Goal: Task Accomplishment & Management: Use online tool/utility

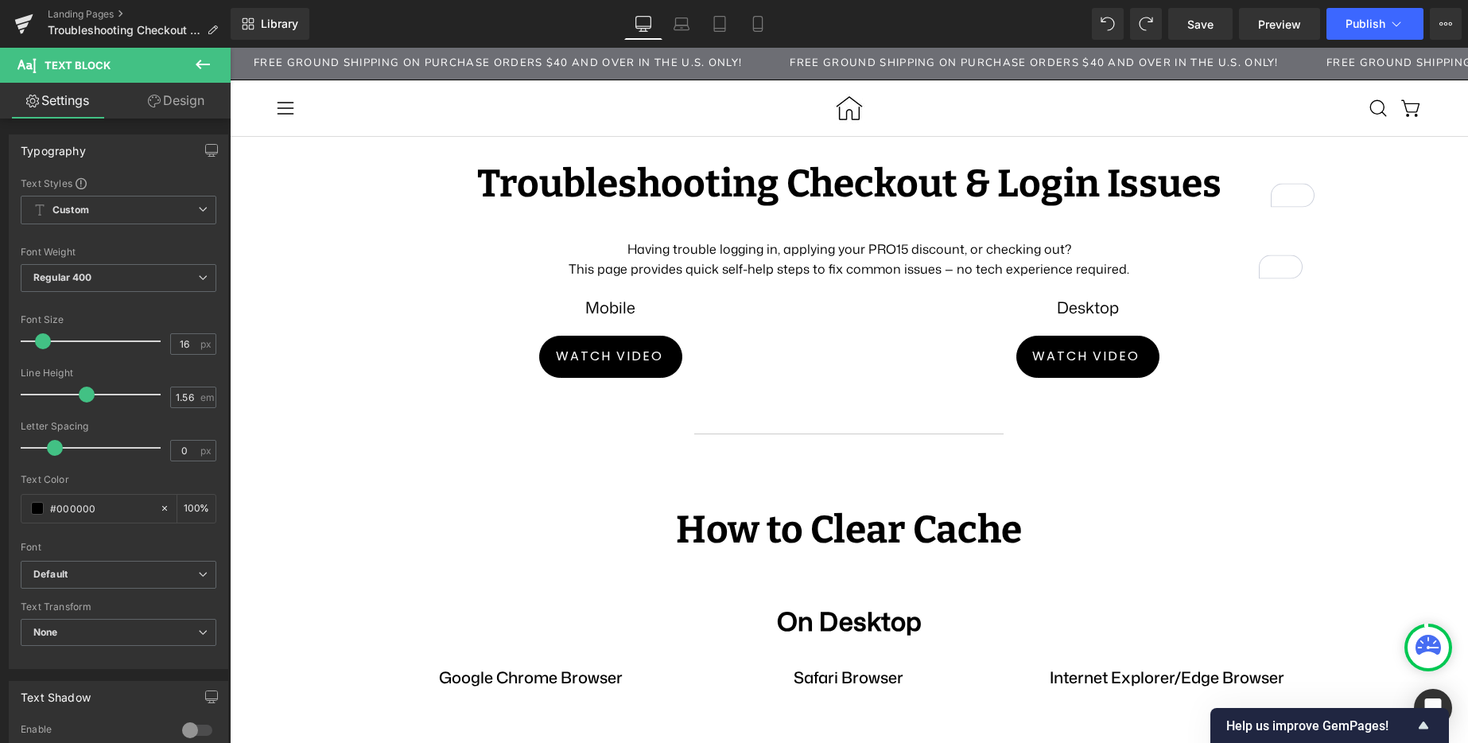
click at [208, 68] on icon at bounding box center [202, 64] width 19 height 19
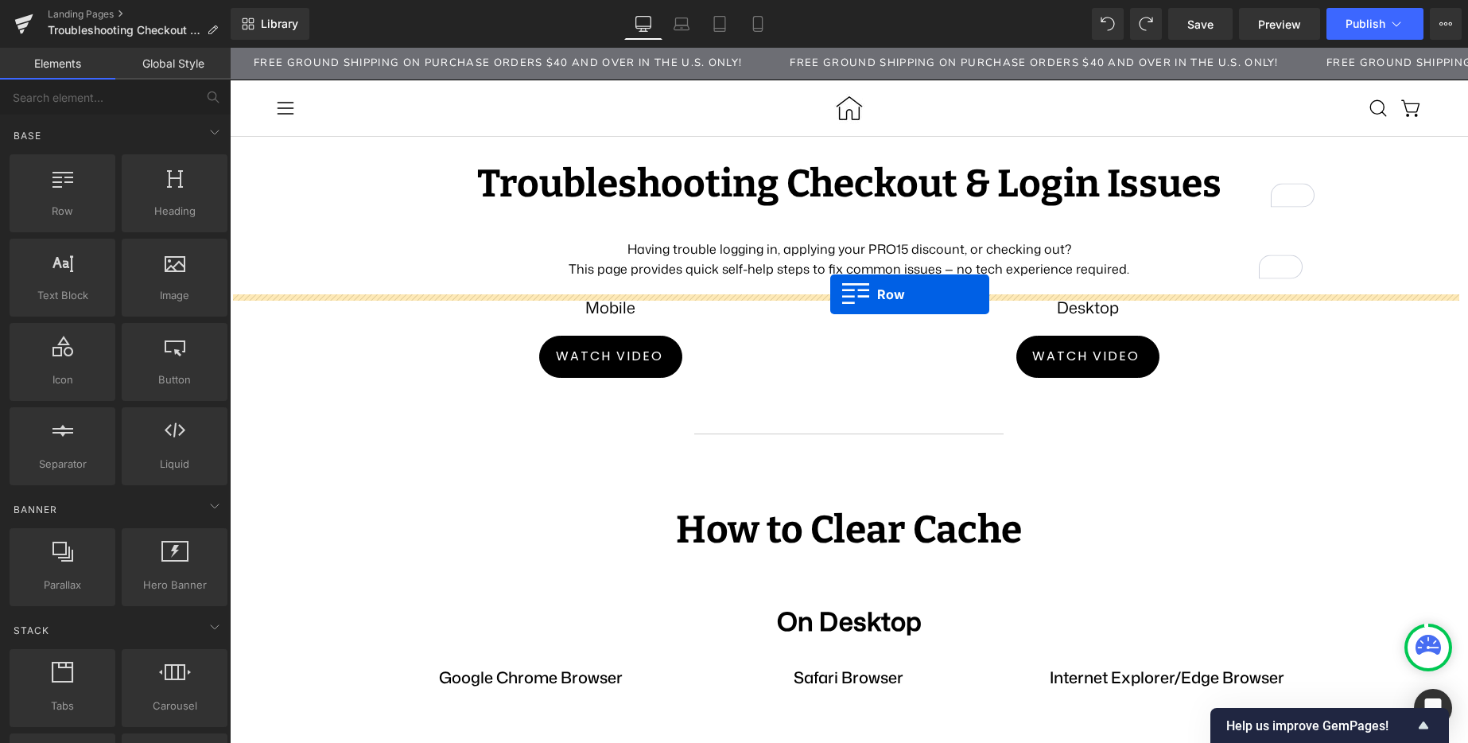
drag, startPoint x: 423, startPoint y: 235, endPoint x: 830, endPoint y: 294, distance: 411.4
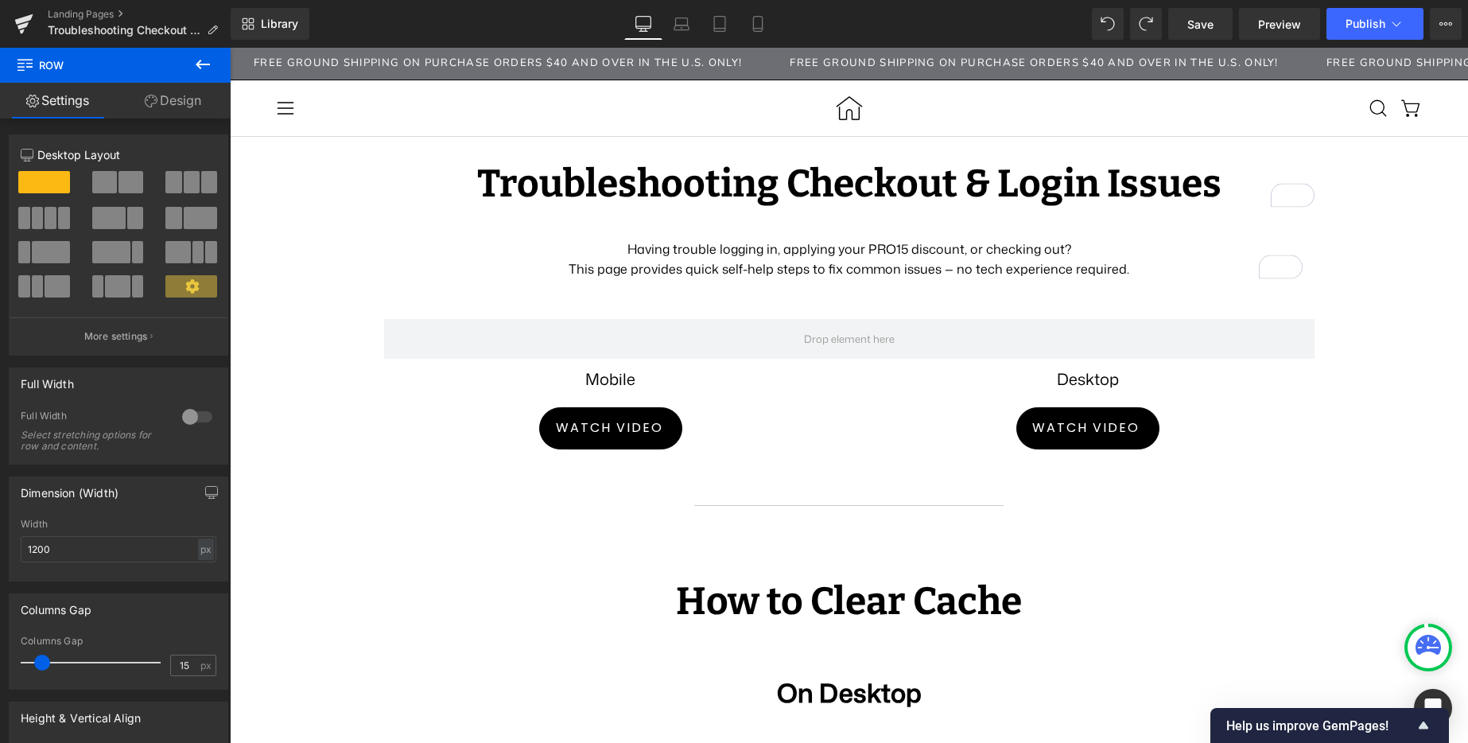
click at [197, 64] on icon at bounding box center [203, 65] width 14 height 10
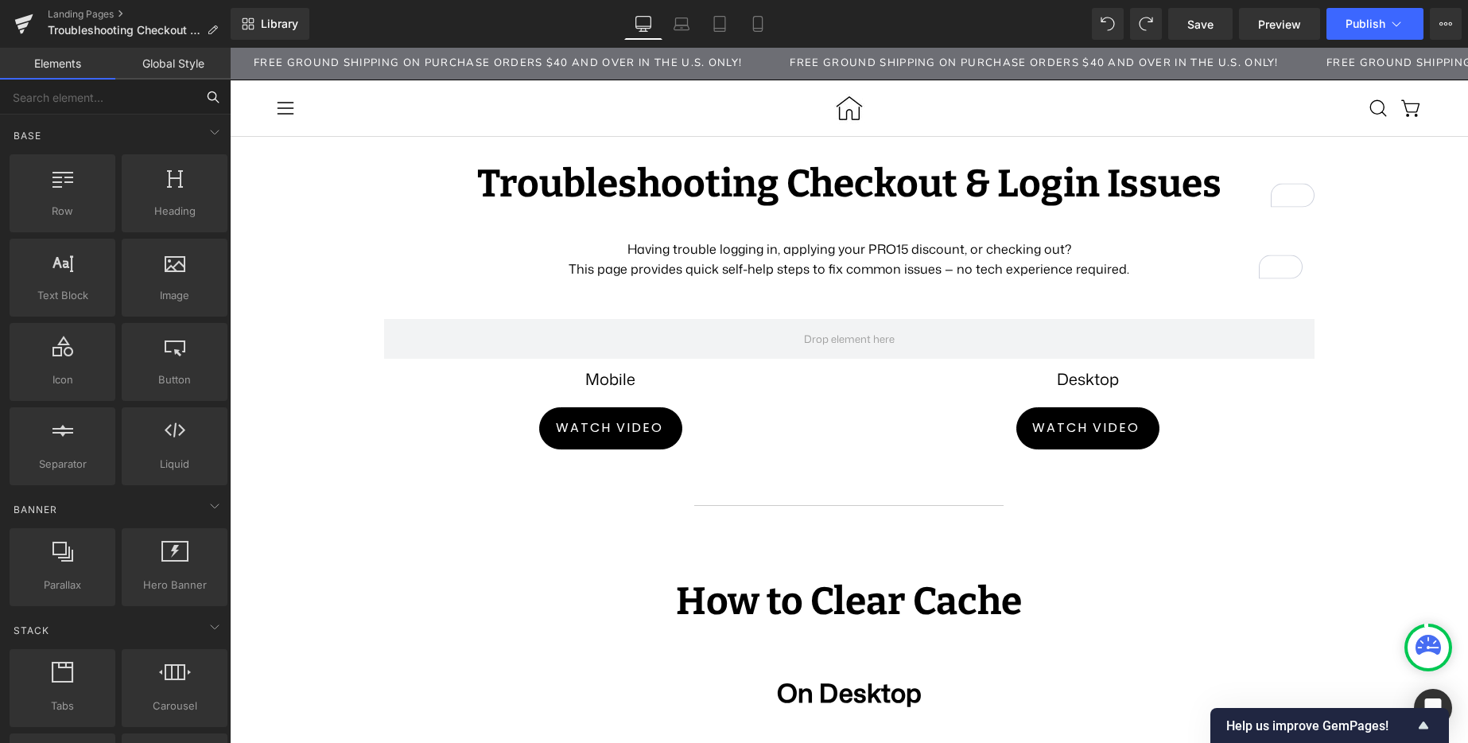
click at [132, 93] on input "text" at bounding box center [98, 97] width 196 height 35
type input "s"
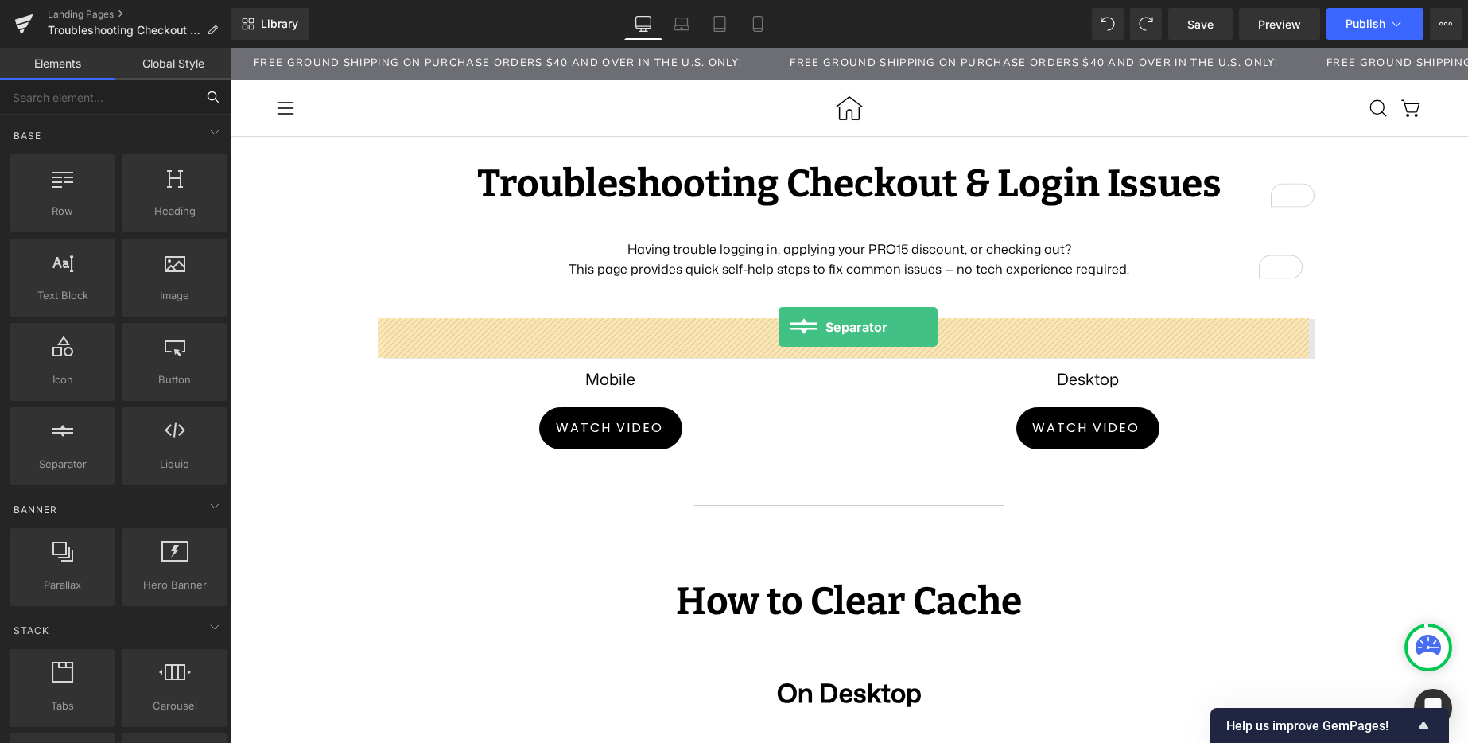
drag, startPoint x: 370, startPoint y: 501, endPoint x: 778, endPoint y: 327, distance: 444.3
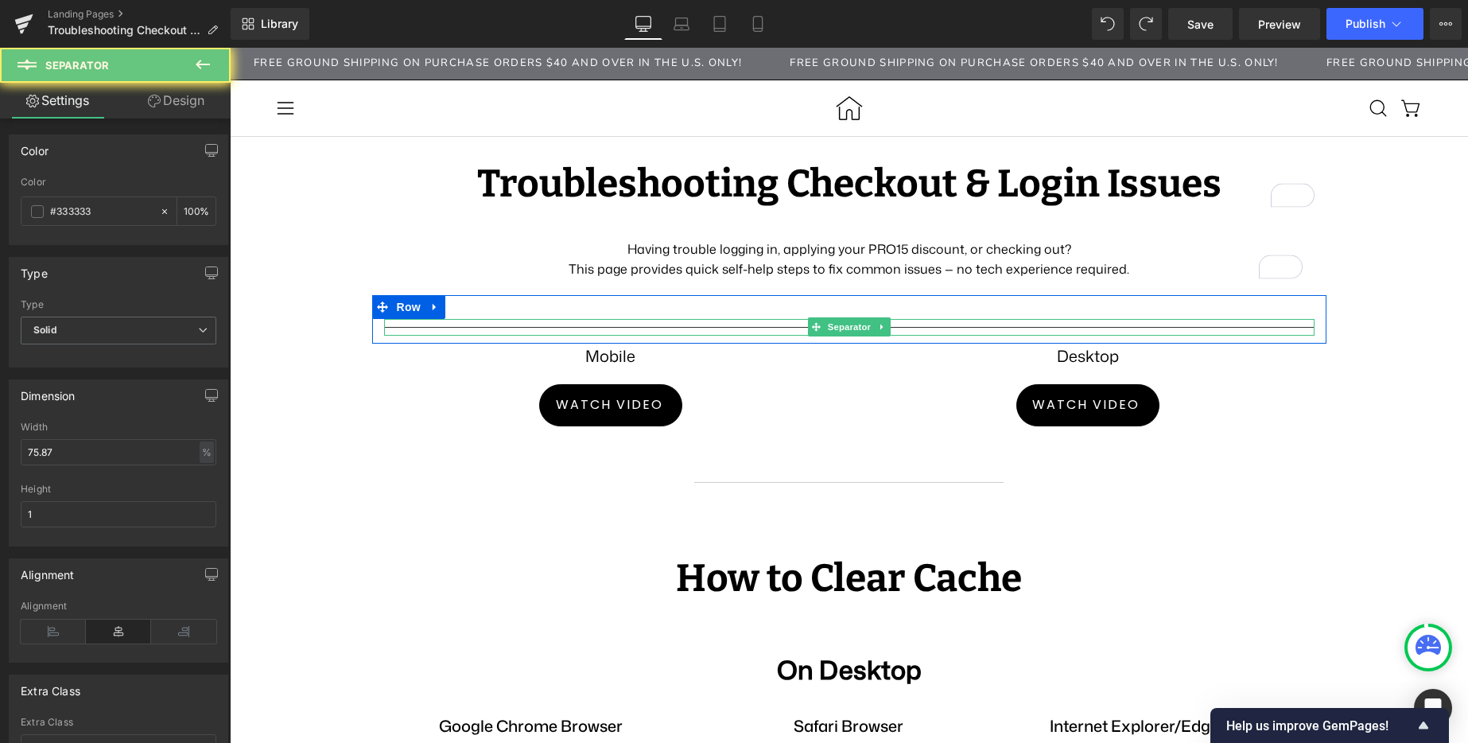
click at [711, 324] on div at bounding box center [849, 327] width 930 height 17
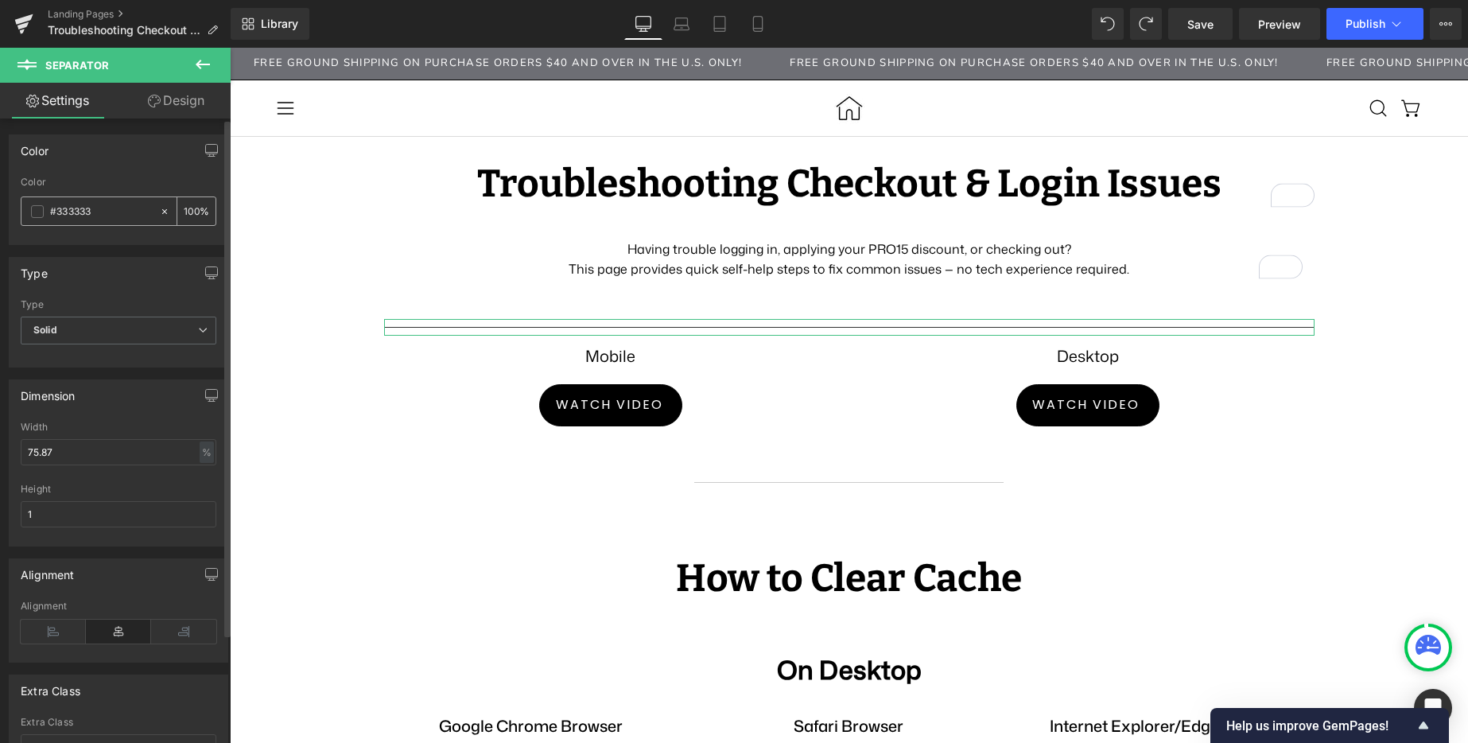
click at [159, 208] on icon at bounding box center [164, 211] width 11 height 11
type input "none"
type input "0"
click at [177, 332] on span "Solid" at bounding box center [119, 330] width 196 height 28
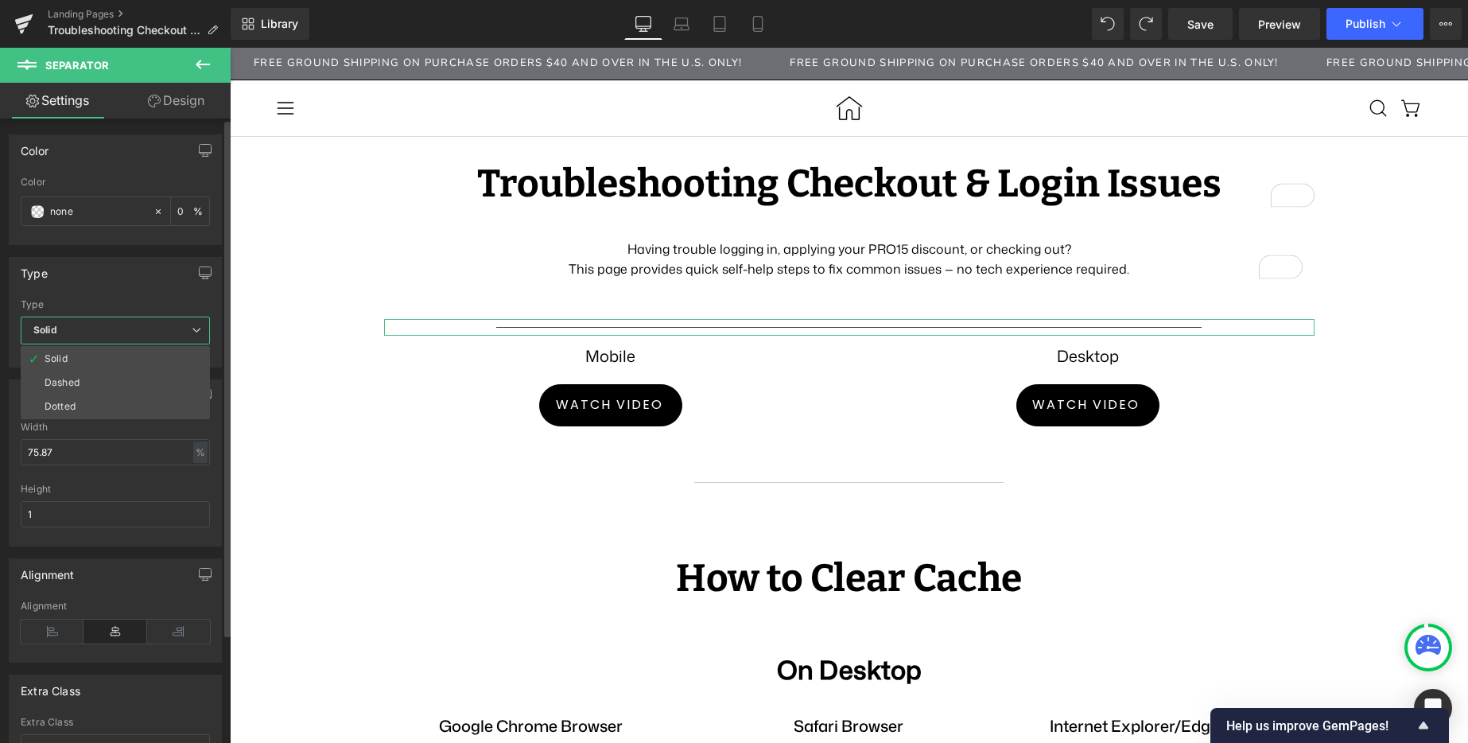
click at [177, 332] on span "Solid" at bounding box center [115, 330] width 189 height 28
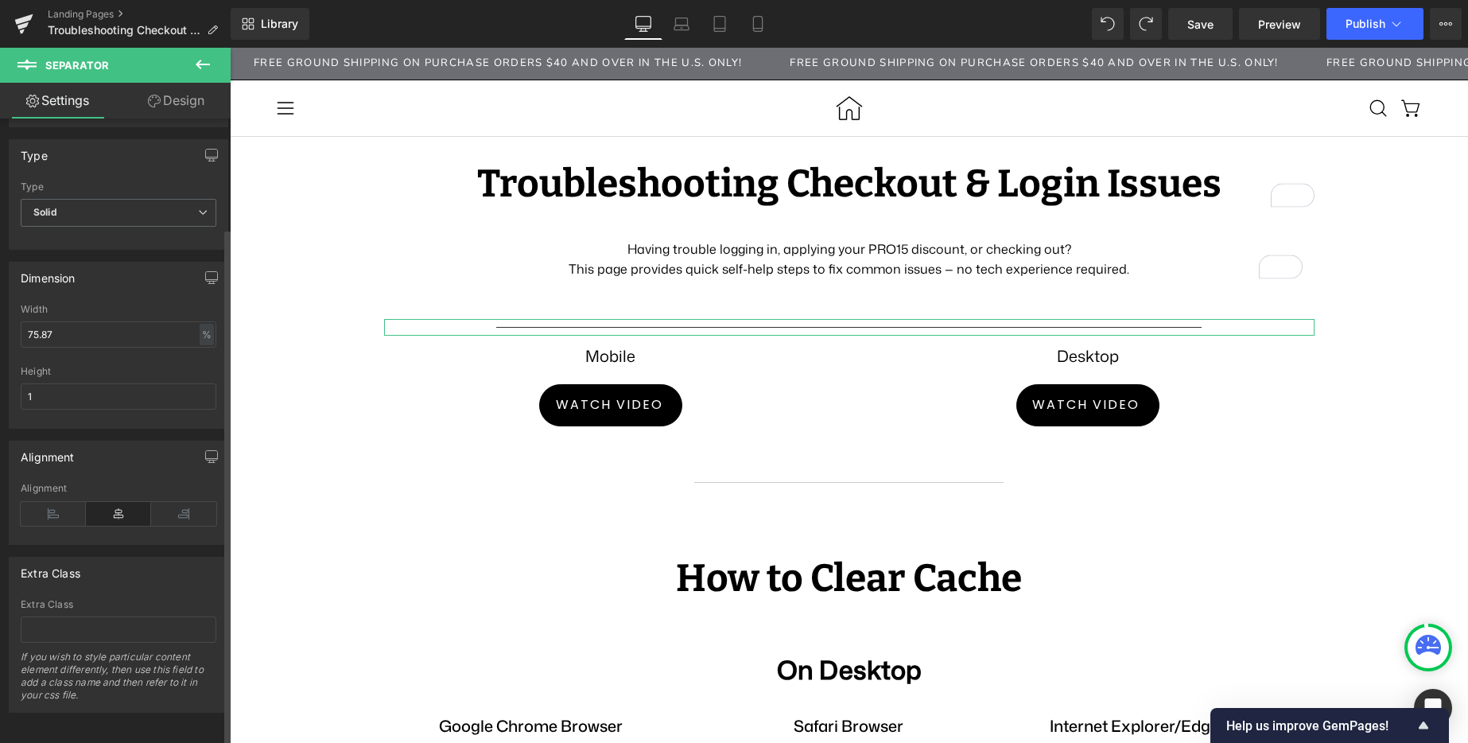
scroll to position [132, 0]
drag, startPoint x: 76, startPoint y: 388, endPoint x: -26, endPoint y: 382, distance: 102.7
click at [0, 382] on html "Separator You are previewing how the will restyle your page. You can not edit E…" at bounding box center [734, 371] width 1468 height 743
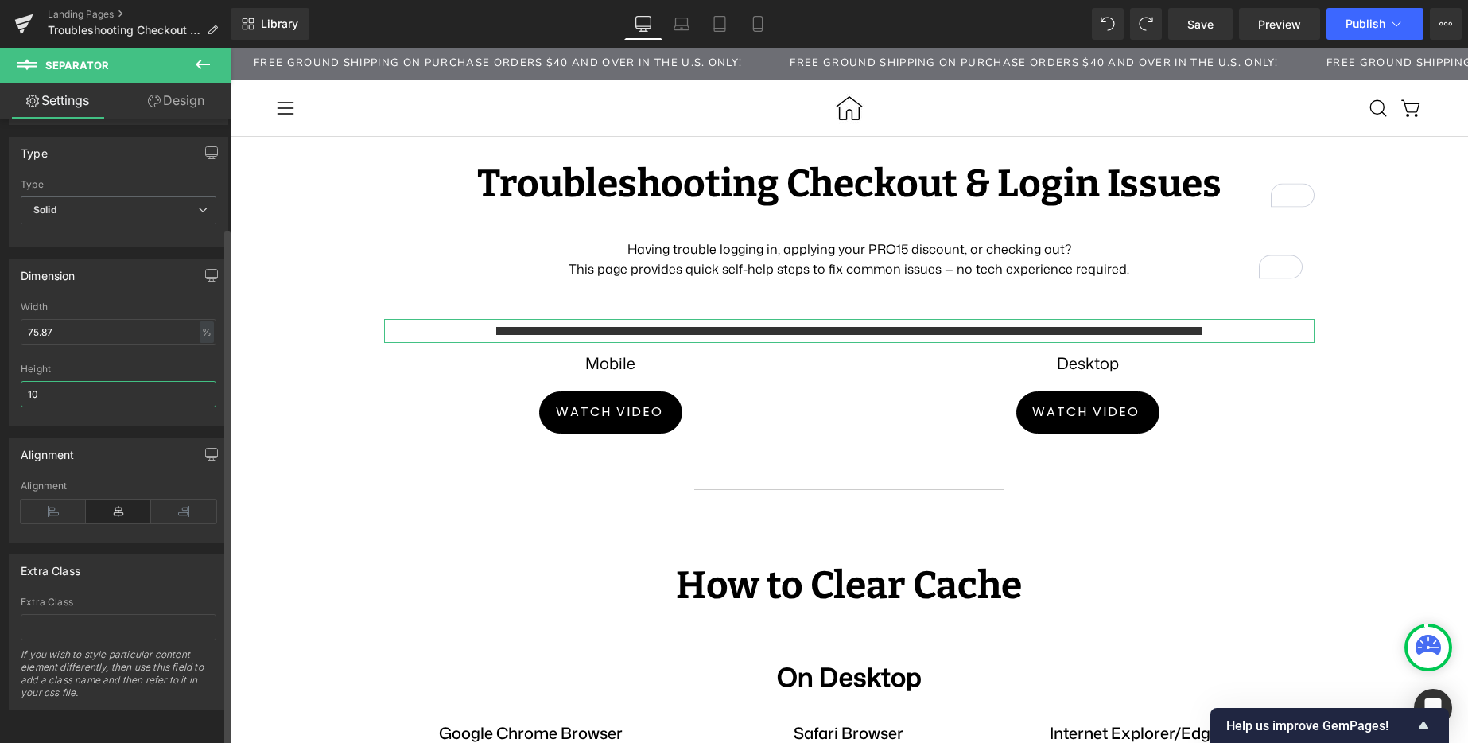
type input "1"
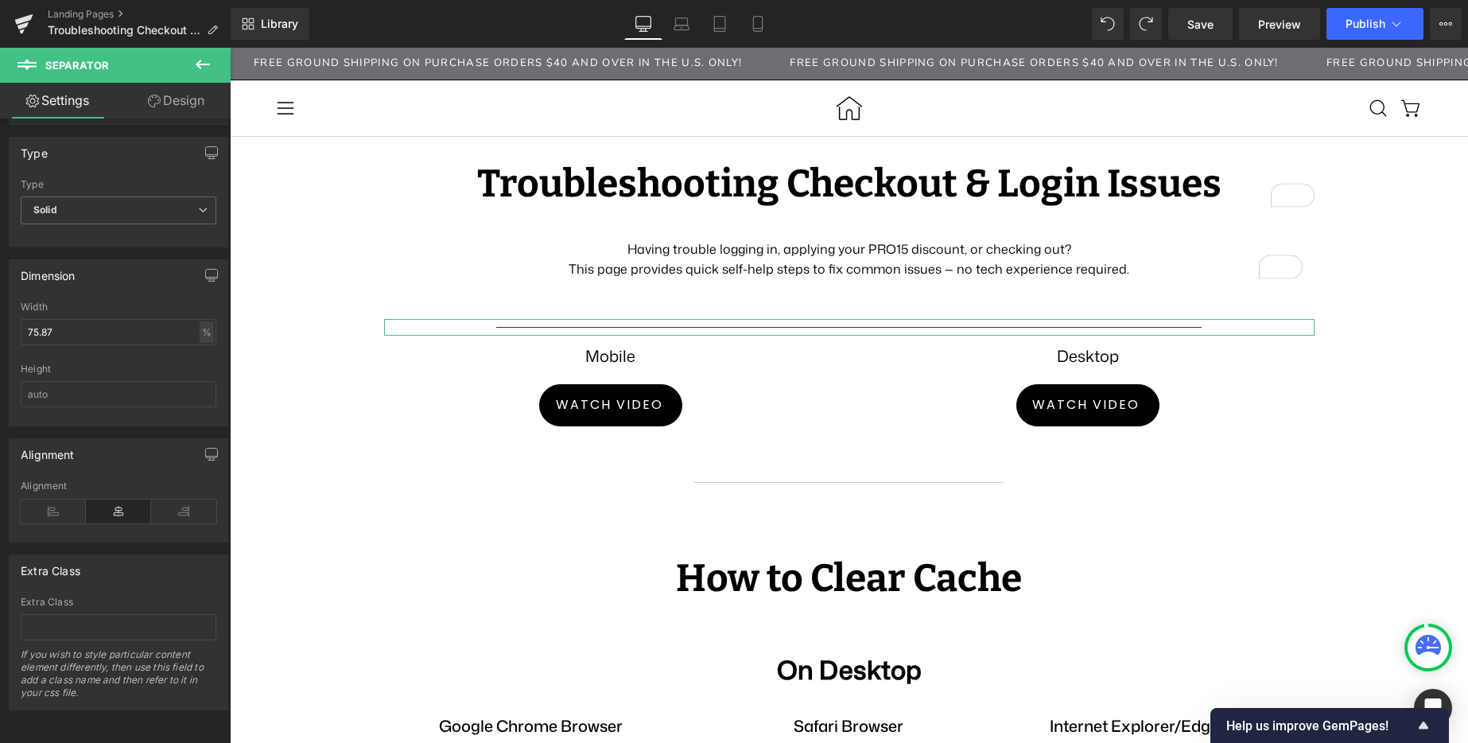
click at [162, 99] on link "Design" at bounding box center [175, 101] width 115 height 36
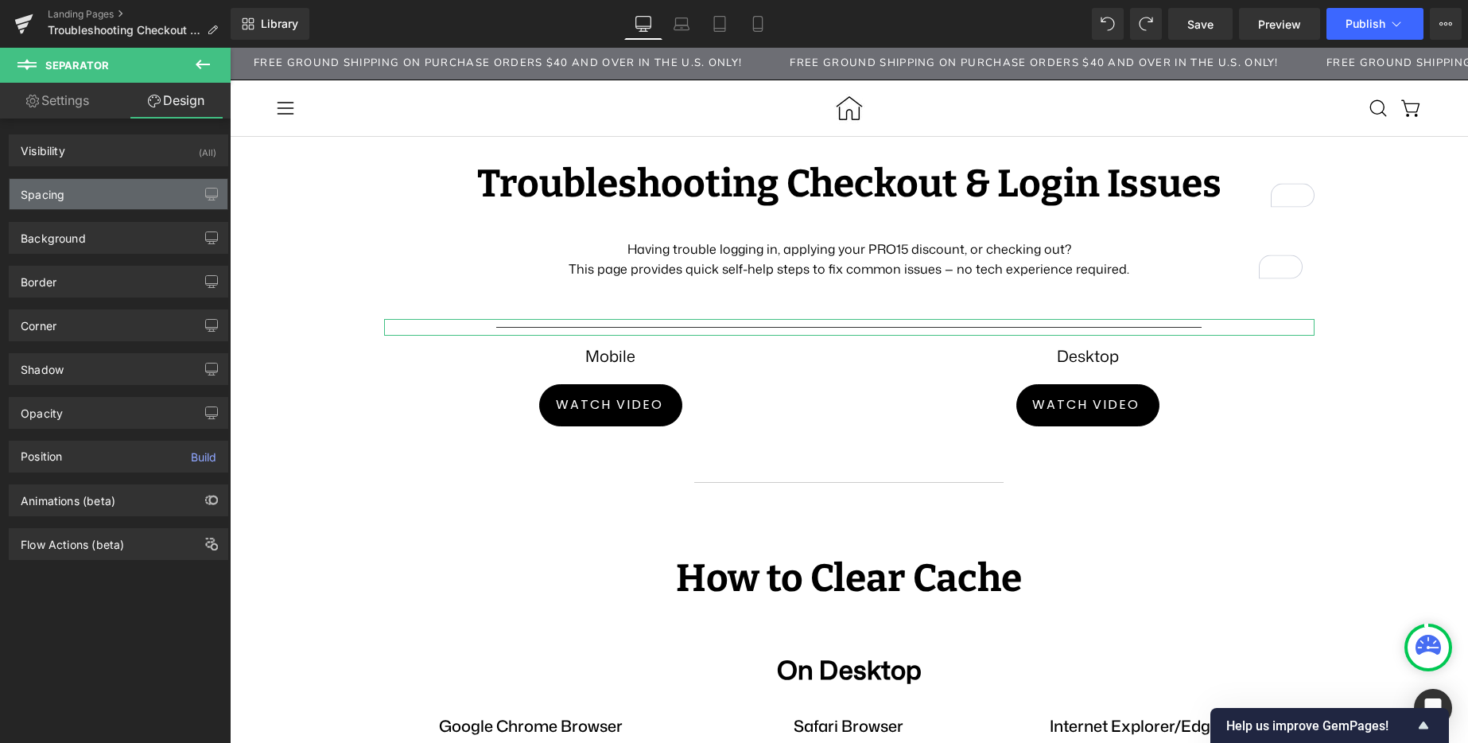
type input "0"
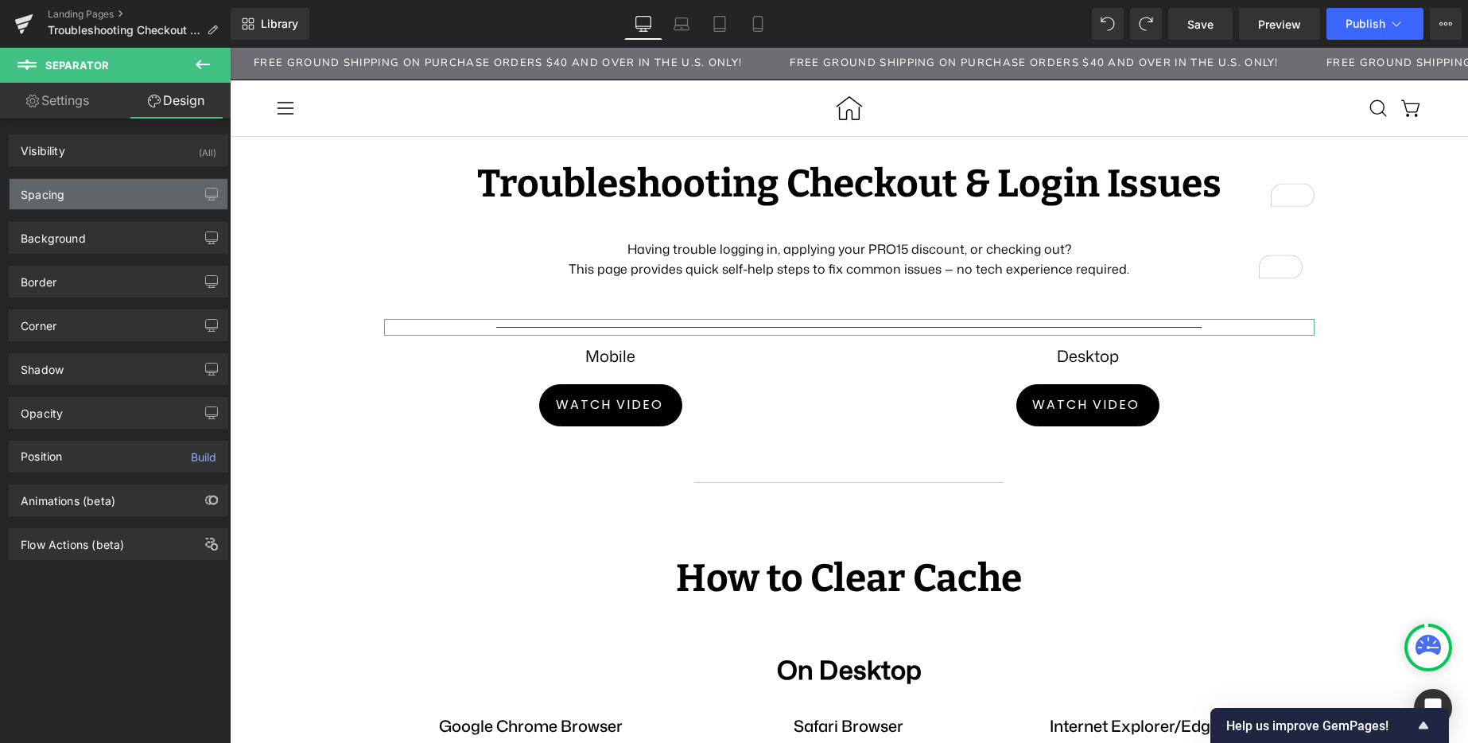
type input "0"
type input "10"
type input "0"
click at [106, 193] on div "Spacing" at bounding box center [119, 194] width 218 height 30
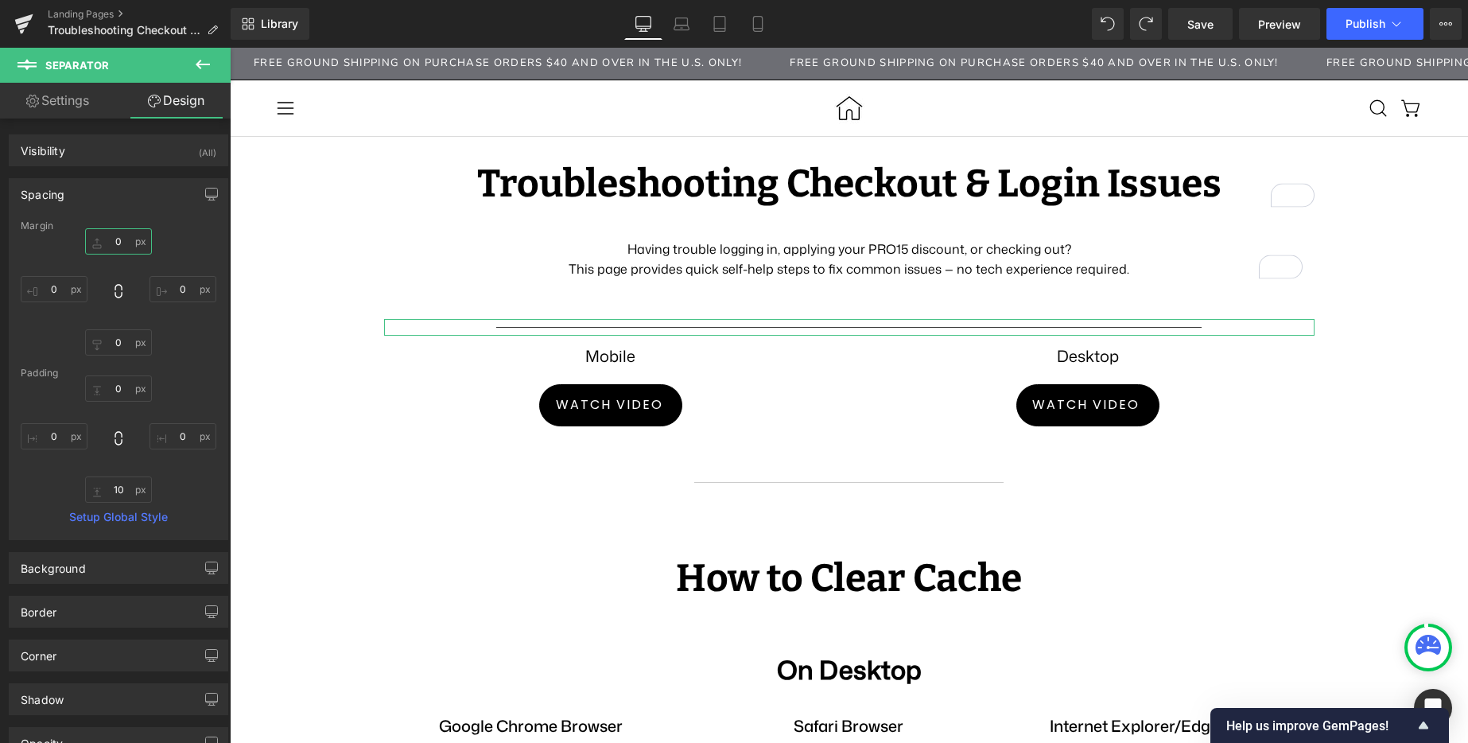
click at [114, 237] on input "0" at bounding box center [118, 241] width 67 height 26
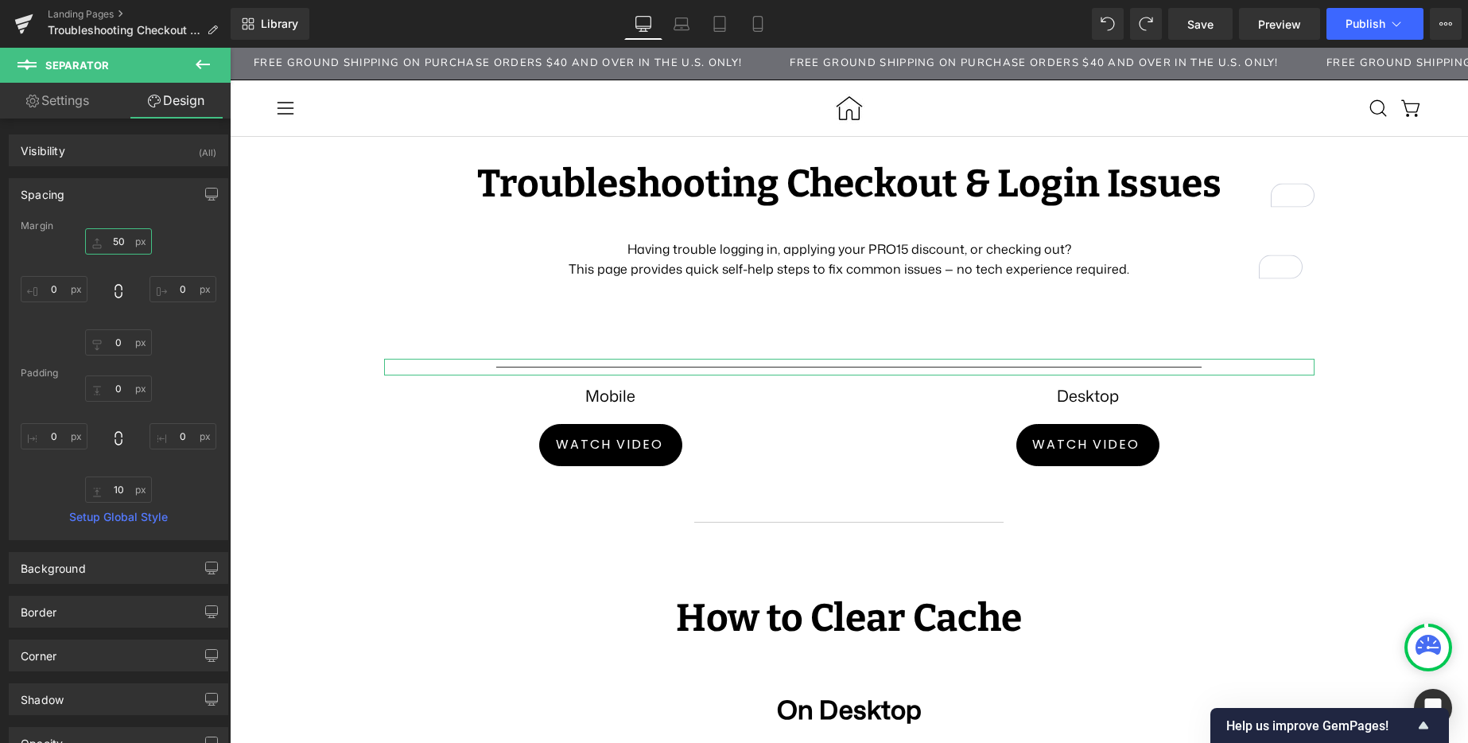
type input "5"
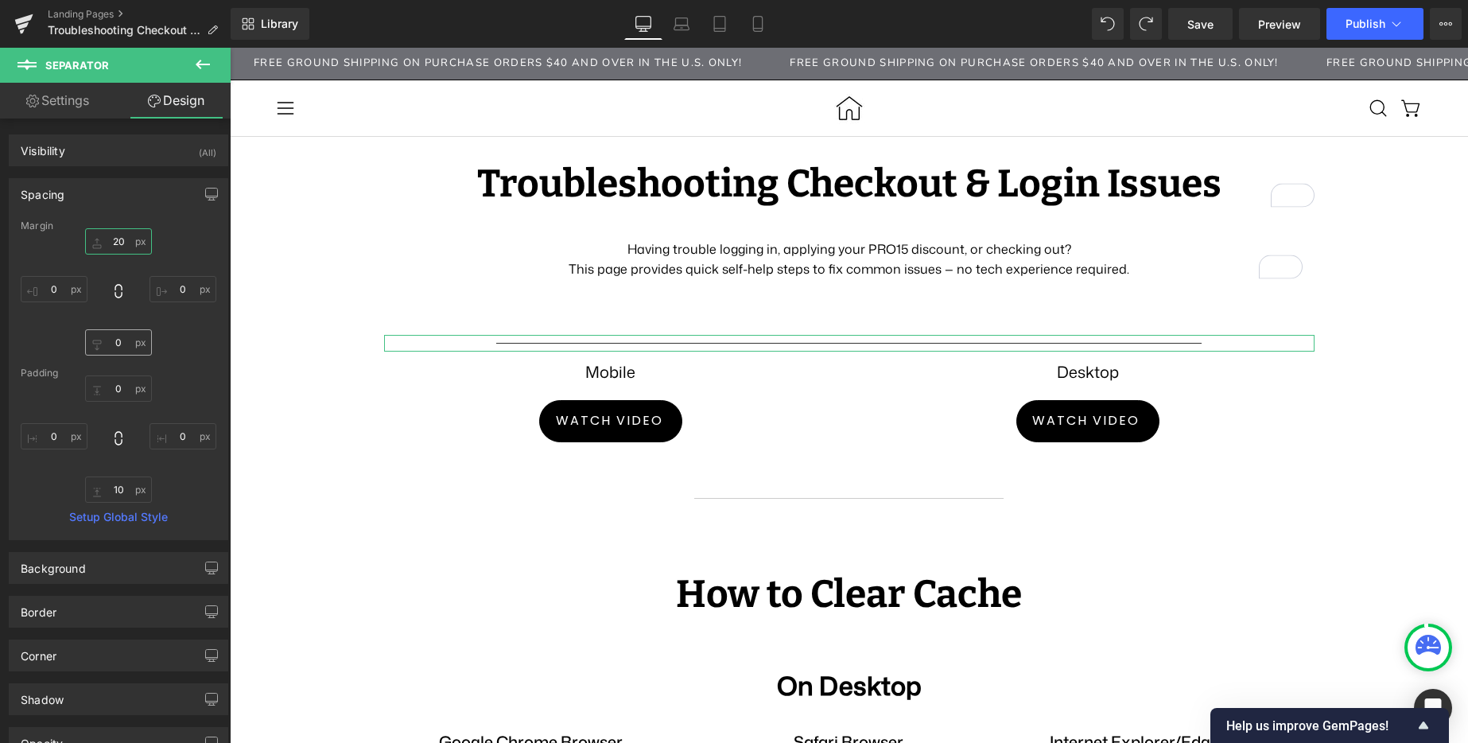
type input "20"
click at [113, 349] on input "0" at bounding box center [118, 342] width 67 height 26
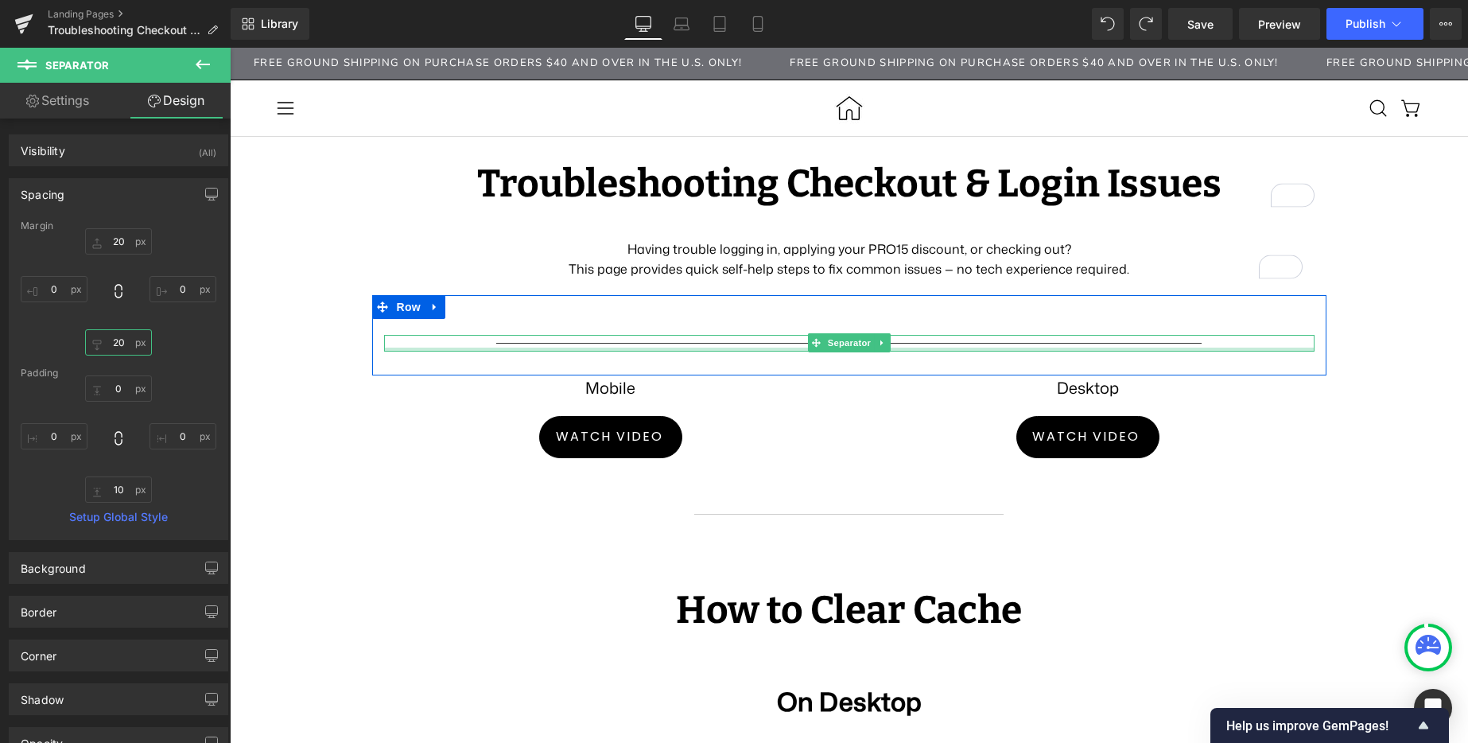
click at [627, 347] on div at bounding box center [849, 349] width 930 height 4
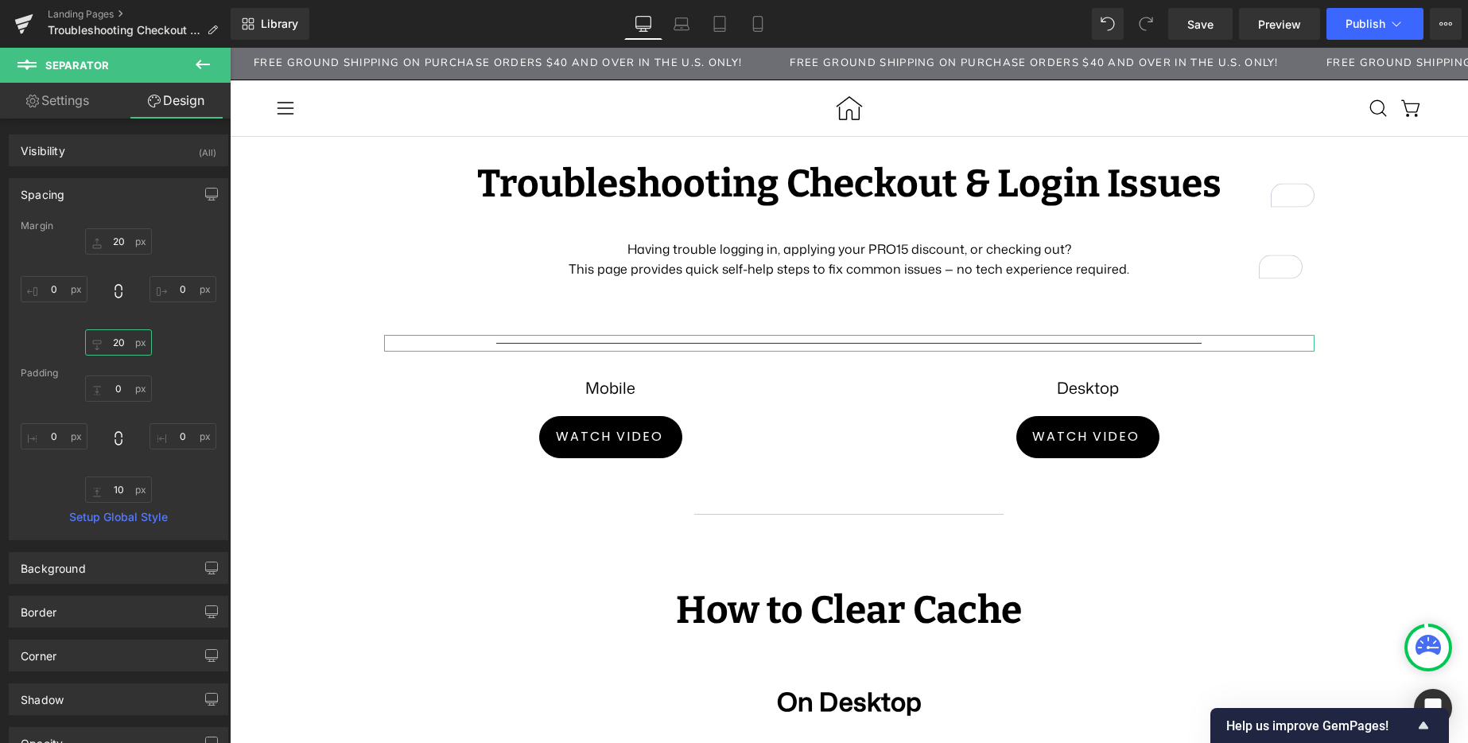
type input "20"
click at [49, 102] on link "Settings" at bounding box center [57, 101] width 115 height 36
type input "0"
type input "1"
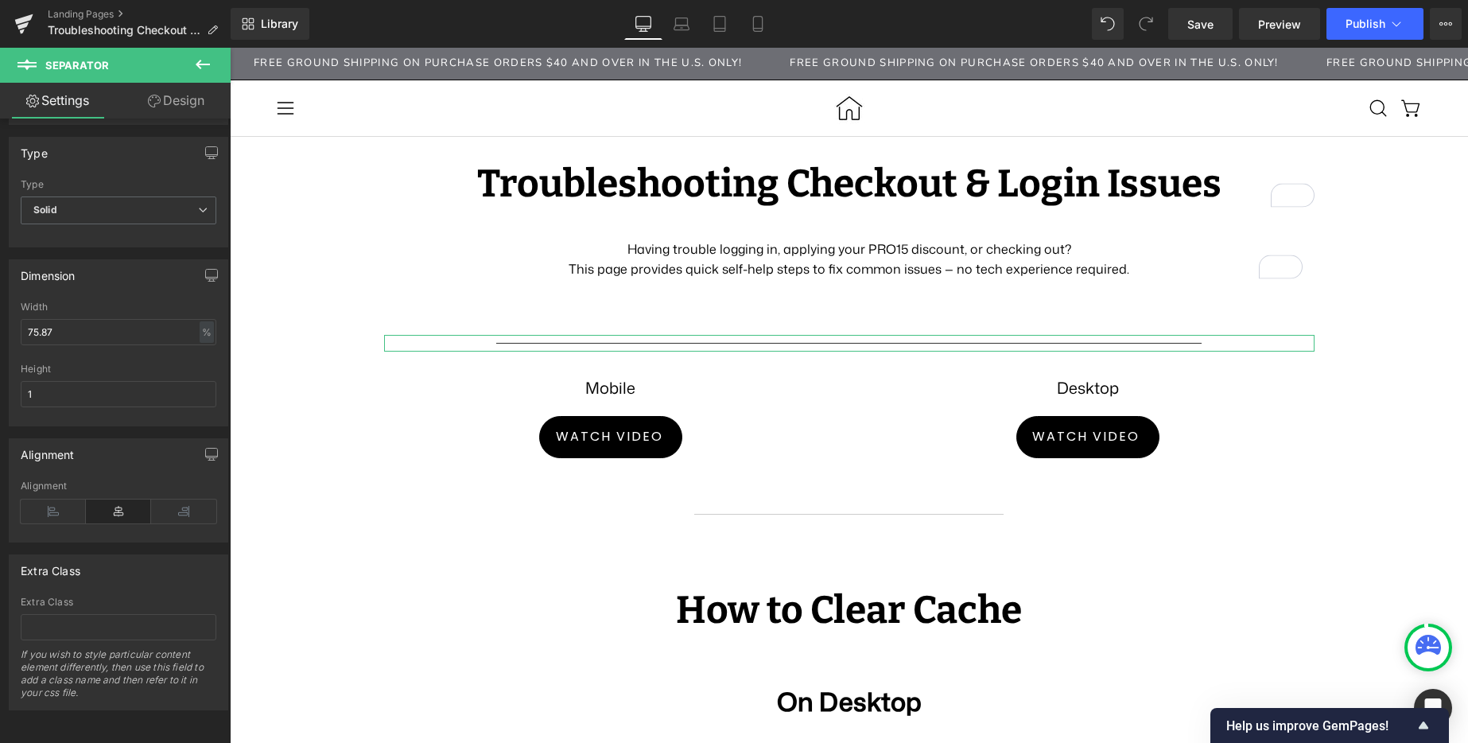
click at [159, 105] on link "Design" at bounding box center [175, 101] width 115 height 36
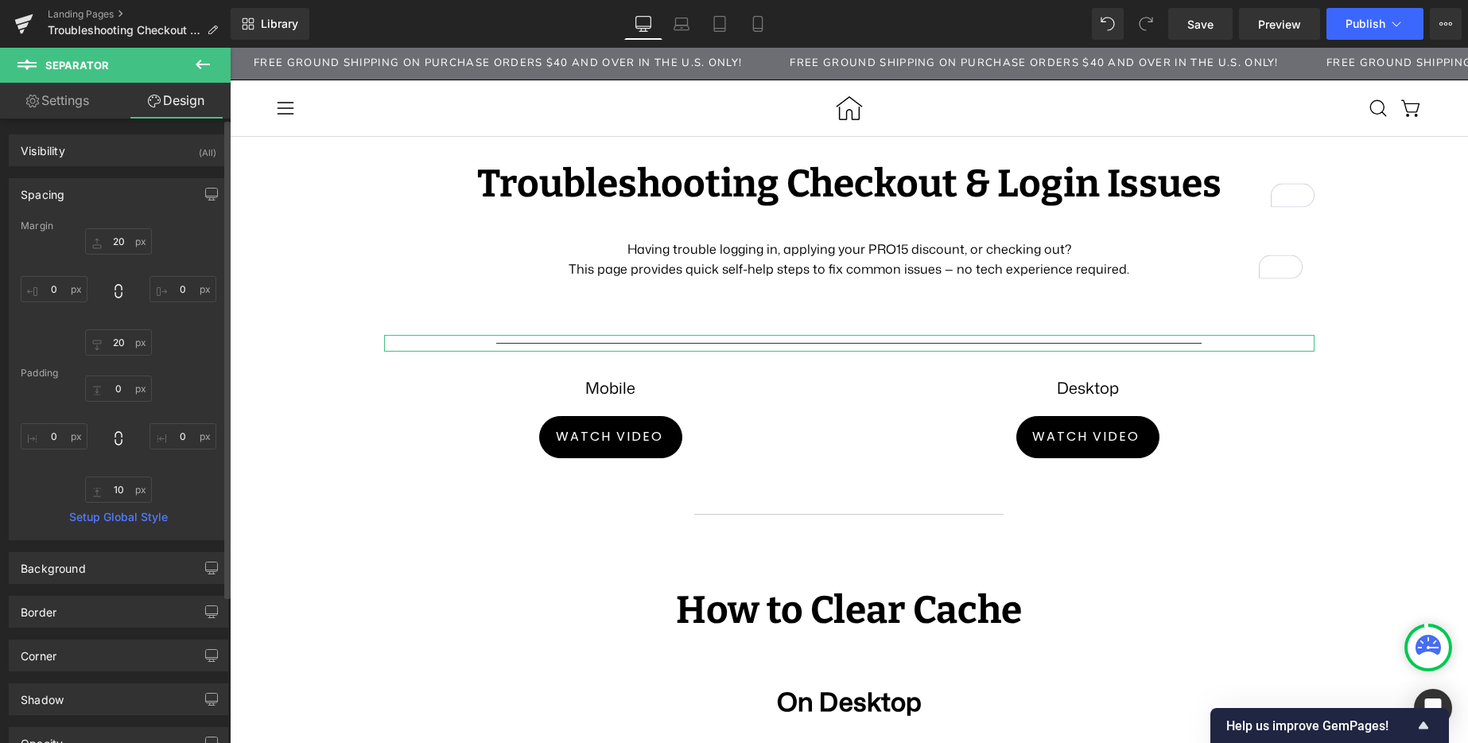
type input "20"
type input "0"
type input "20"
type input "0"
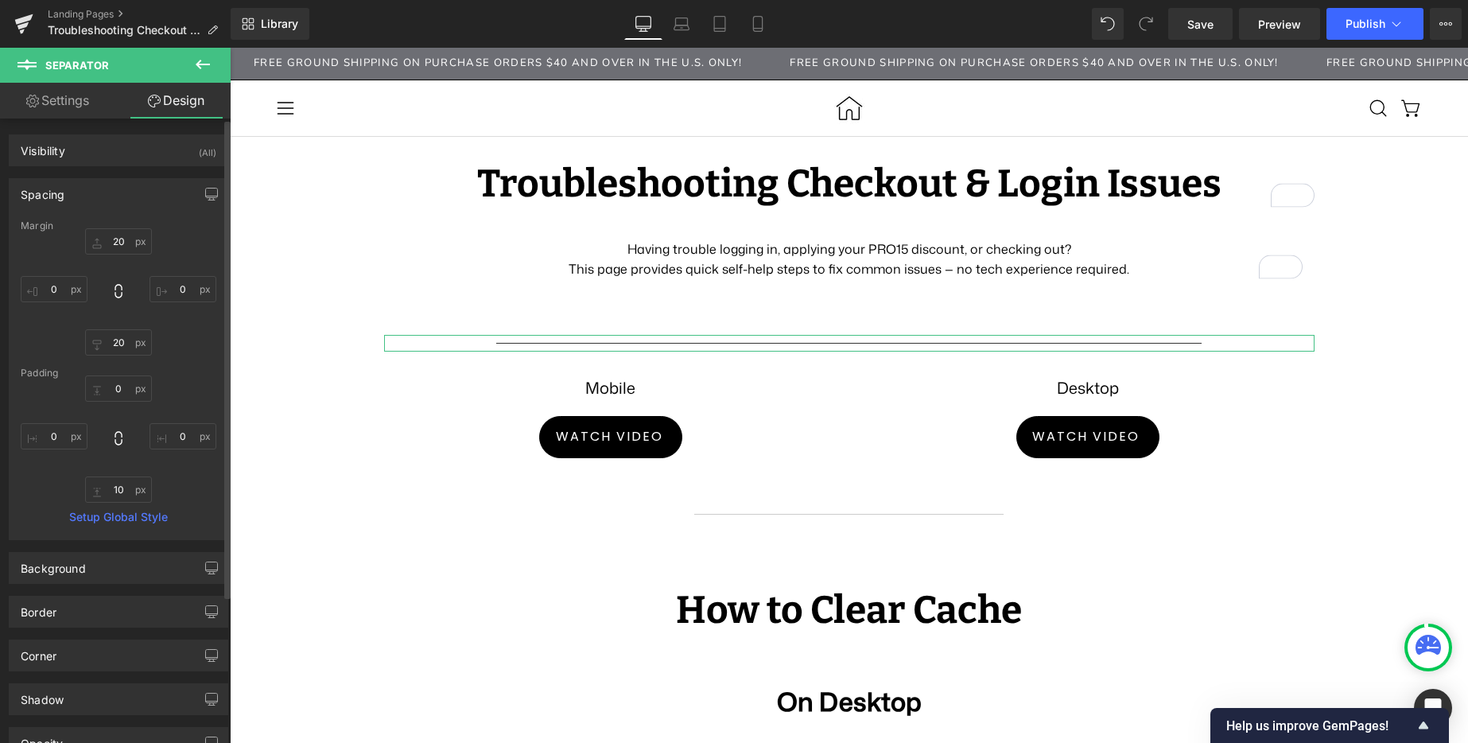
type input "0"
type input "10"
type input "0"
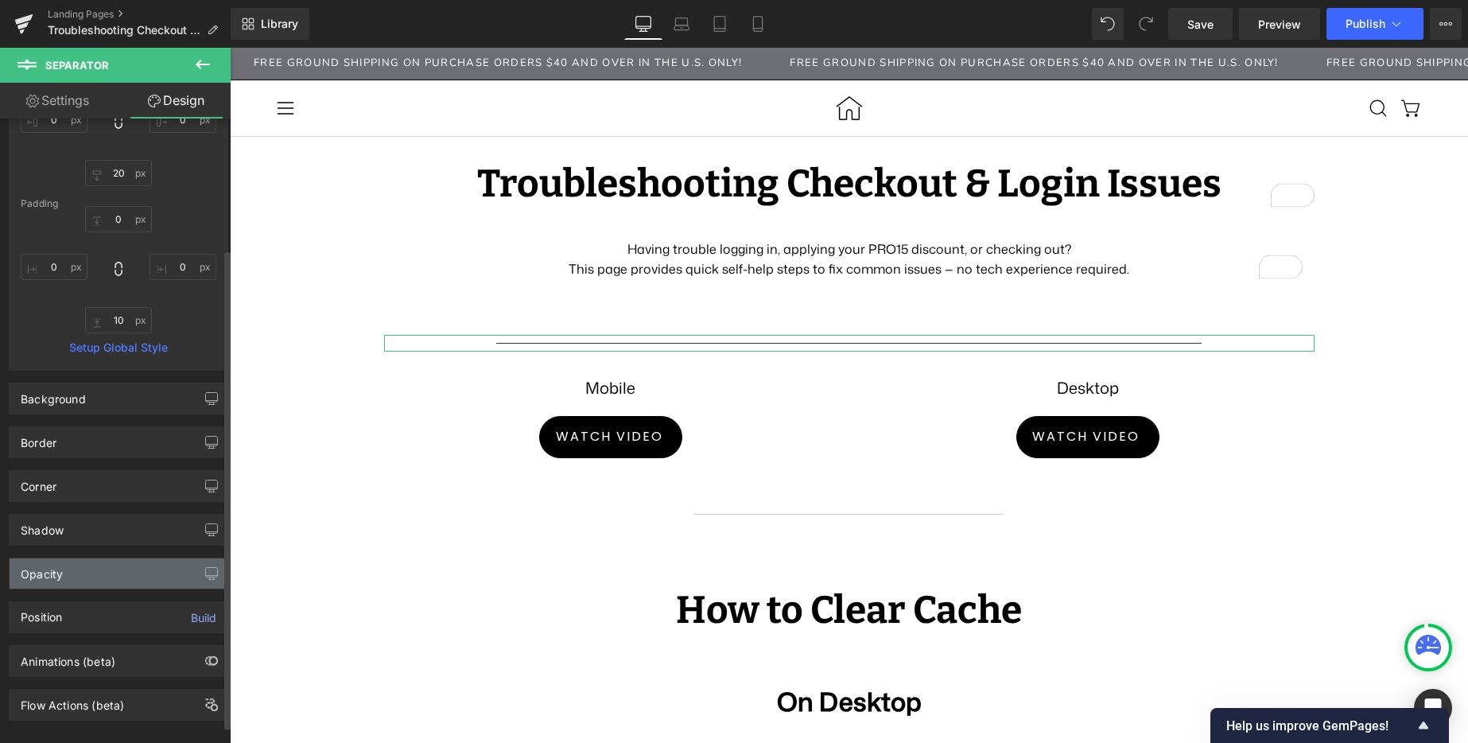
click at [59, 568] on div "Opacity" at bounding box center [42, 569] width 42 height 22
click at [28, 576] on div "Opacity" at bounding box center [42, 569] width 42 height 22
click at [126, 573] on div "Opacity" at bounding box center [119, 573] width 218 height 30
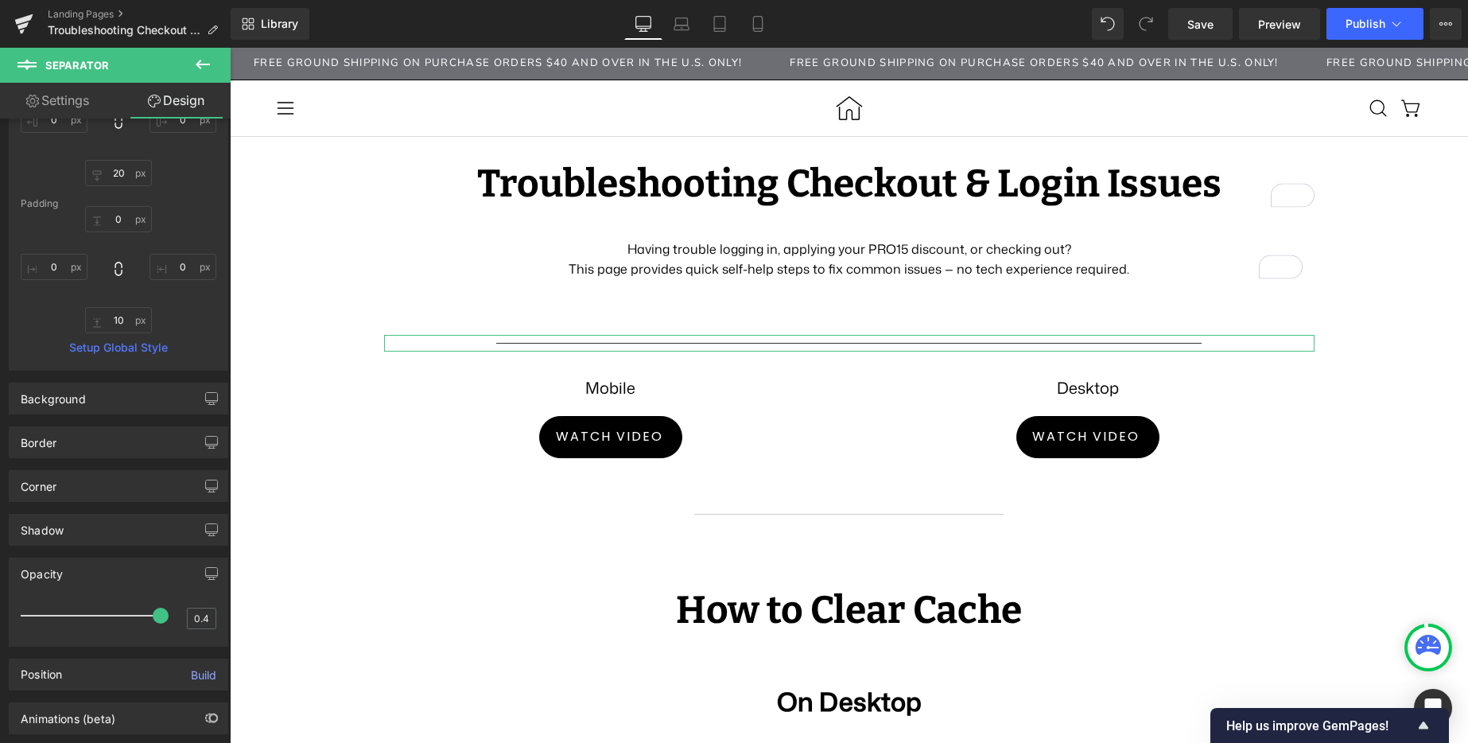
type input "0.2"
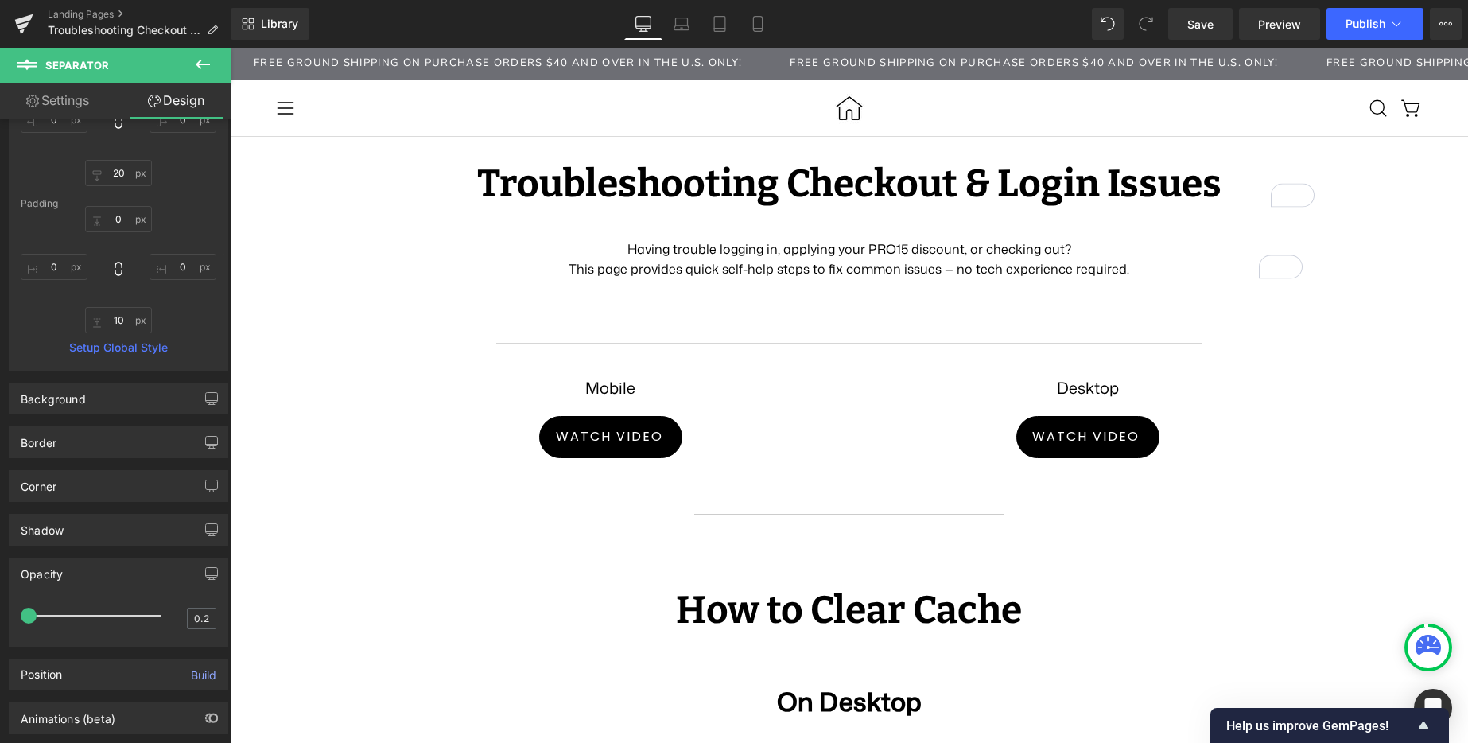
drag, startPoint x: 150, startPoint y: 619, endPoint x: -70, endPoint y: 615, distance: 220.3
click at [0, 615] on html "Separator You are previewing how the will restyle your page. You can not edit E…" at bounding box center [734, 371] width 1468 height 743
click at [211, 75] on button at bounding box center [203, 65] width 56 height 35
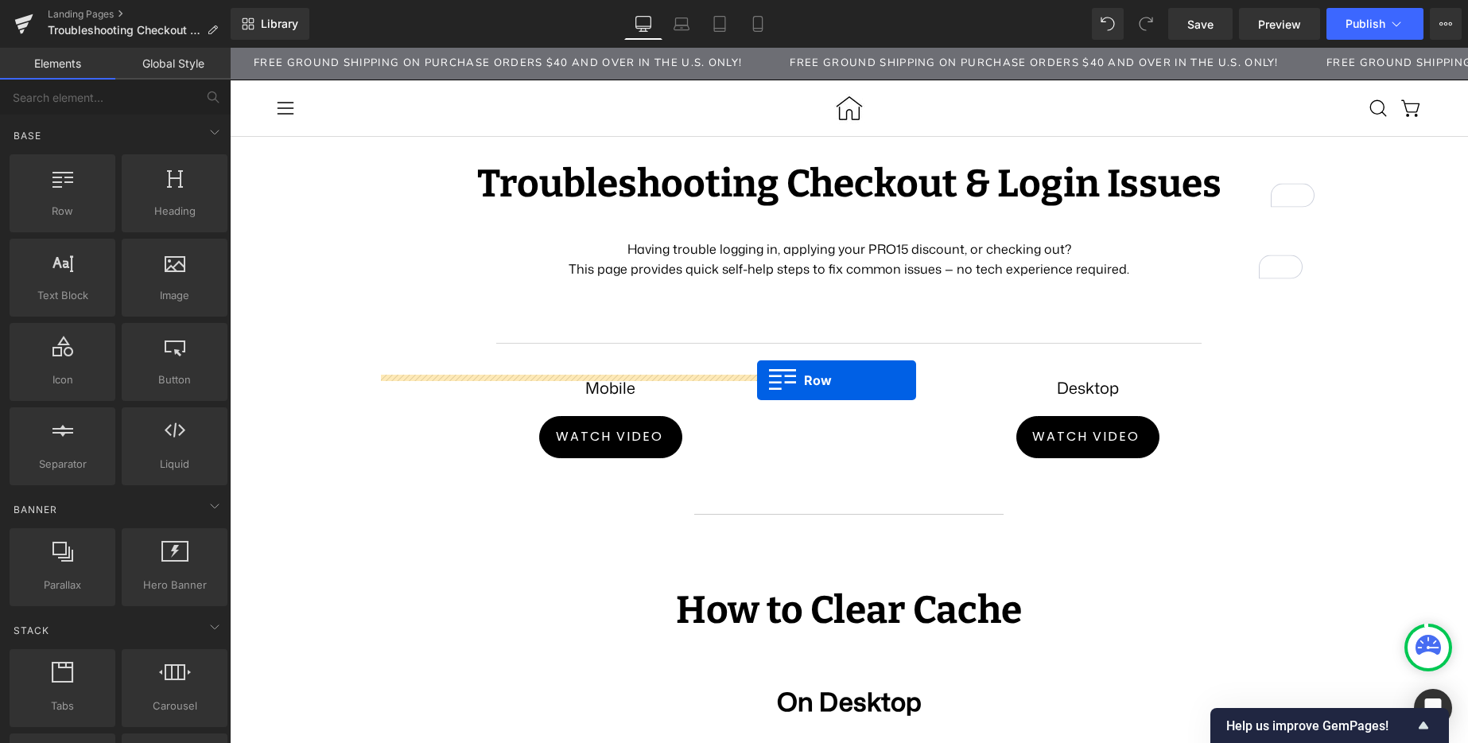
drag, startPoint x: 303, startPoint y: 239, endPoint x: 757, endPoint y: 381, distance: 475.8
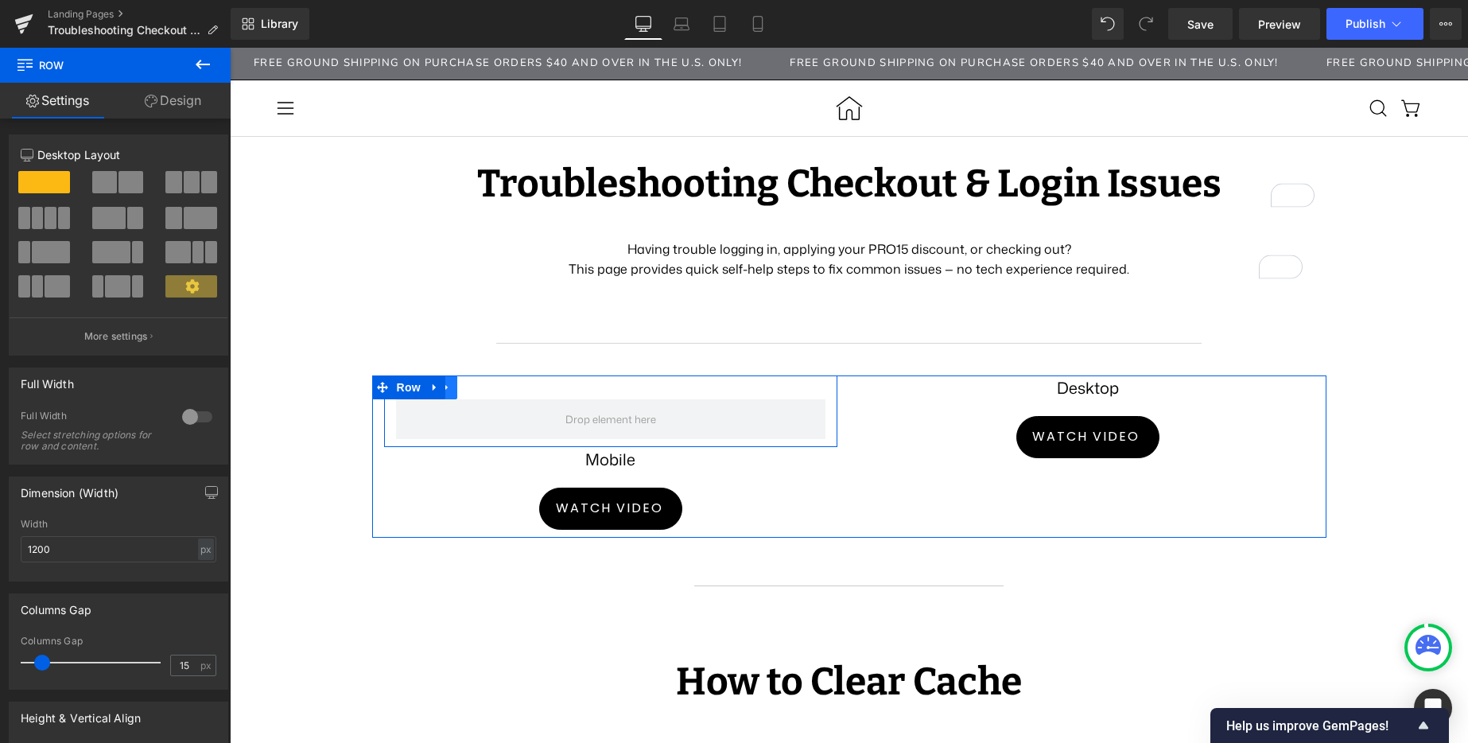
click at [441, 390] on icon at bounding box center [446, 387] width 11 height 12
click at [483, 386] on icon at bounding box center [488, 387] width 11 height 11
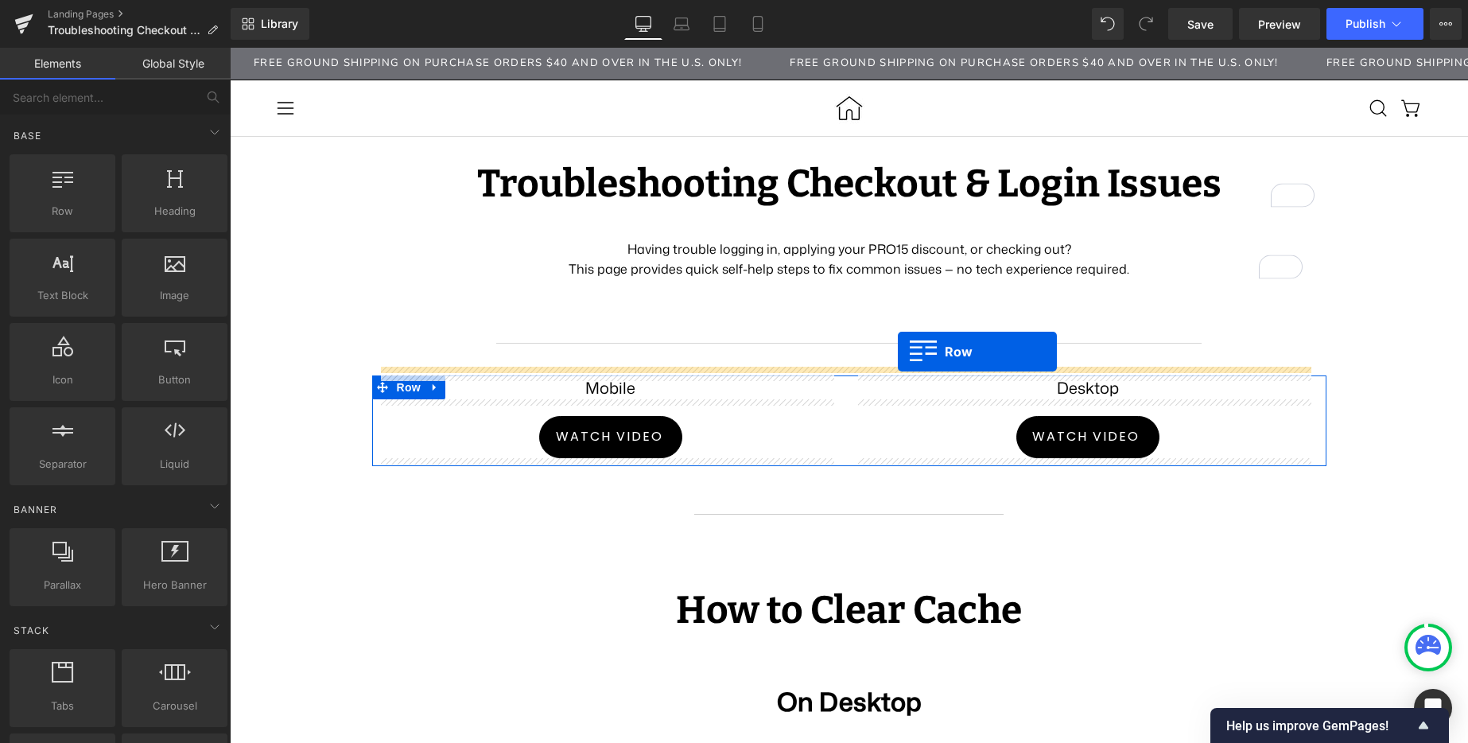
drag, startPoint x: 298, startPoint y: 252, endPoint x: 898, endPoint y: 351, distance: 607.7
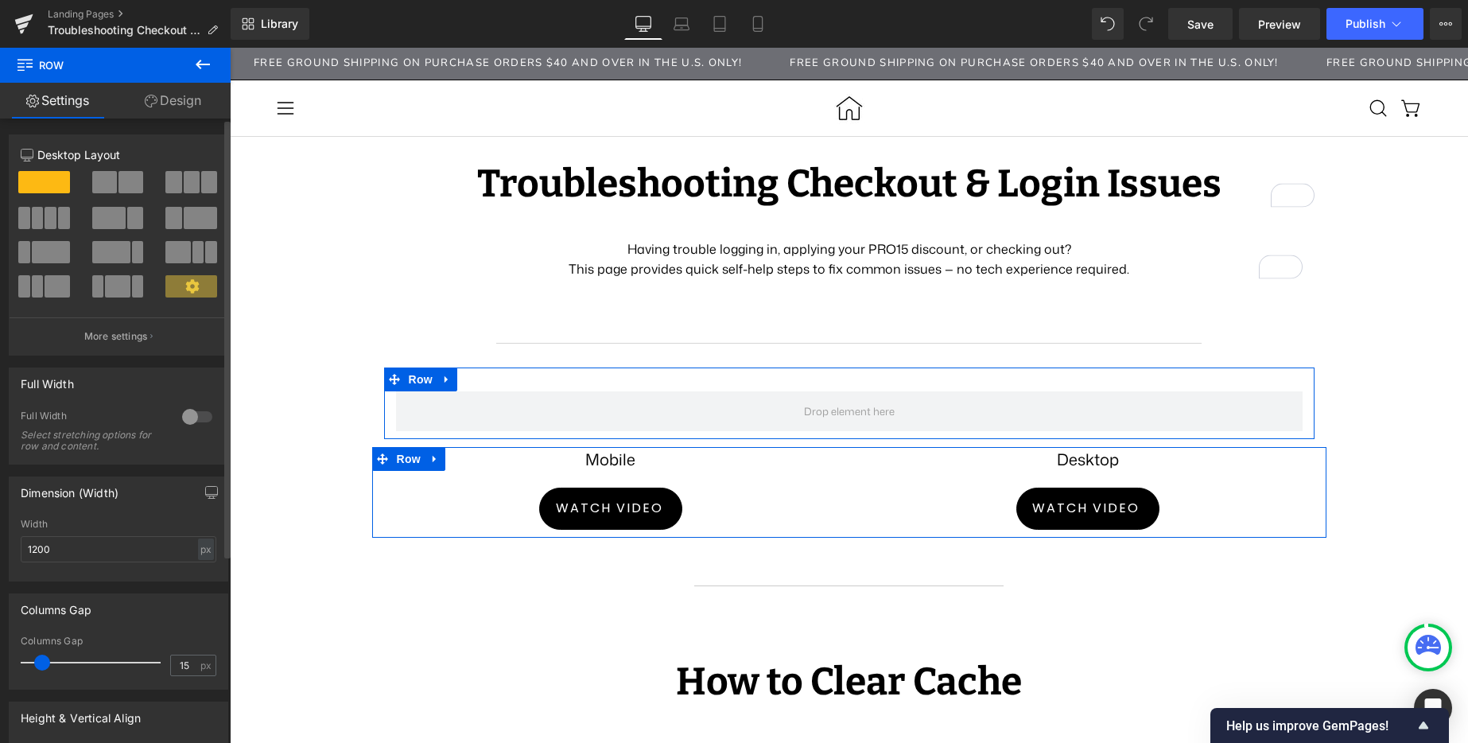
click at [188, 212] on span at bounding box center [200, 218] width 33 height 22
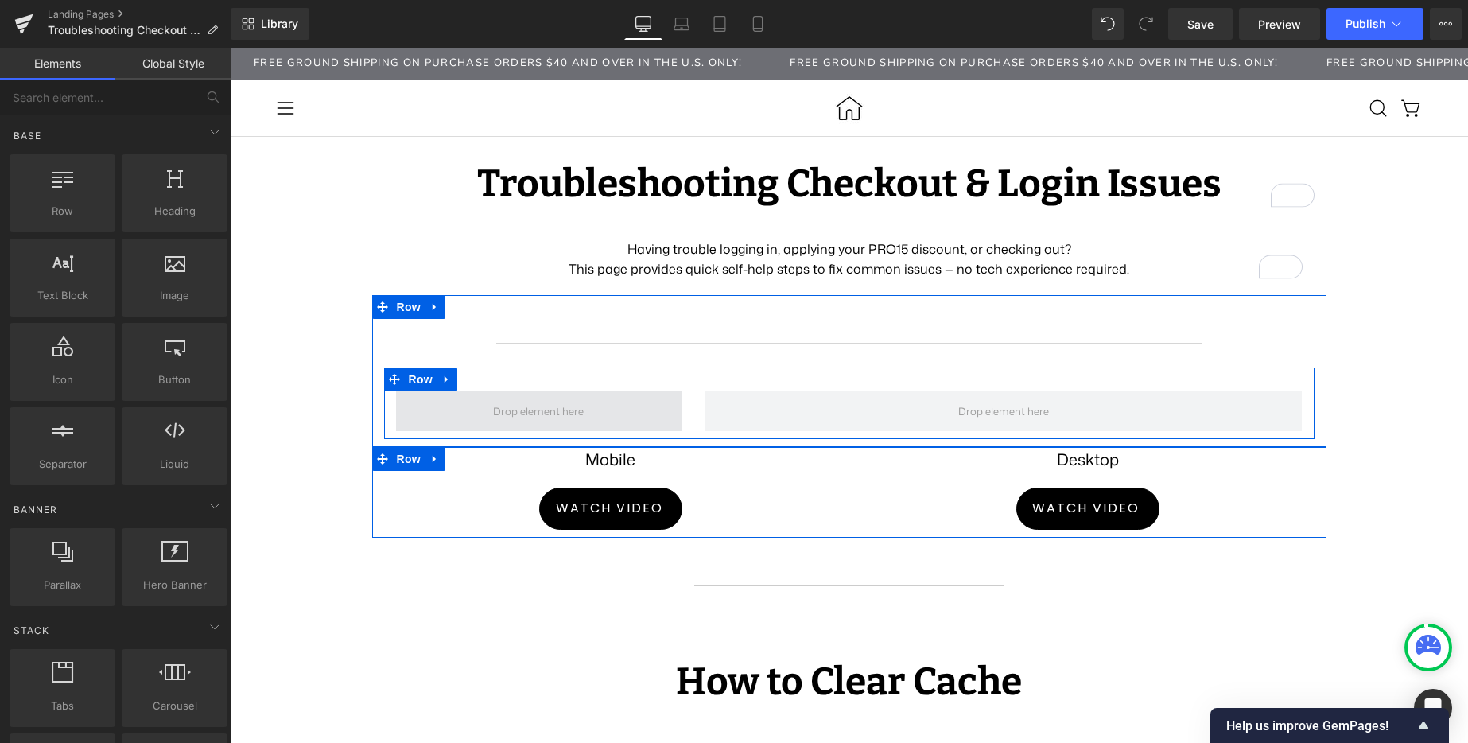
click at [531, 416] on span at bounding box center [538, 411] width 102 height 24
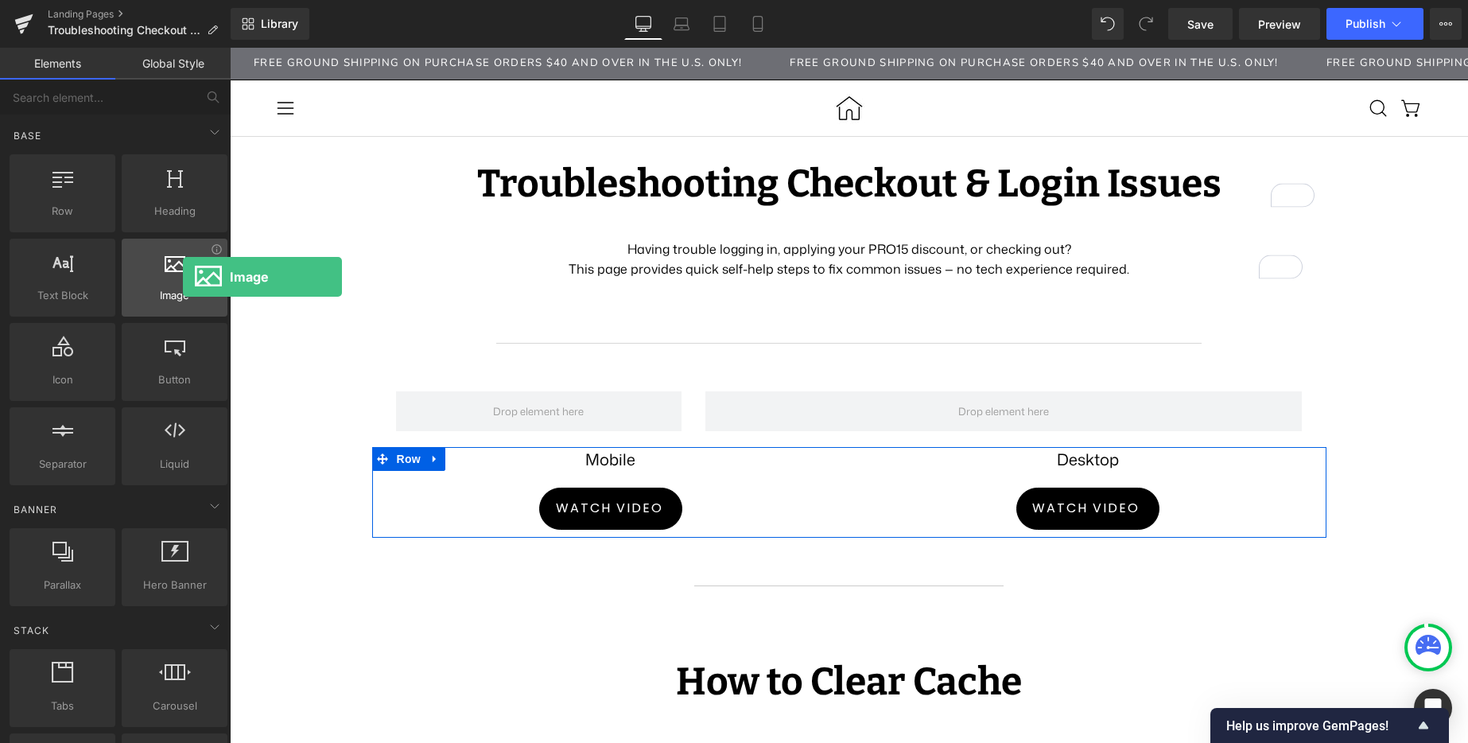
click at [183, 277] on div at bounding box center [174, 269] width 96 height 36
click at [169, 276] on div at bounding box center [174, 269] width 96 height 36
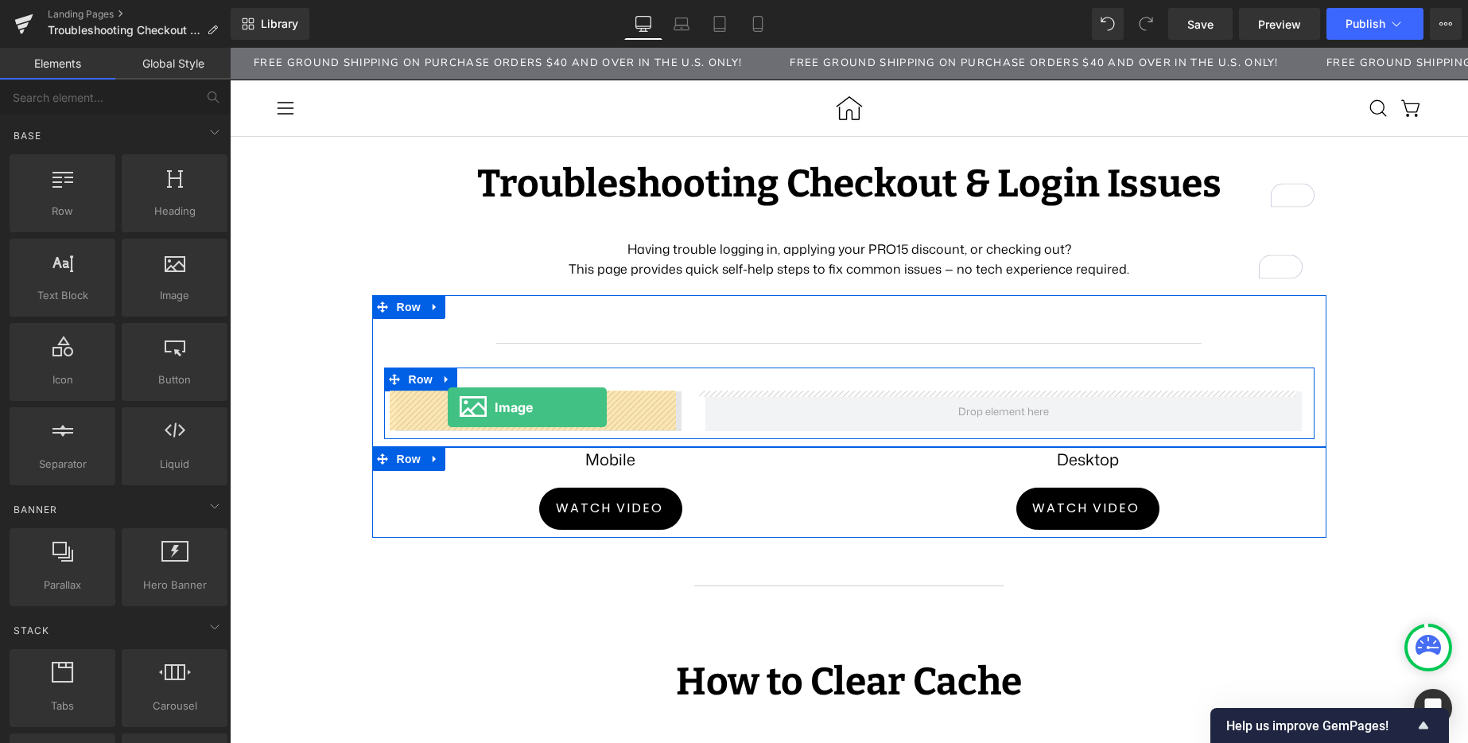
drag, startPoint x: 284, startPoint y: 319, endPoint x: 448, endPoint y: 407, distance: 186.1
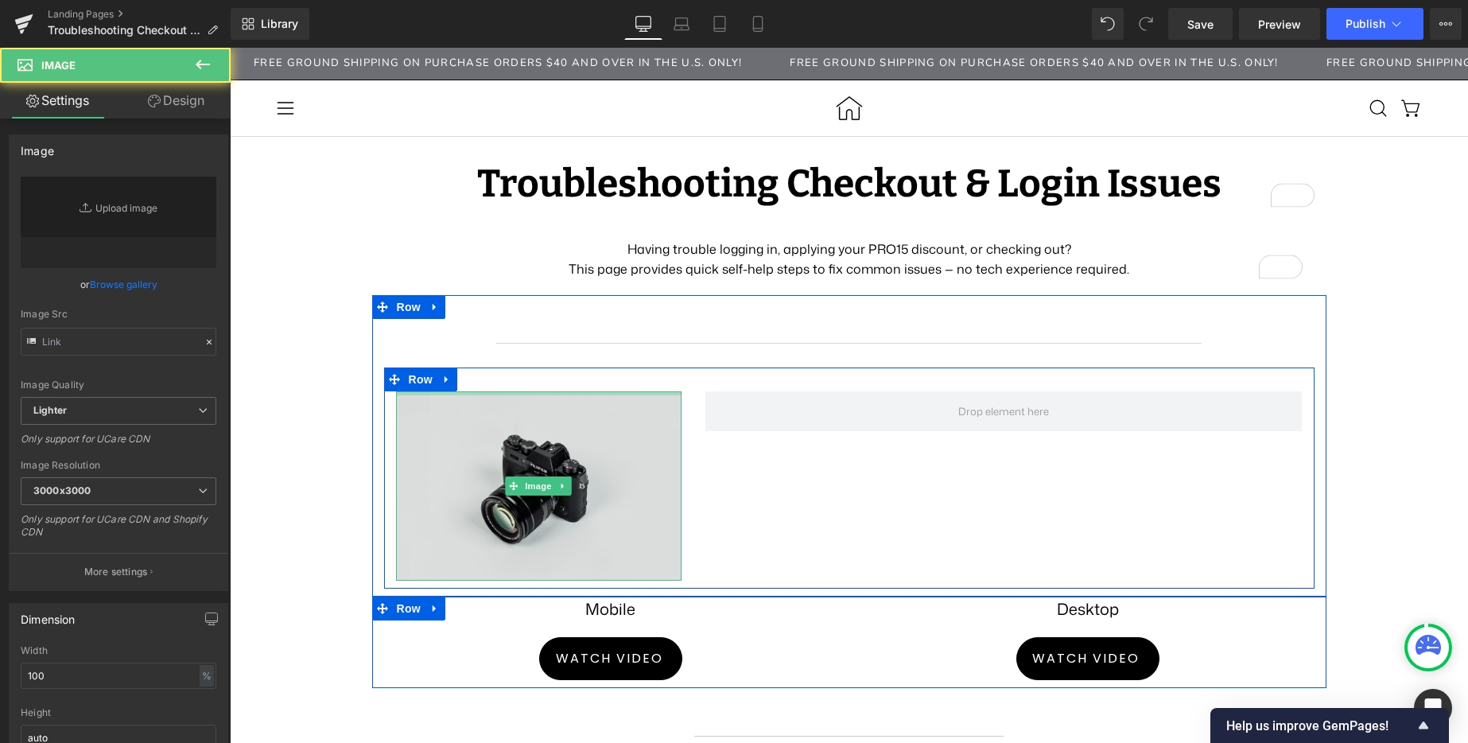
type input "//d1um8515vdn9kb.cloudfront.net/images/parallax.jpg"
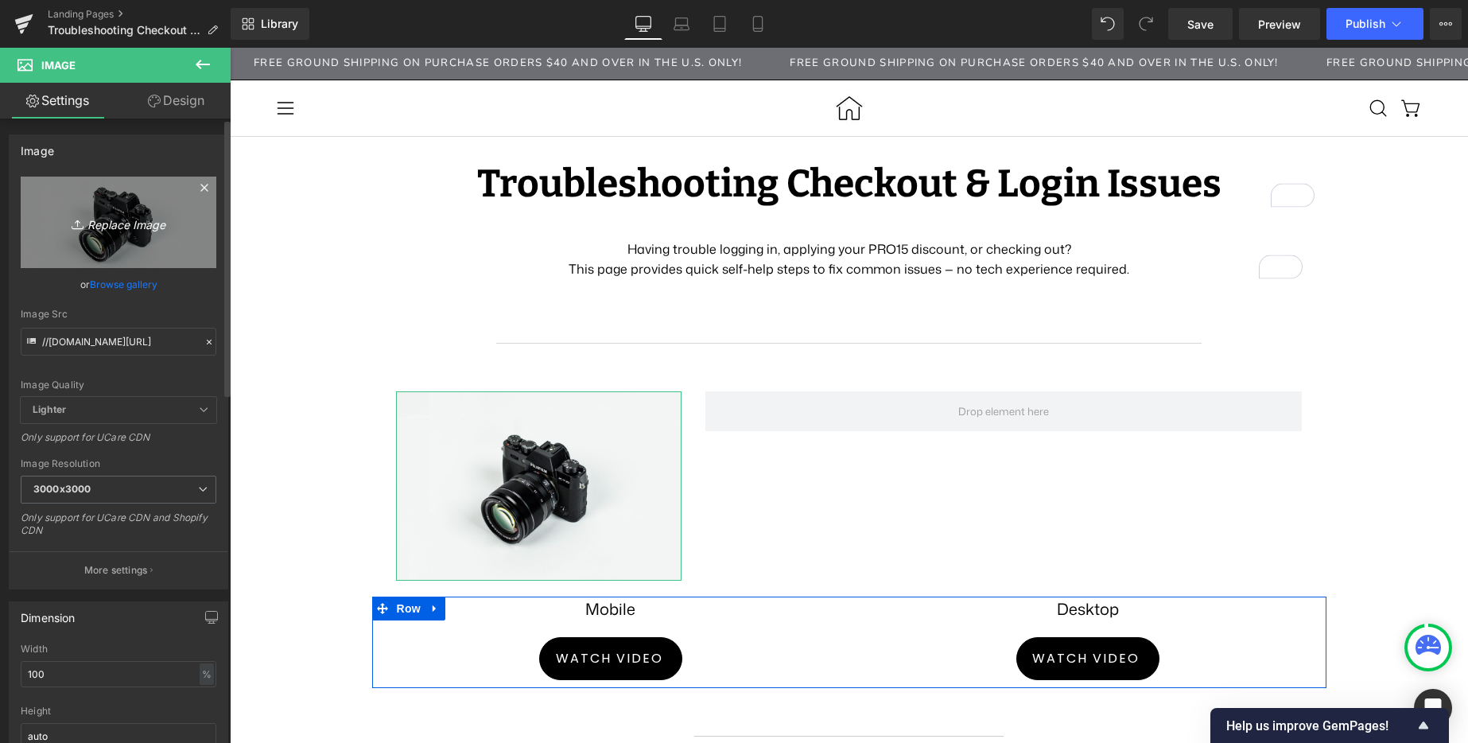
click at [117, 227] on icon "Replace Image" at bounding box center [118, 222] width 127 height 20
type input "C:\fakepath\1.png"
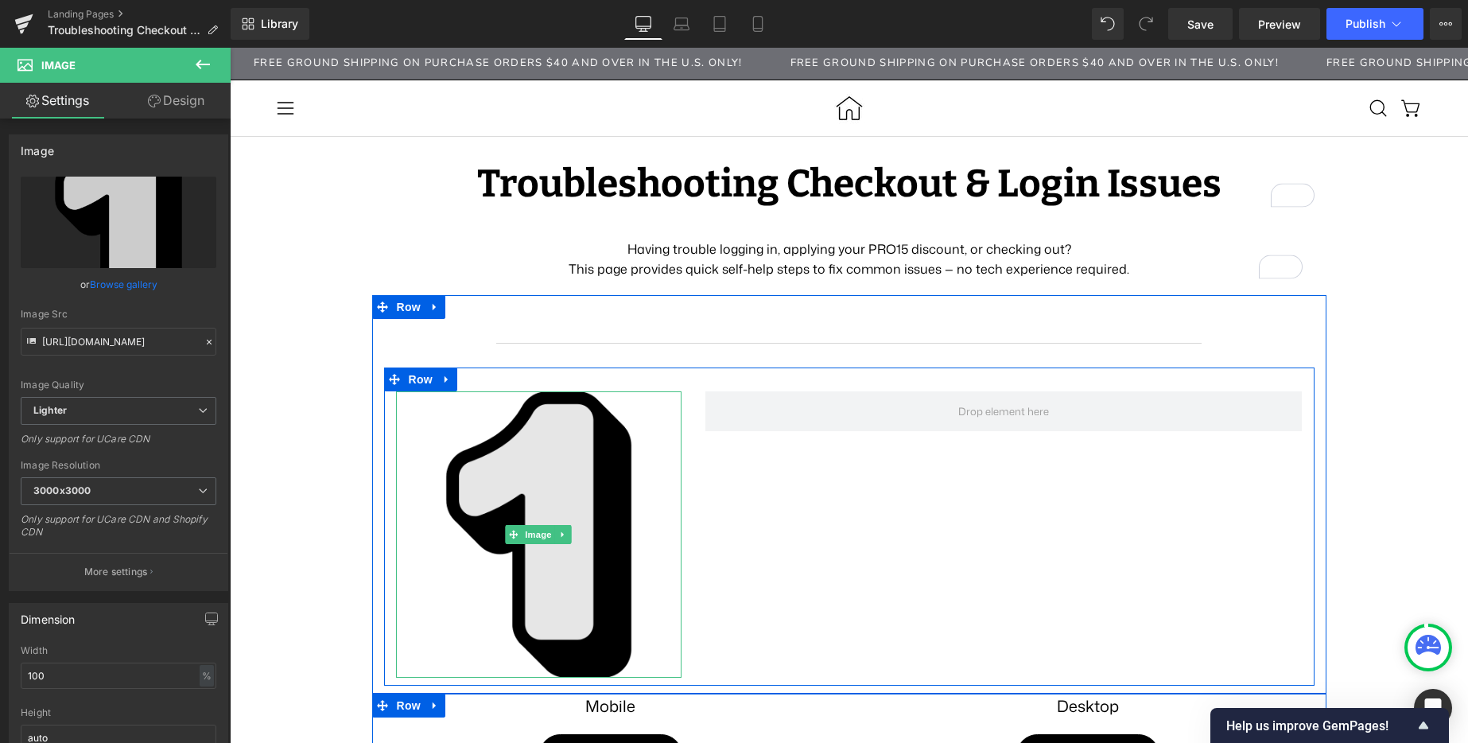
click at [497, 460] on img at bounding box center [539, 534] width 286 height 286
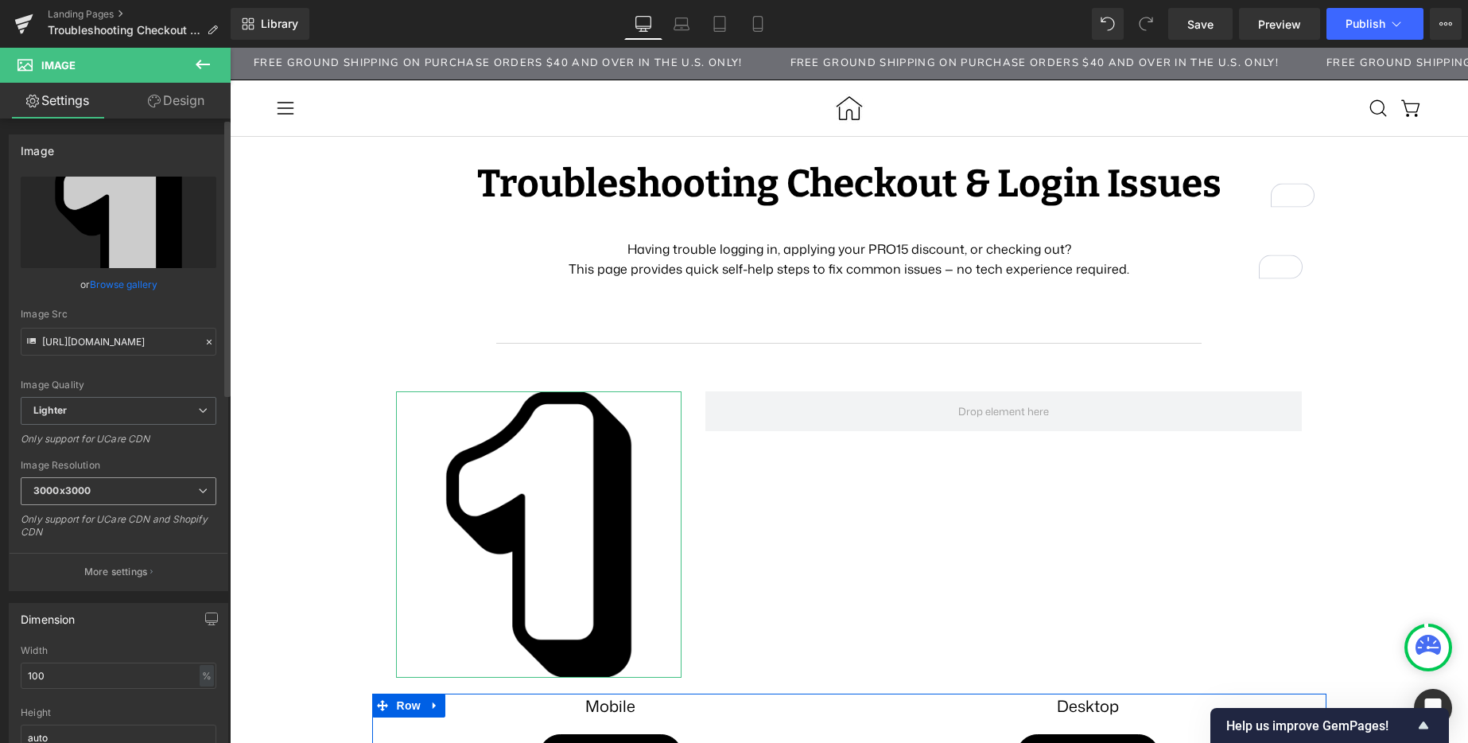
click at [82, 484] on b "3000x3000" at bounding box center [61, 490] width 57 height 12
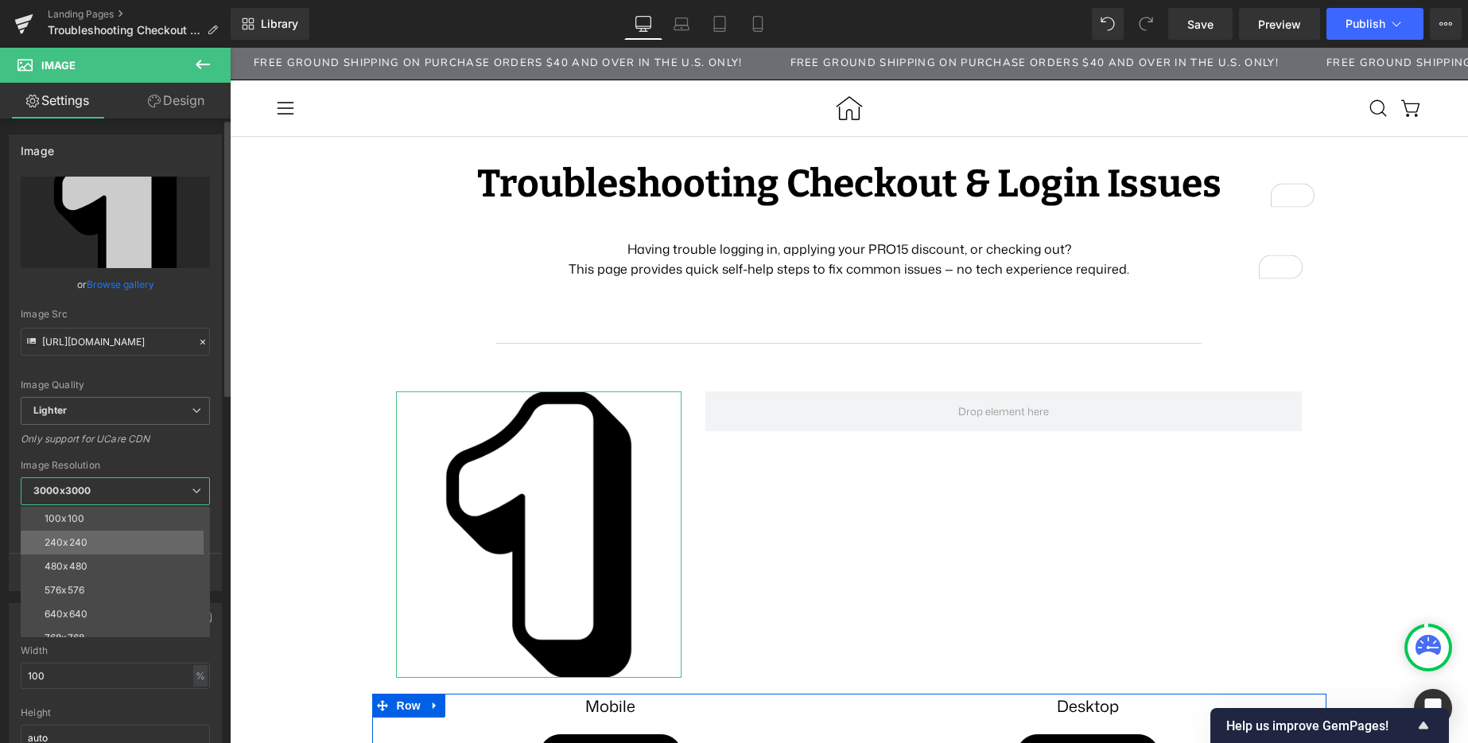
click at [83, 544] on div "240x240" at bounding box center [66, 542] width 43 height 11
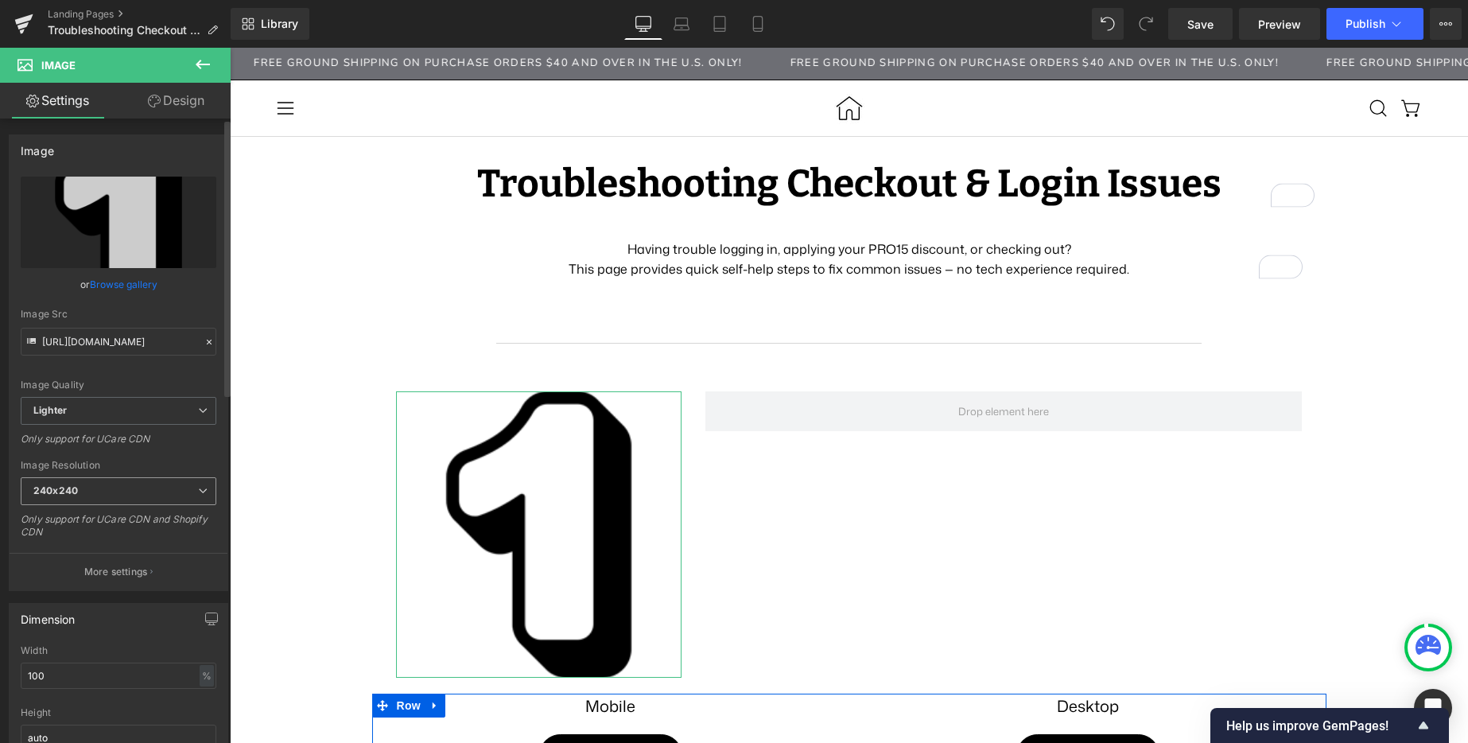
click at [153, 491] on span "240x240" at bounding box center [119, 491] width 196 height 28
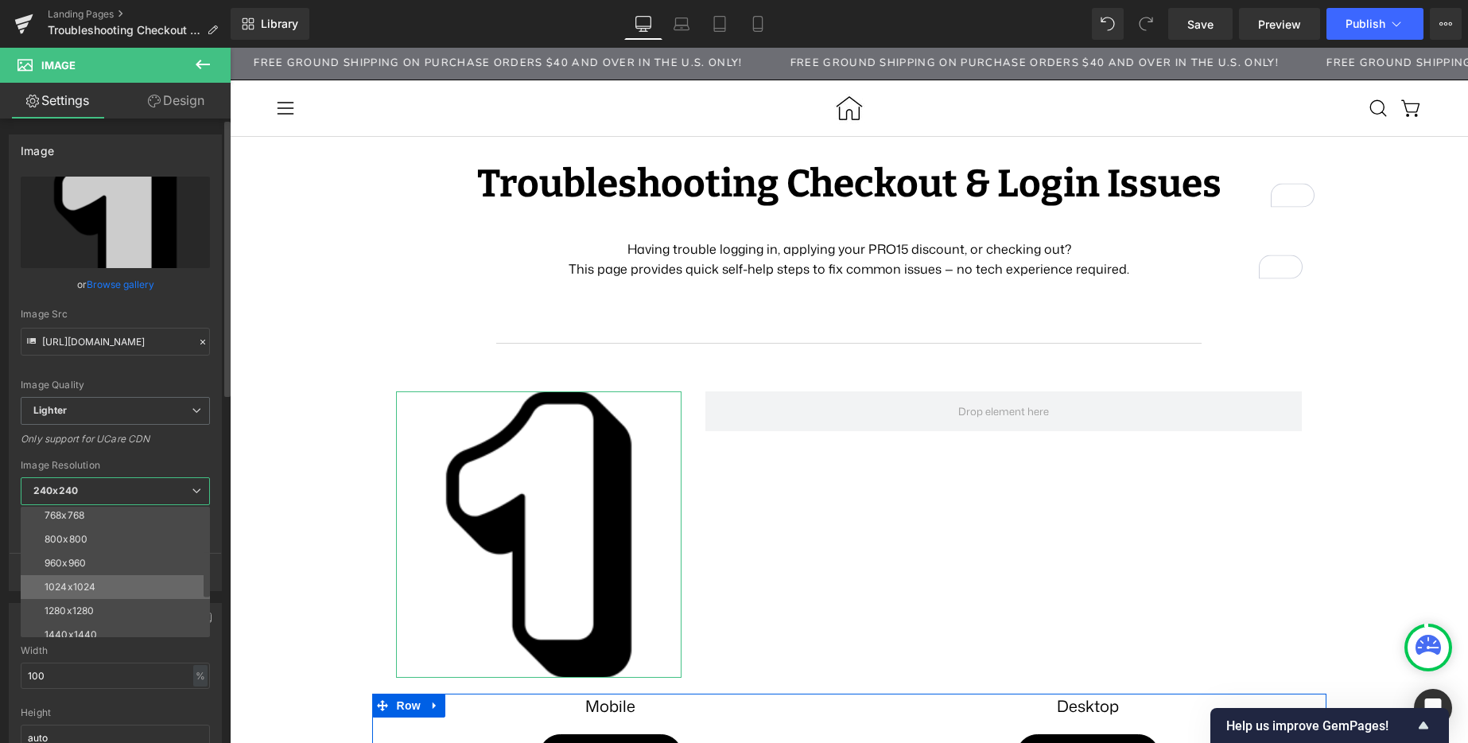
scroll to position [227, 0]
click at [91, 622] on div "3000x3000" at bounding box center [73, 624] width 56 height 11
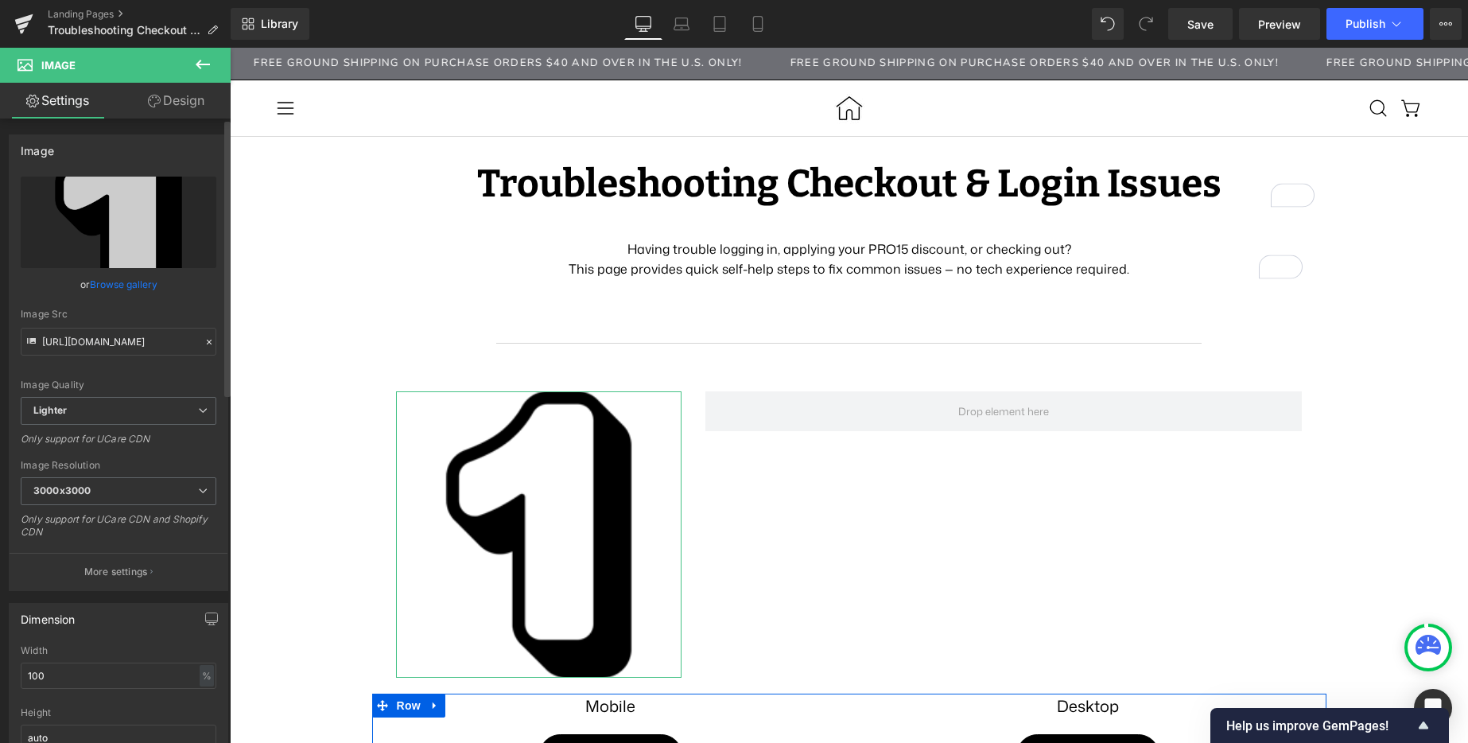
type input "https://ucarecdn.com/f1d3bb36-20a7-4061-866f-189ed91fda64/-/format/auto/-/previ…"
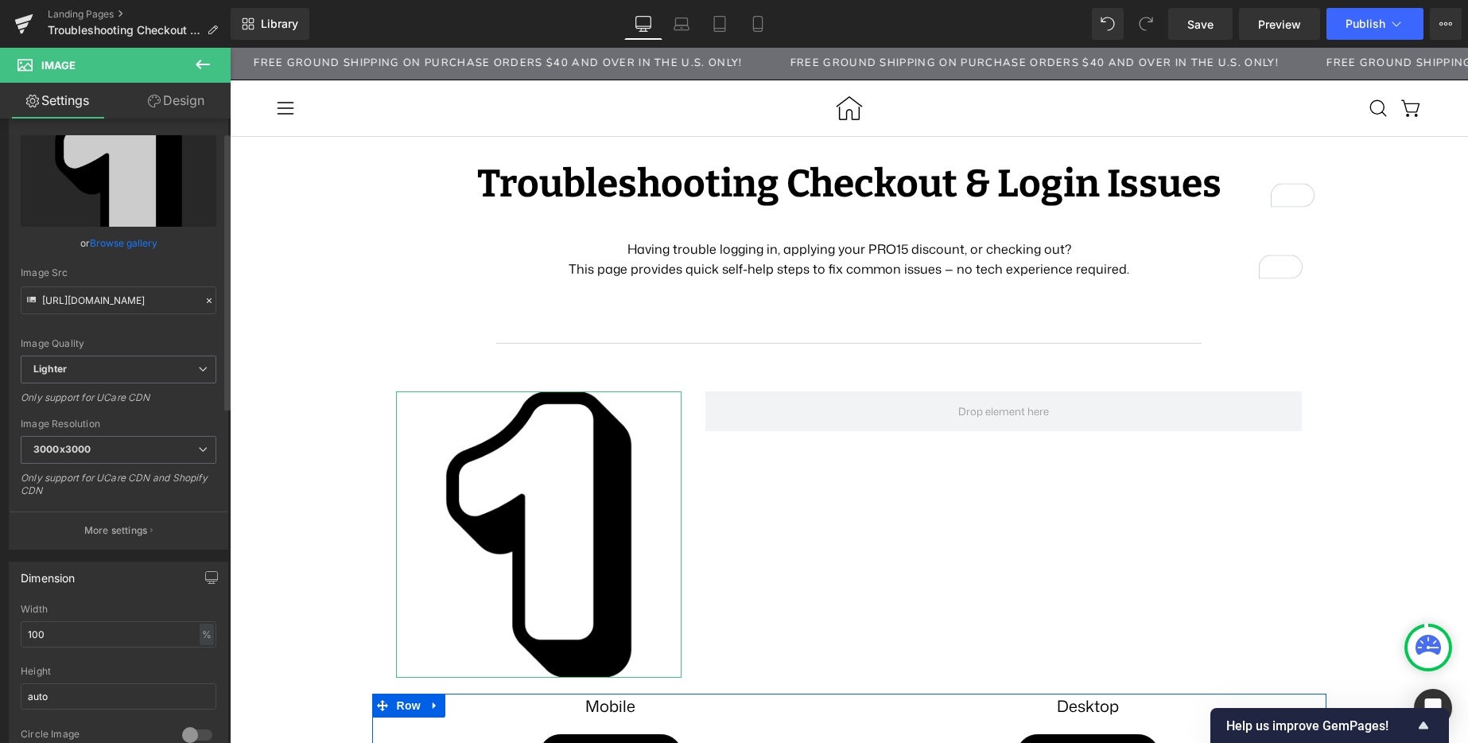
scroll to position [401, 0]
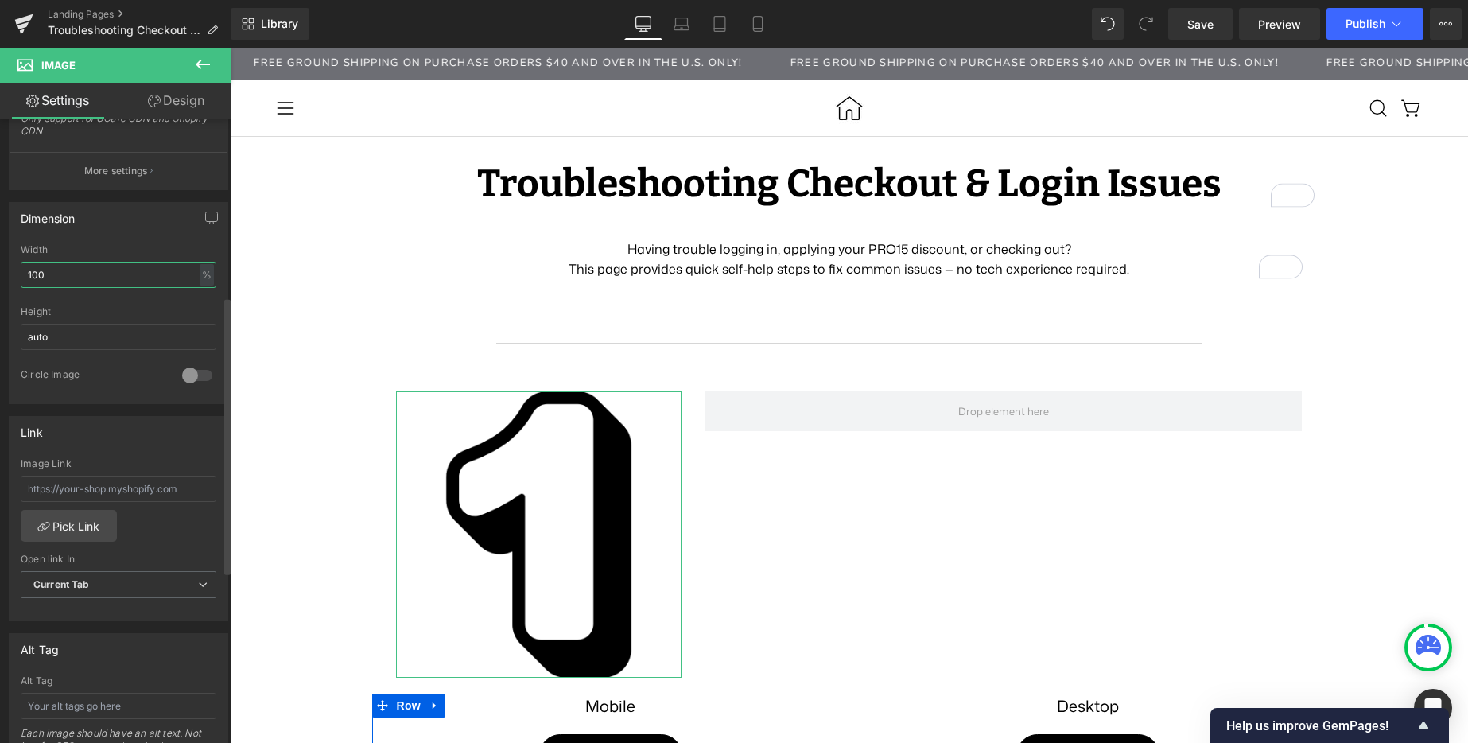
click at [70, 267] on input "100" at bounding box center [119, 275] width 196 height 26
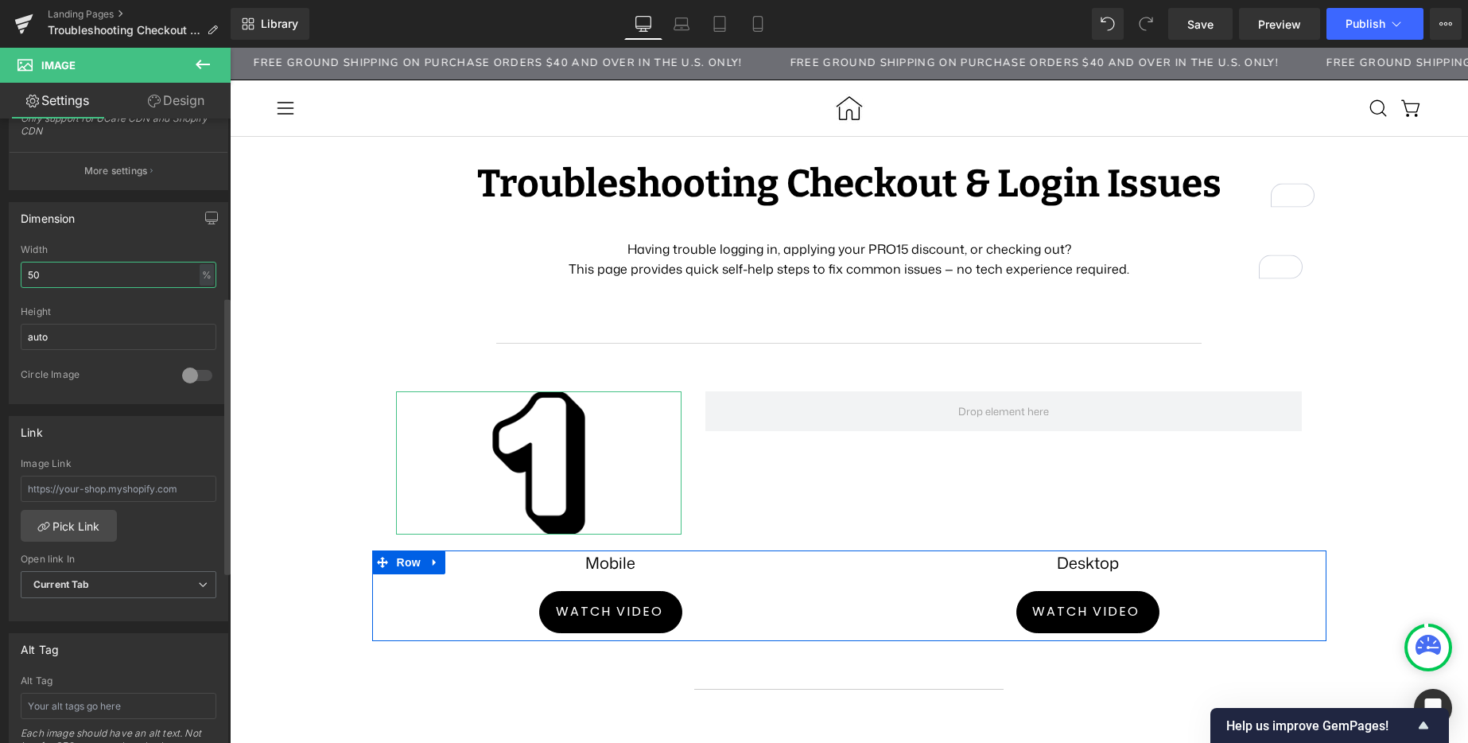
click at [57, 280] on input "50" at bounding box center [119, 275] width 196 height 26
type input "25"
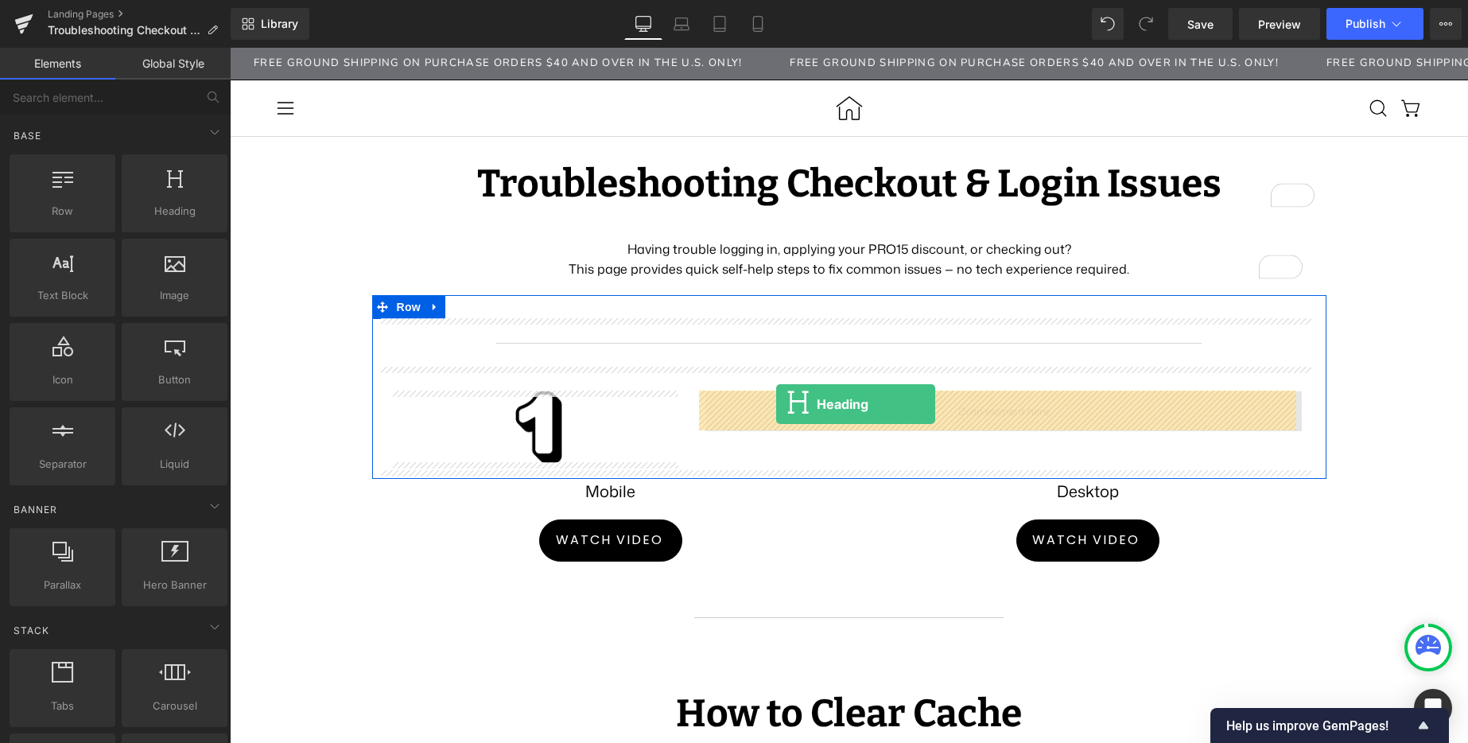
drag, startPoint x: 389, startPoint y: 266, endPoint x: 776, endPoint y: 404, distance: 411.2
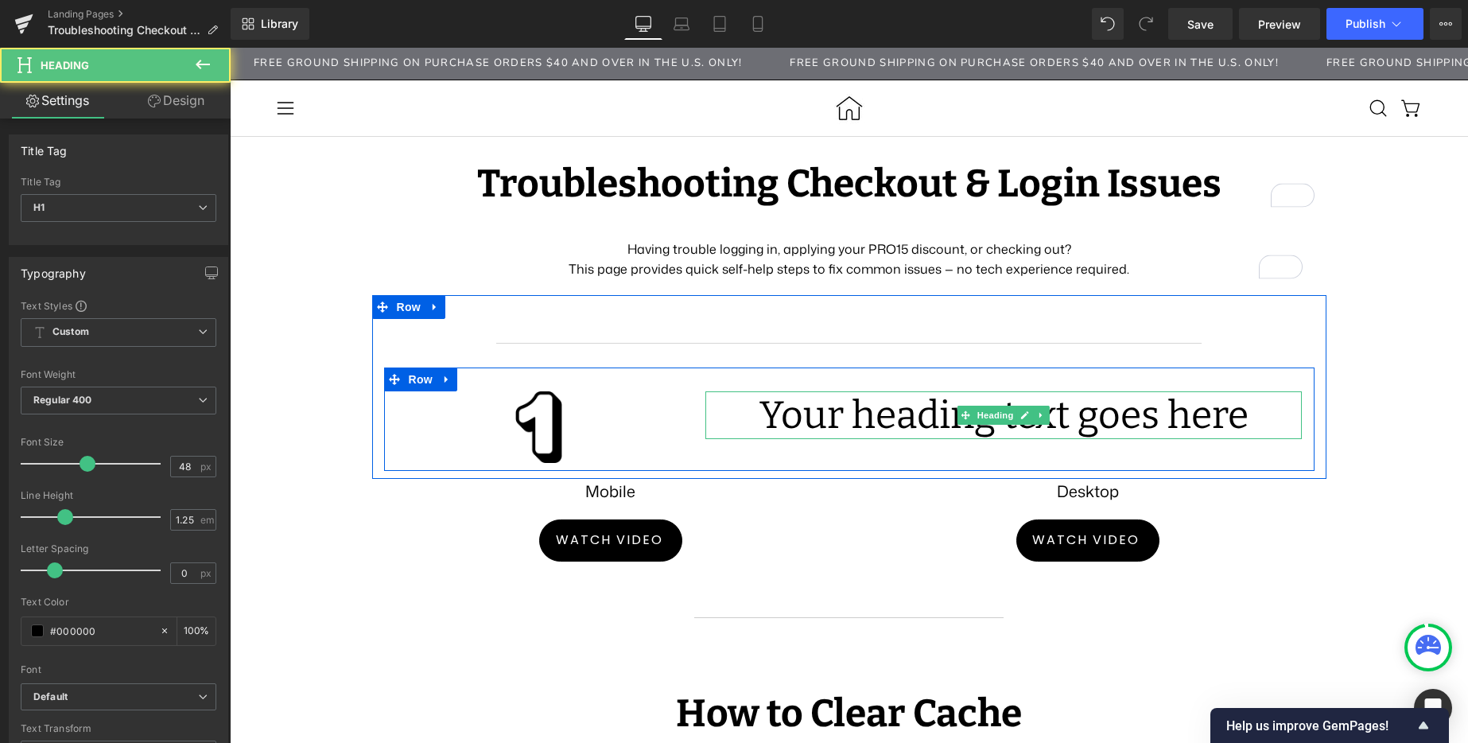
click at [783, 408] on h1 "Your heading text goes here" at bounding box center [1003, 415] width 596 height 48
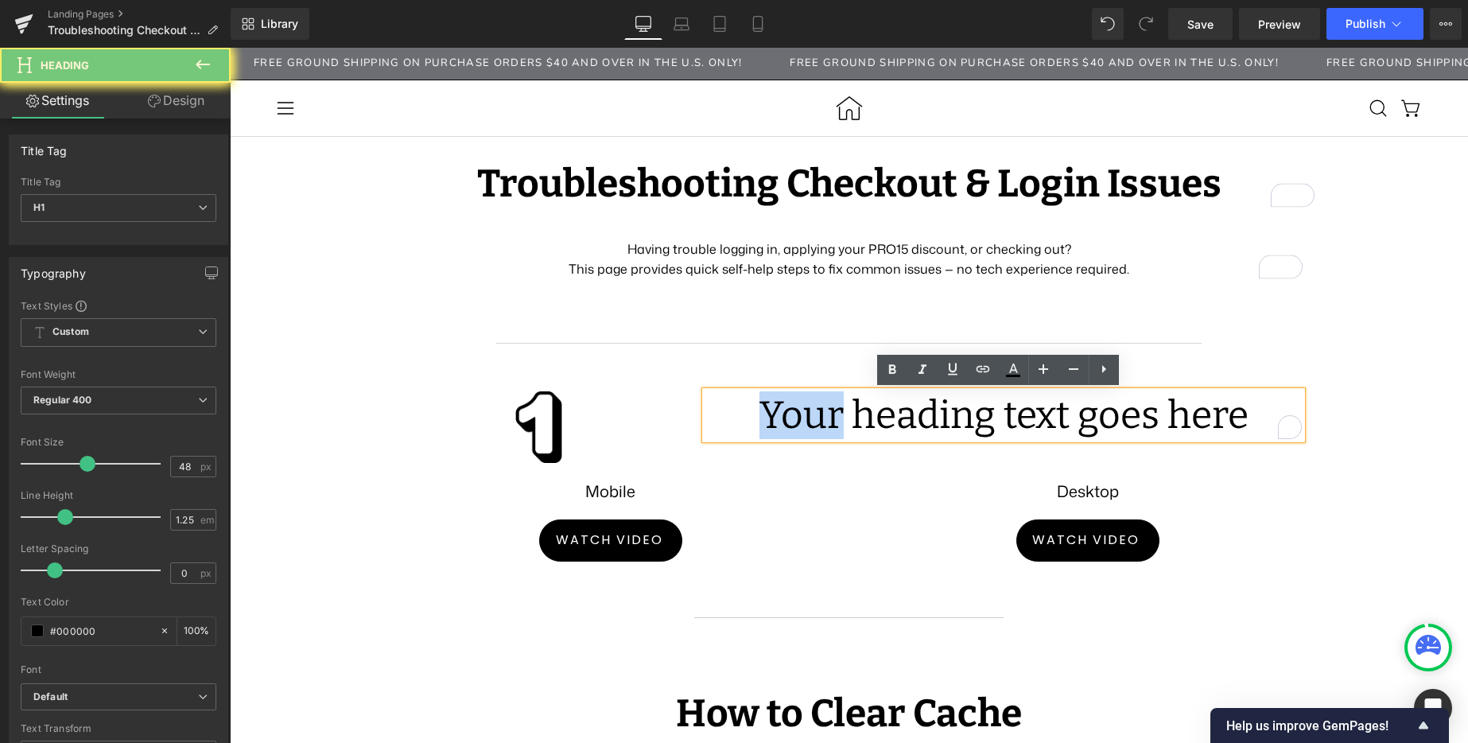
click at [783, 408] on h1 "Your heading text goes here" at bounding box center [1003, 415] width 596 height 48
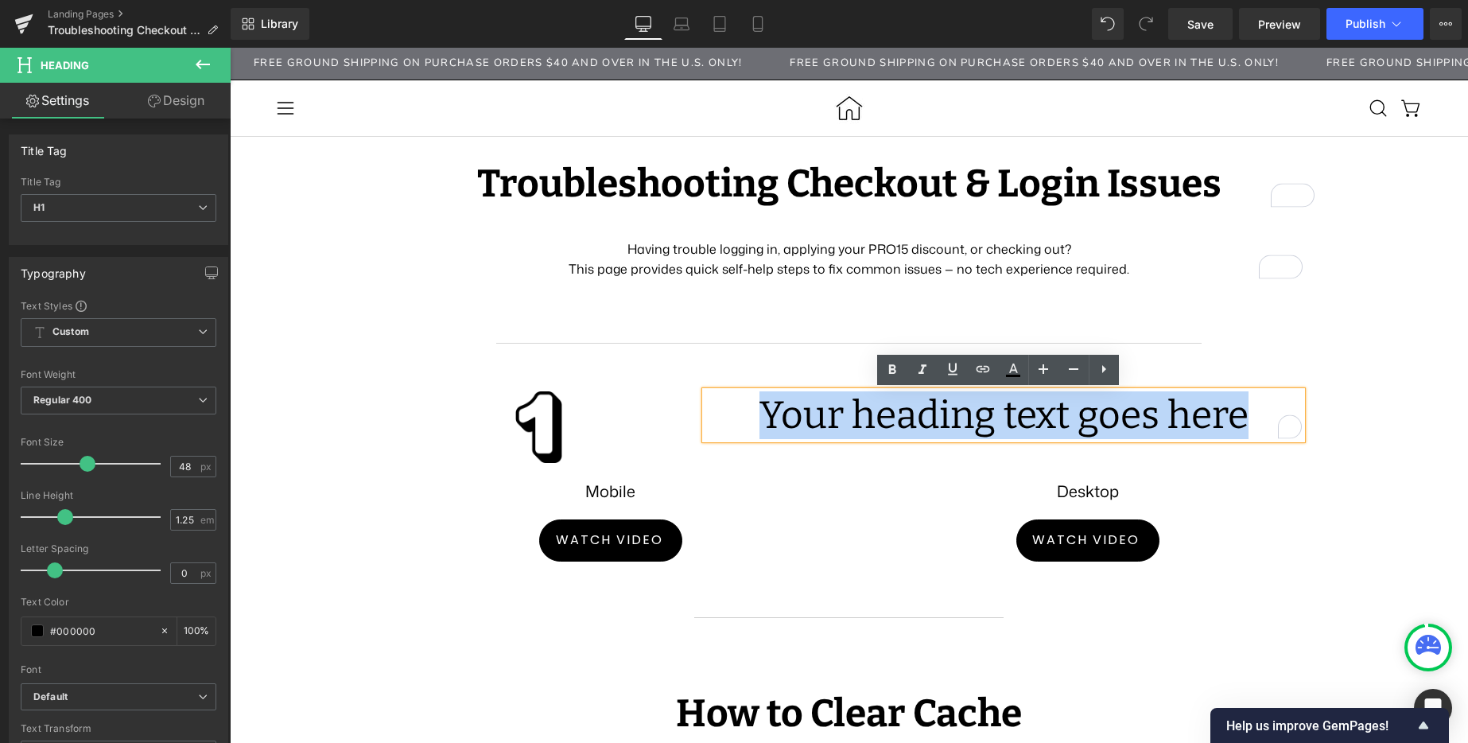
paste div "To enrich screen reader interactions, please activate Accessibility in Grammarl…"
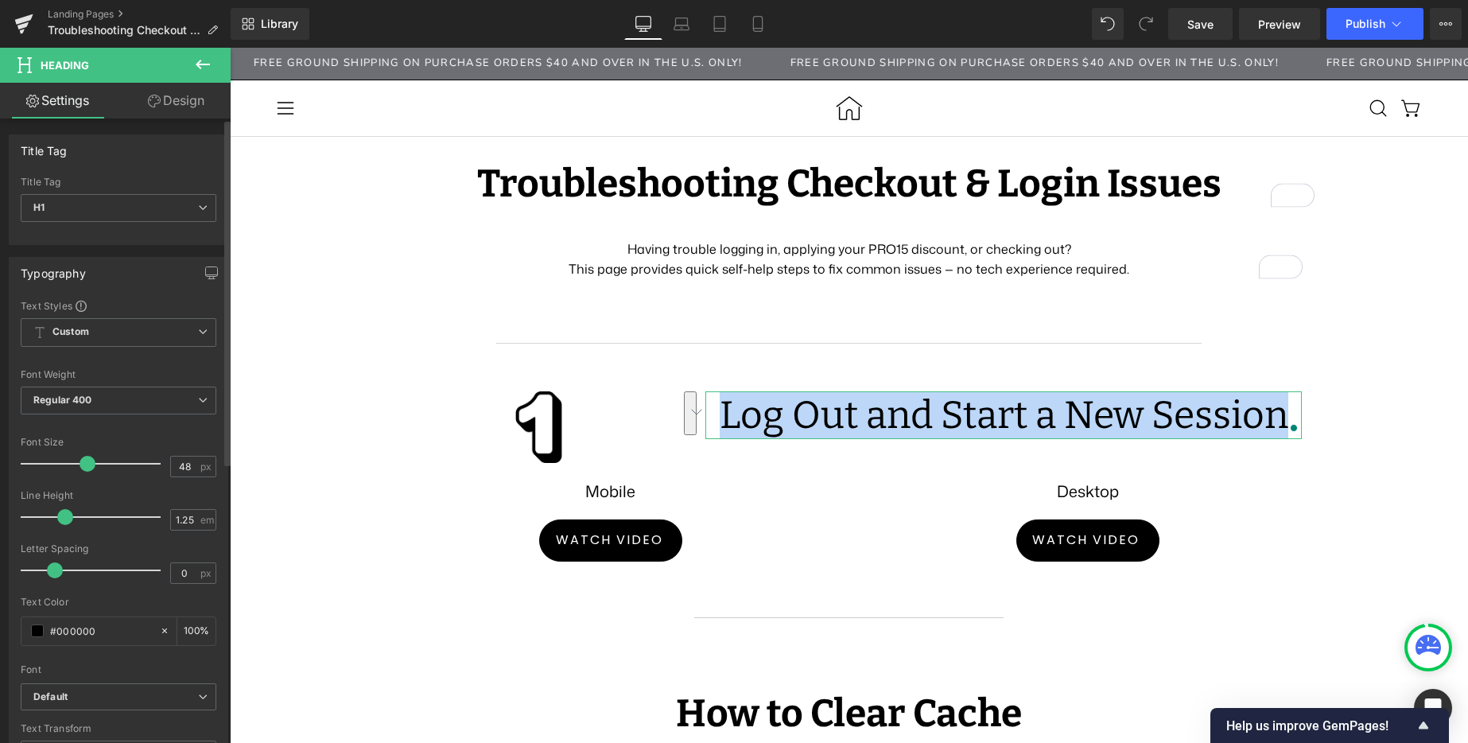
scroll to position [202, 0]
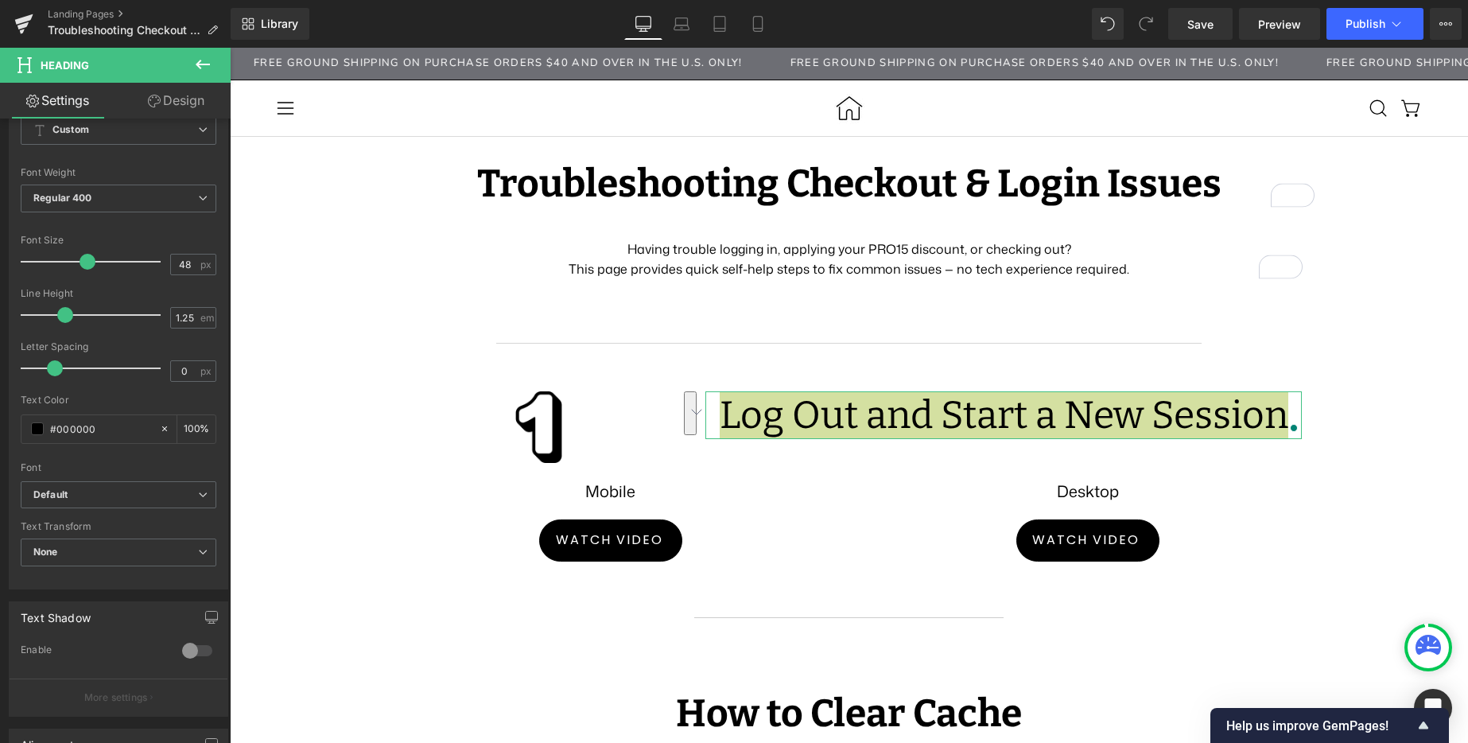
click at [166, 103] on link "Design" at bounding box center [175, 101] width 115 height 36
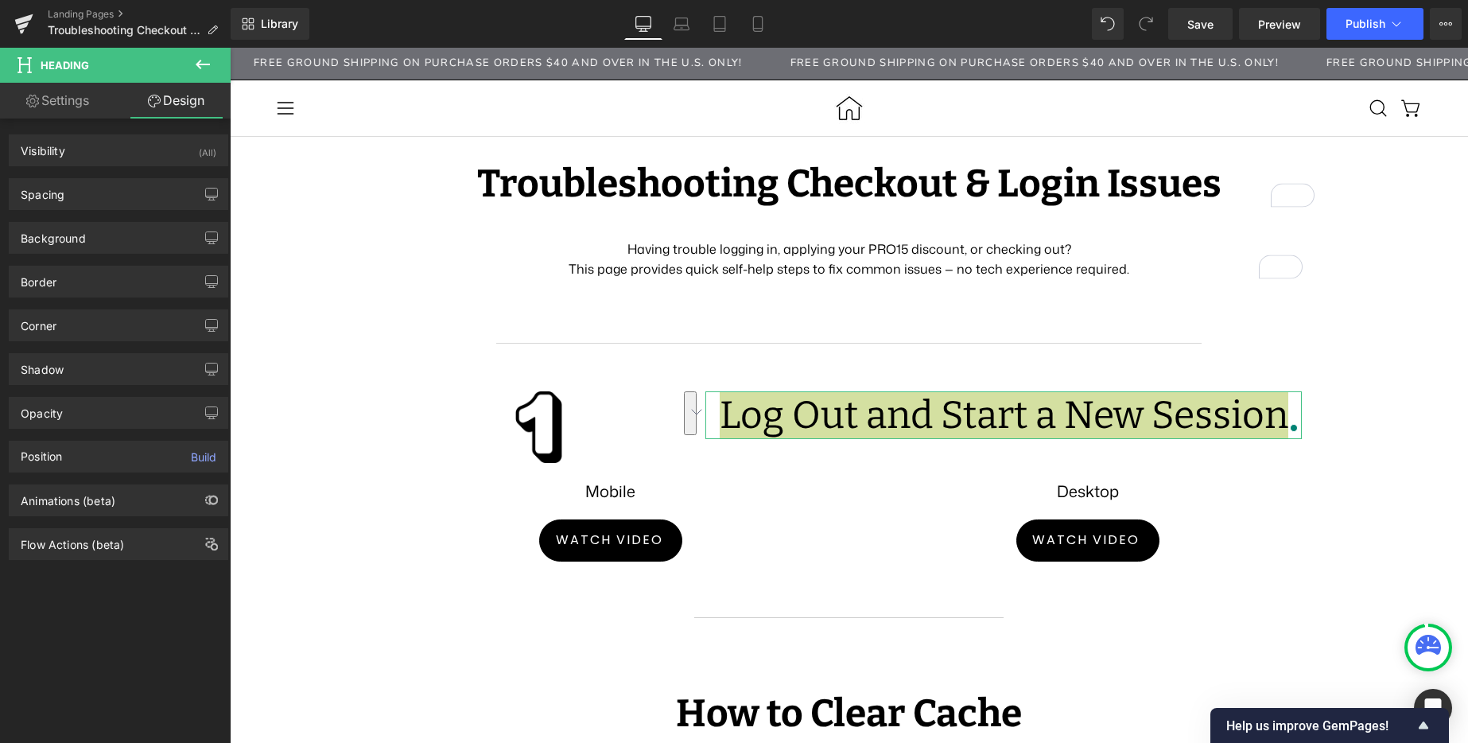
click at [68, 95] on link "Settings" at bounding box center [57, 101] width 115 height 36
type input "100"
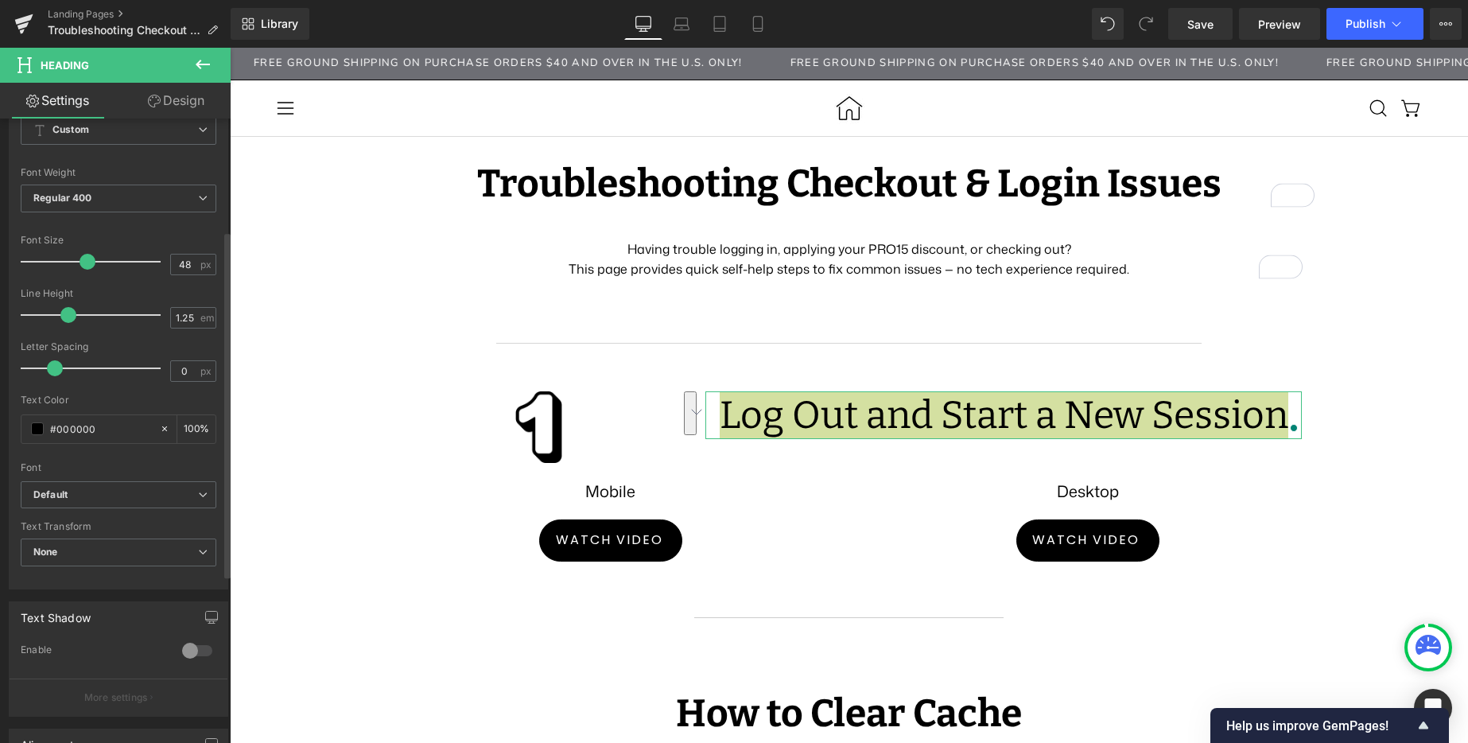
scroll to position [504, 0]
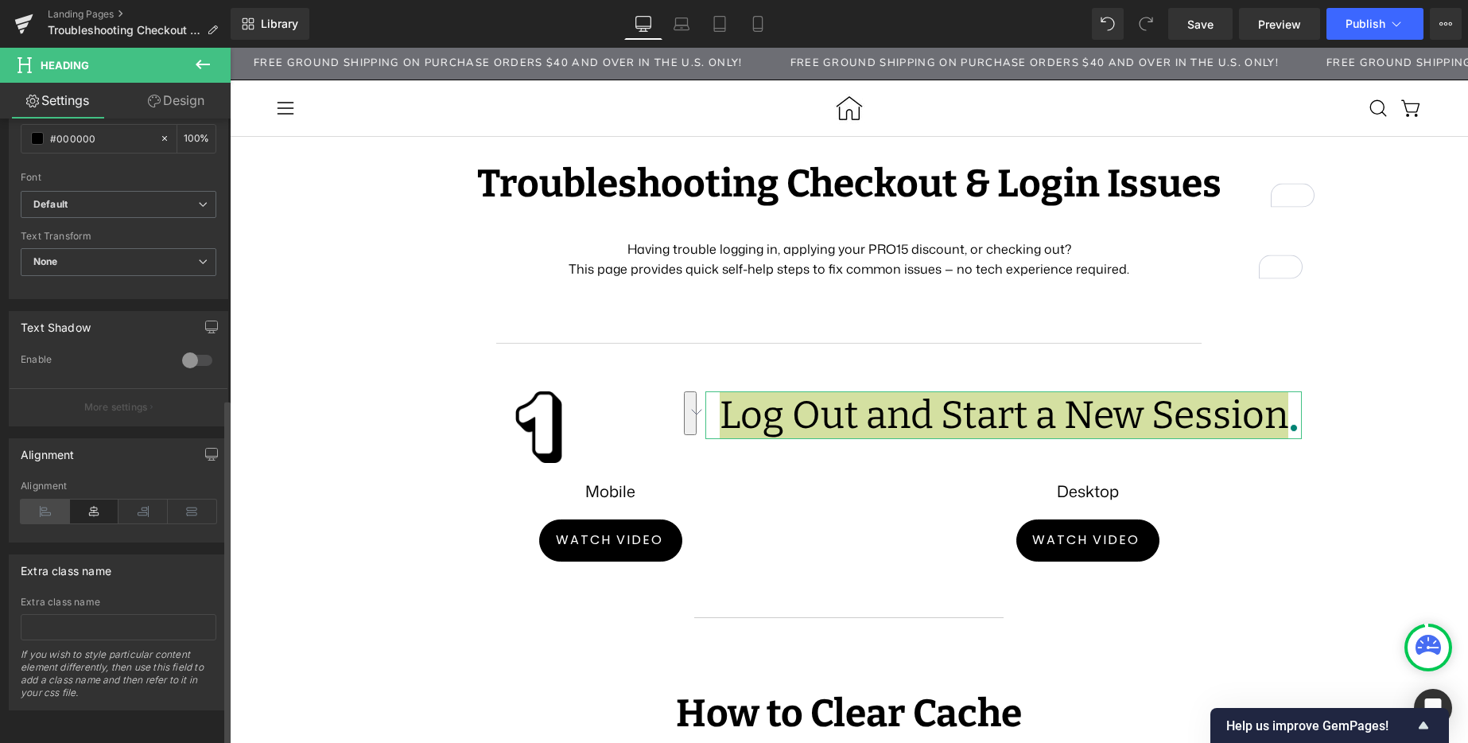
click at [47, 499] on icon at bounding box center [45, 511] width 49 height 24
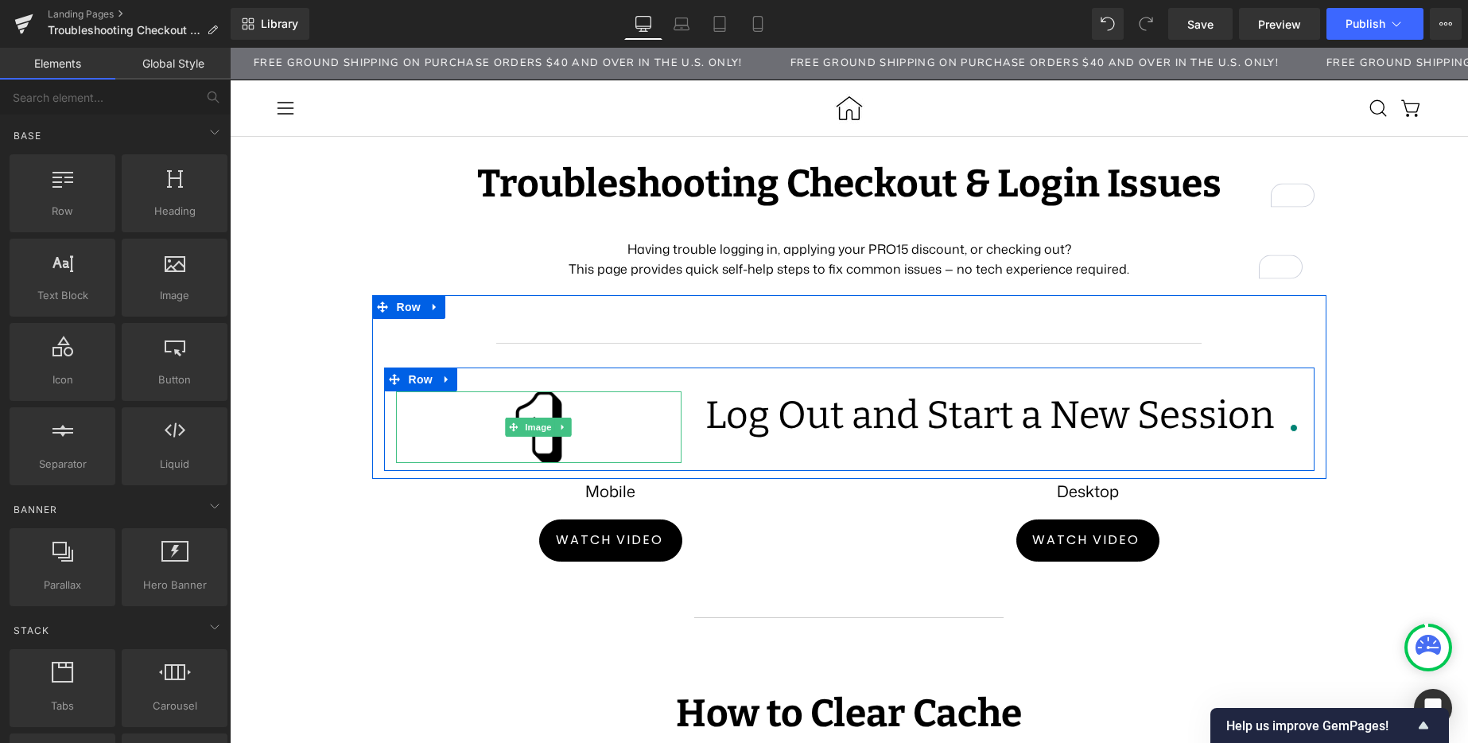
click at [615, 417] on div at bounding box center [539, 427] width 286 height 72
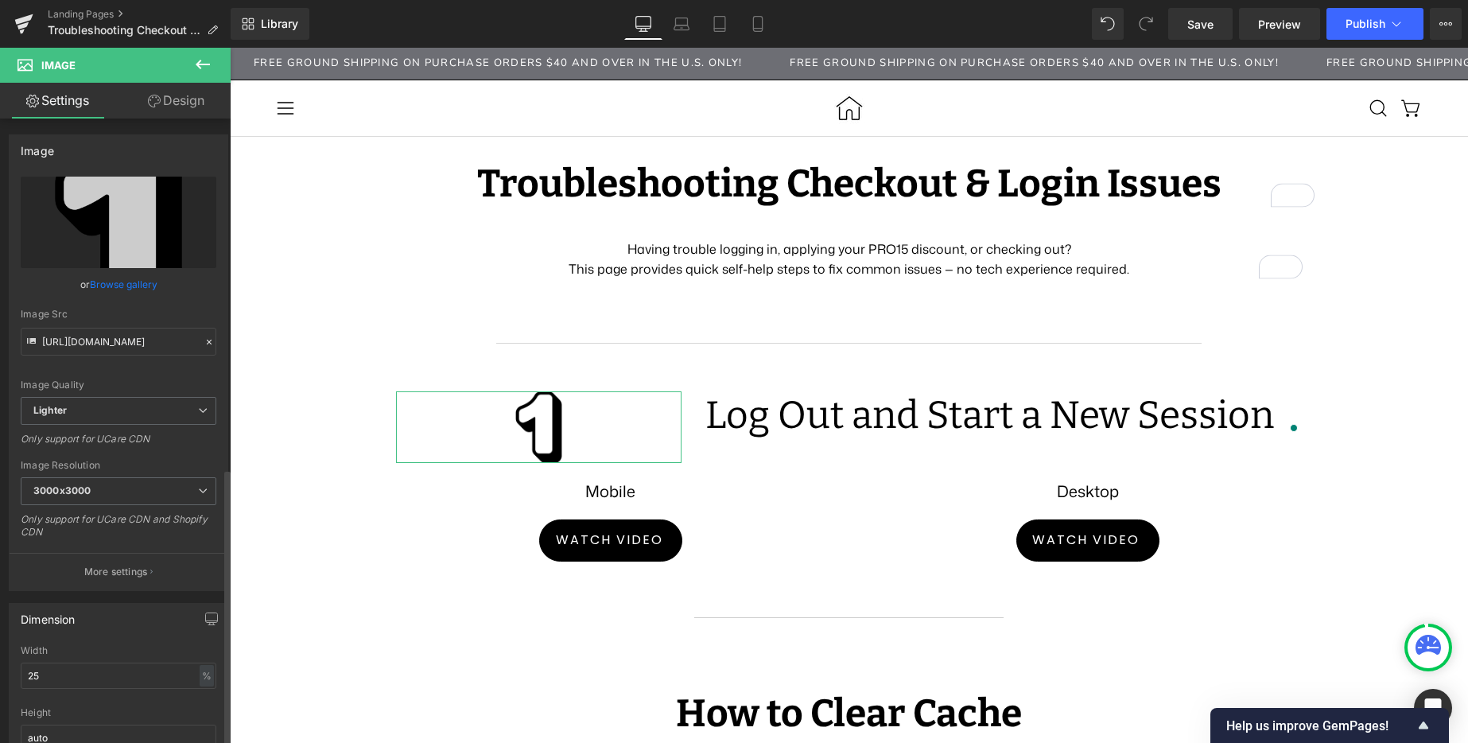
scroll to position [788, 0]
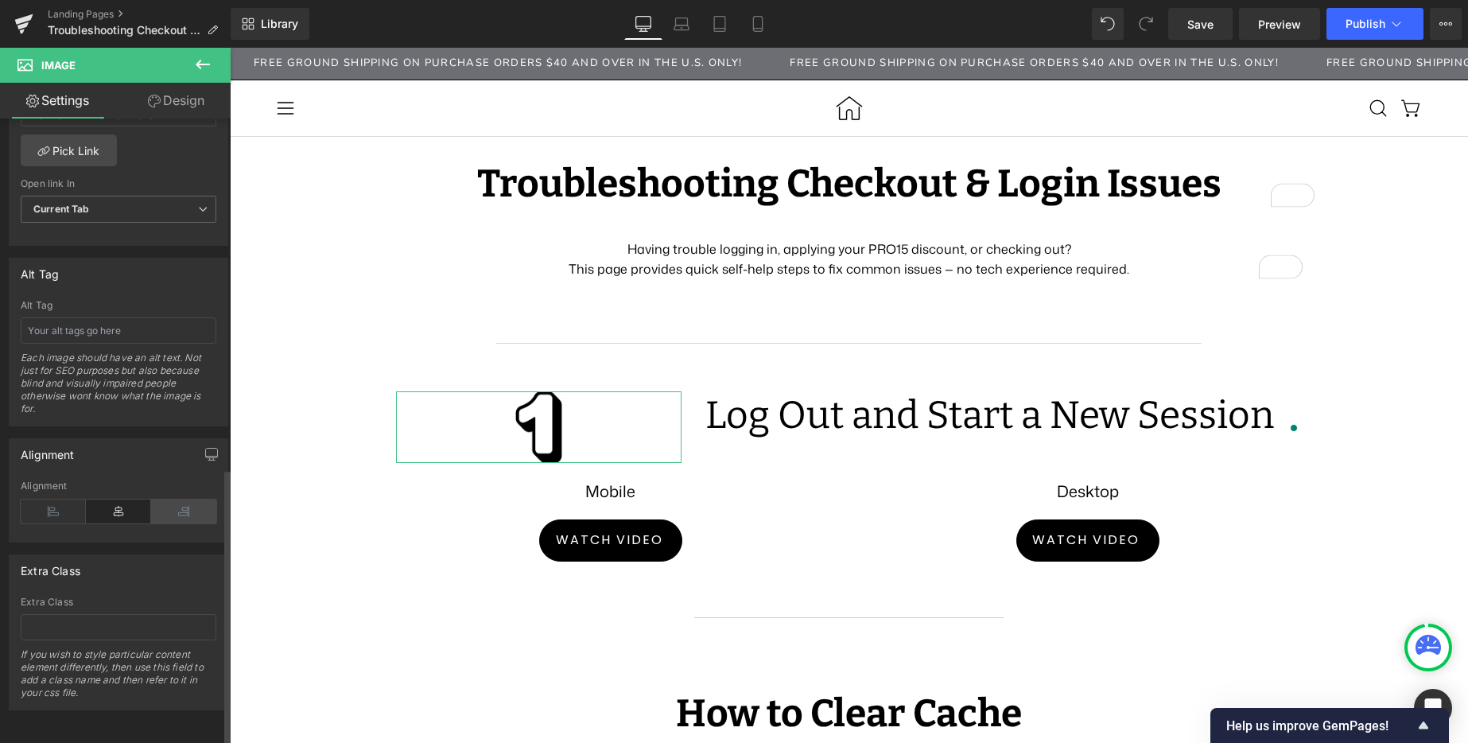
click at [186, 505] on icon at bounding box center [183, 511] width 65 height 24
click at [54, 504] on icon at bounding box center [53, 511] width 65 height 24
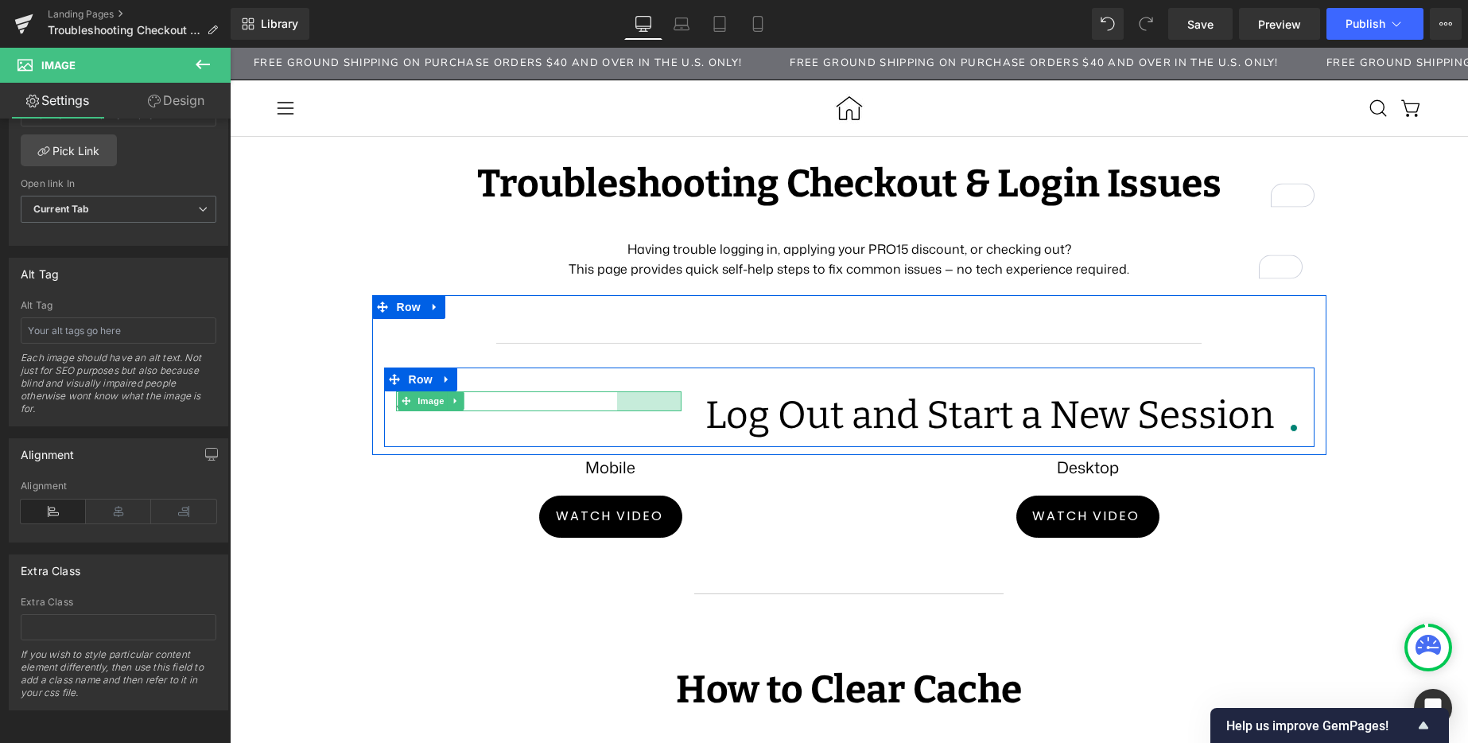
drag, startPoint x: 674, startPoint y: 418, endPoint x: 609, endPoint y: 402, distance: 66.5
click at [609, 402] on div "Image 81px" at bounding box center [539, 401] width 286 height 20
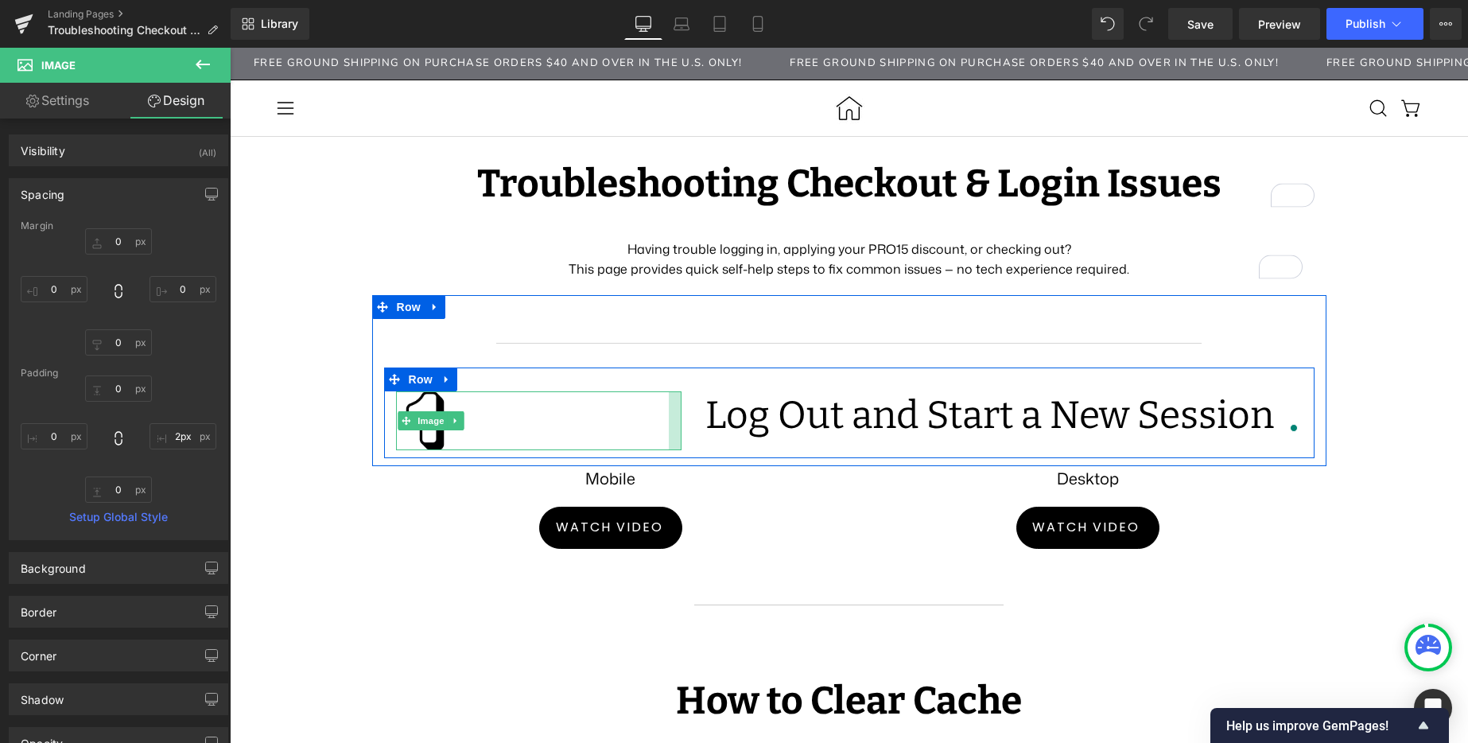
type input "0px"
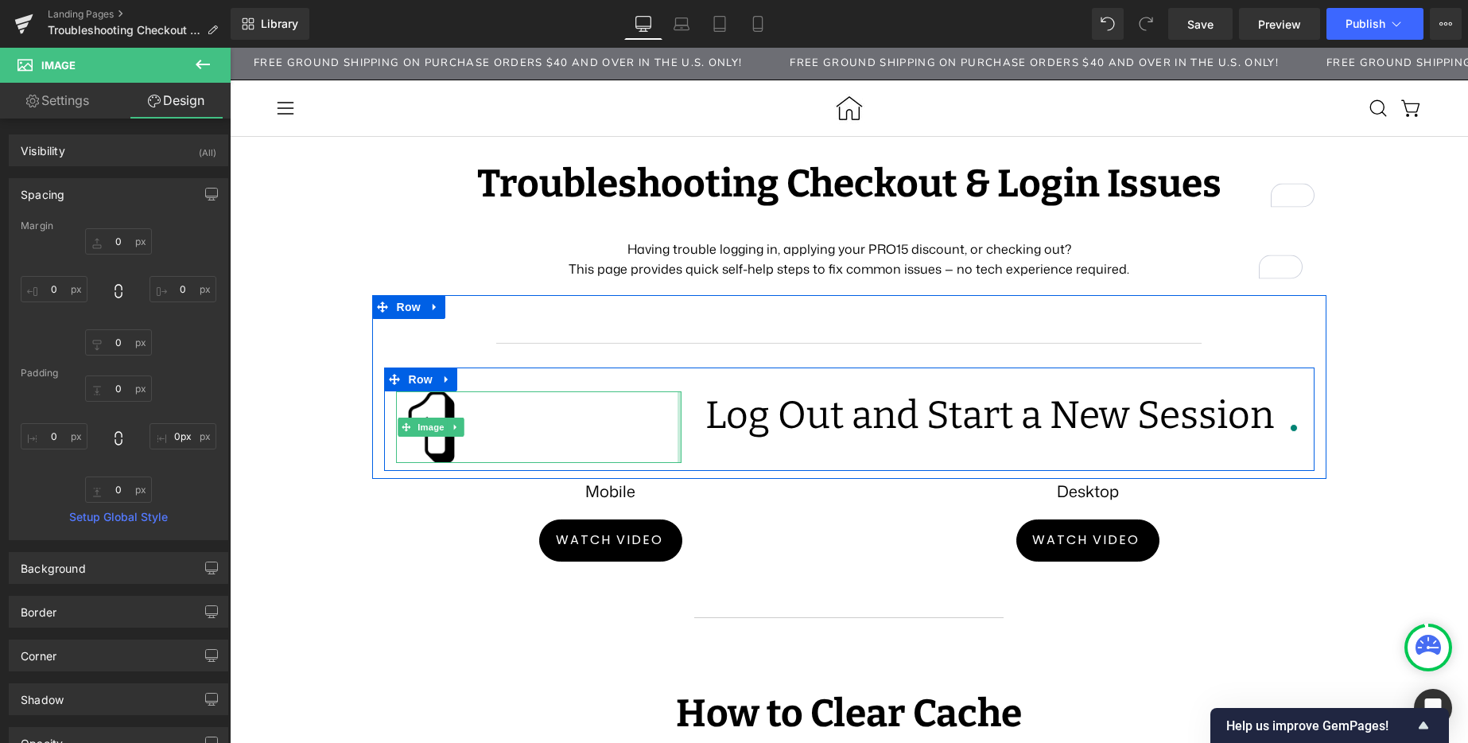
drag, startPoint x: 658, startPoint y: 398, endPoint x: 728, endPoint y: 398, distance: 70.0
click at [728, 398] on div "Image Log Out and Start a New Session Heading Row" at bounding box center [849, 418] width 930 height 103
click at [662, 417] on div at bounding box center [539, 427] width 286 height 72
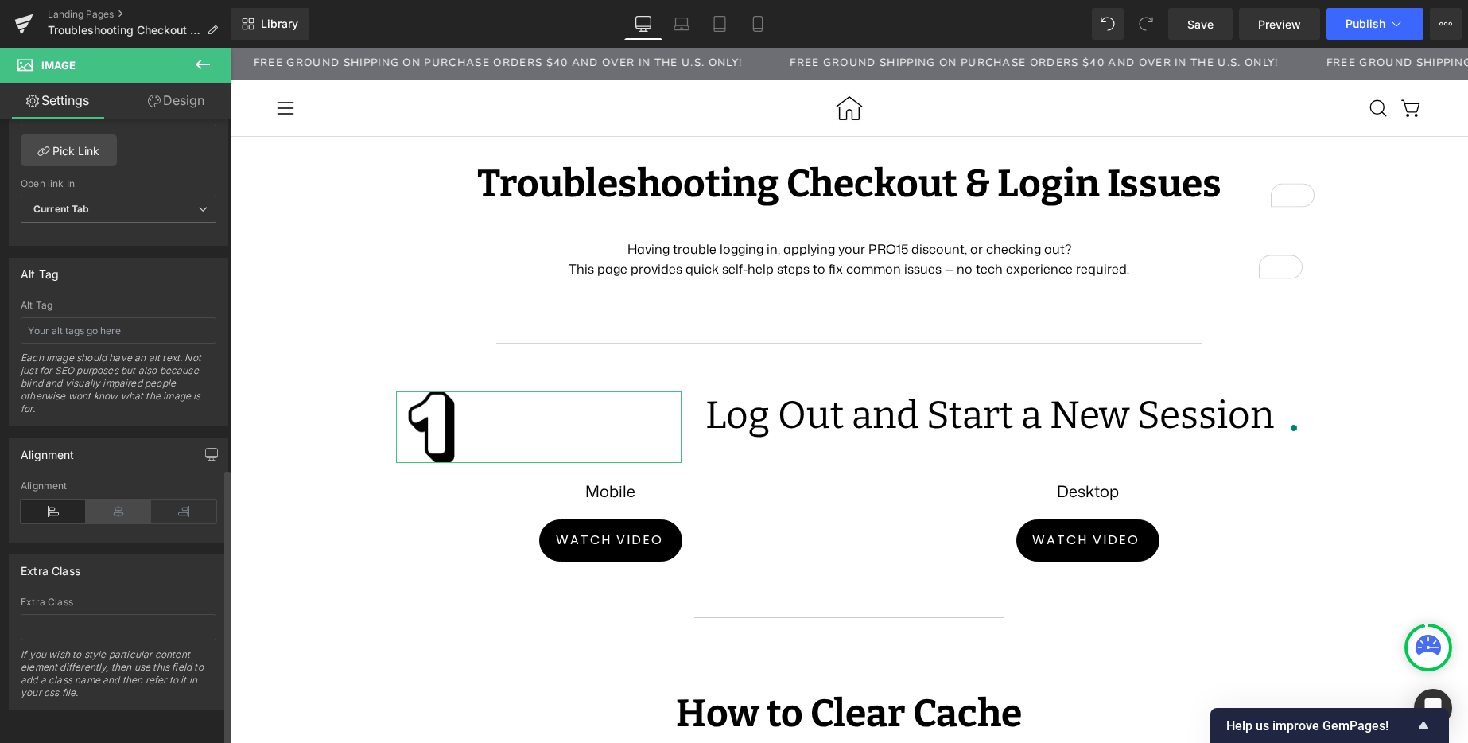
click at [99, 499] on icon at bounding box center [118, 511] width 65 height 24
click at [50, 499] on icon at bounding box center [53, 511] width 65 height 24
click at [113, 499] on icon at bounding box center [118, 511] width 65 height 24
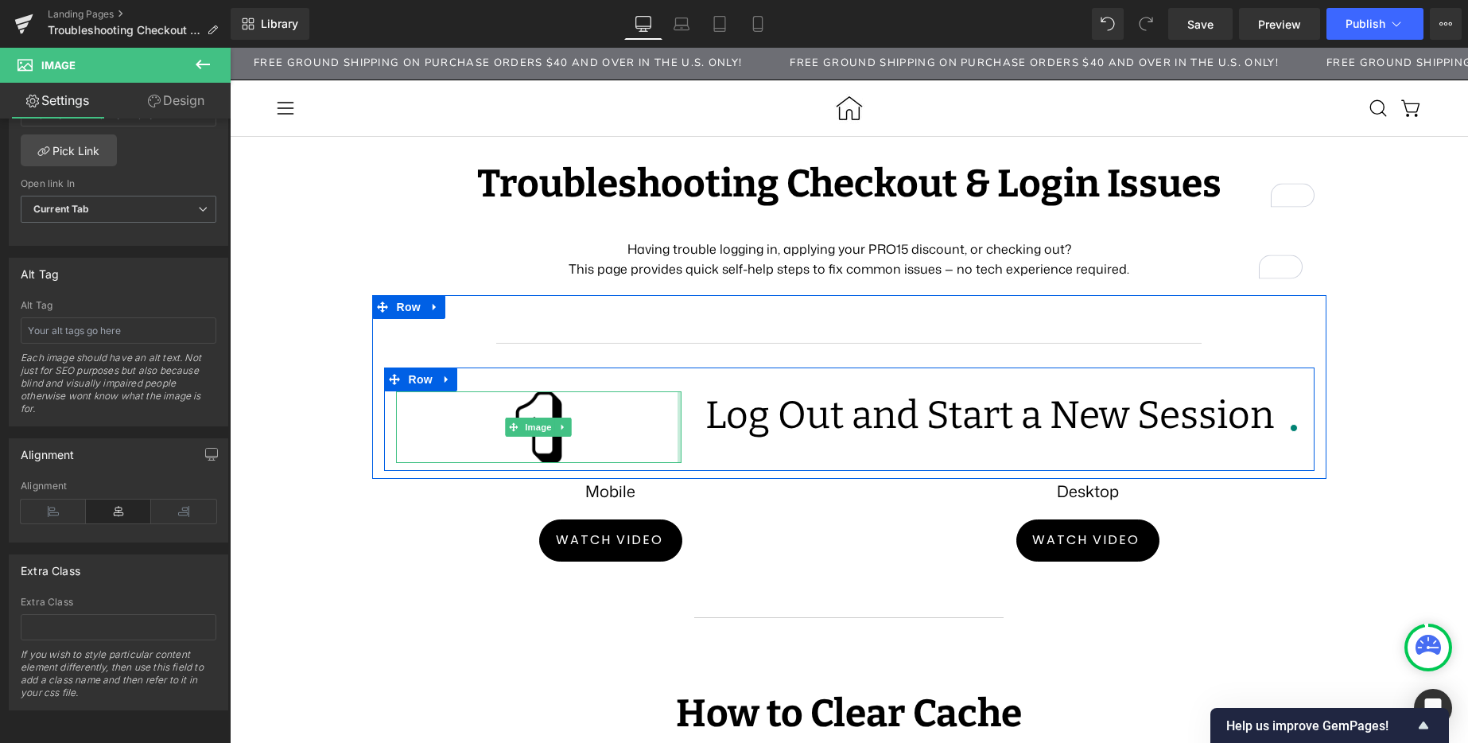
drag, startPoint x: 674, startPoint y: 425, endPoint x: 700, endPoint y: 415, distance: 28.2
click at [700, 415] on div "Image Log Out and Start a New Session Heading Row" at bounding box center [849, 418] width 930 height 103
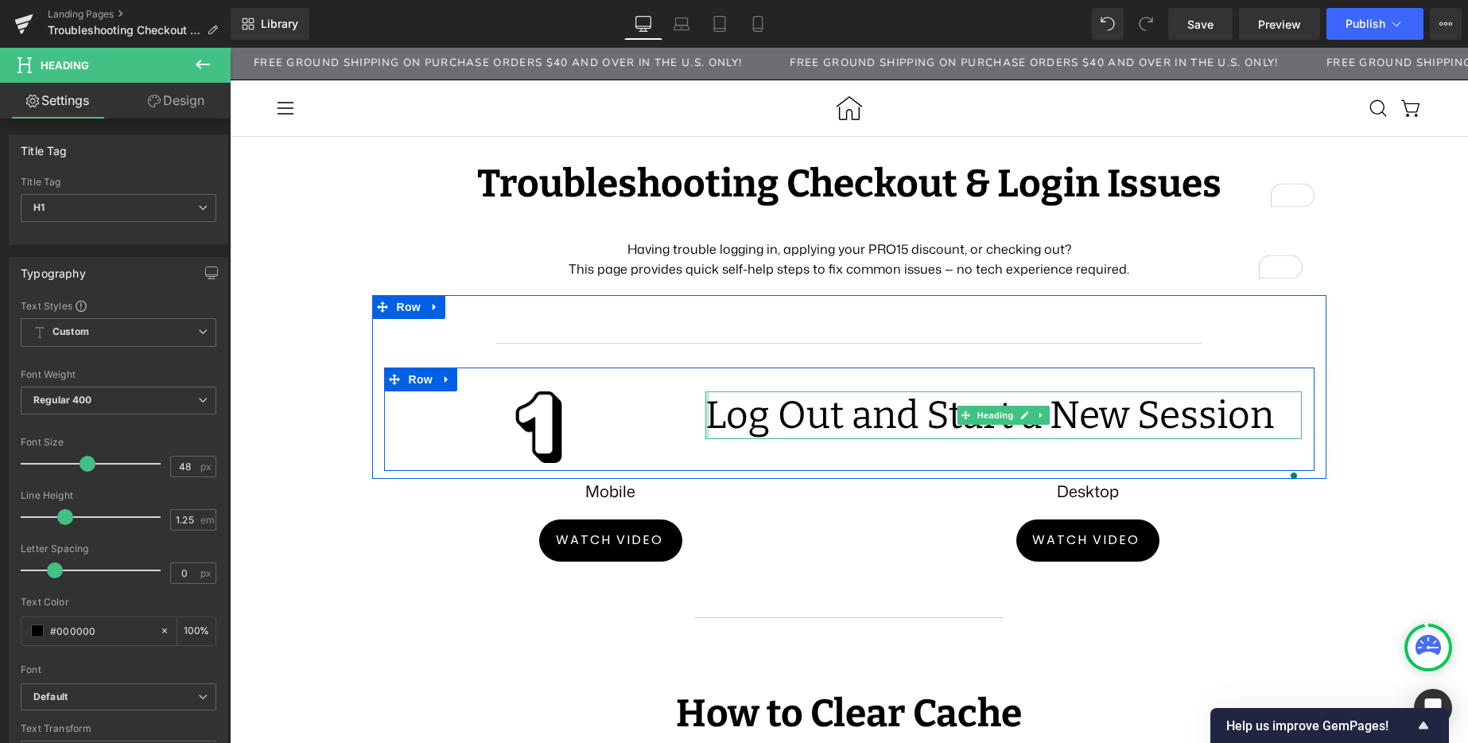
drag, startPoint x: 700, startPoint y: 414, endPoint x: 594, endPoint y: 411, distance: 105.8
click at [594, 411] on div "Image Log Out and Start a New Session Heading Row" at bounding box center [849, 418] width 930 height 103
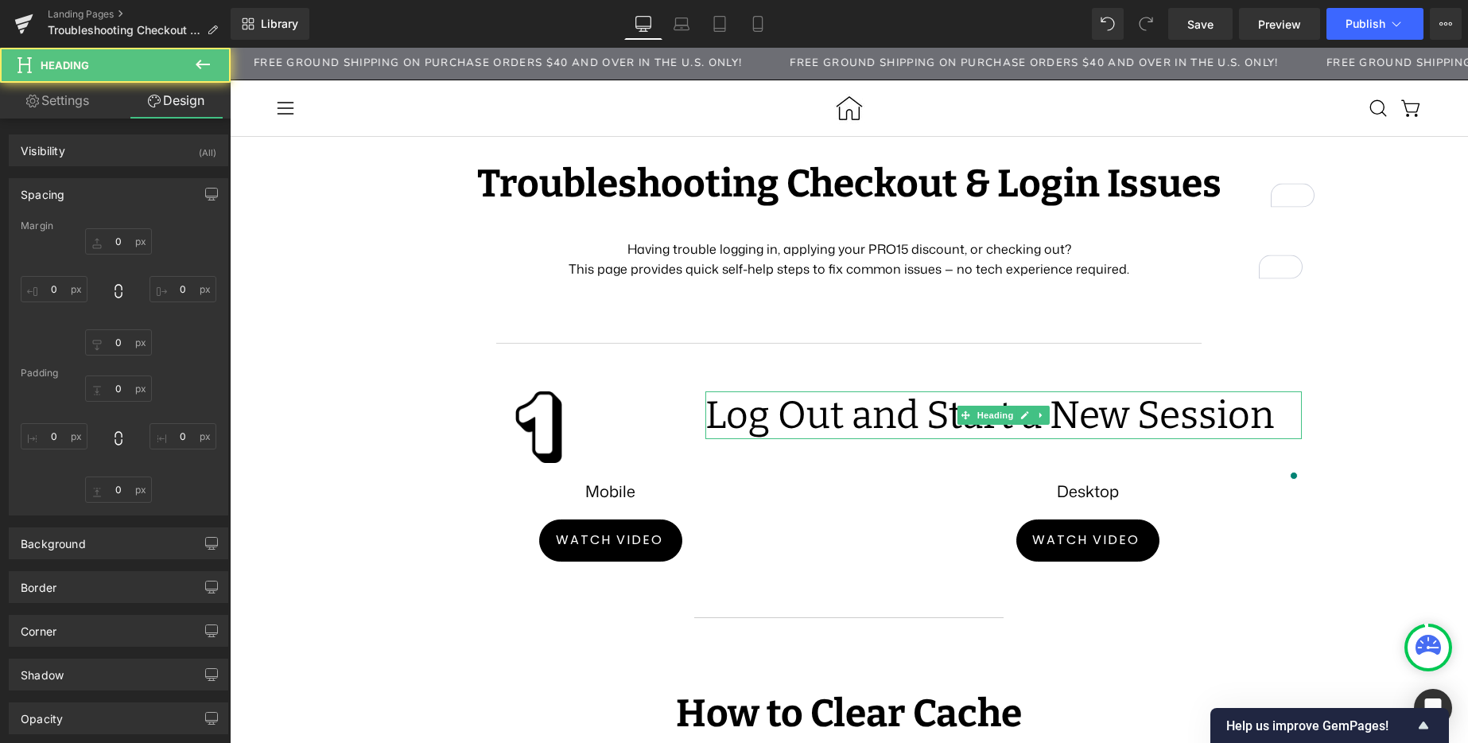
type input "0"
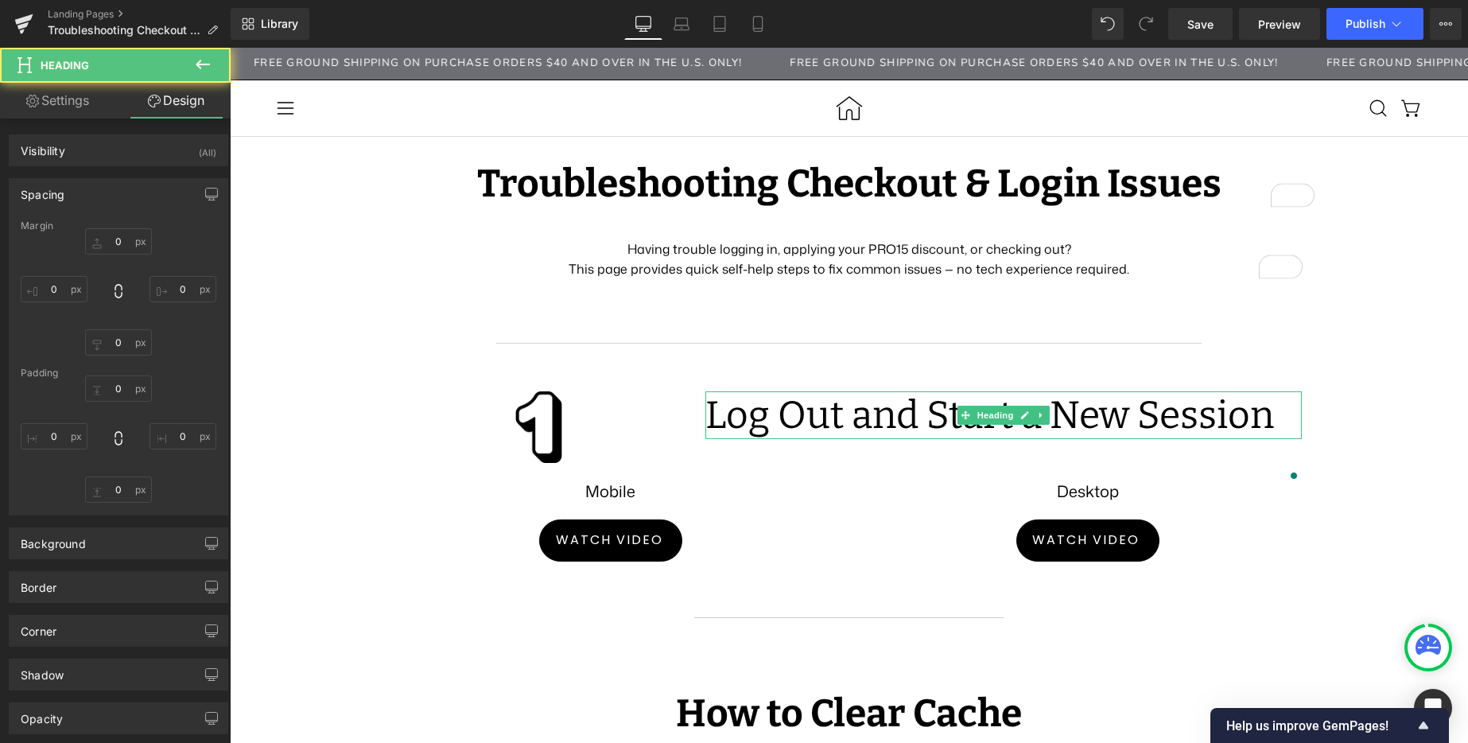
type input "0"
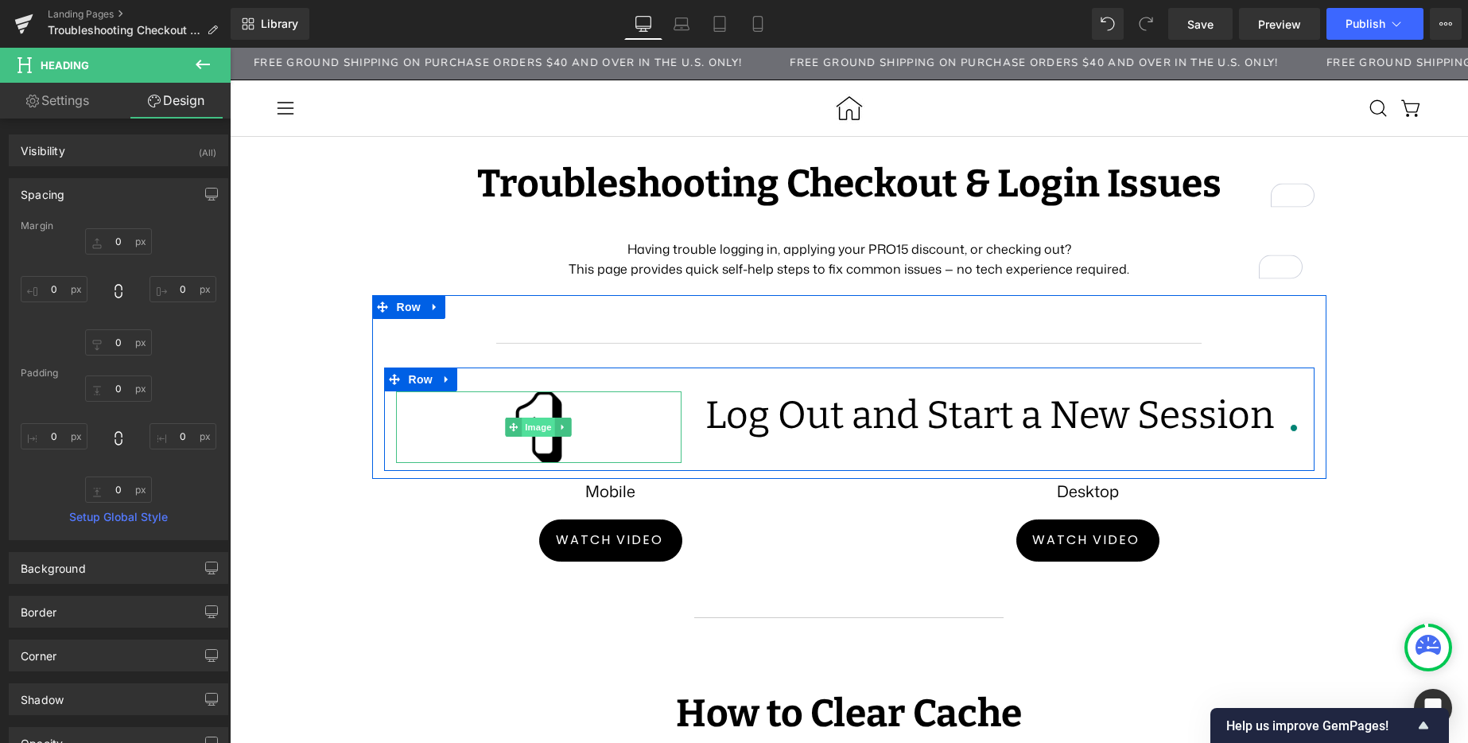
click at [540, 421] on span "Image" at bounding box center [538, 426] width 33 height 19
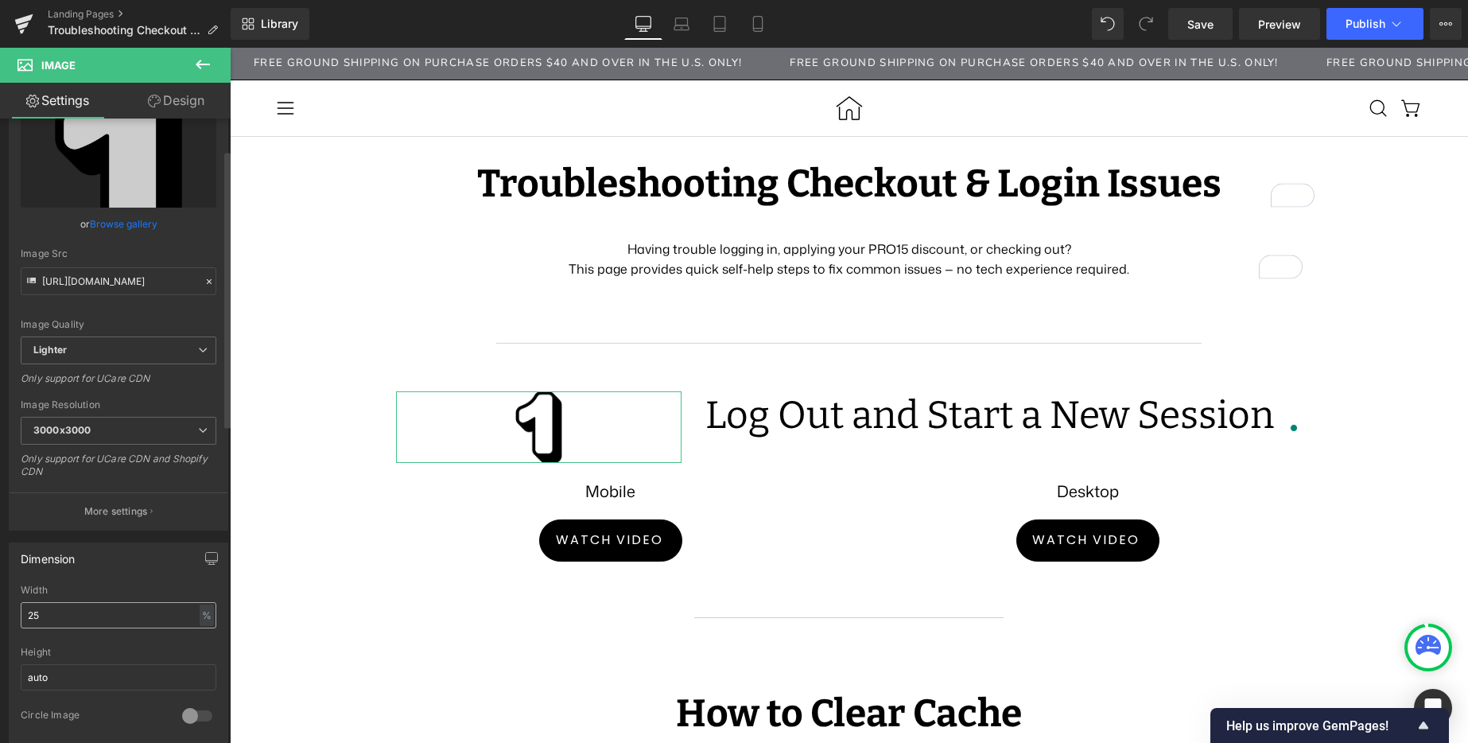
scroll to position [184, 0]
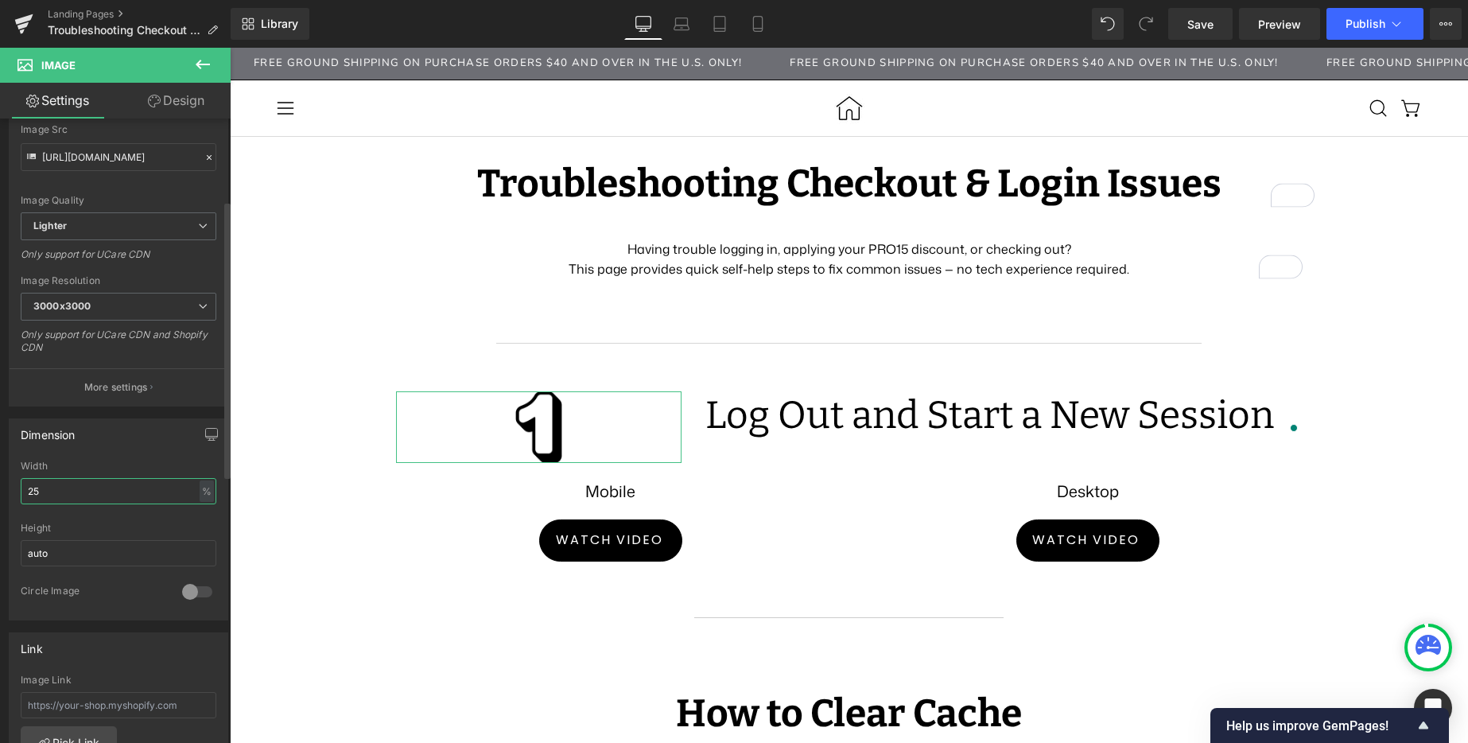
click at [42, 497] on input "25" at bounding box center [119, 491] width 196 height 26
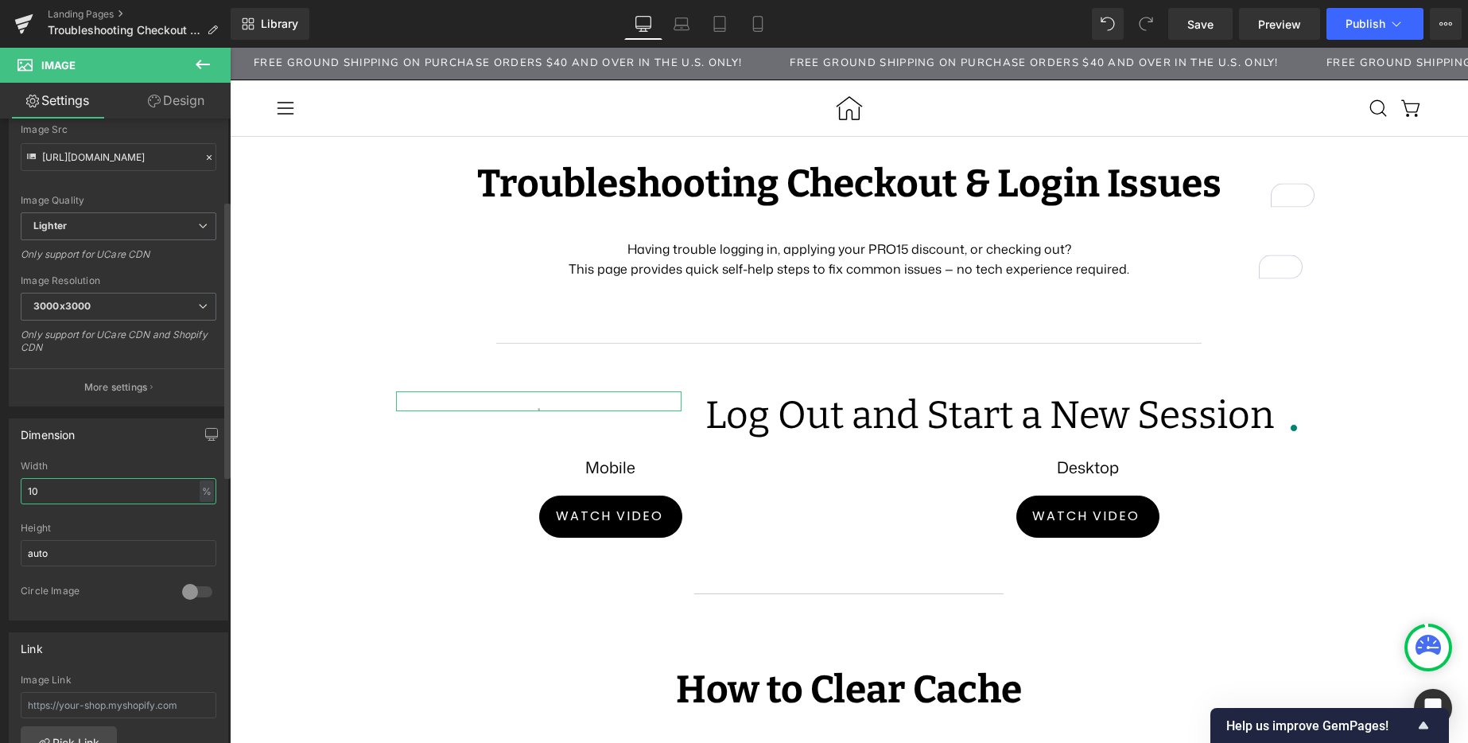
type input "100"
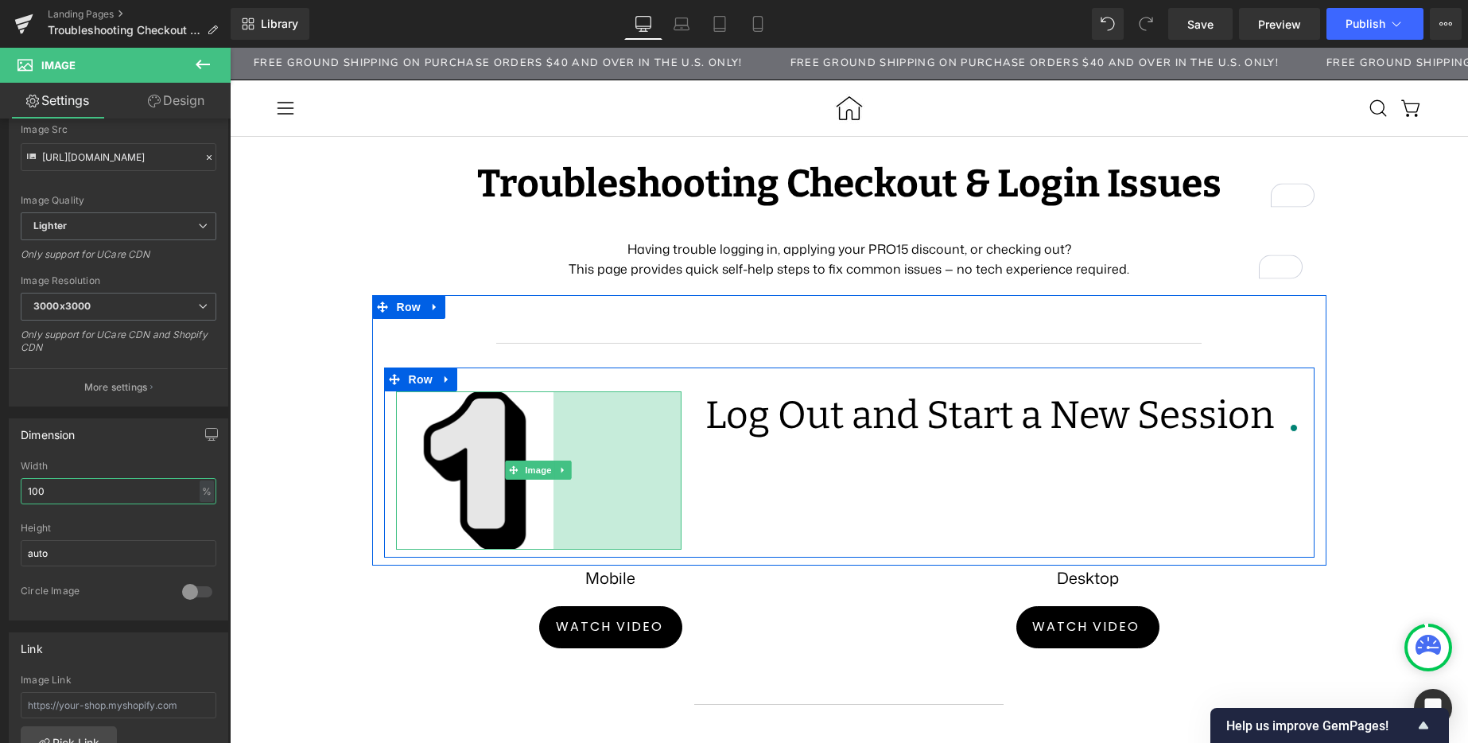
drag, startPoint x: 673, startPoint y: 460, endPoint x: 545, endPoint y: 464, distance: 128.1
click at [545, 464] on div "Image 161px" at bounding box center [539, 470] width 286 height 158
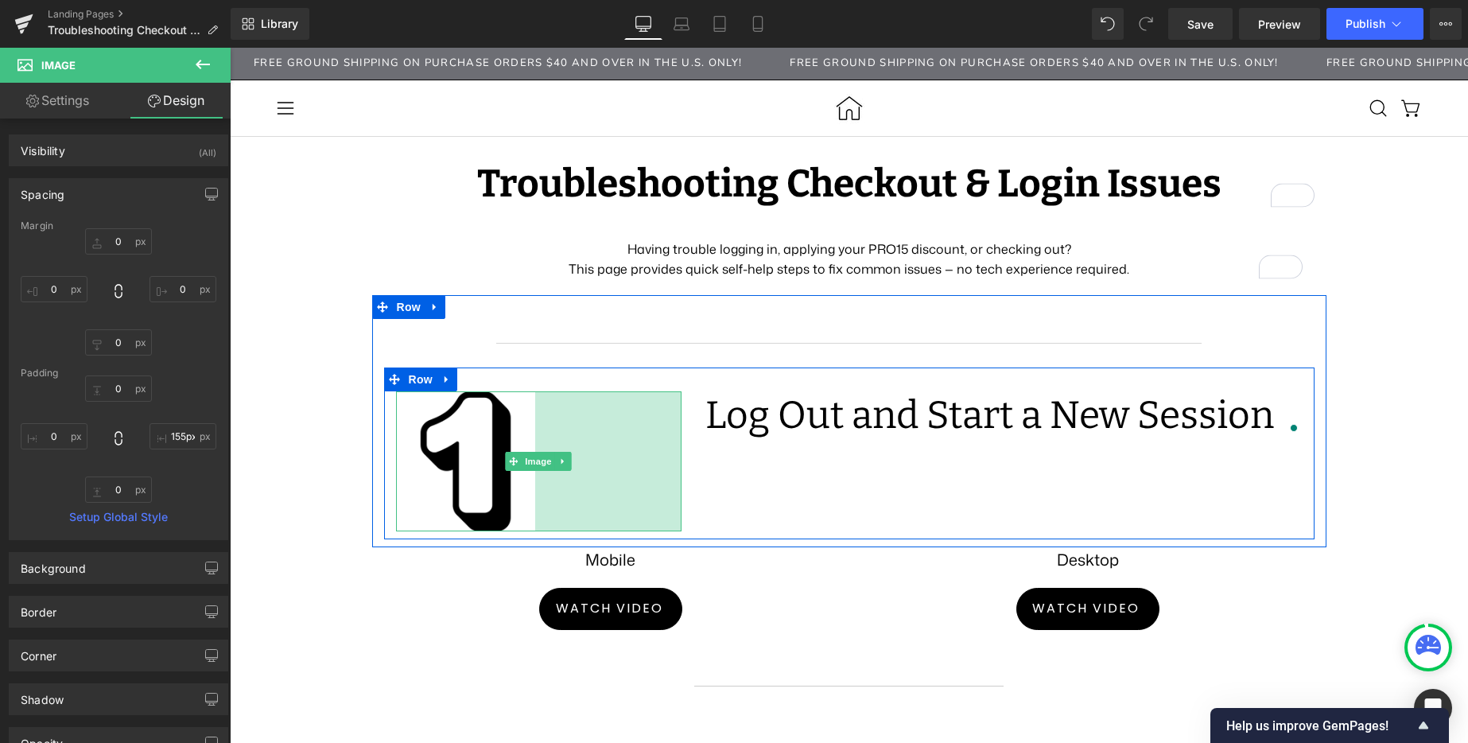
type input "153px"
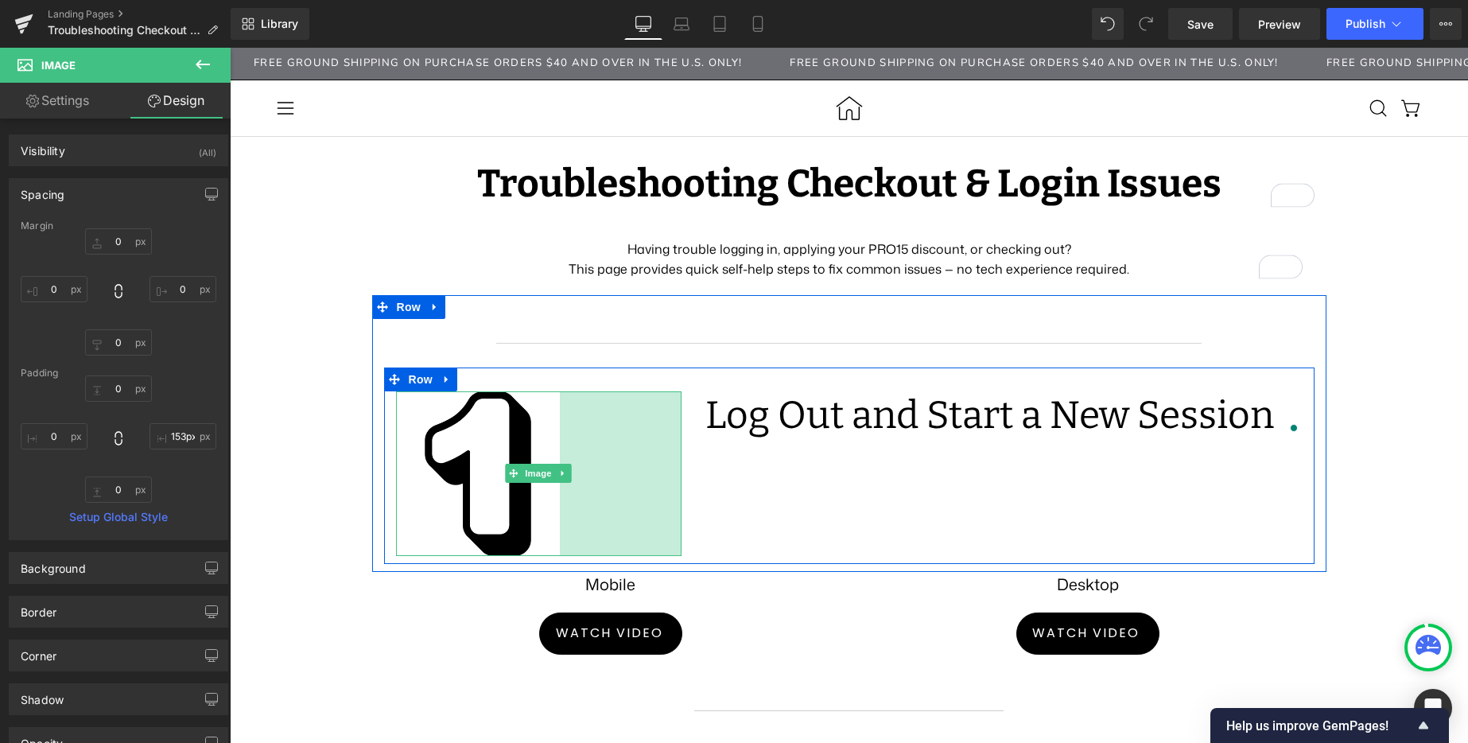
click at [680, 447] on div "Image 153px" at bounding box center [539, 473] width 310 height 165
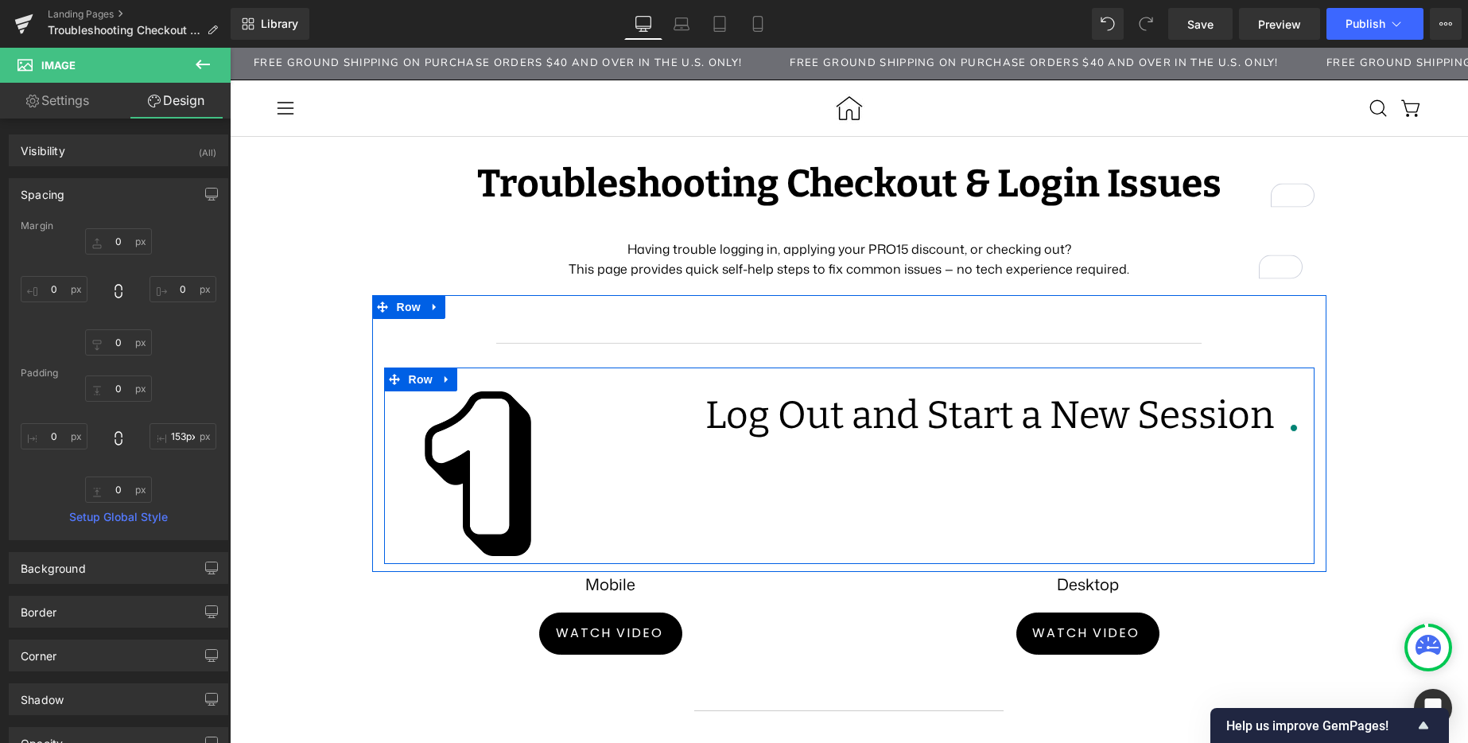
click at [685, 444] on div "Image 153px" at bounding box center [539, 473] width 310 height 165
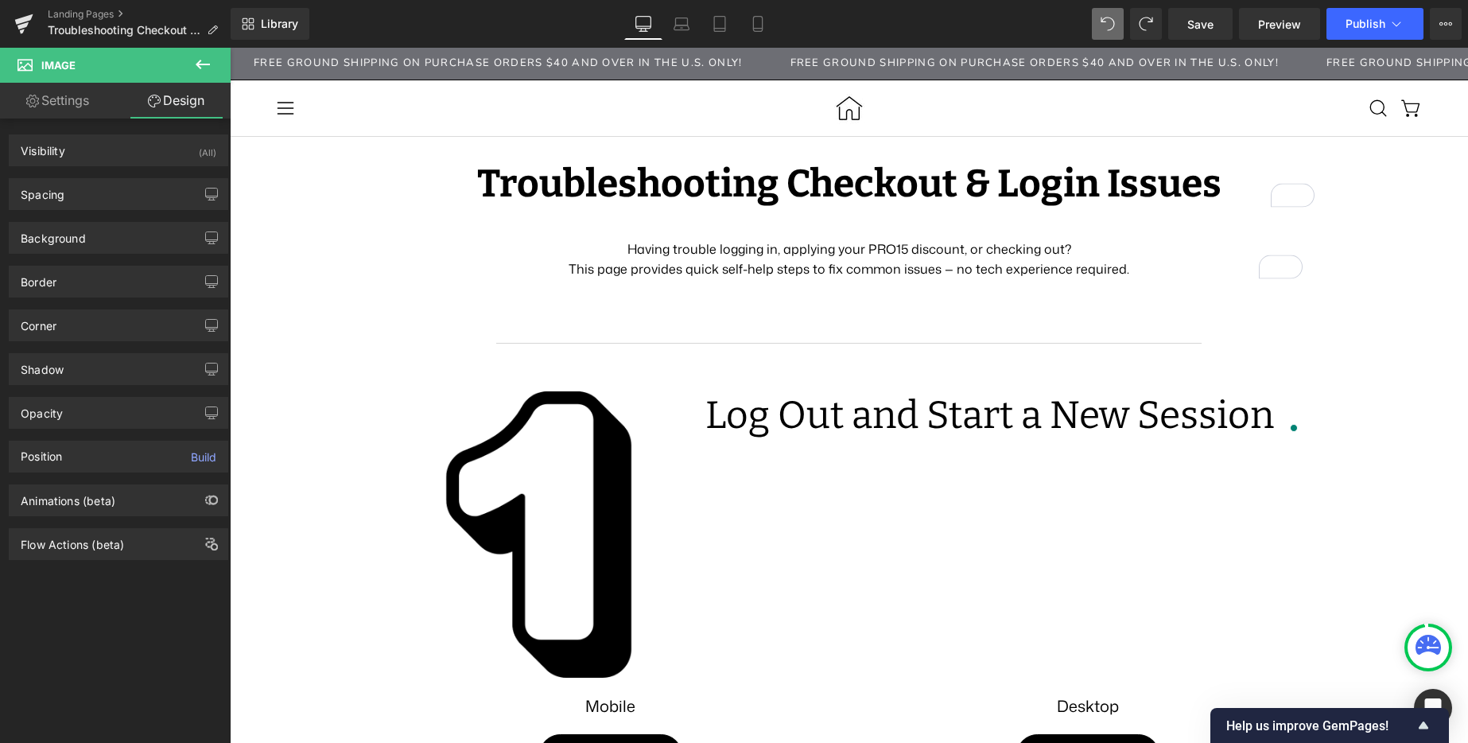
type input "25"
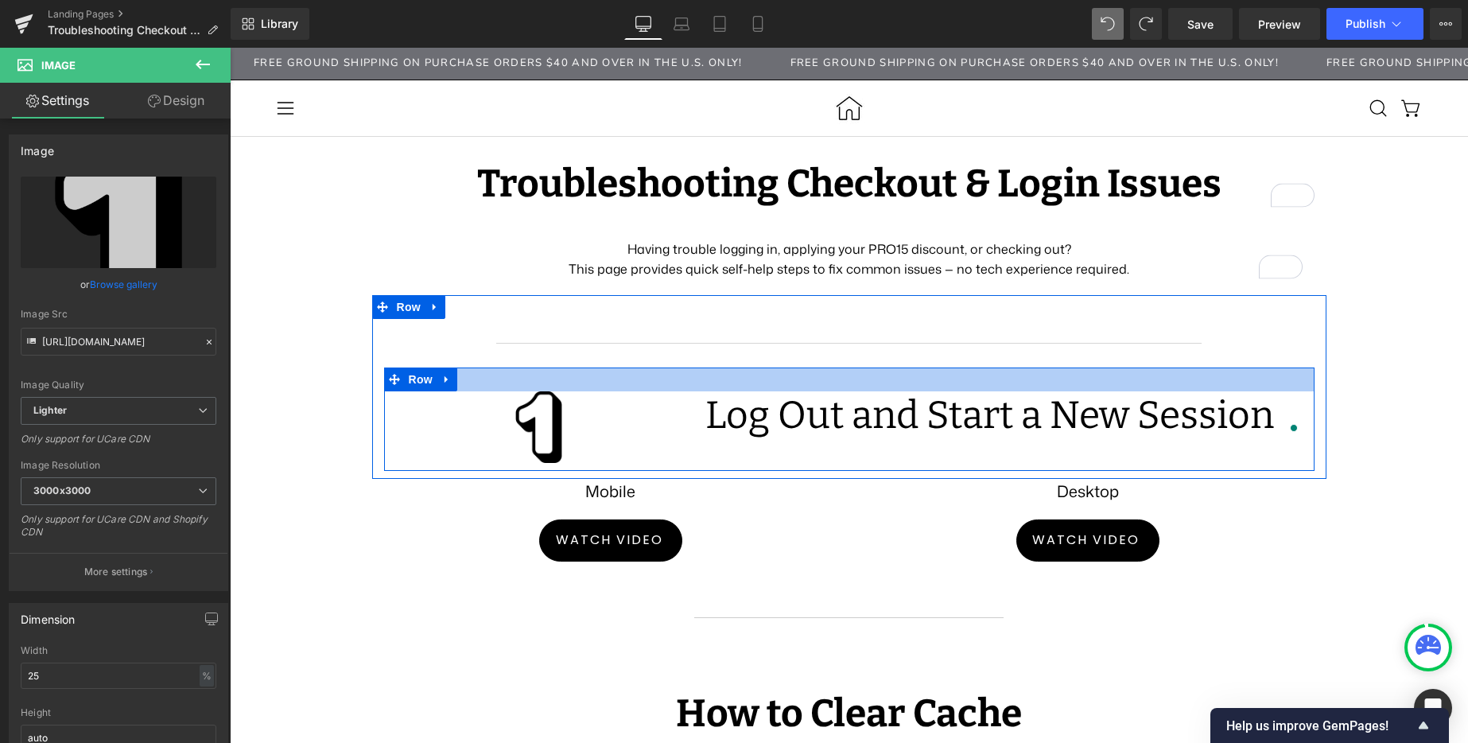
click at [737, 371] on div at bounding box center [849, 379] width 930 height 24
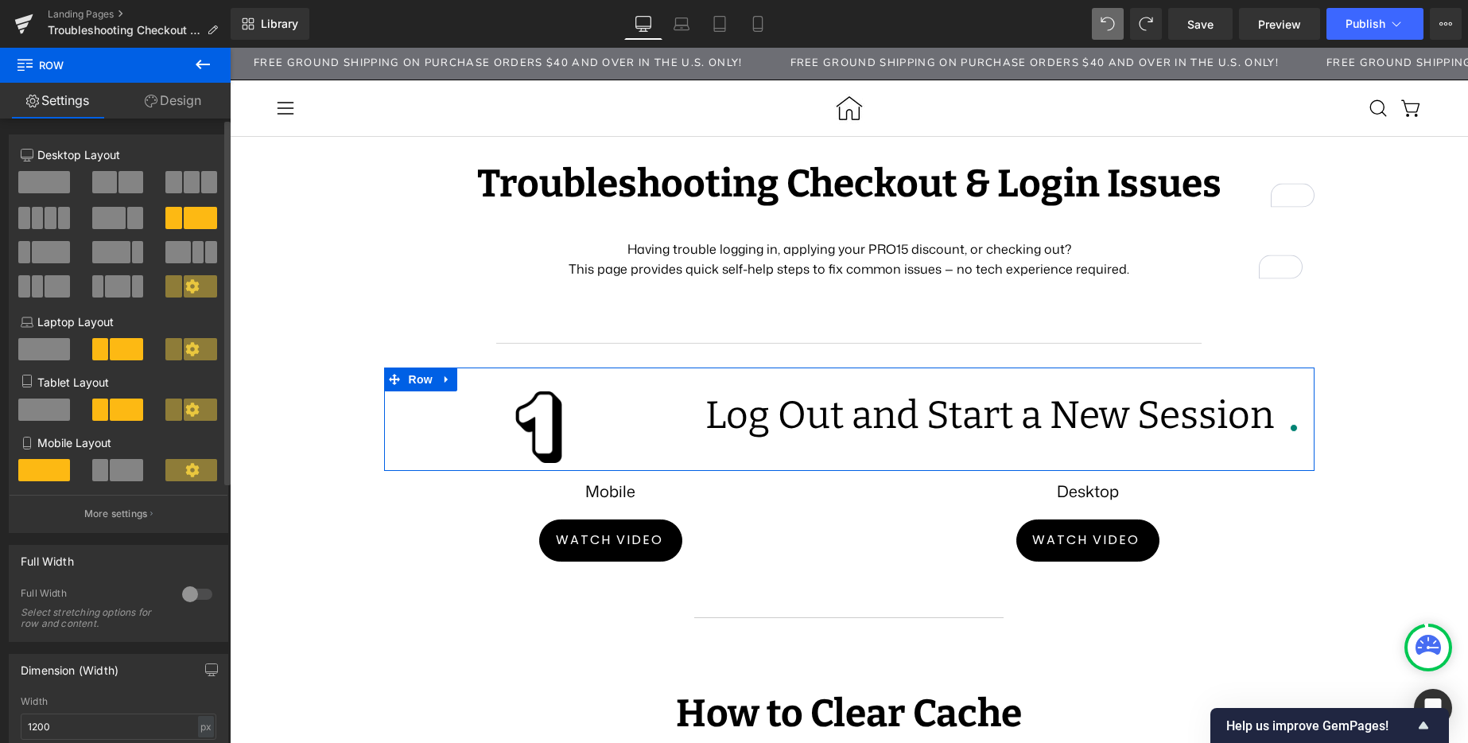
click at [188, 286] on icon at bounding box center [192, 286] width 14 height 14
click at [188, 353] on icon at bounding box center [192, 349] width 14 height 14
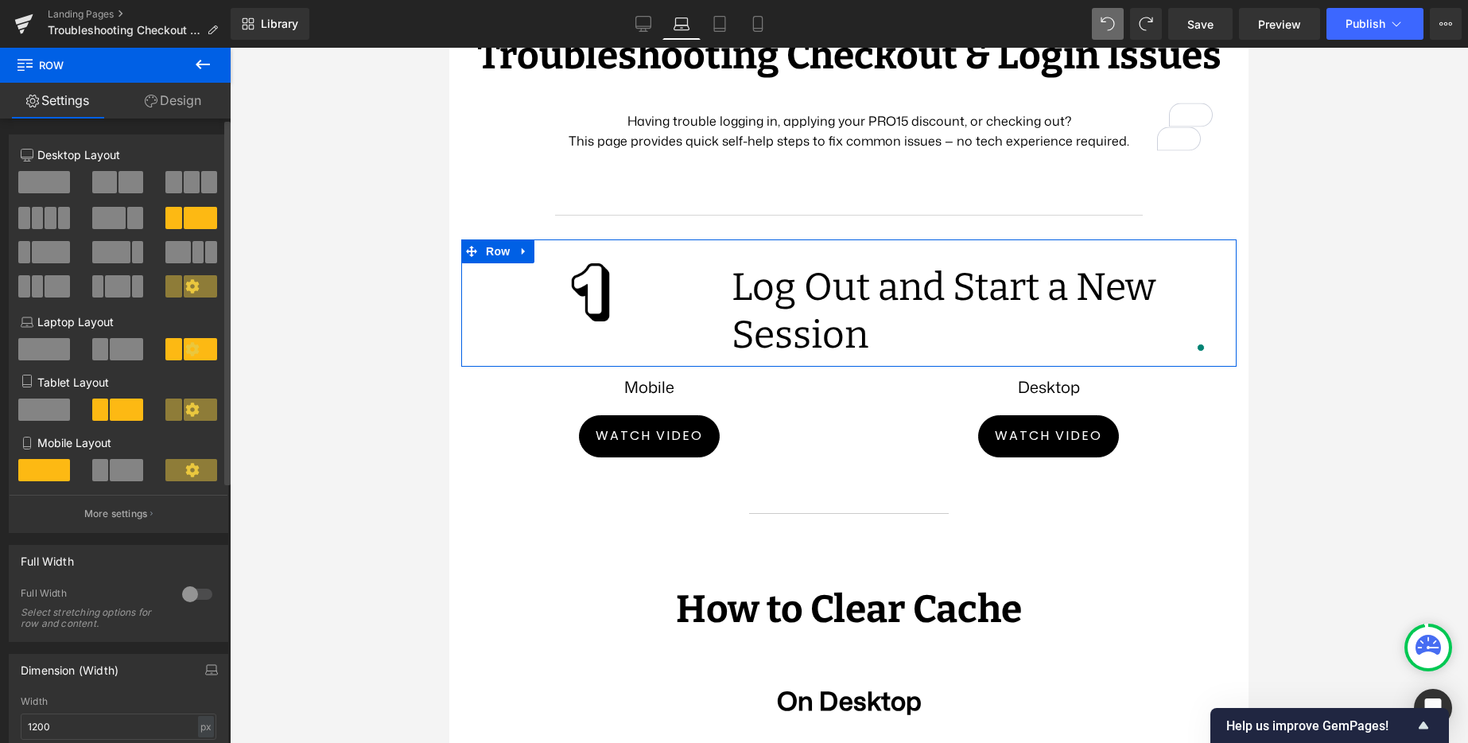
scroll to position [133, 0]
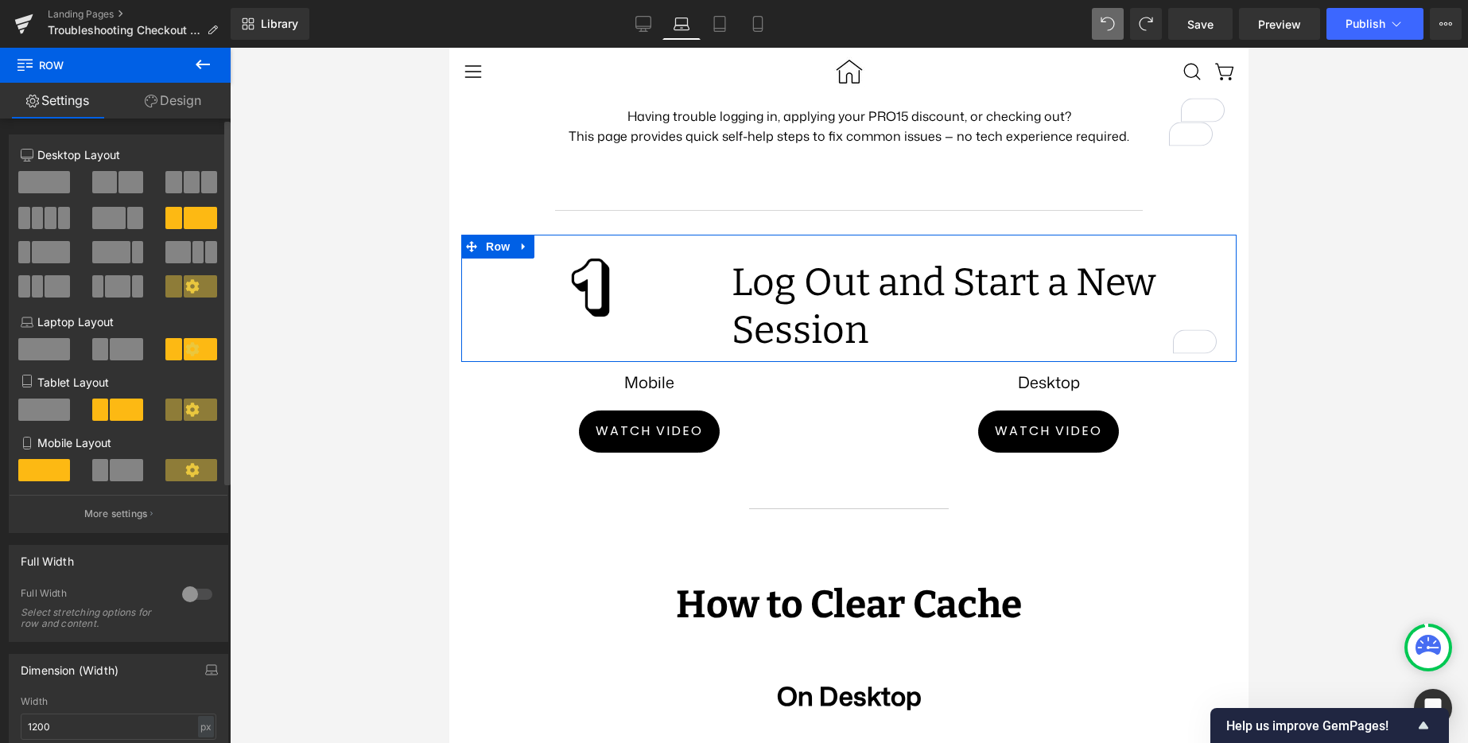
click at [185, 353] on icon at bounding box center [192, 349] width 14 height 14
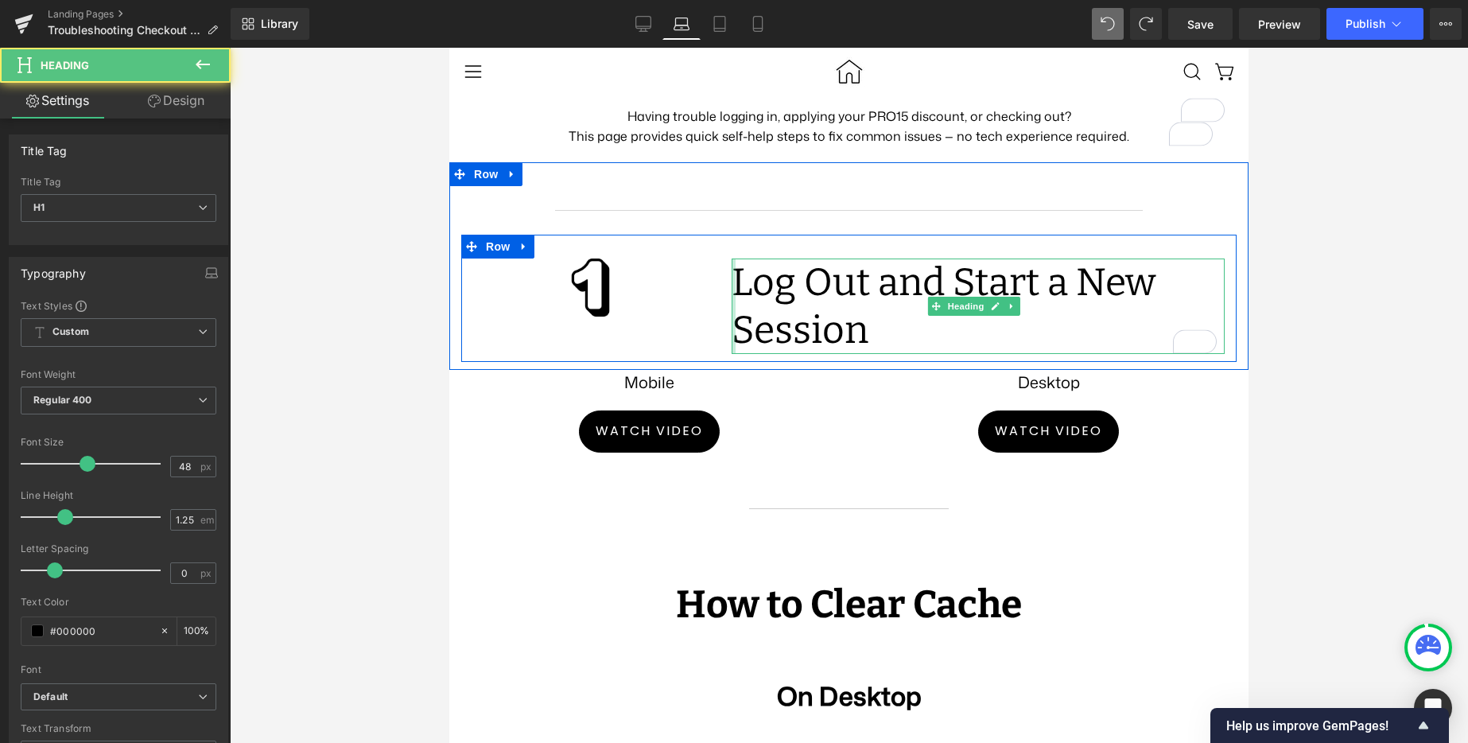
drag, startPoint x: 728, startPoint y: 340, endPoint x: 695, endPoint y: 338, distance: 33.4
click at [695, 338] on div "Image Log Out and Start a New Session Heading Row" at bounding box center [848, 298] width 775 height 127
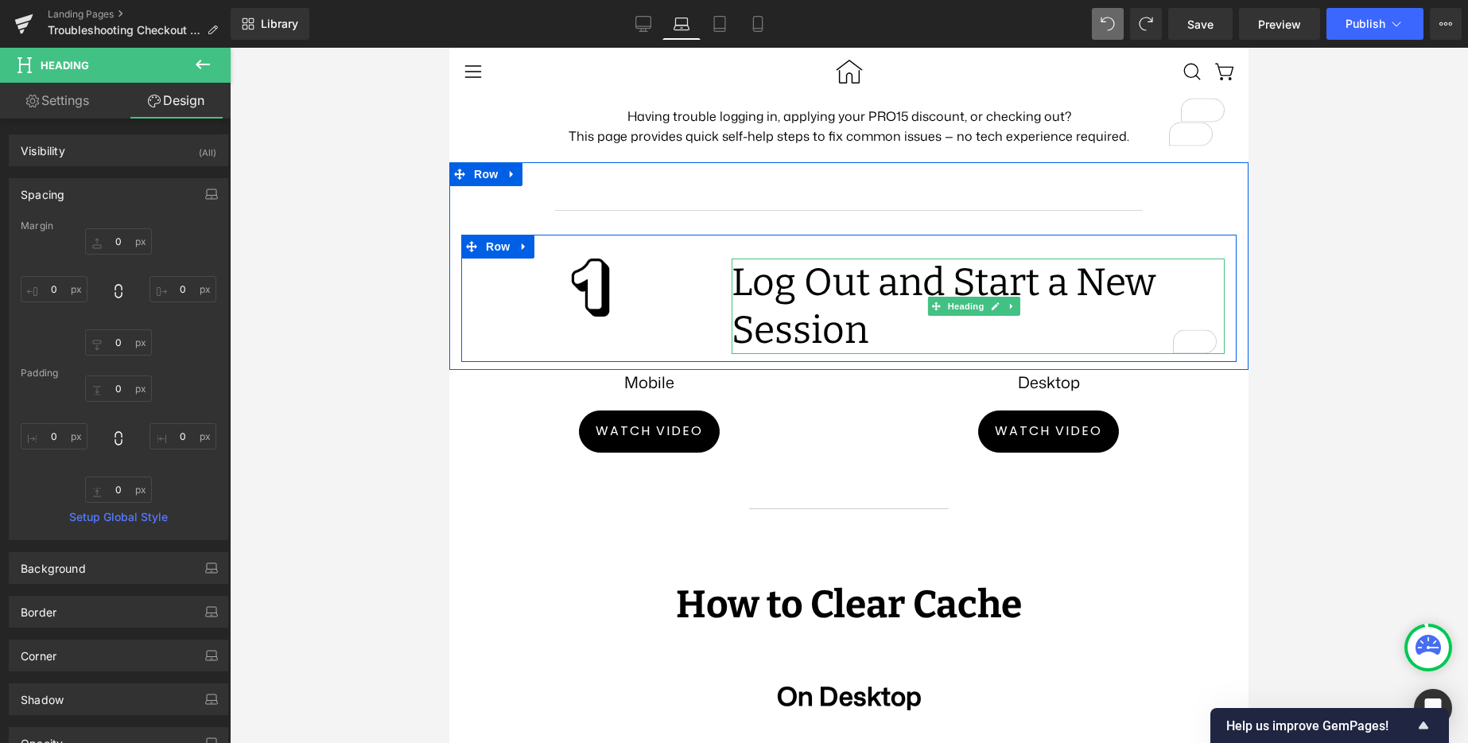
click at [553, 317] on div at bounding box center [590, 287] width 235 height 59
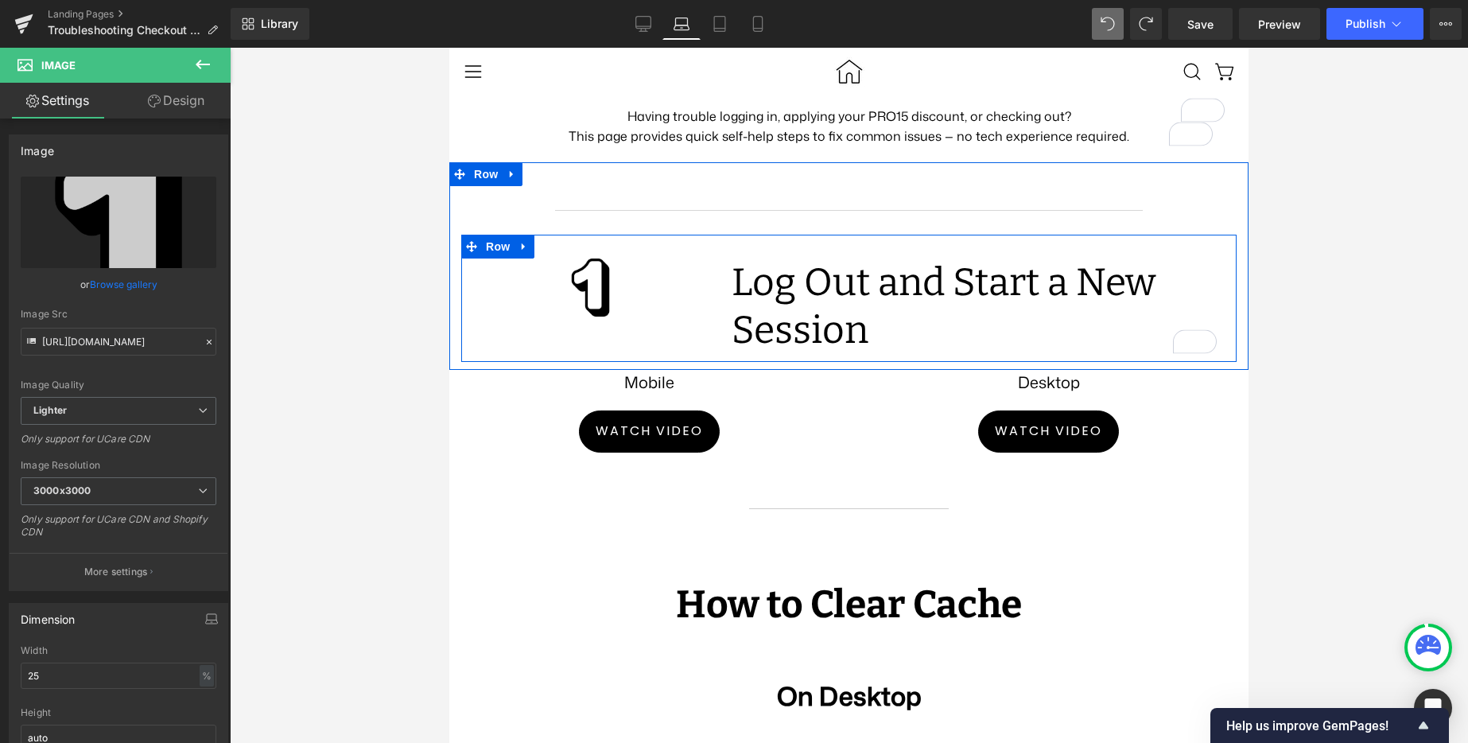
click at [749, 351] on h1 "Log Out and Start a New Session" at bounding box center [978, 305] width 493 height 95
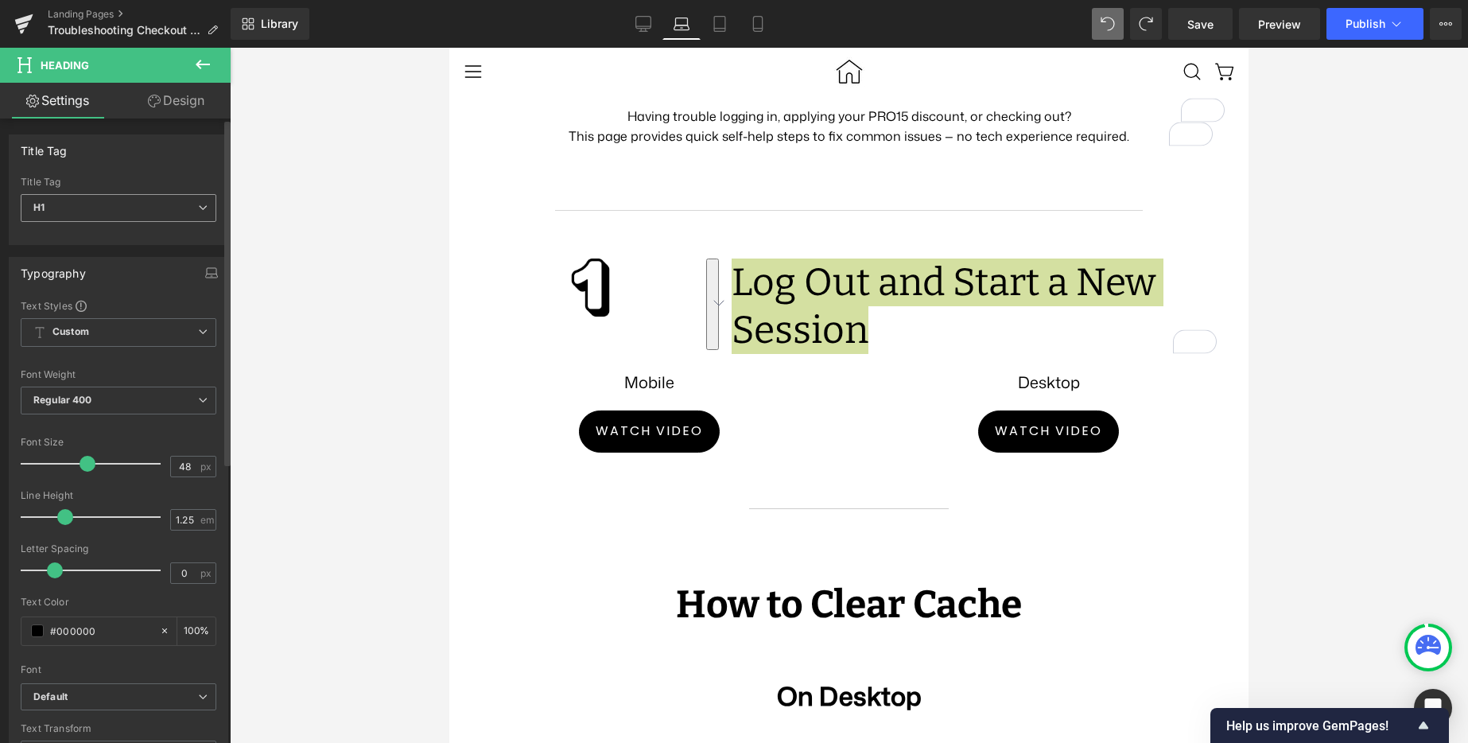
click at [151, 218] on span "H1" at bounding box center [119, 208] width 196 height 28
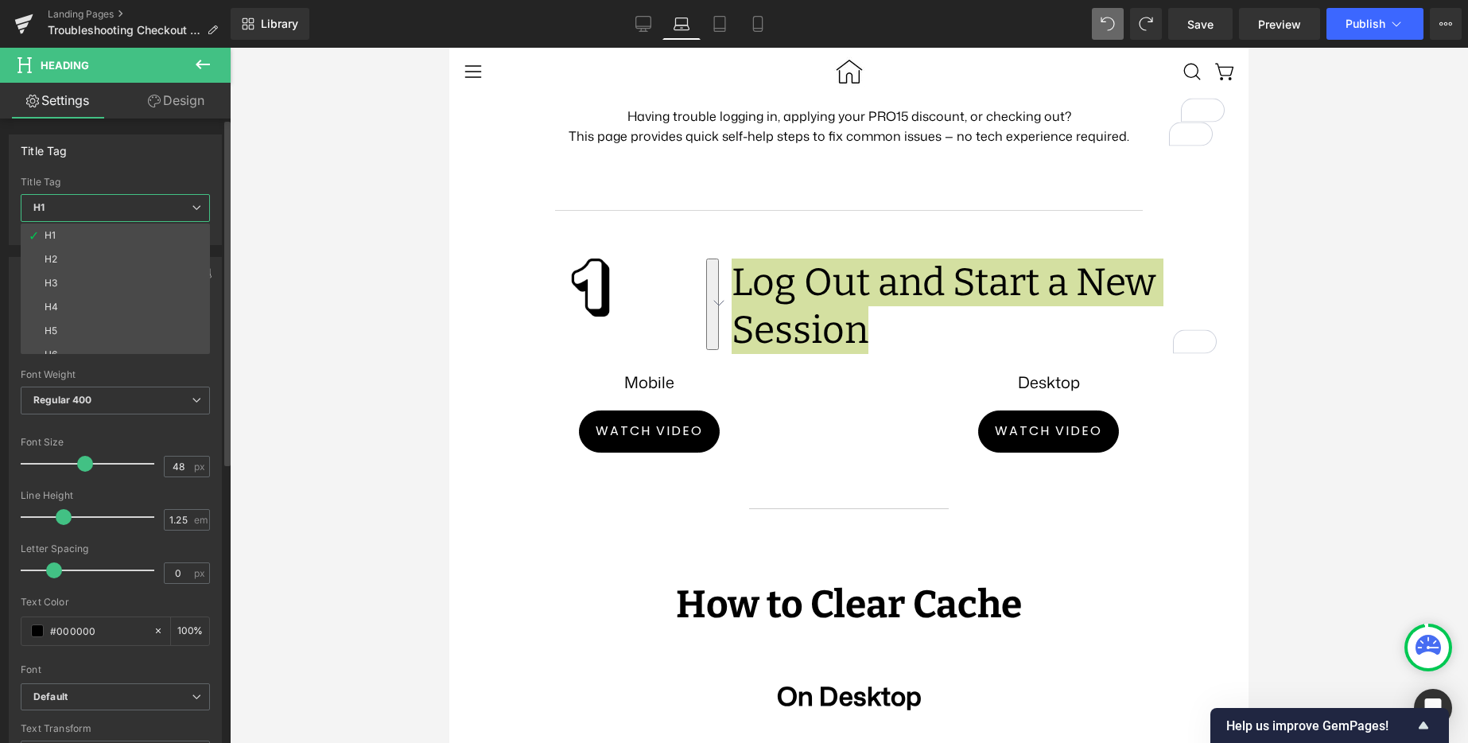
click at [95, 257] on li "H2" at bounding box center [119, 259] width 196 height 24
type input "33.6"
type input "100"
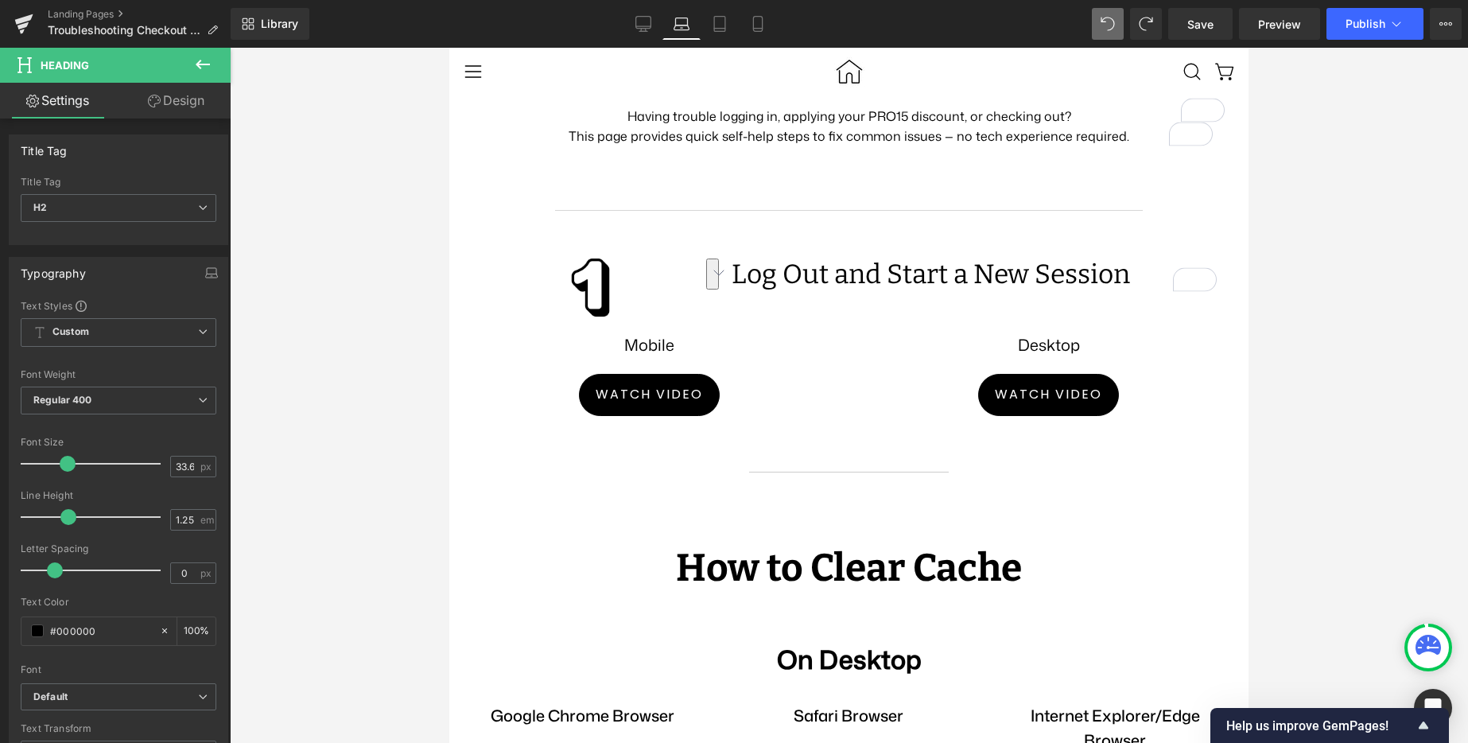
click at [1303, 425] on div at bounding box center [849, 395] width 1238 height 695
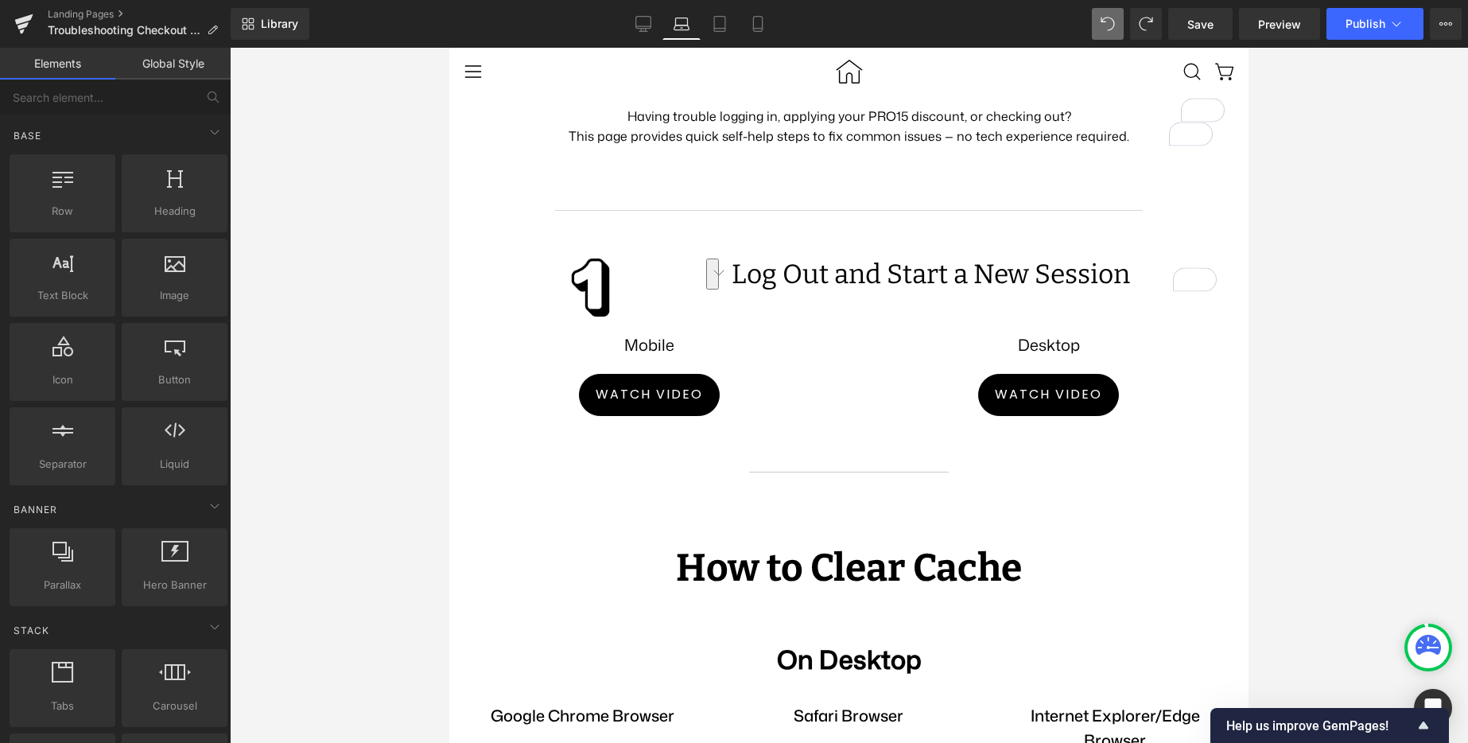
click at [1303, 425] on div at bounding box center [849, 395] width 1238 height 695
click at [892, 416] on div "Watch video Button" at bounding box center [1049, 395] width 376 height 42
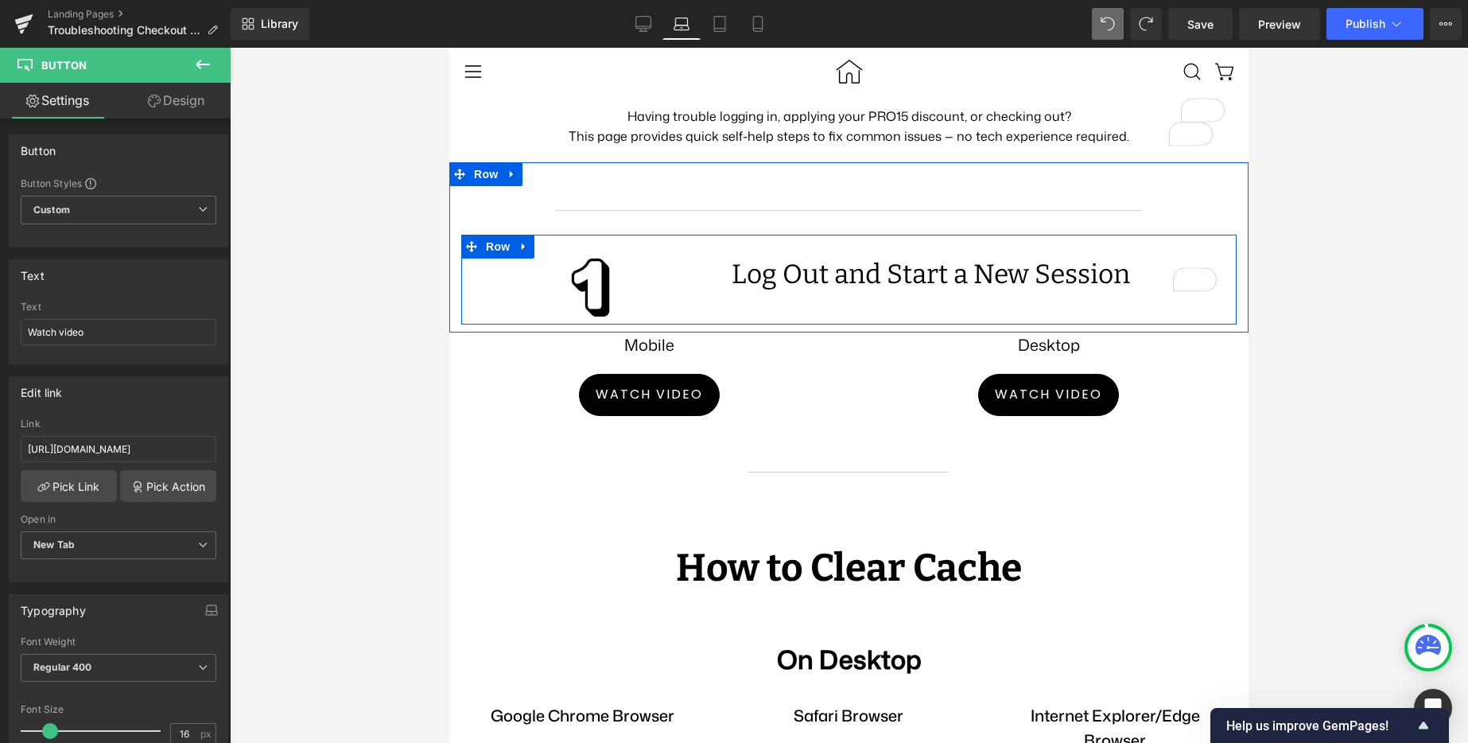
click at [724, 292] on div "Log Out and Start a New Session Heading" at bounding box center [978, 274] width 517 height 33
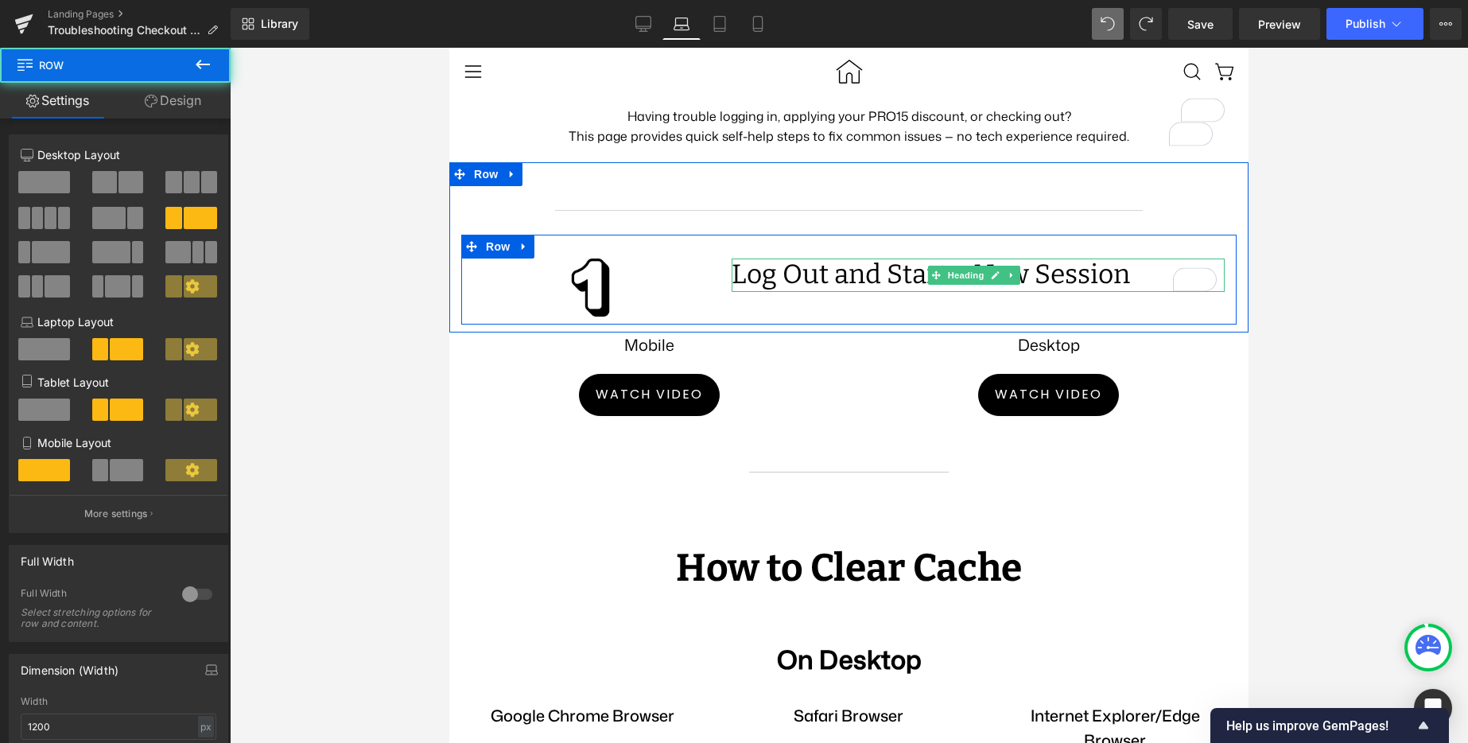
click at [736, 292] on h2 "Log Out and Start a New Session" at bounding box center [978, 274] width 493 height 33
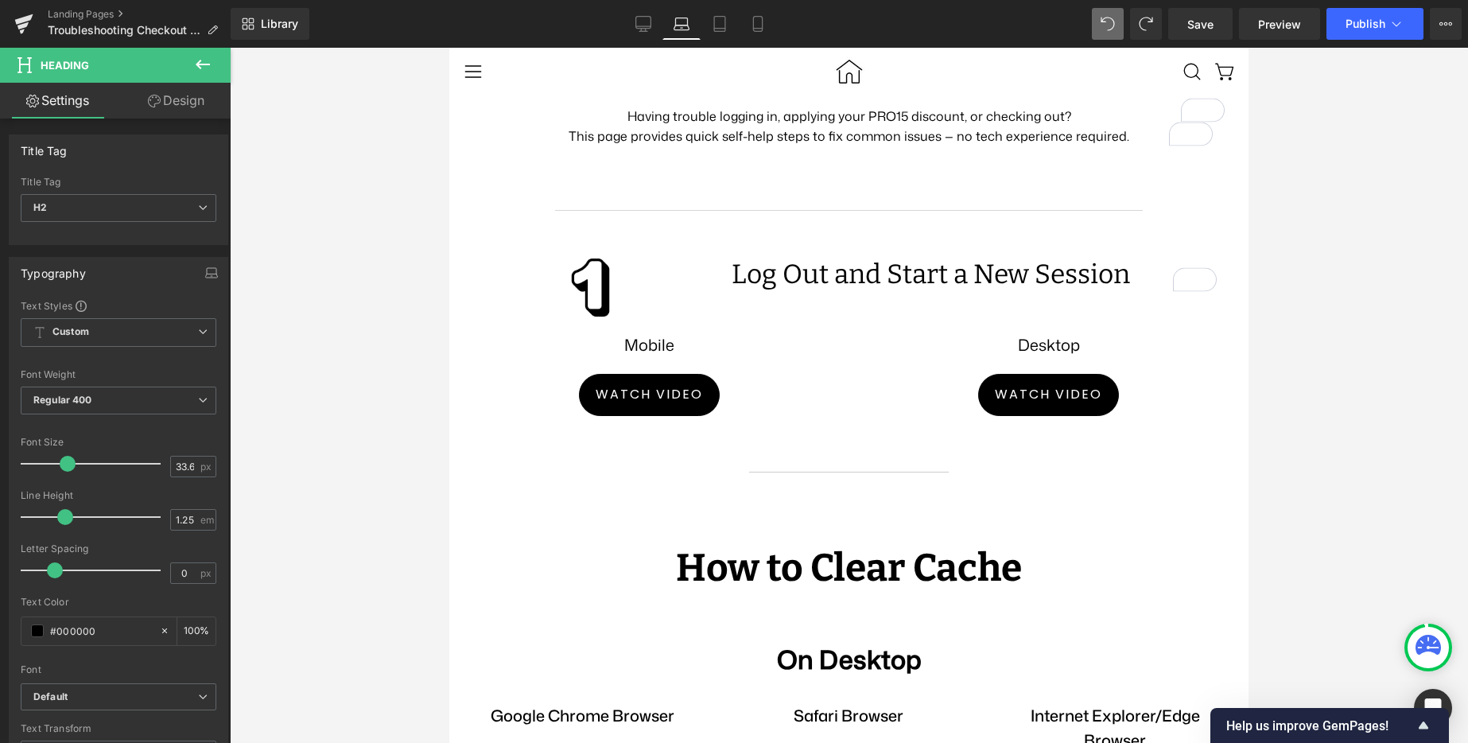
click at [200, 107] on link "Design" at bounding box center [175, 101] width 115 height 36
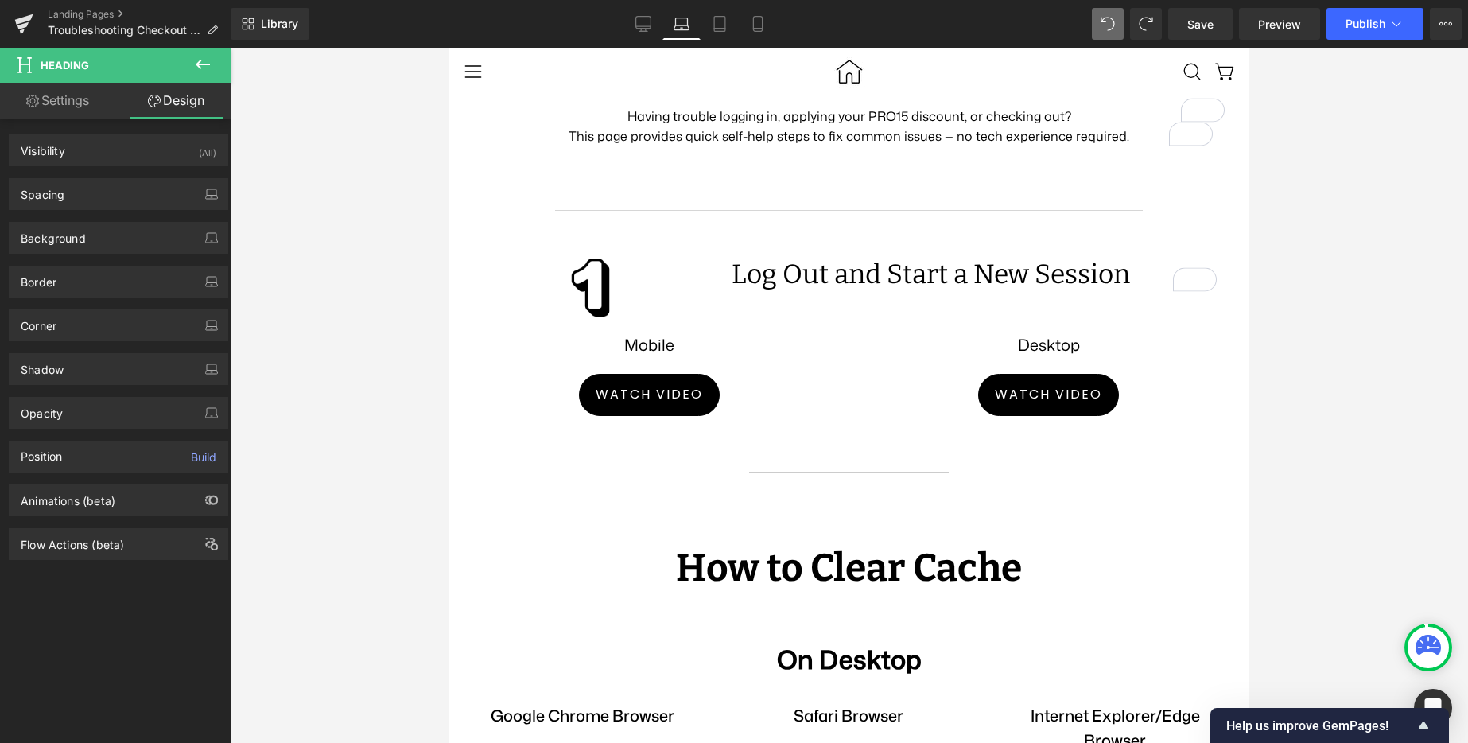
click at [70, 104] on link "Settings" at bounding box center [57, 101] width 115 height 36
type input "100"
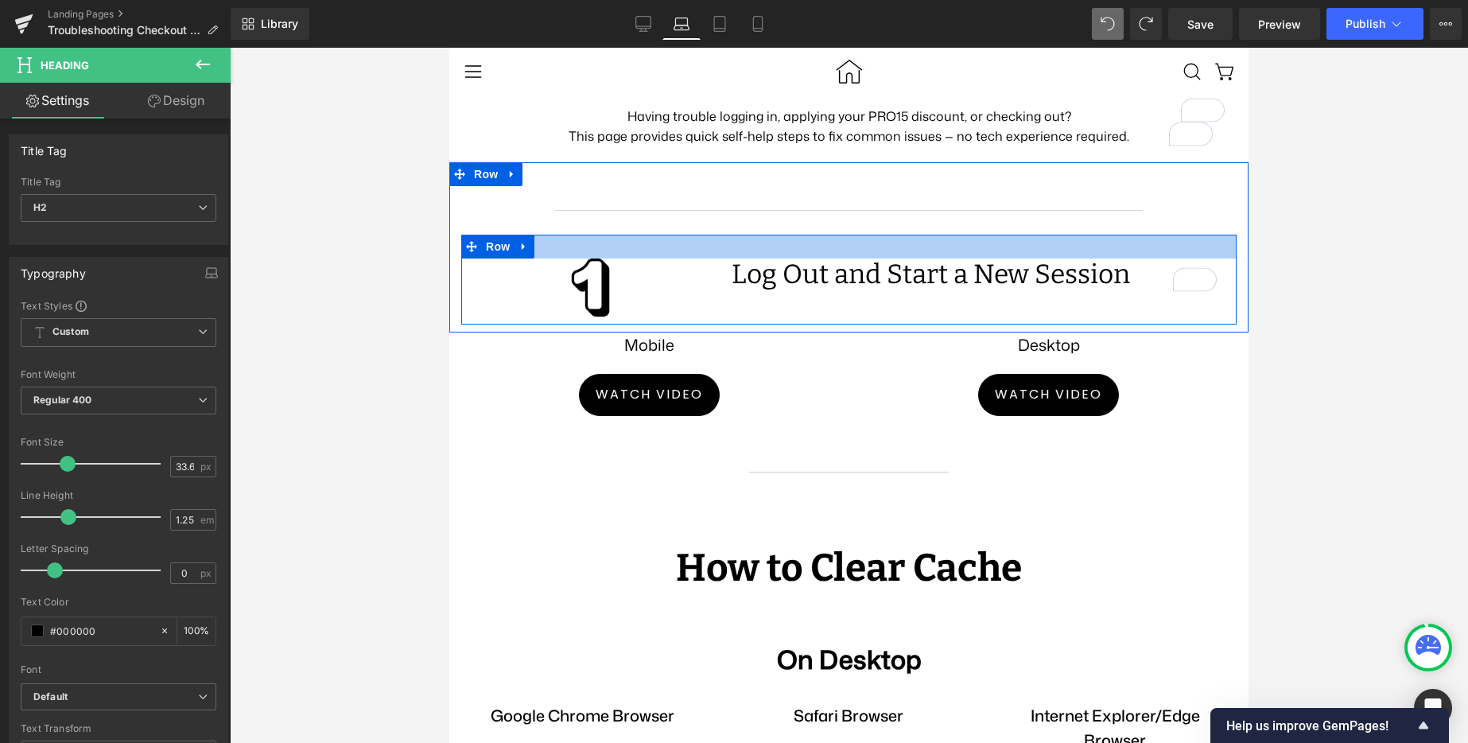
click at [771, 258] on div at bounding box center [848, 247] width 775 height 24
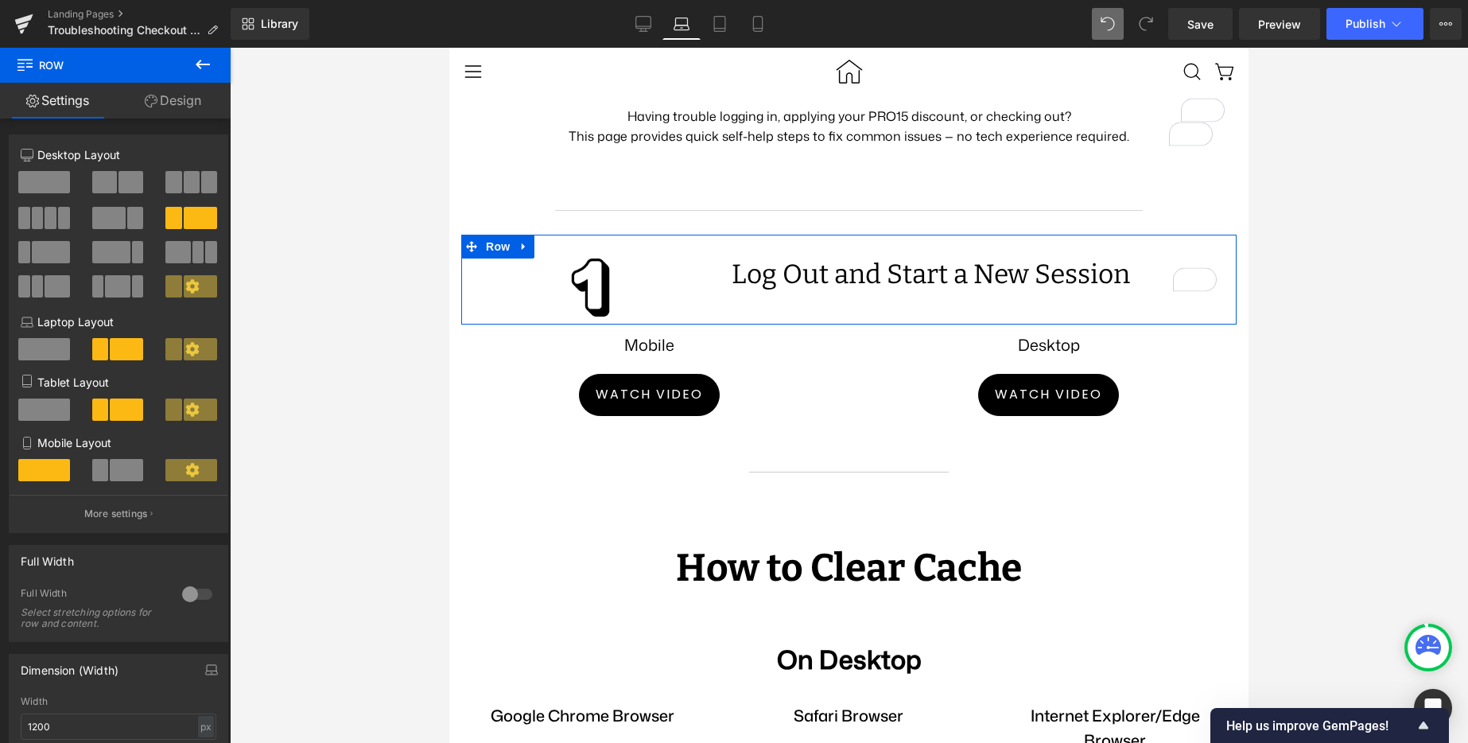
click at [186, 294] on span at bounding box center [200, 286] width 33 height 22
click at [187, 290] on icon at bounding box center [192, 286] width 14 height 14
click at [165, 288] on span at bounding box center [173, 286] width 16 height 22
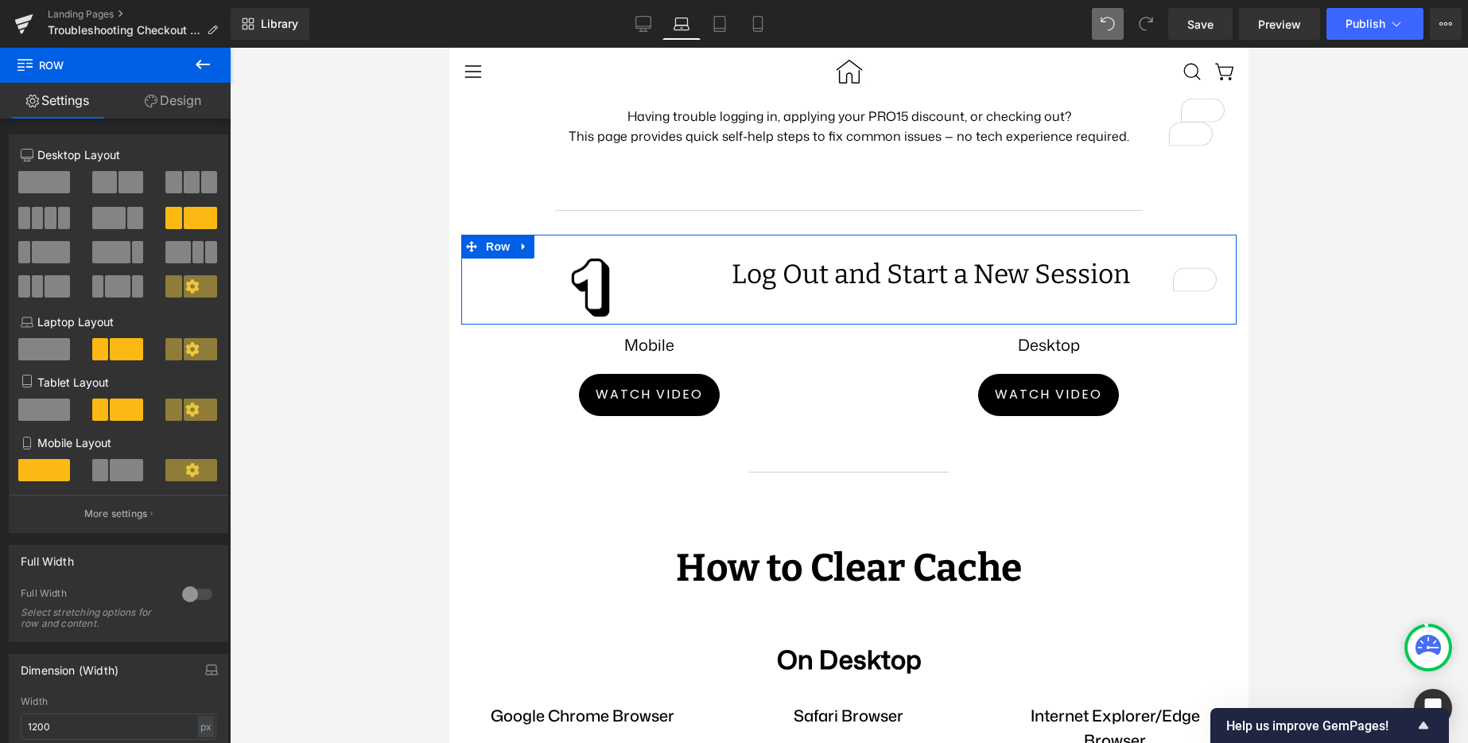
click at [185, 285] on icon at bounding box center [192, 286] width 14 height 14
click at [193, 343] on span at bounding box center [200, 349] width 33 height 22
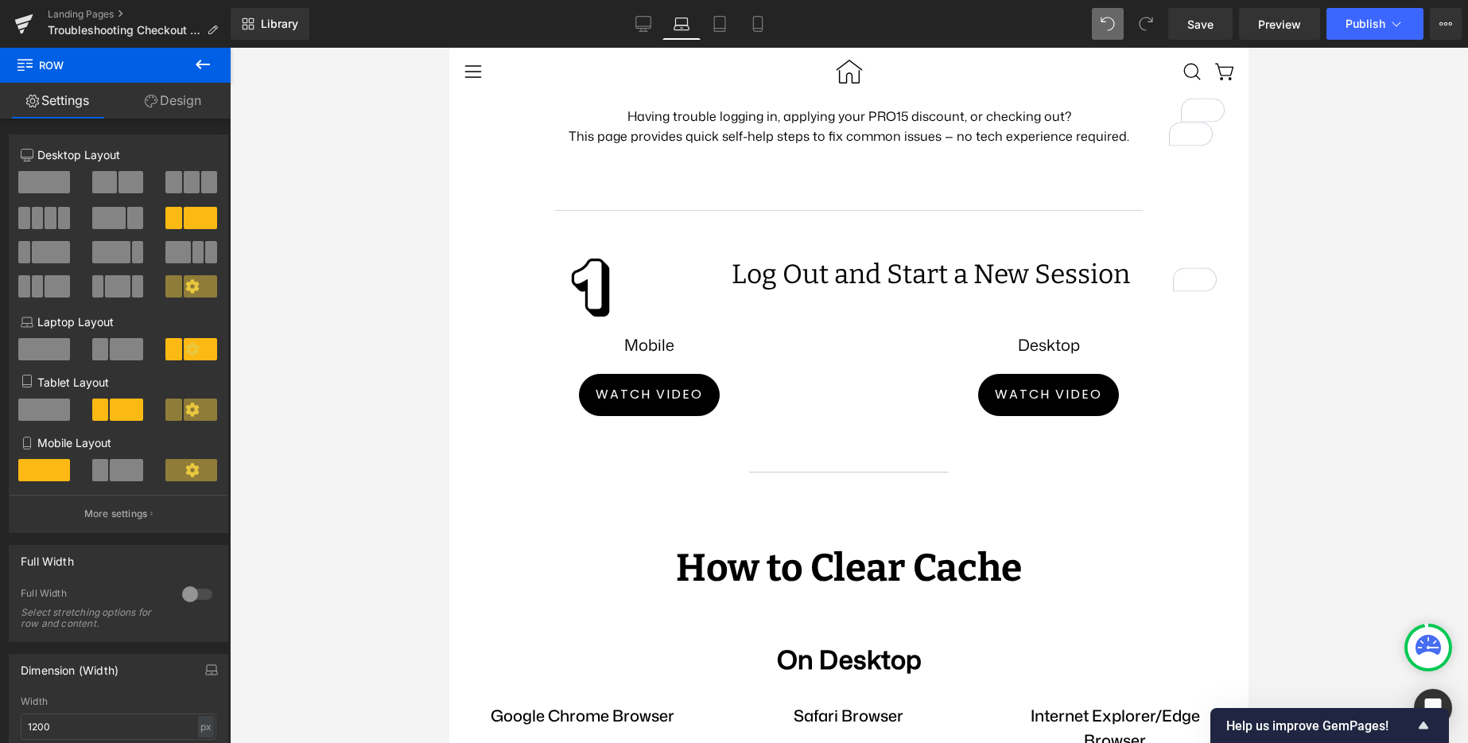
click at [1431, 637] on icon at bounding box center [1427, 645] width 25 height 20
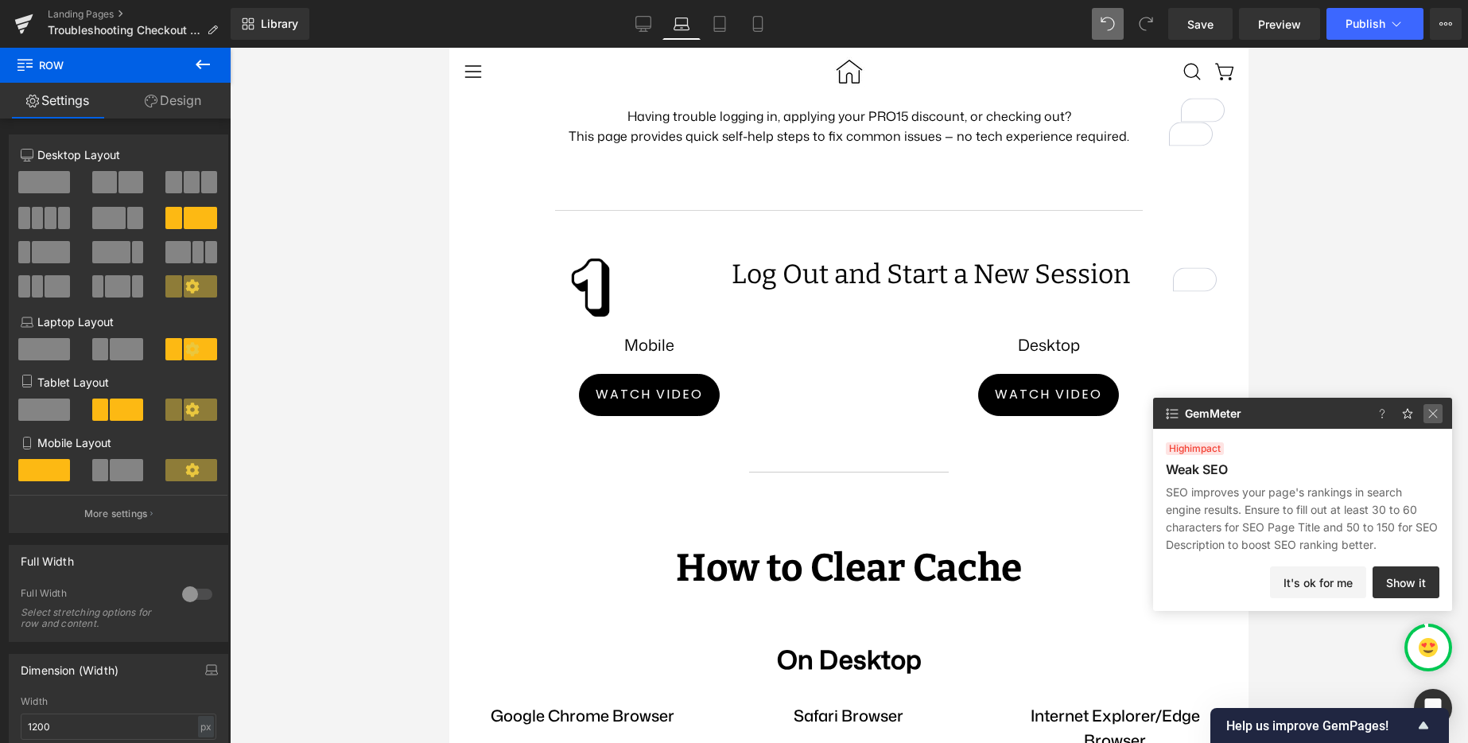
click at [1430, 410] on img at bounding box center [1432, 413] width 19 height 19
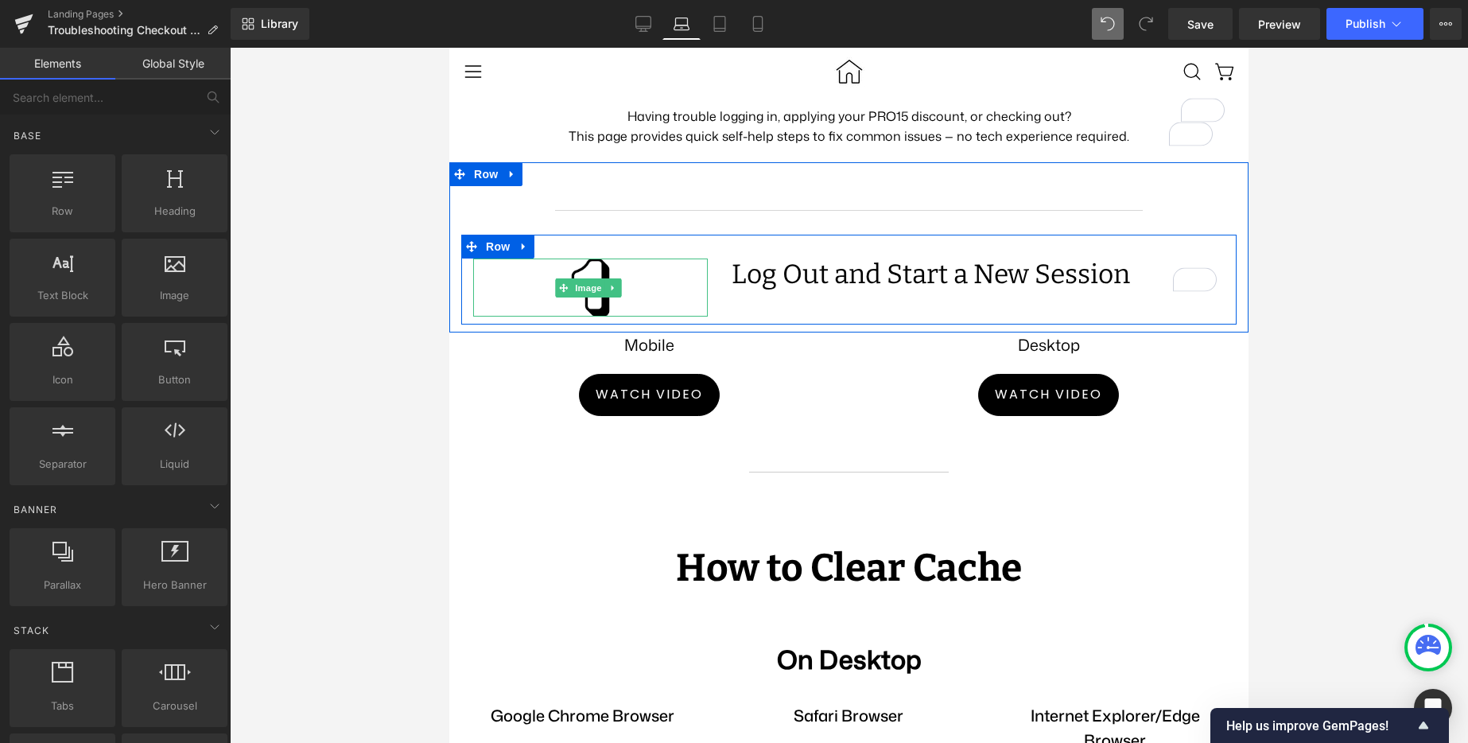
click at [697, 317] on div at bounding box center [590, 287] width 235 height 59
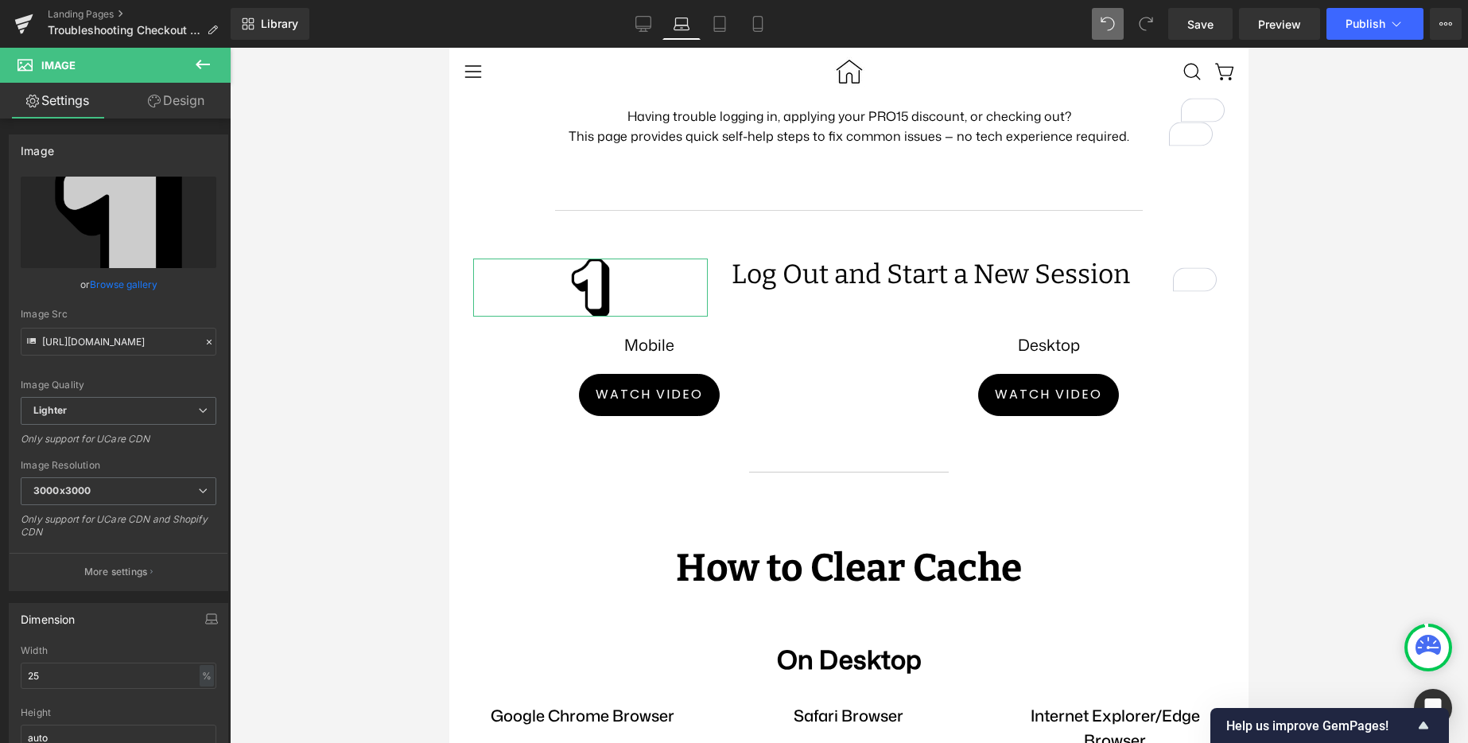
click at [189, 107] on link "Design" at bounding box center [175, 101] width 115 height 36
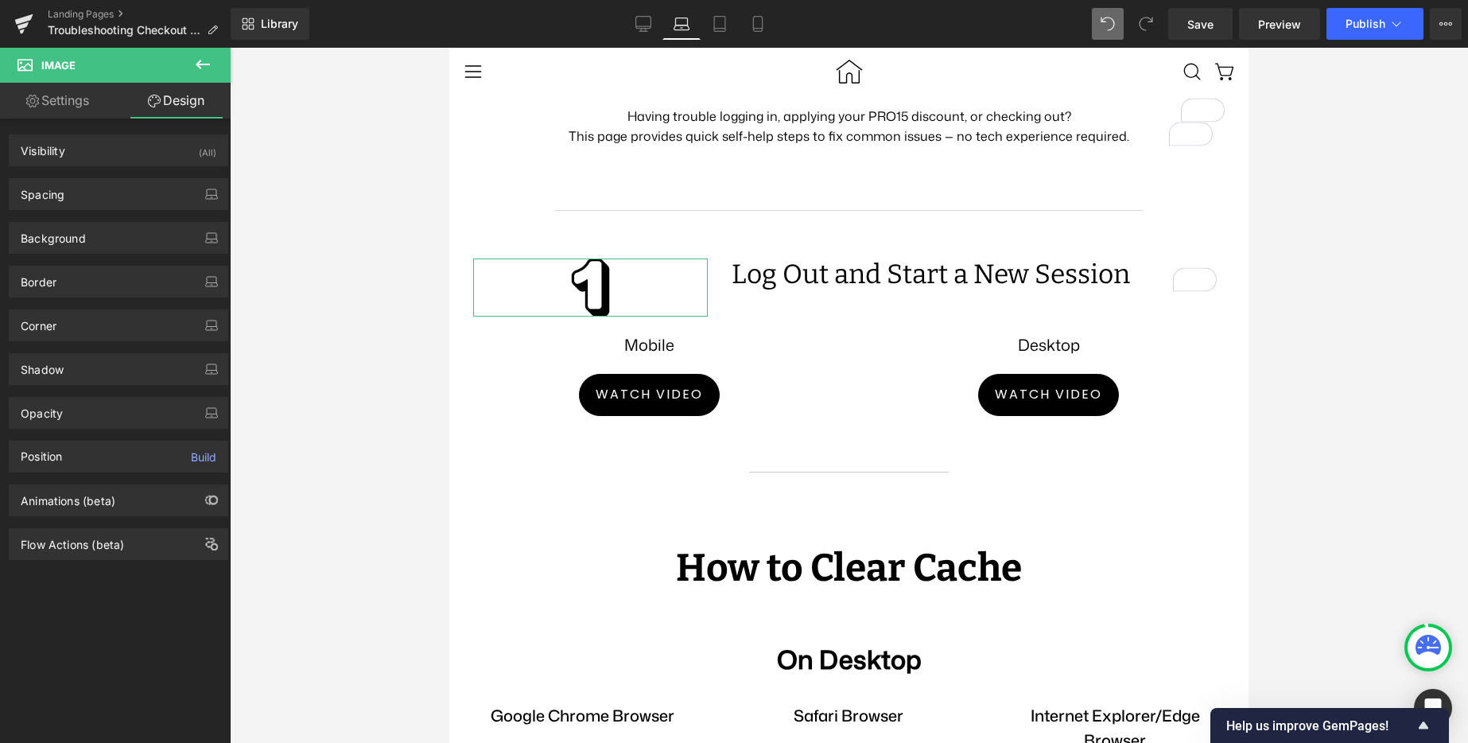
type input "0"
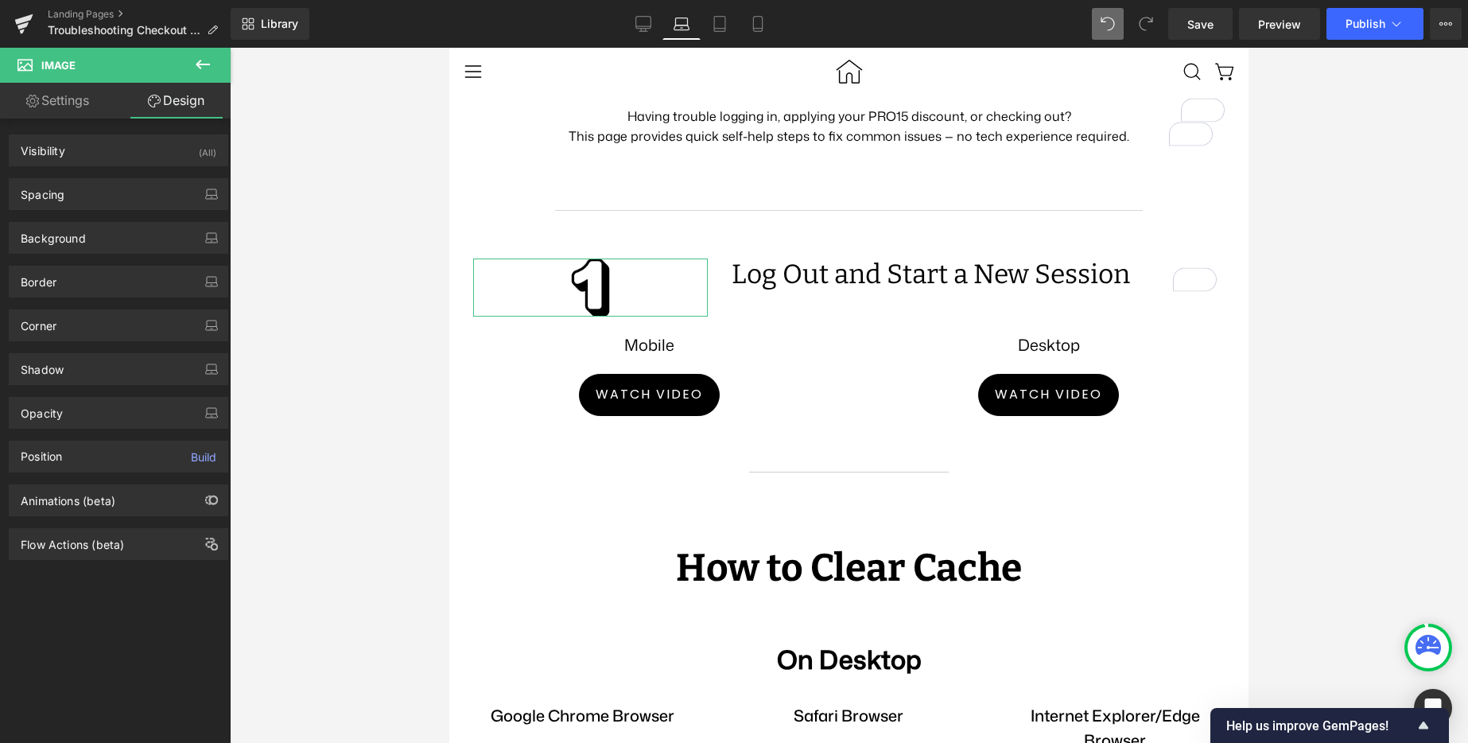
type input "0"
click at [149, 186] on div "Spacing" at bounding box center [119, 194] width 218 height 30
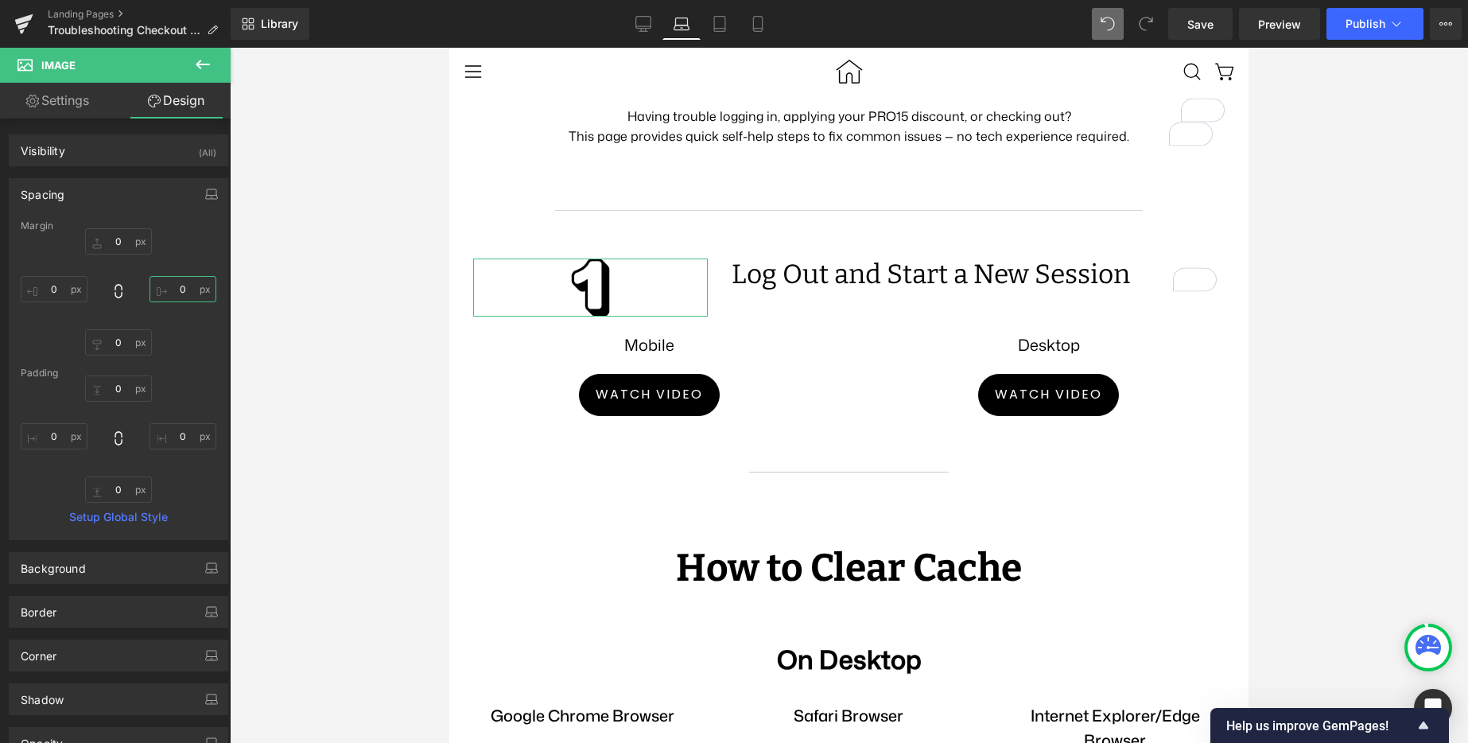
click at [172, 290] on input "0" at bounding box center [182, 289] width 67 height 26
click at [173, 441] on input "0" at bounding box center [182, 436] width 67 height 26
click at [161, 441] on input "-40" at bounding box center [182, 436] width 67 height 26
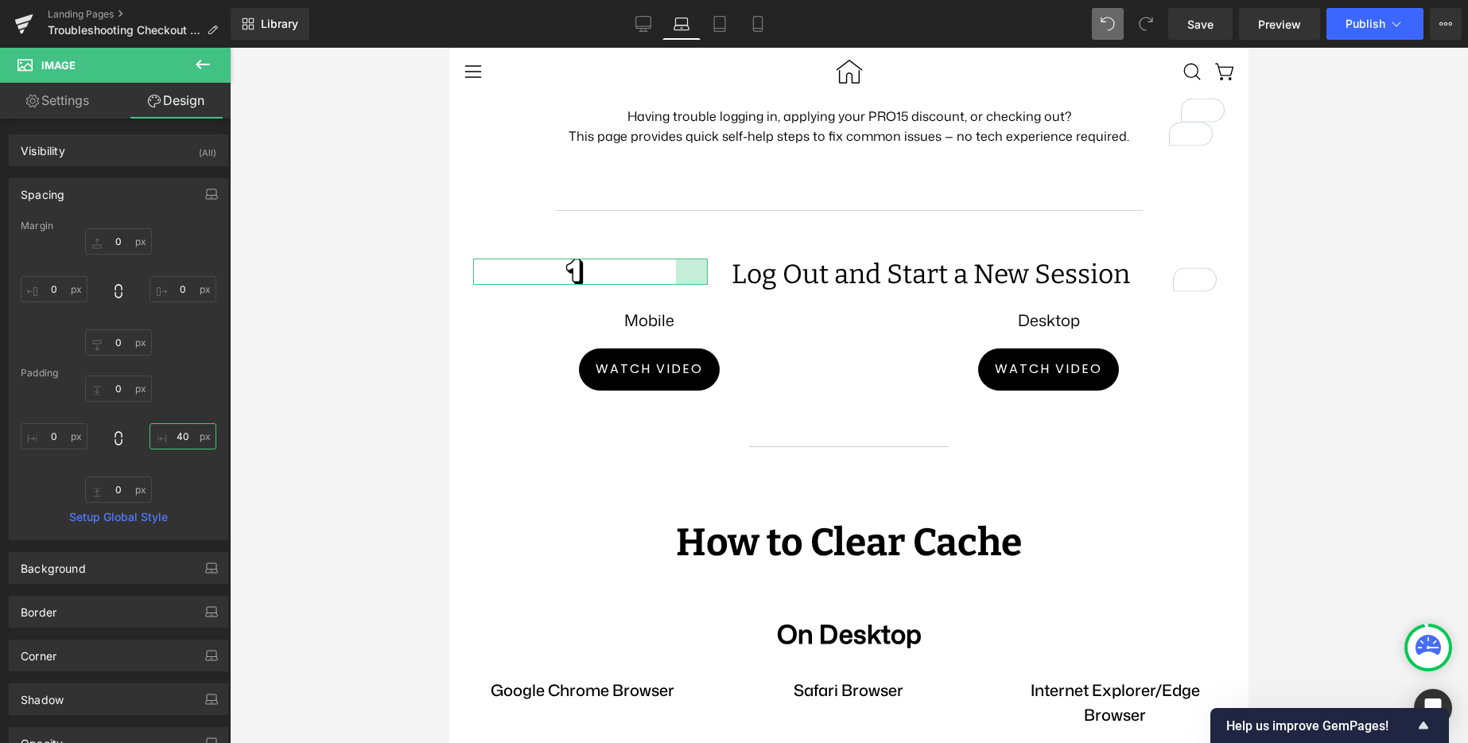
click at [175, 437] on input "40" at bounding box center [182, 436] width 67 height 26
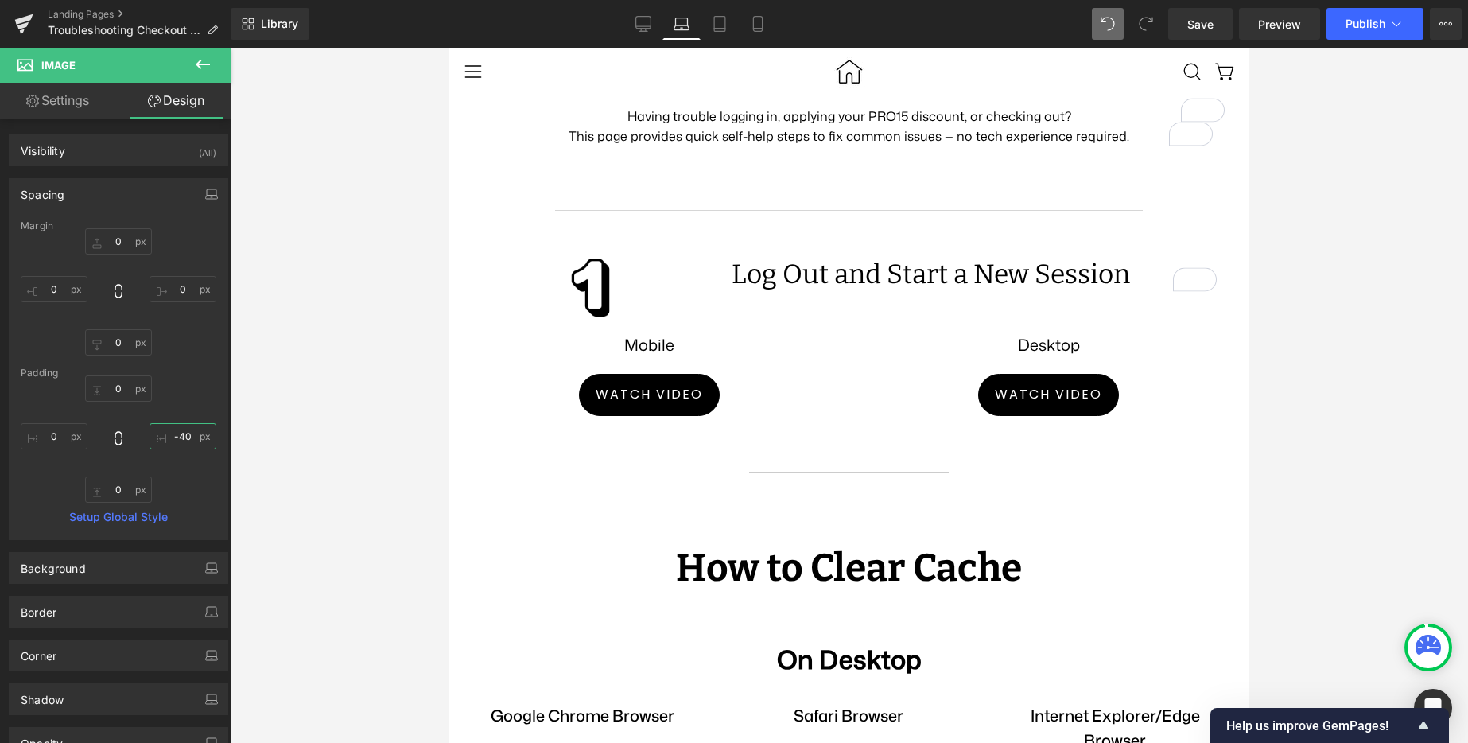
type input "-40"
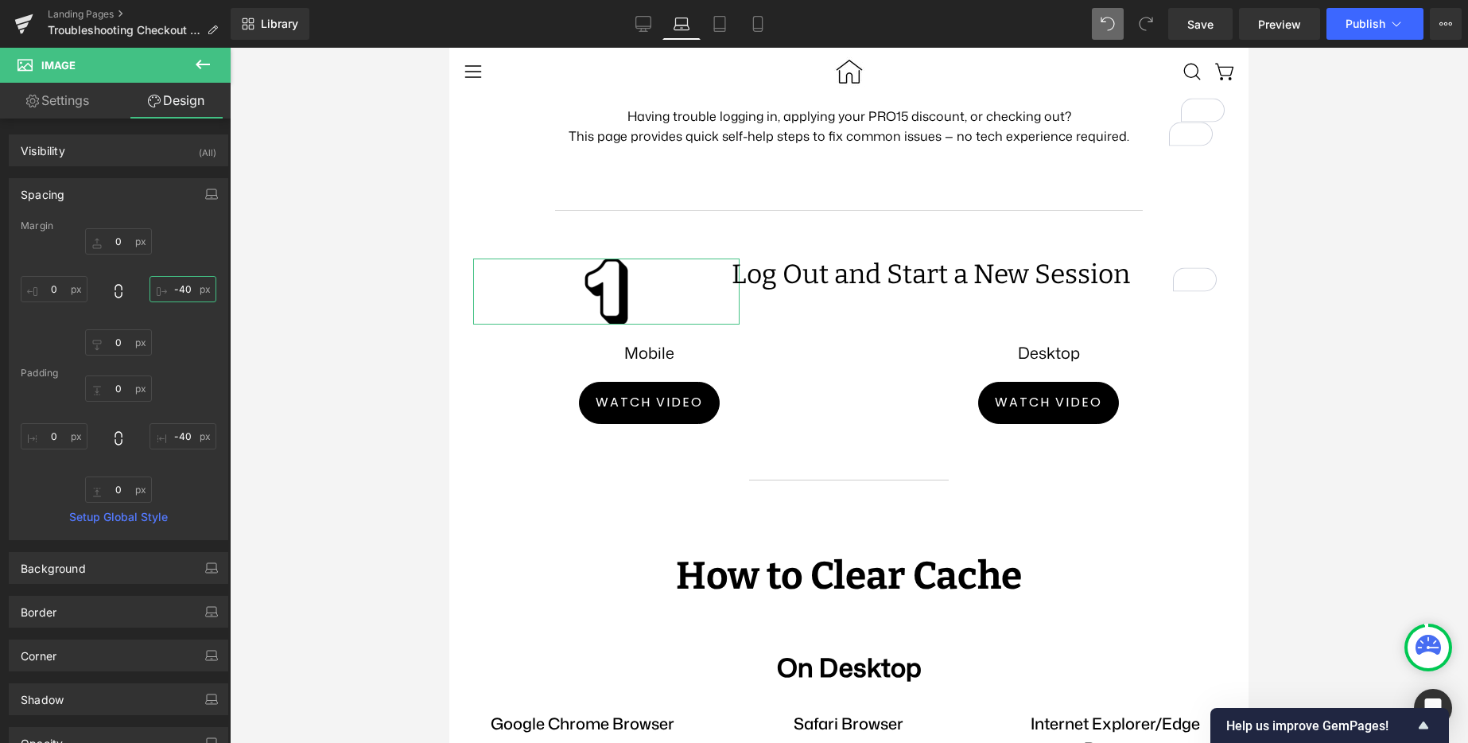
click at [179, 287] on input "-40" at bounding box center [182, 289] width 67 height 26
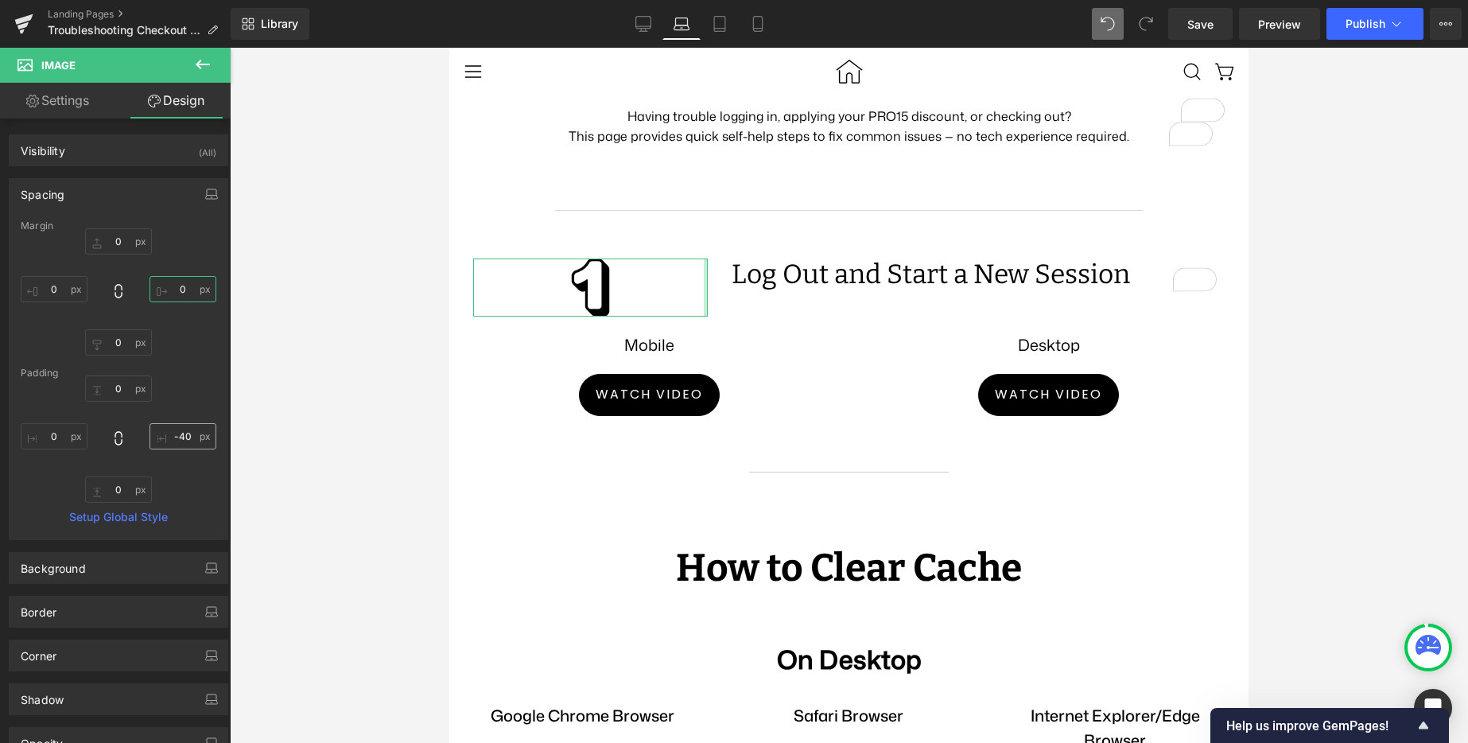
type input "0"
click at [185, 441] on input "-40" at bounding box center [182, 436] width 67 height 26
type input "00"
click at [199, 475] on div "0 0 00 00 0 0 0px 0" at bounding box center [119, 438] width 196 height 127
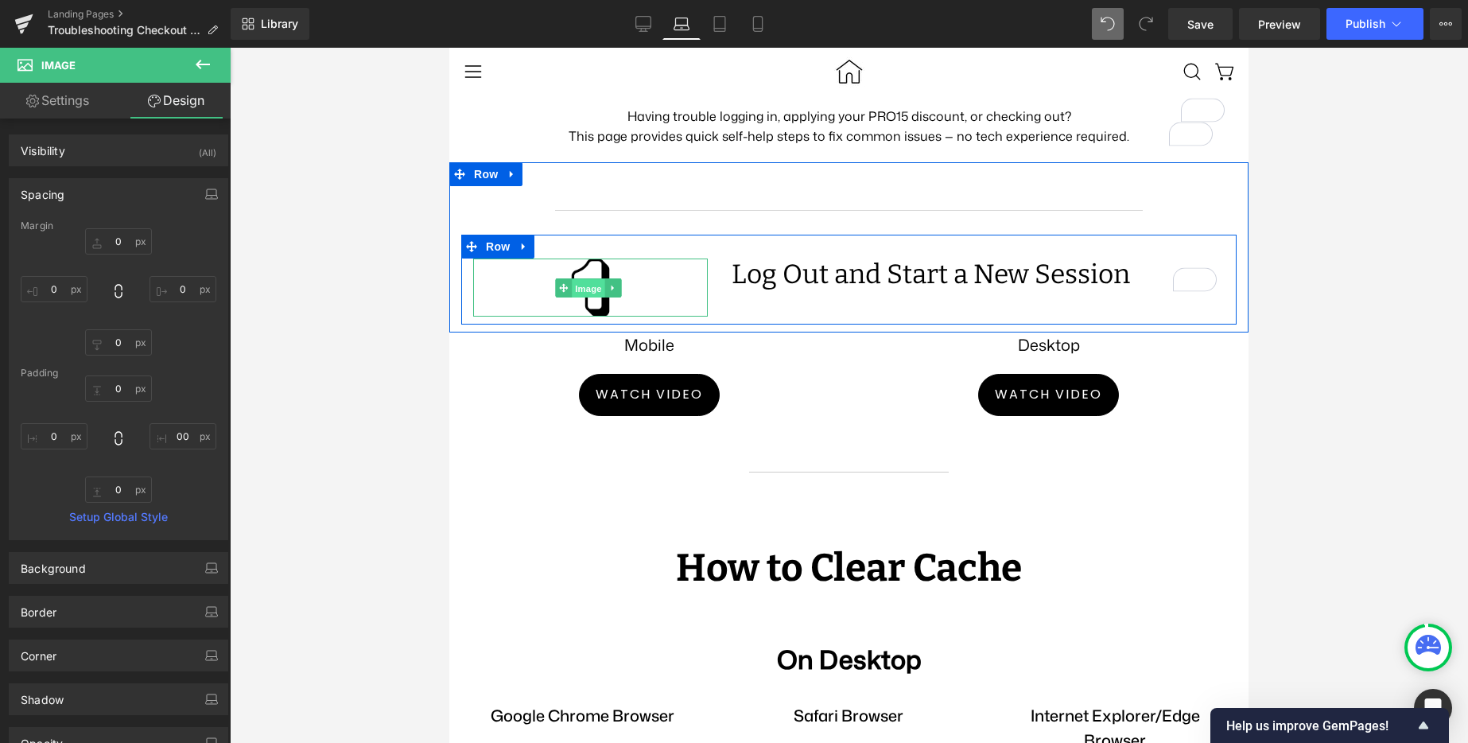
click at [591, 297] on span "Image" at bounding box center [588, 287] width 33 height 19
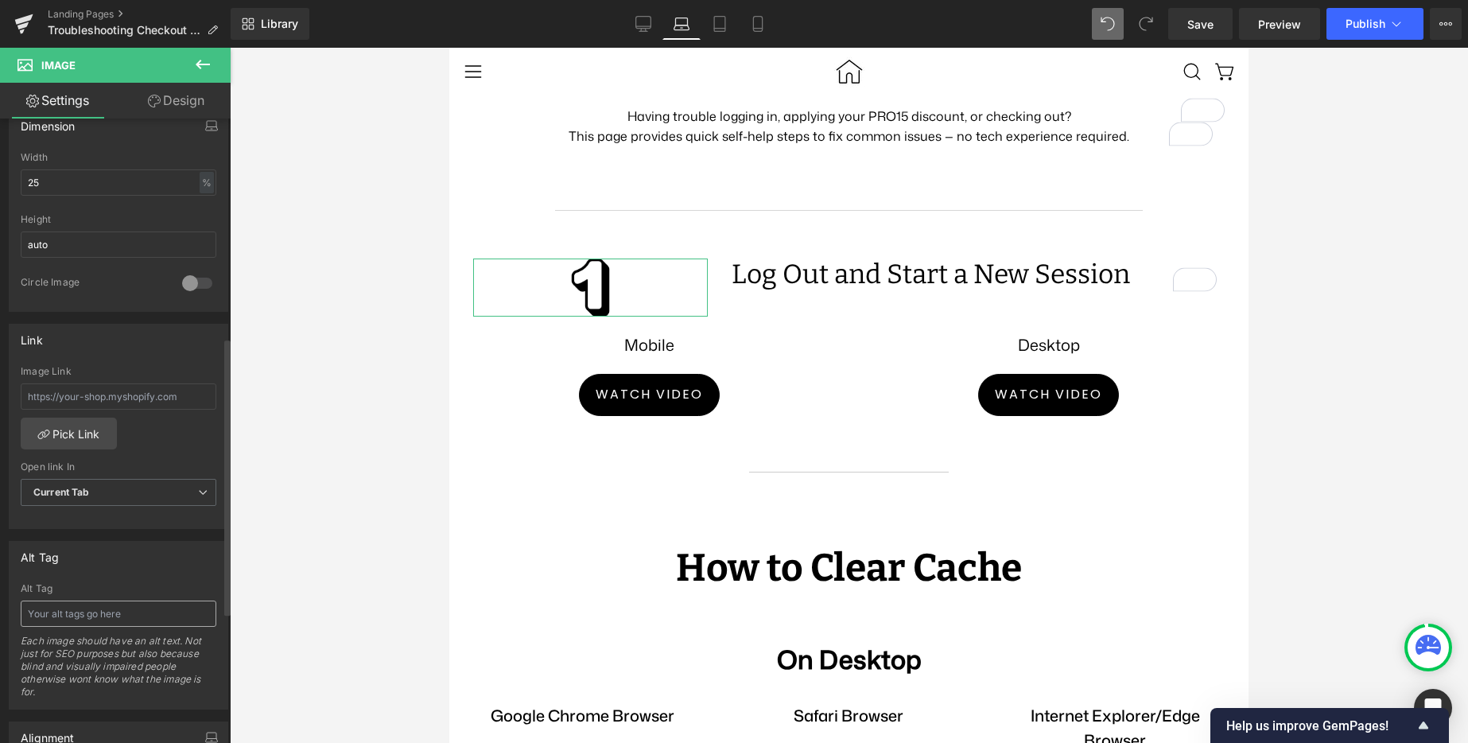
scroll to position [788, 0]
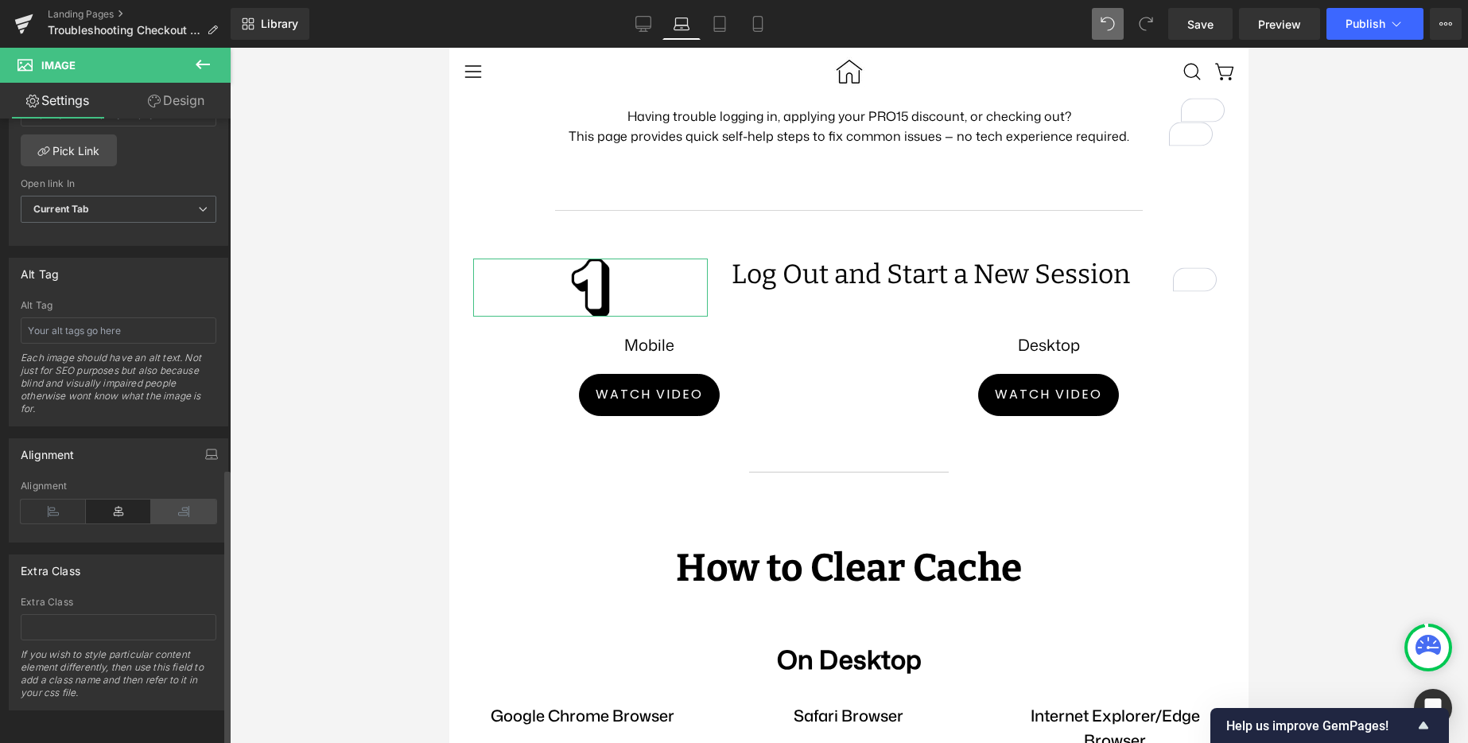
click at [175, 501] on icon at bounding box center [183, 511] width 65 height 24
click at [1354, 537] on div at bounding box center [849, 395] width 1238 height 695
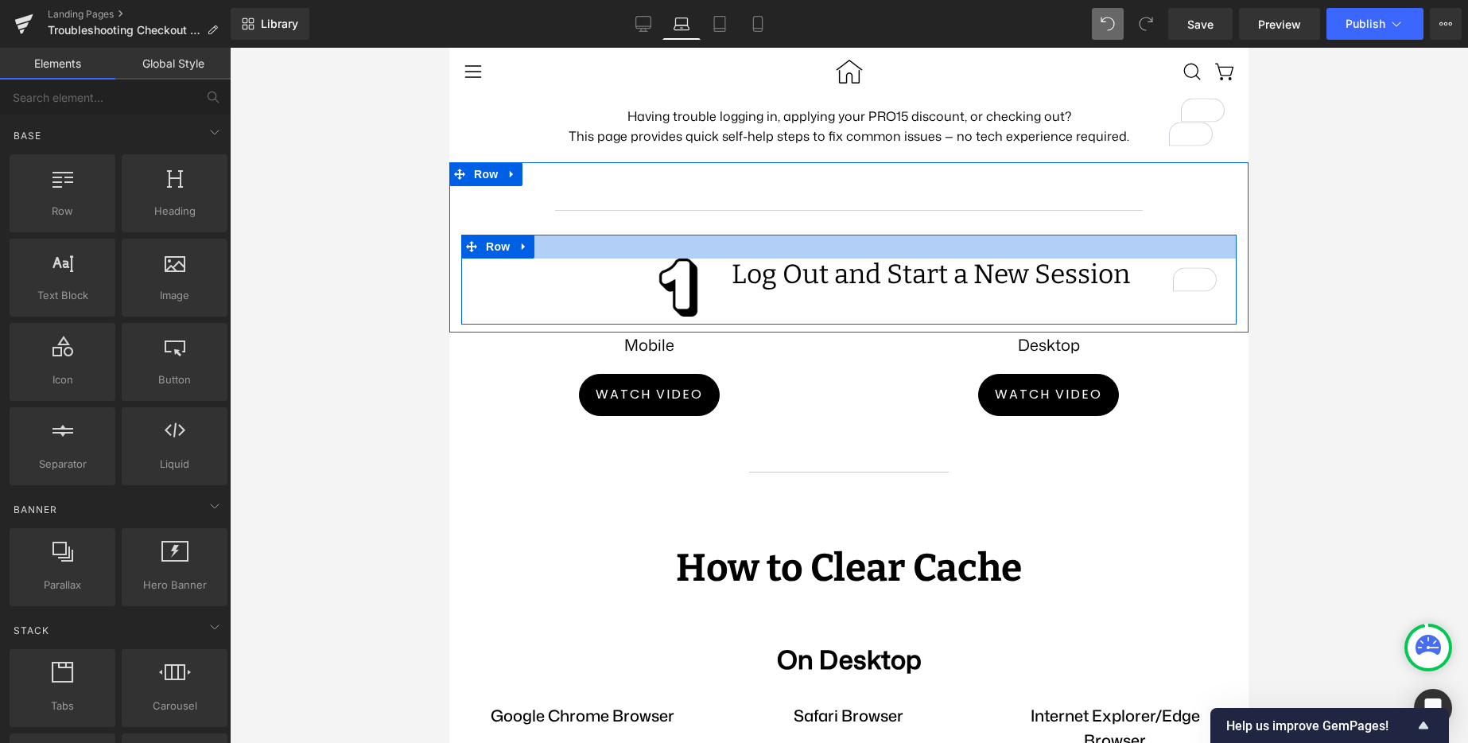
click at [594, 258] on div at bounding box center [848, 247] width 775 height 24
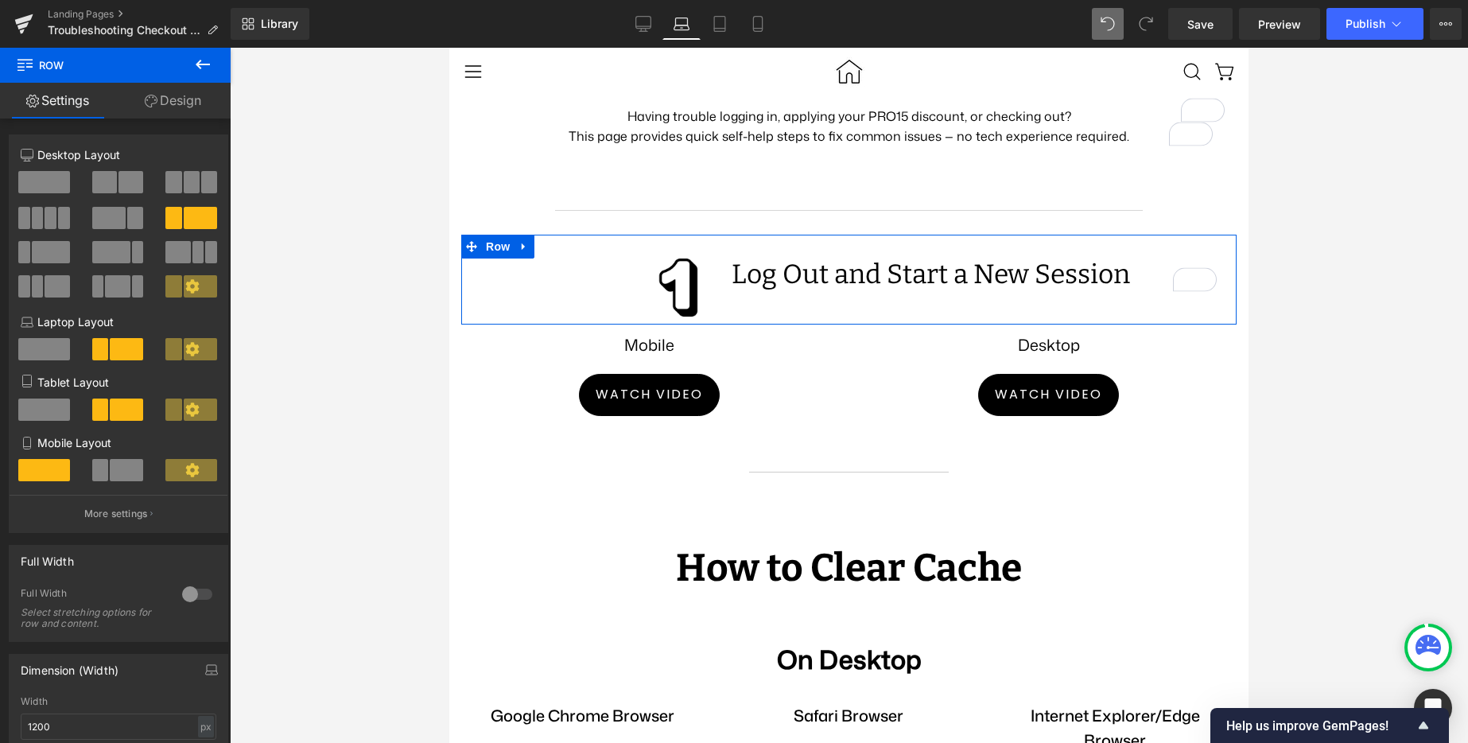
click at [146, 95] on icon at bounding box center [151, 101] width 13 height 13
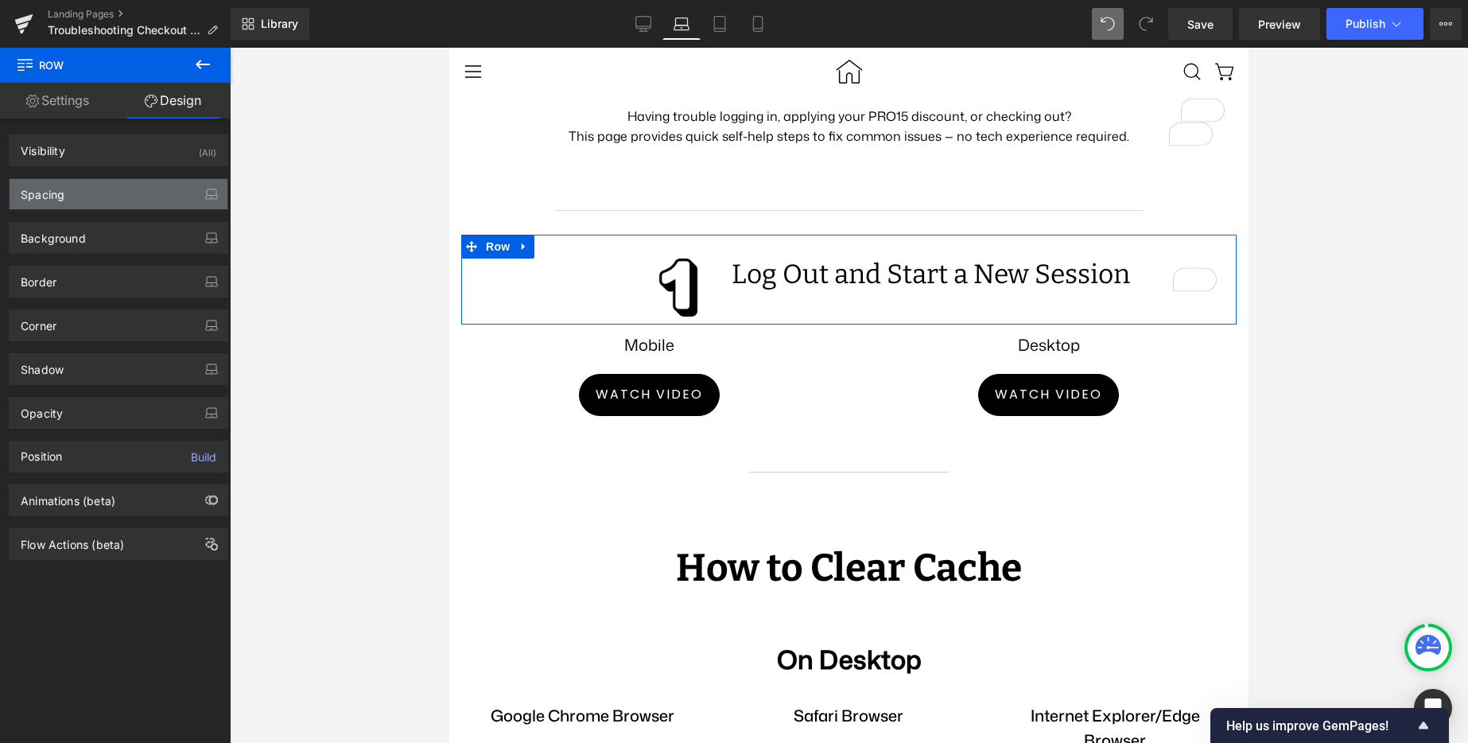
click at [59, 189] on div "Spacing" at bounding box center [43, 190] width 44 height 22
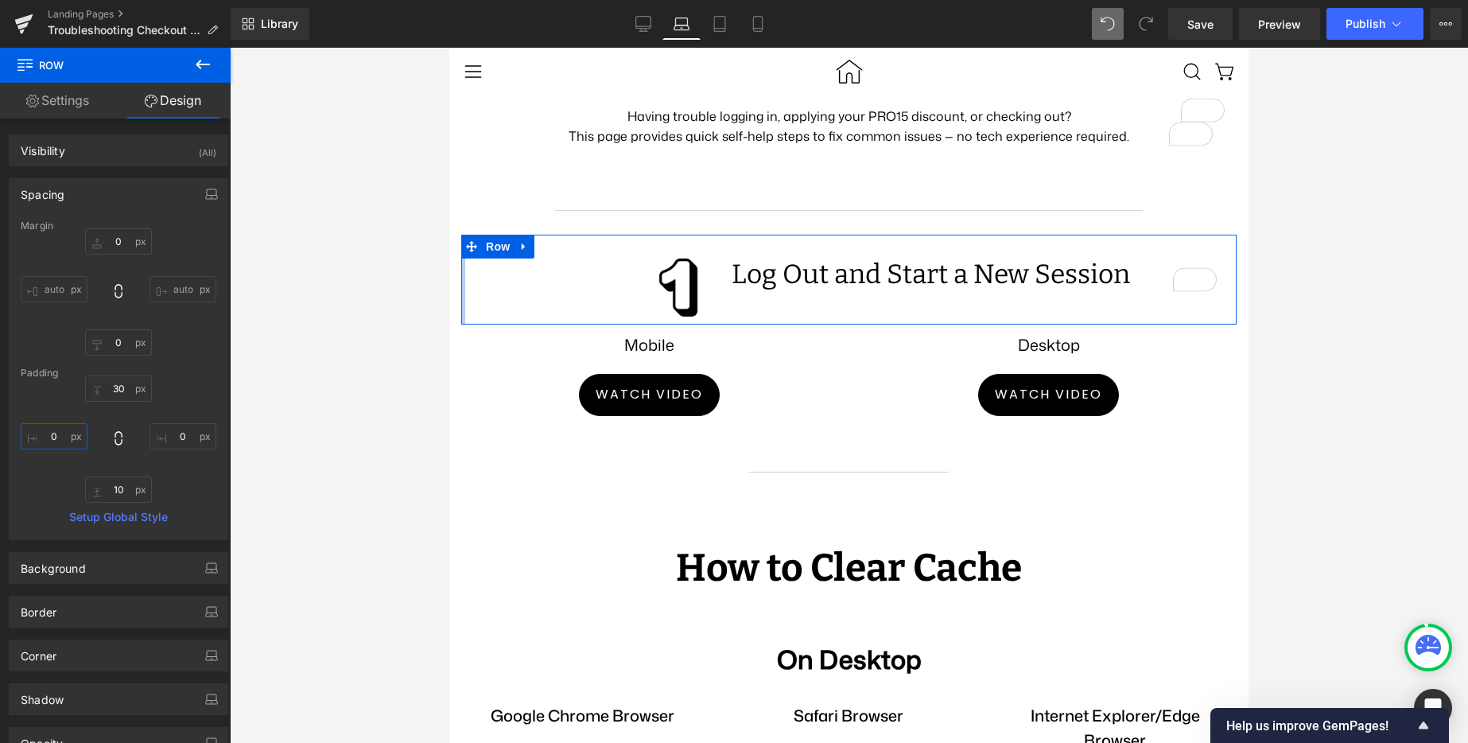
click at [50, 445] on input "0" at bounding box center [54, 436] width 67 height 26
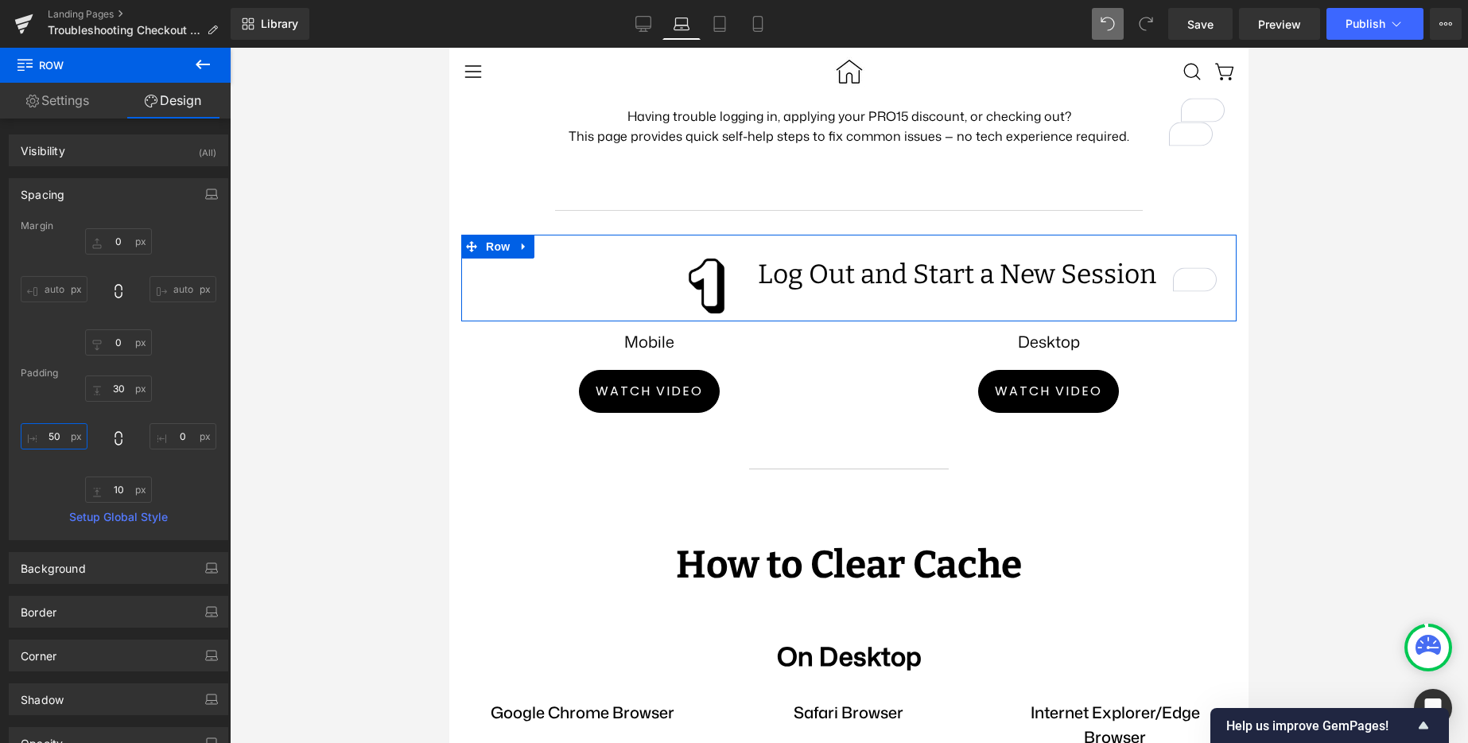
type input "5"
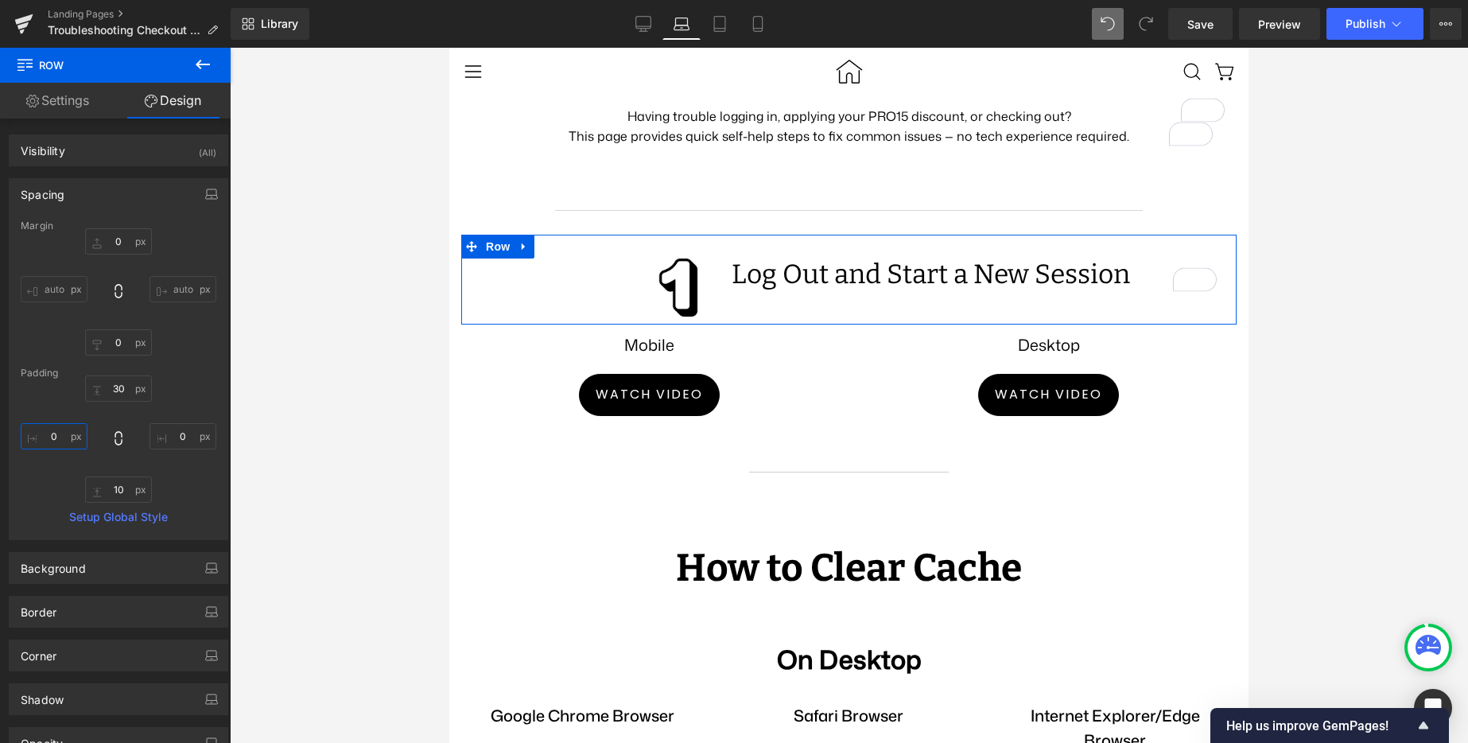
type input "`"
click at [183, 433] on input "0" at bounding box center [182, 436] width 67 height 26
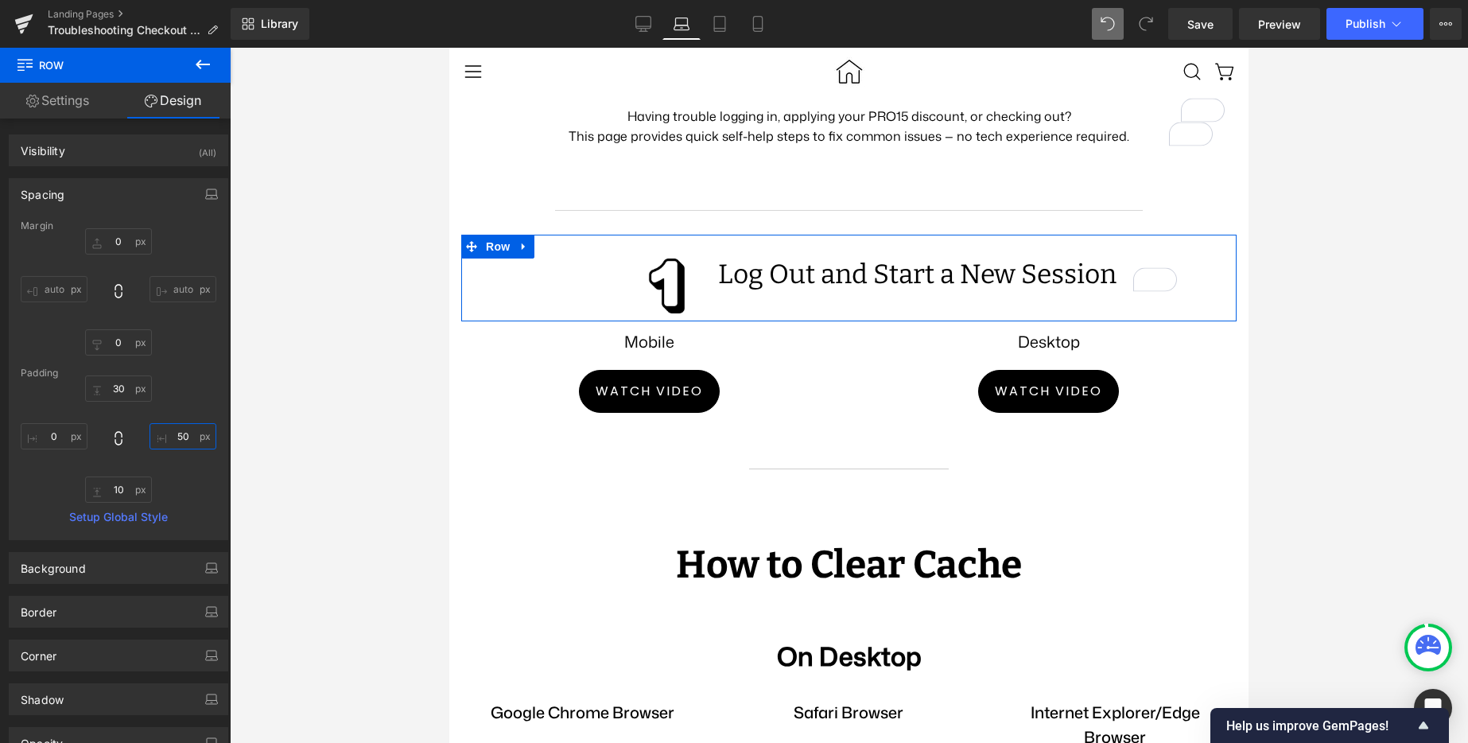
type input "5"
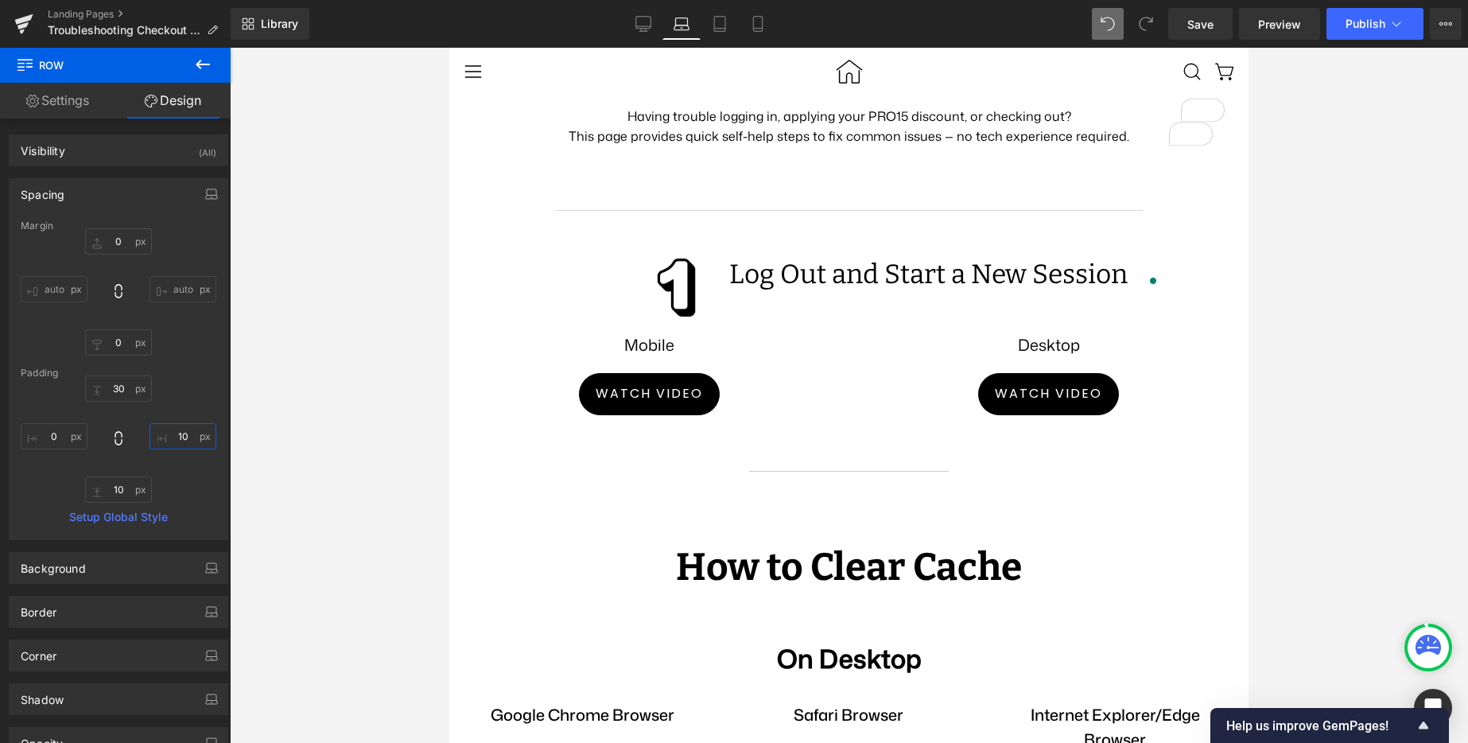
type input "1"
type input "200"
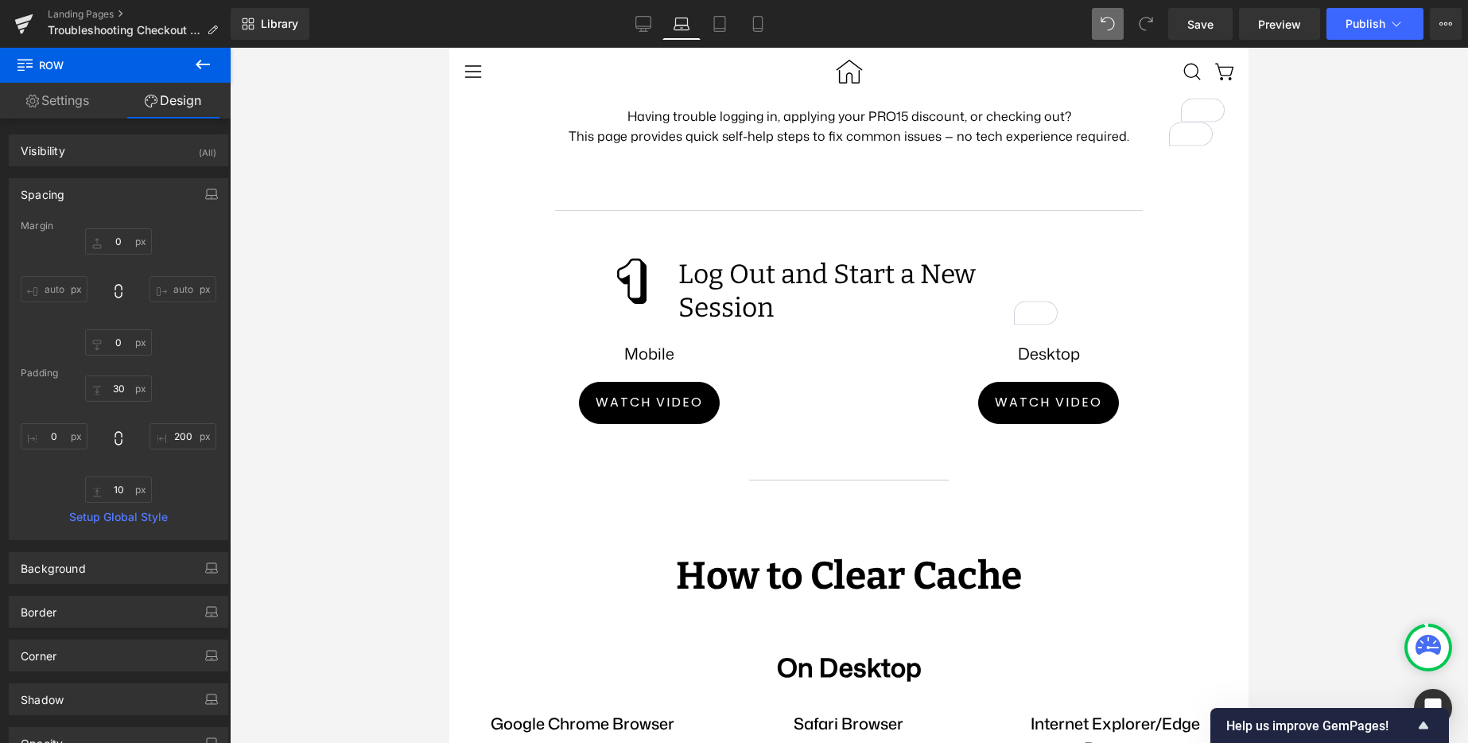
click at [1403, 328] on div at bounding box center [849, 395] width 1238 height 695
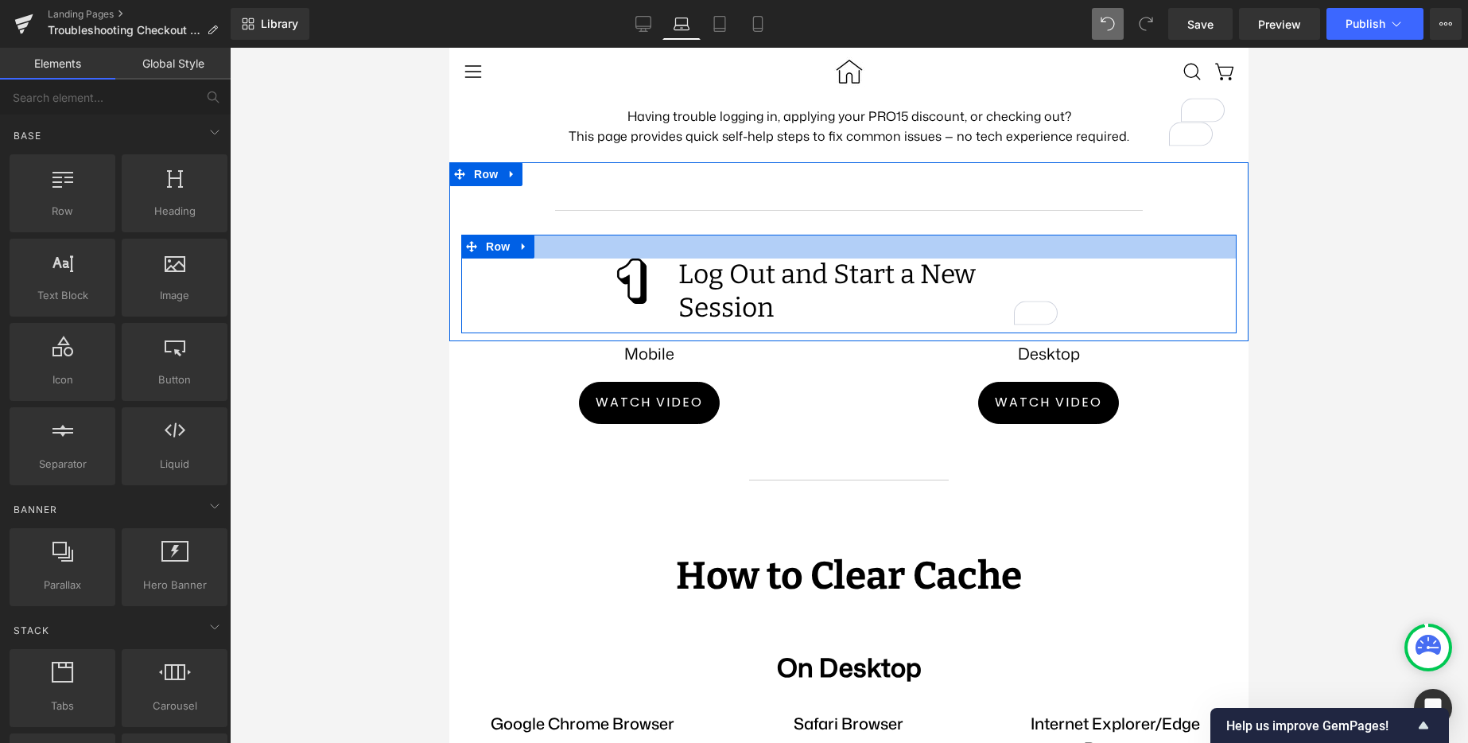
click at [845, 258] on div at bounding box center [848, 247] width 775 height 24
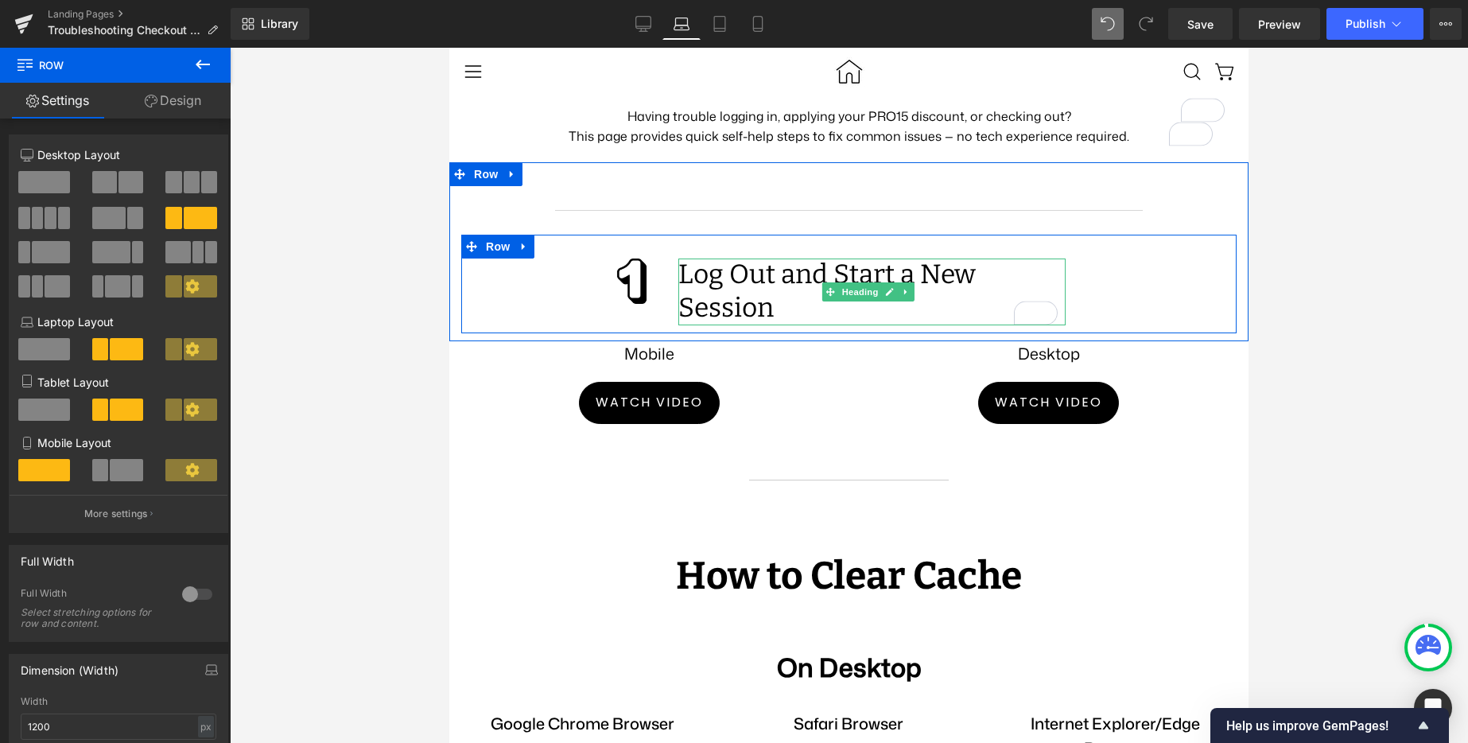
click at [1016, 325] on h2 "Log Out and Start a New Session" at bounding box center [871, 291] width 387 height 67
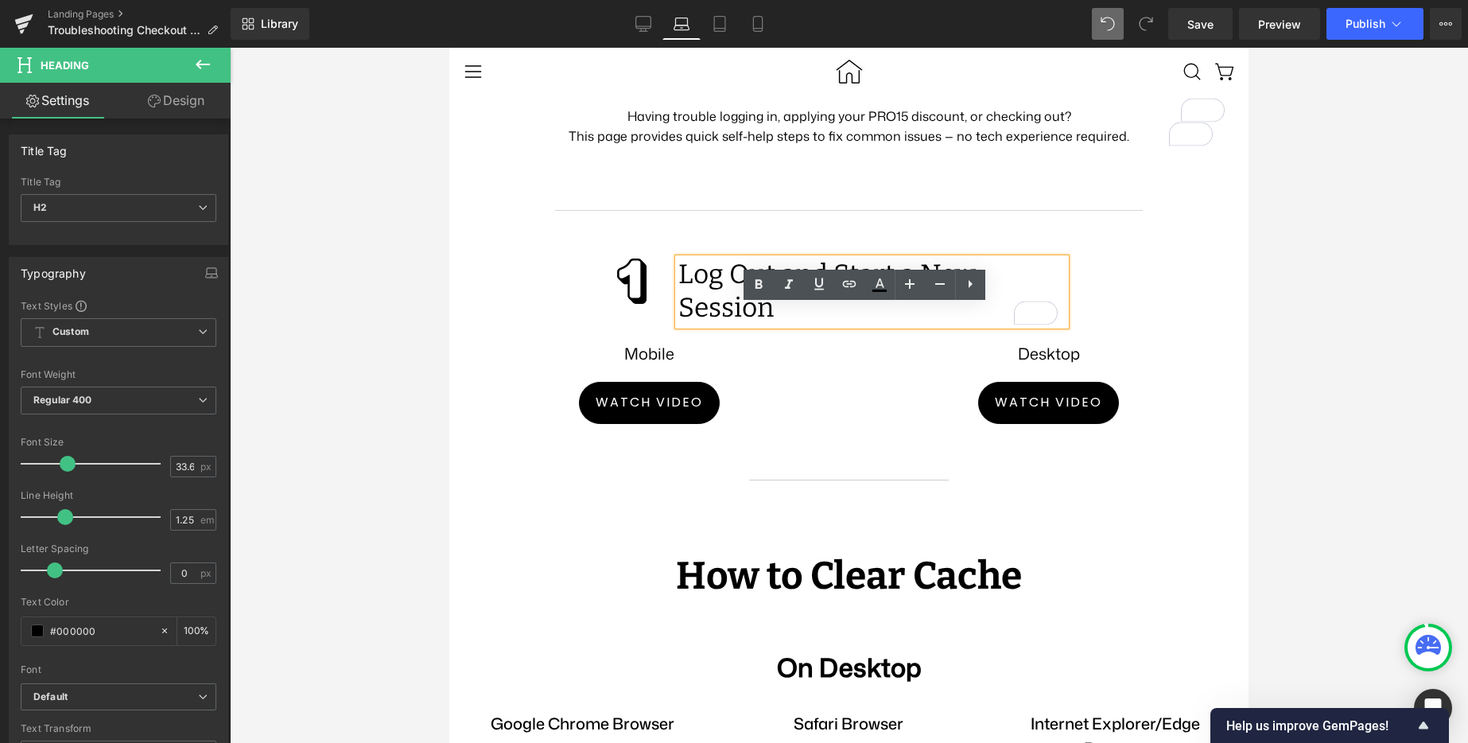
click at [1003, 266] on div "Separator Image Log Out and Start a New Session Heading Row NaNpx 200px" at bounding box center [848, 259] width 799 height 147
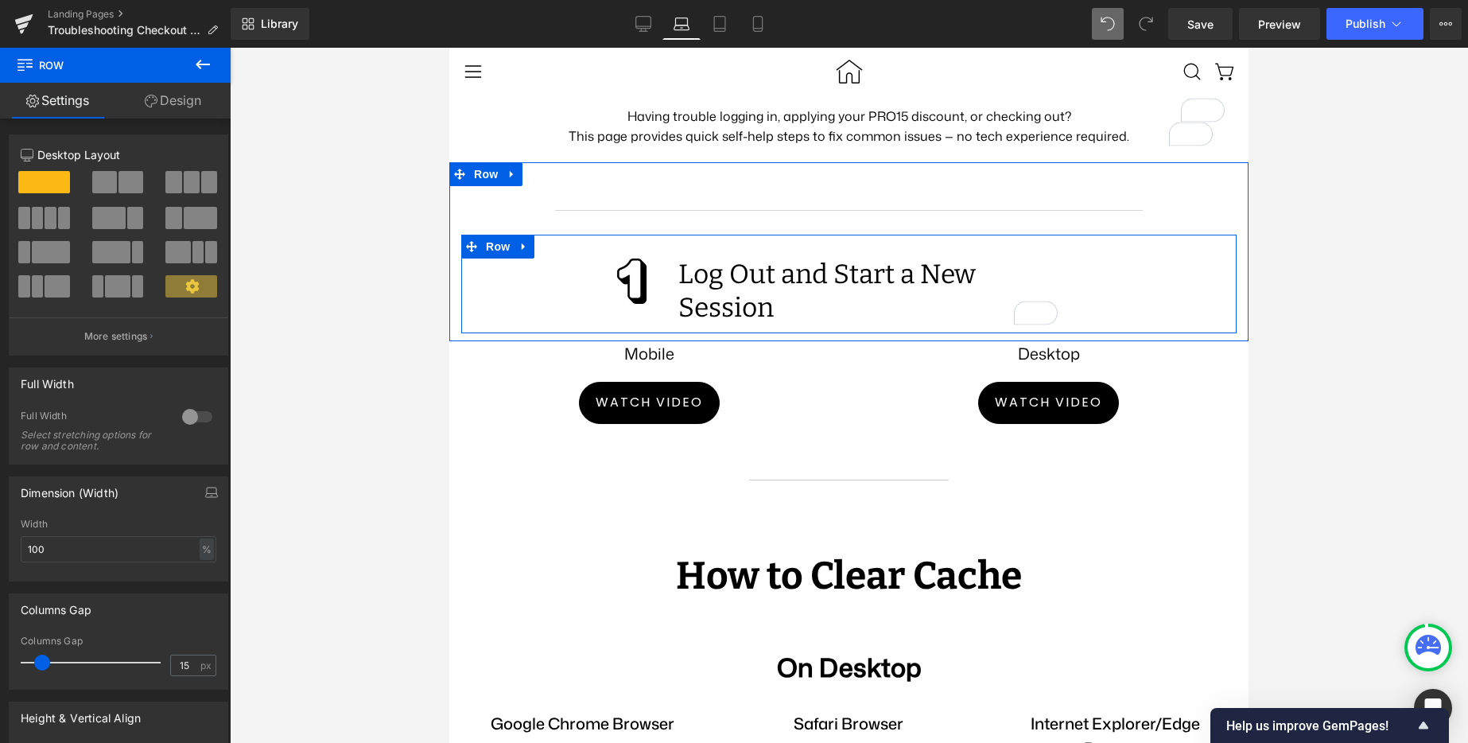
click at [1064, 317] on div "Log Out and Start a New Session Heading" at bounding box center [871, 291] width 411 height 67
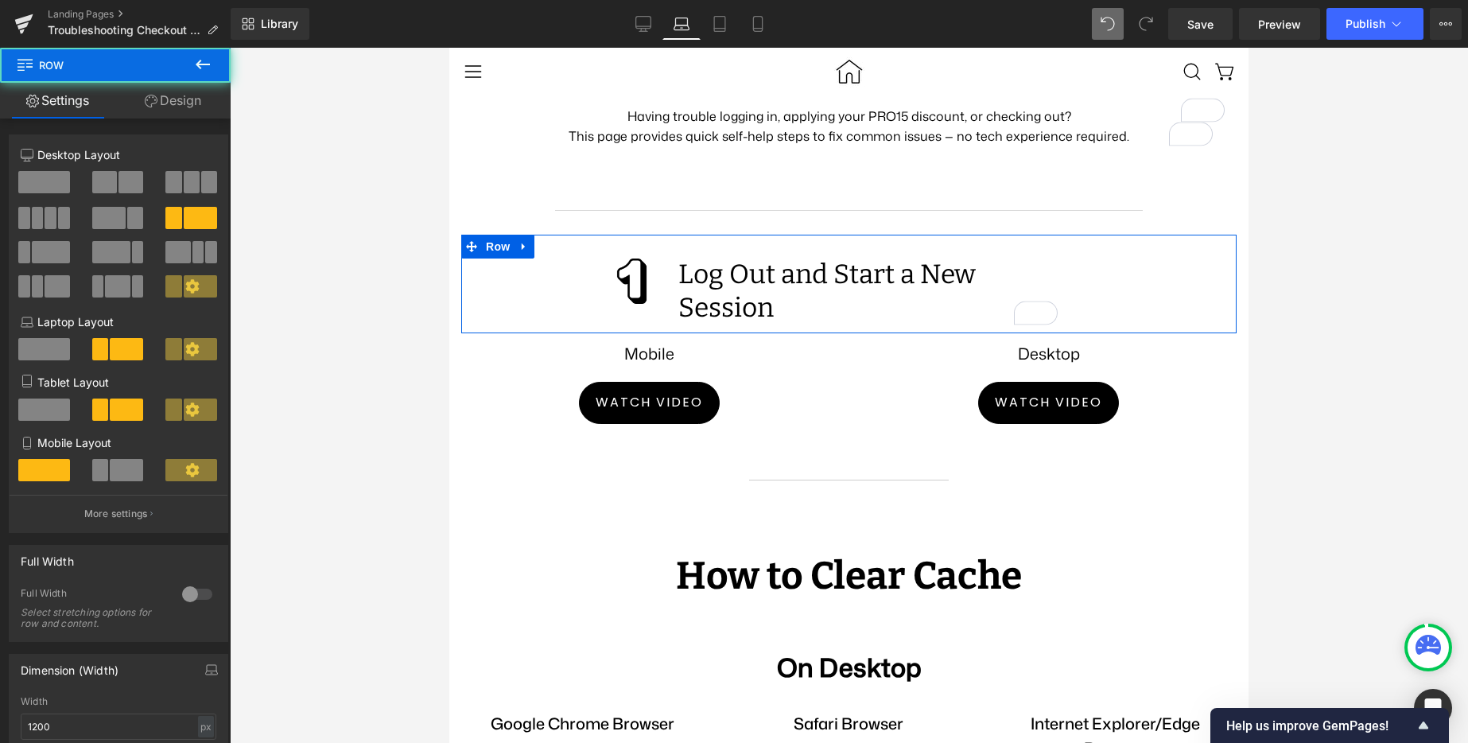
click at [188, 95] on link "Design" at bounding box center [172, 101] width 115 height 36
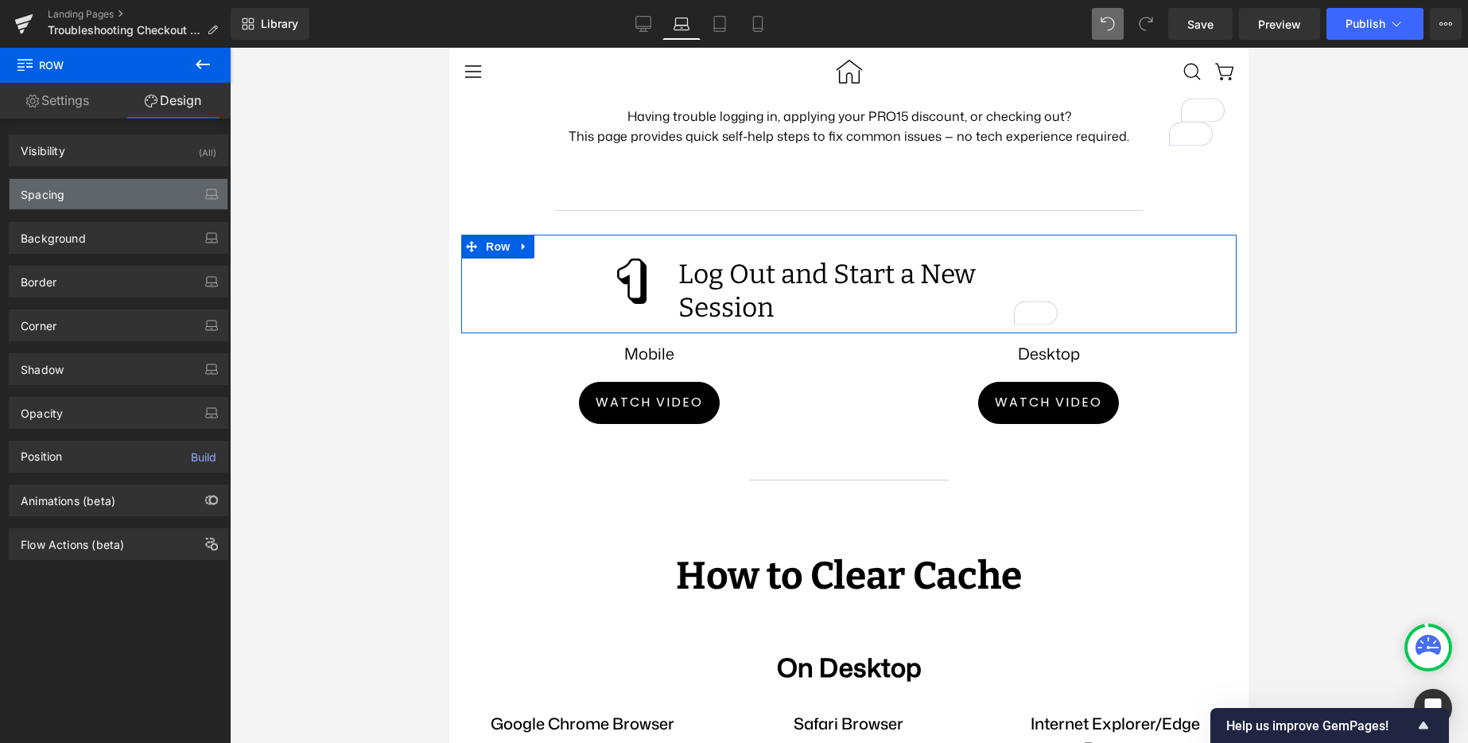
click at [92, 192] on div "Spacing" at bounding box center [119, 194] width 218 height 30
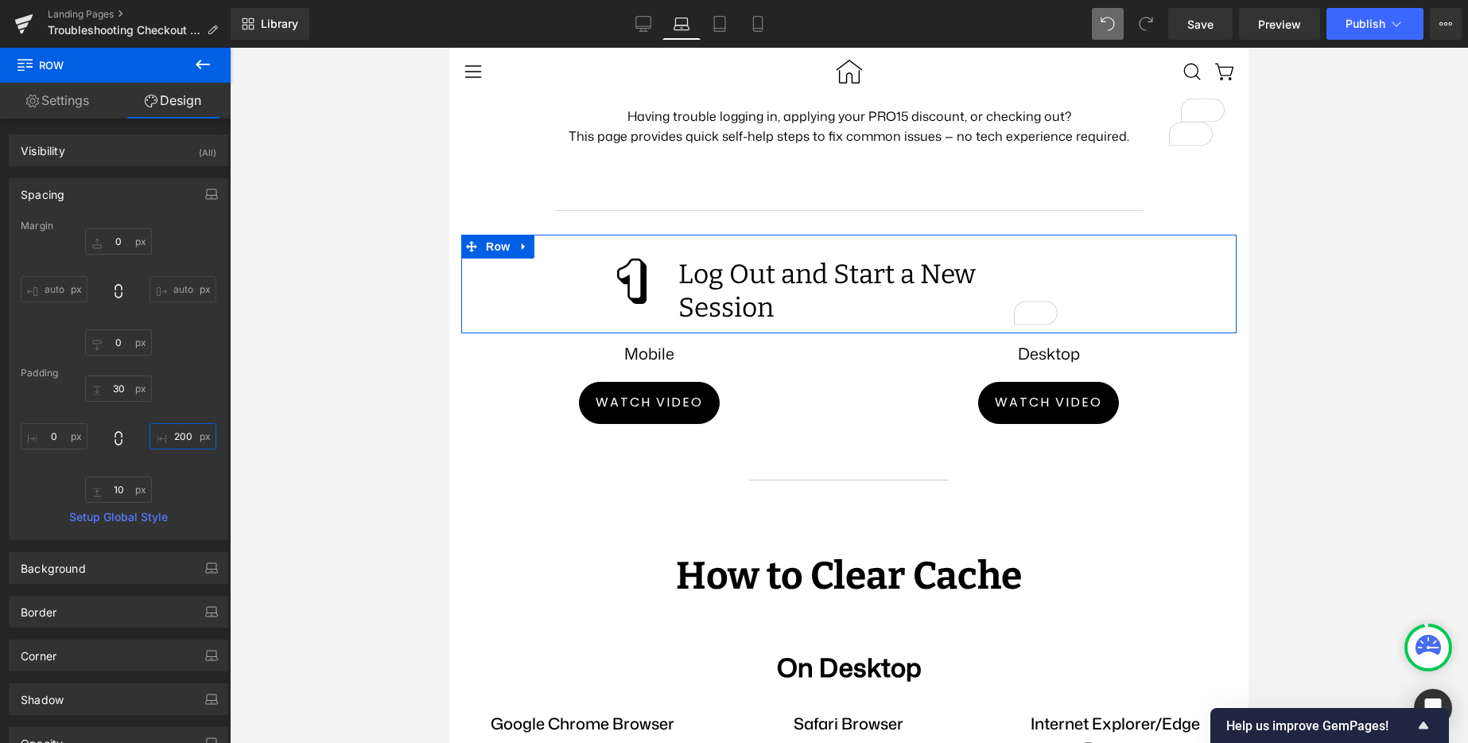
click at [173, 439] on input "200" at bounding box center [182, 436] width 67 height 26
type input "150"
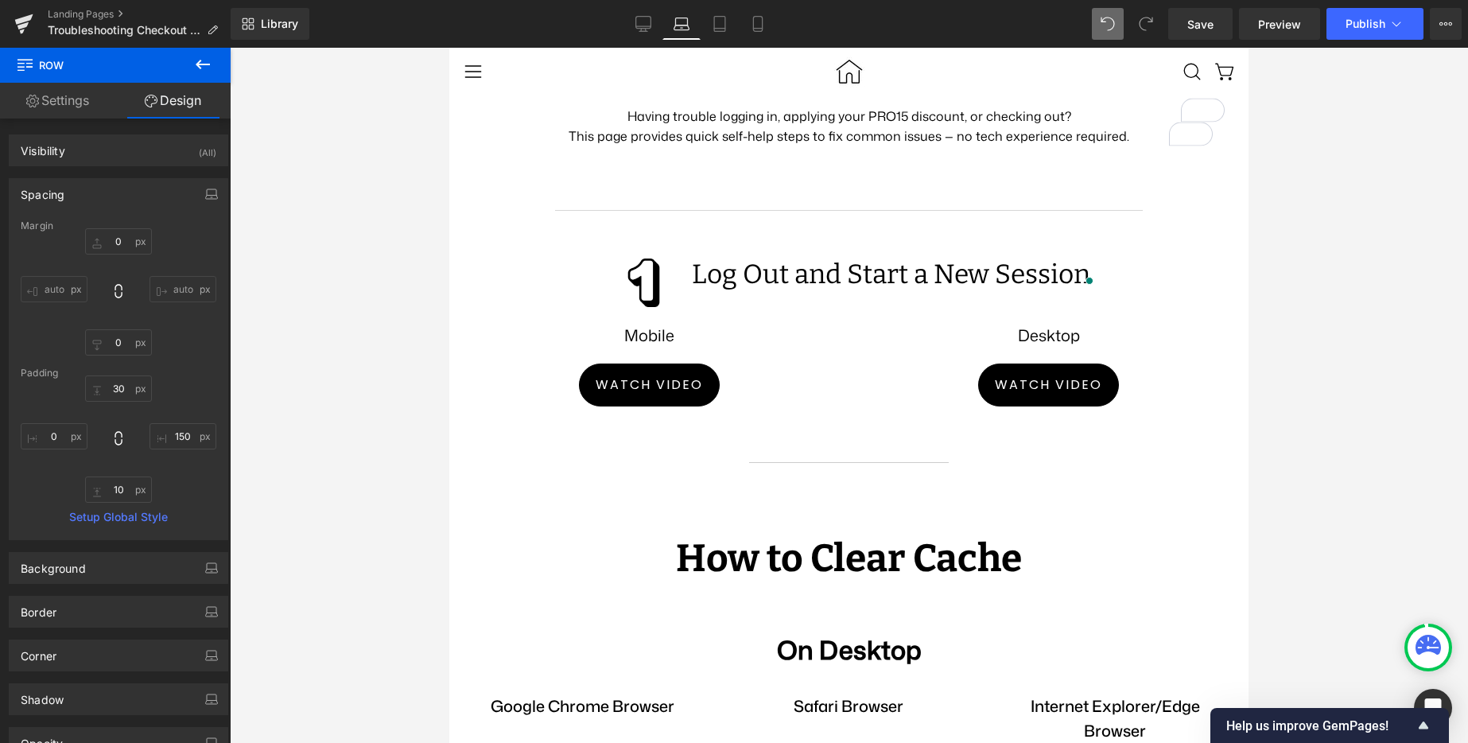
click at [1385, 364] on div at bounding box center [849, 395] width 1238 height 695
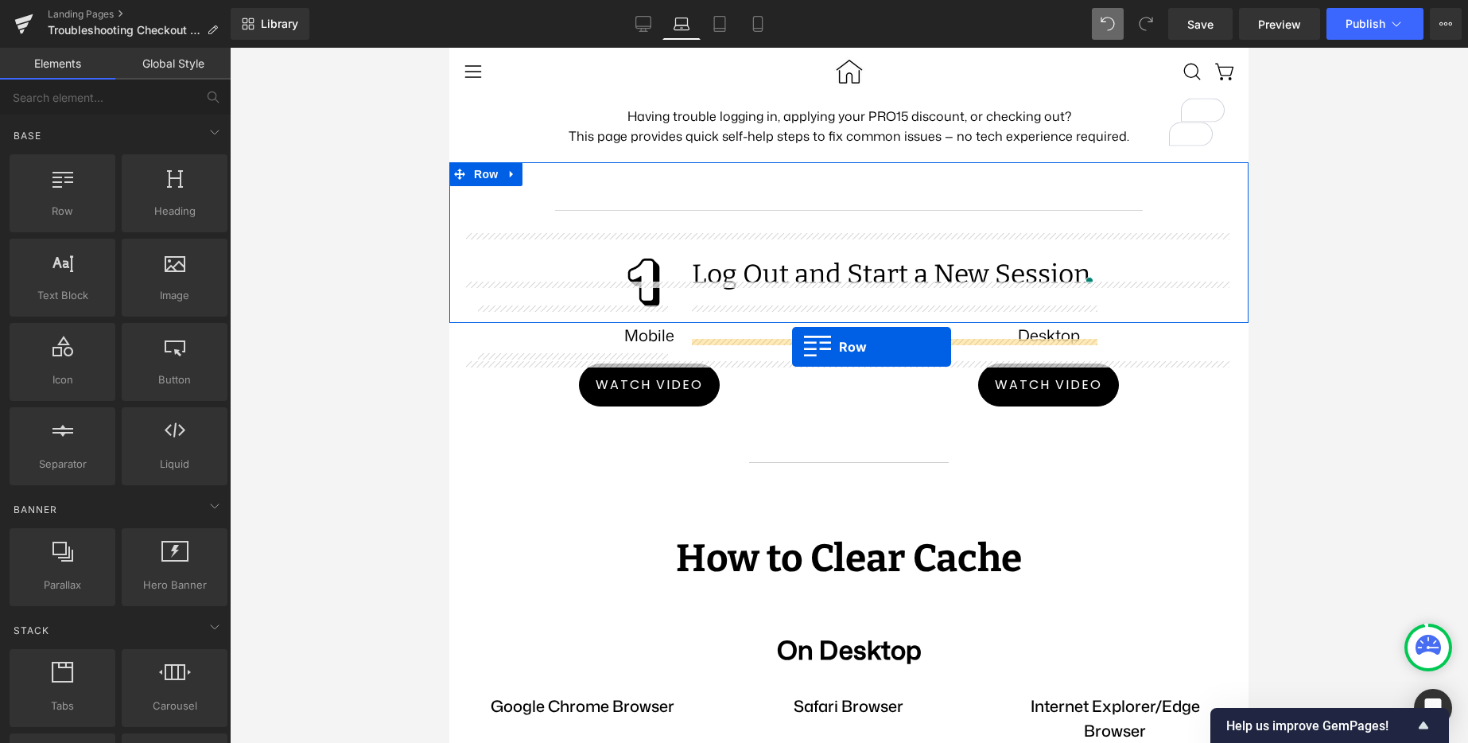
drag, startPoint x: 530, startPoint y: 245, endPoint x: 792, endPoint y: 347, distance: 280.7
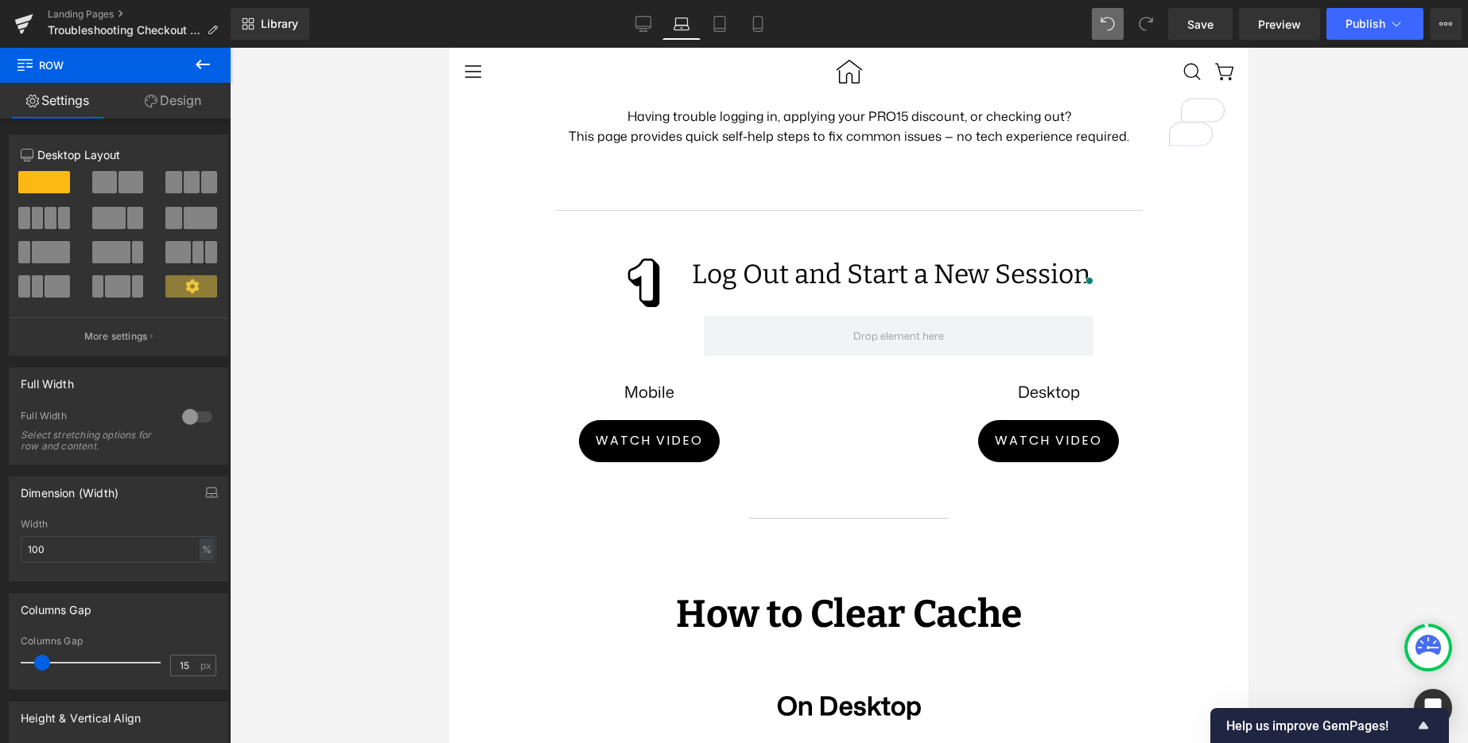
click at [213, 61] on button at bounding box center [203, 65] width 56 height 35
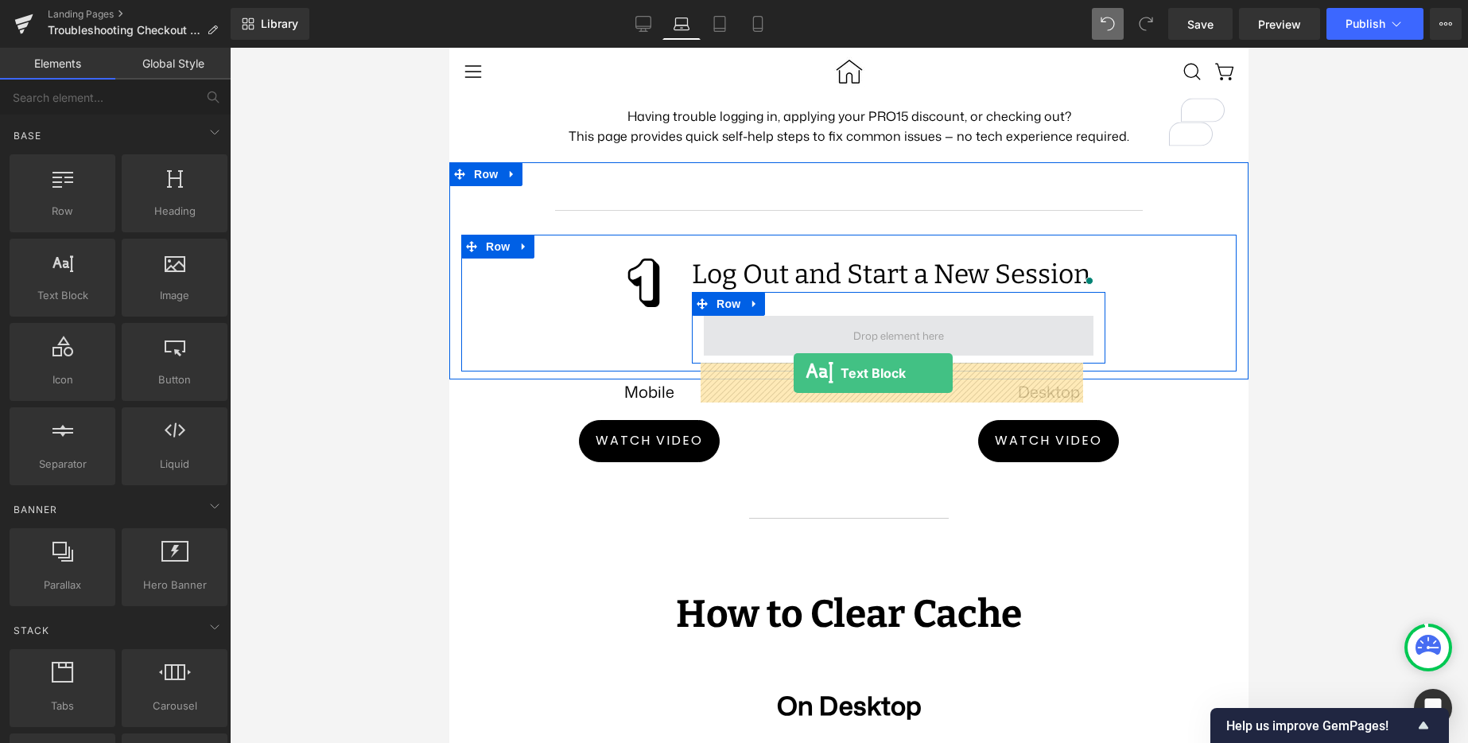
drag, startPoint x: 520, startPoint y: 337, endPoint x: 794, endPoint y: 373, distance: 275.9
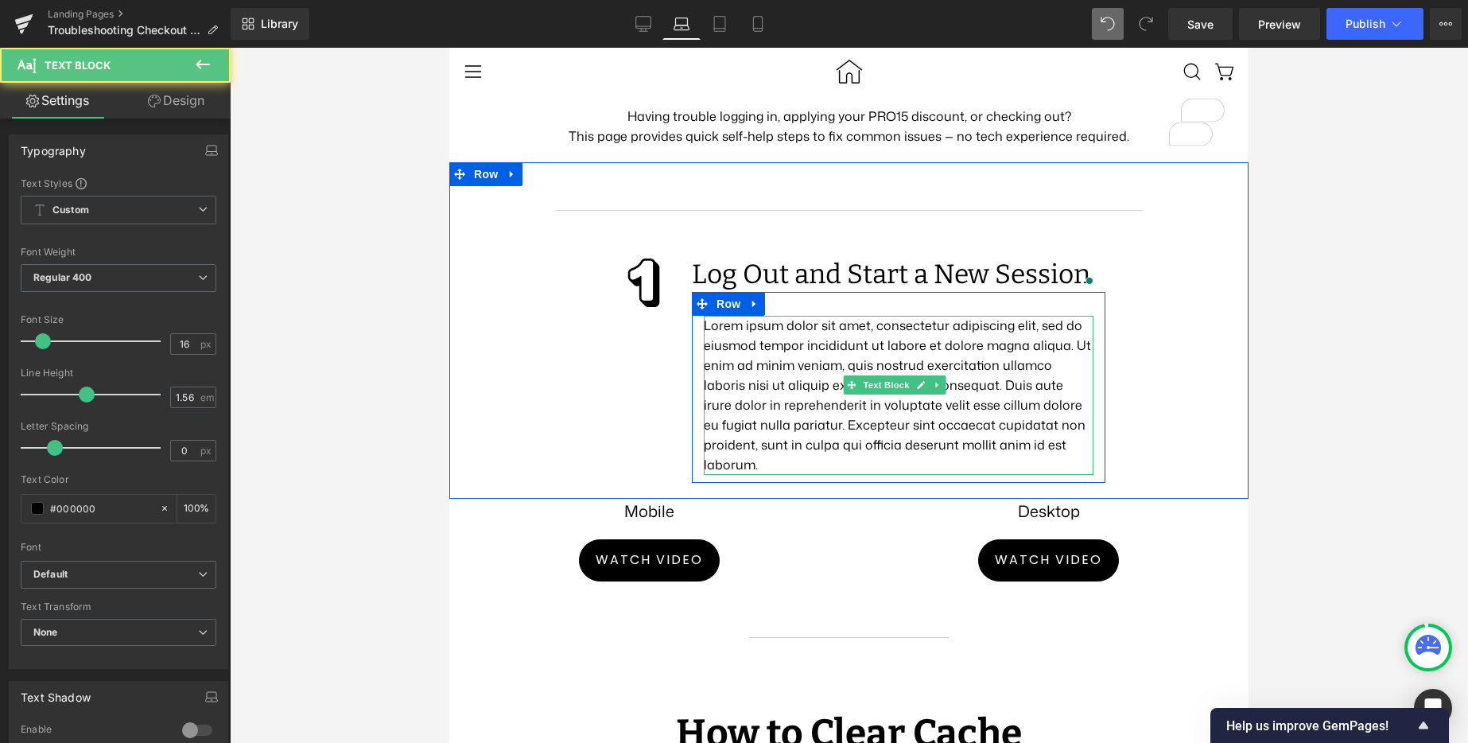
click at [795, 386] on p "Lorem ipsum dolor sit amet, consectetur adipiscing elit, sed do eiusmod tempor …" at bounding box center [899, 395] width 390 height 159
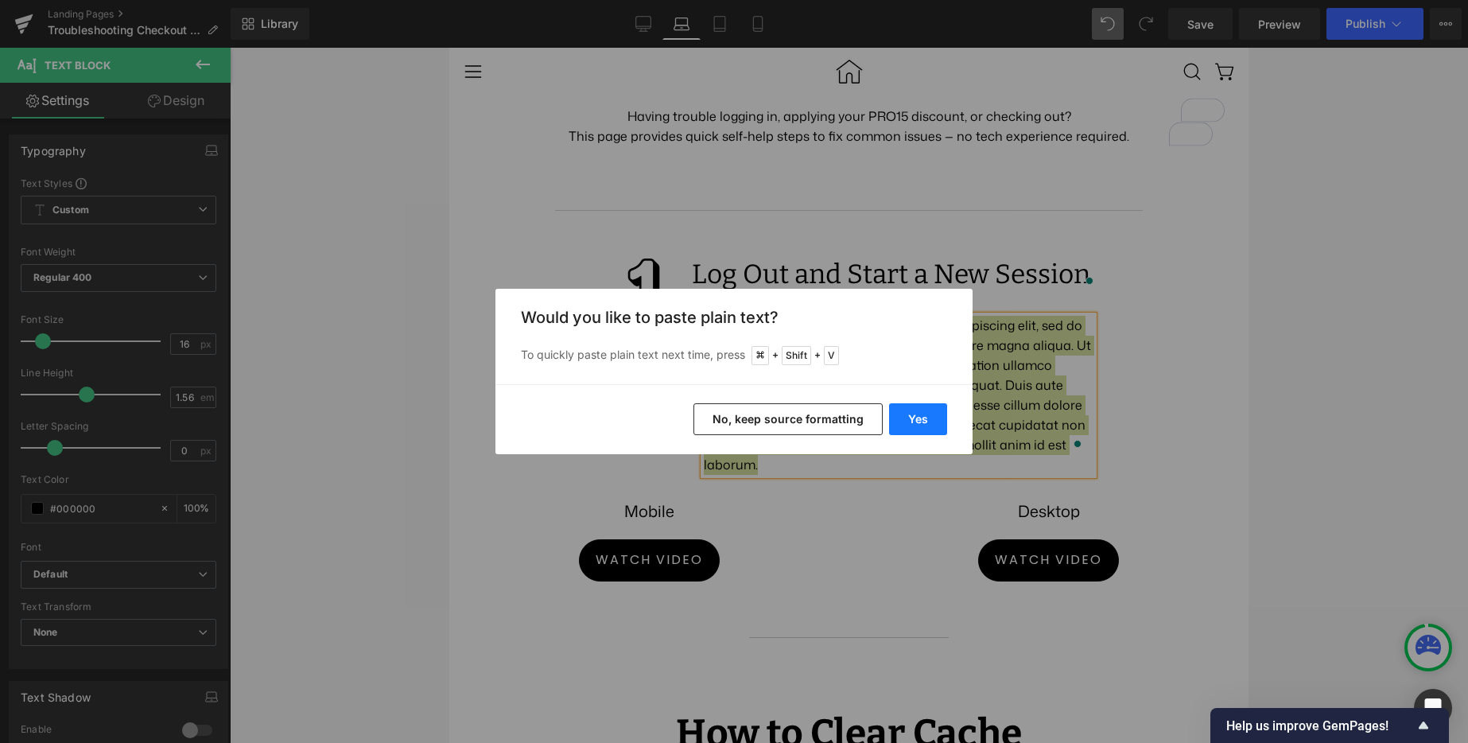
click at [918, 419] on button "Yes" at bounding box center [918, 419] width 58 height 32
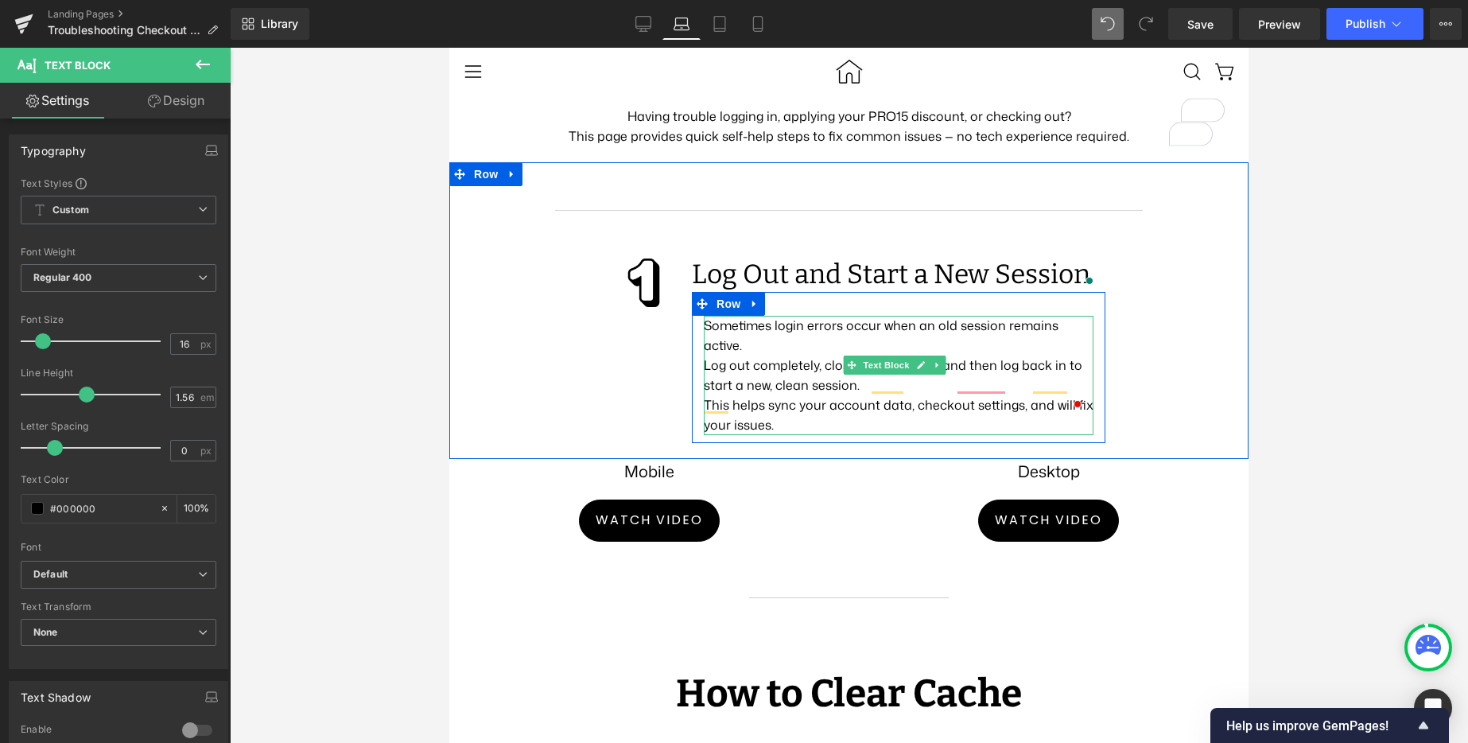
click at [902, 395] on p "Log out completely, close your browser, and then log back in to start a new, cl…" at bounding box center [899, 375] width 390 height 40
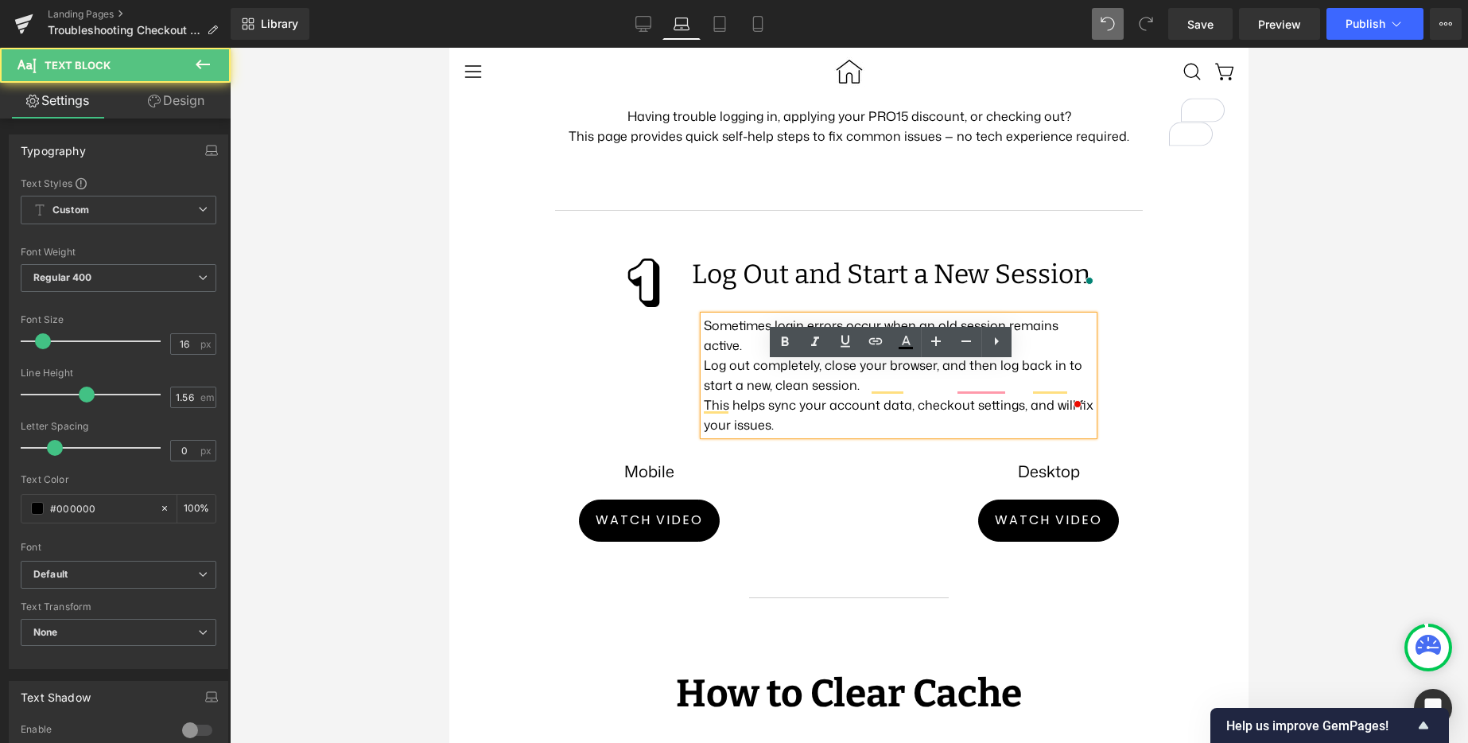
click at [908, 395] on p "Log out completely, close your browser, and then log back in to start a new, cl…" at bounding box center [899, 375] width 390 height 40
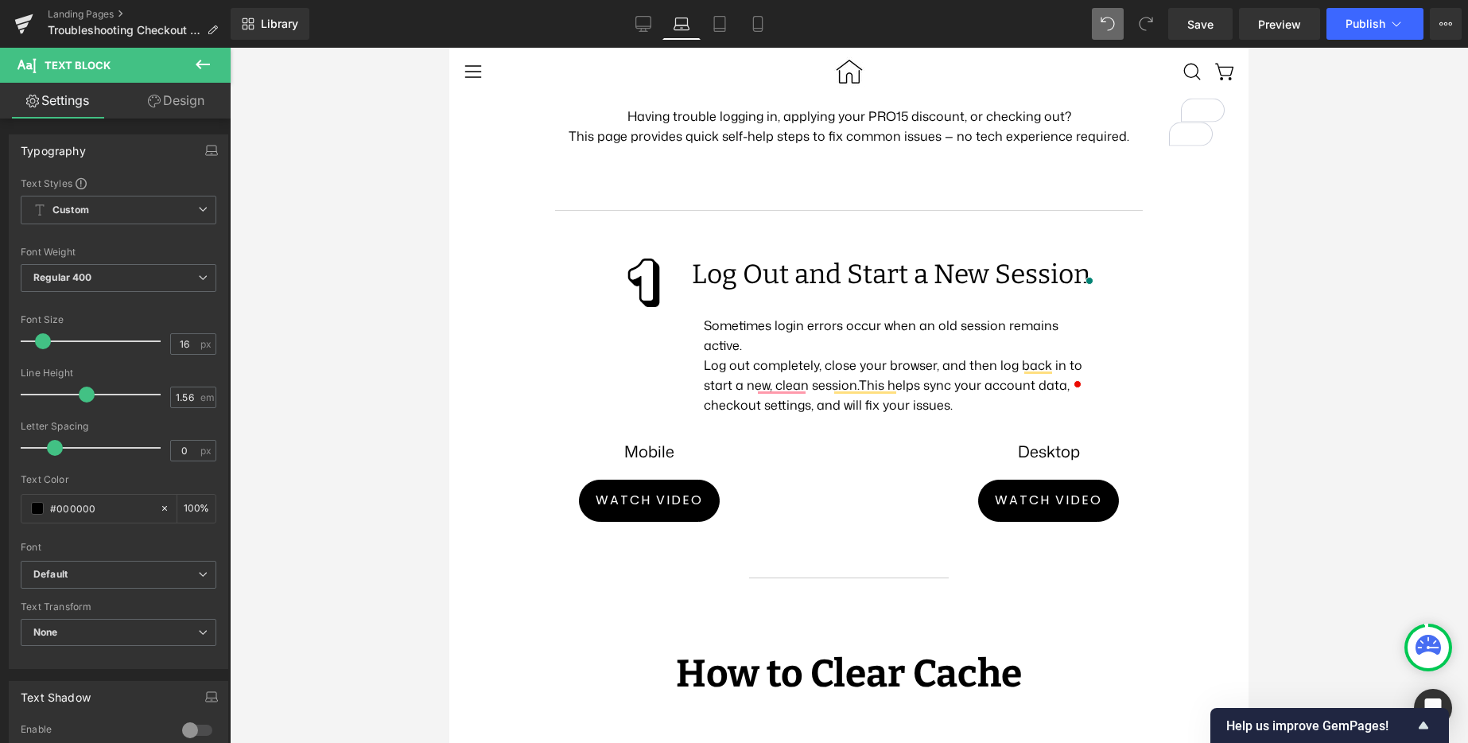
click at [1427, 441] on div at bounding box center [849, 395] width 1238 height 695
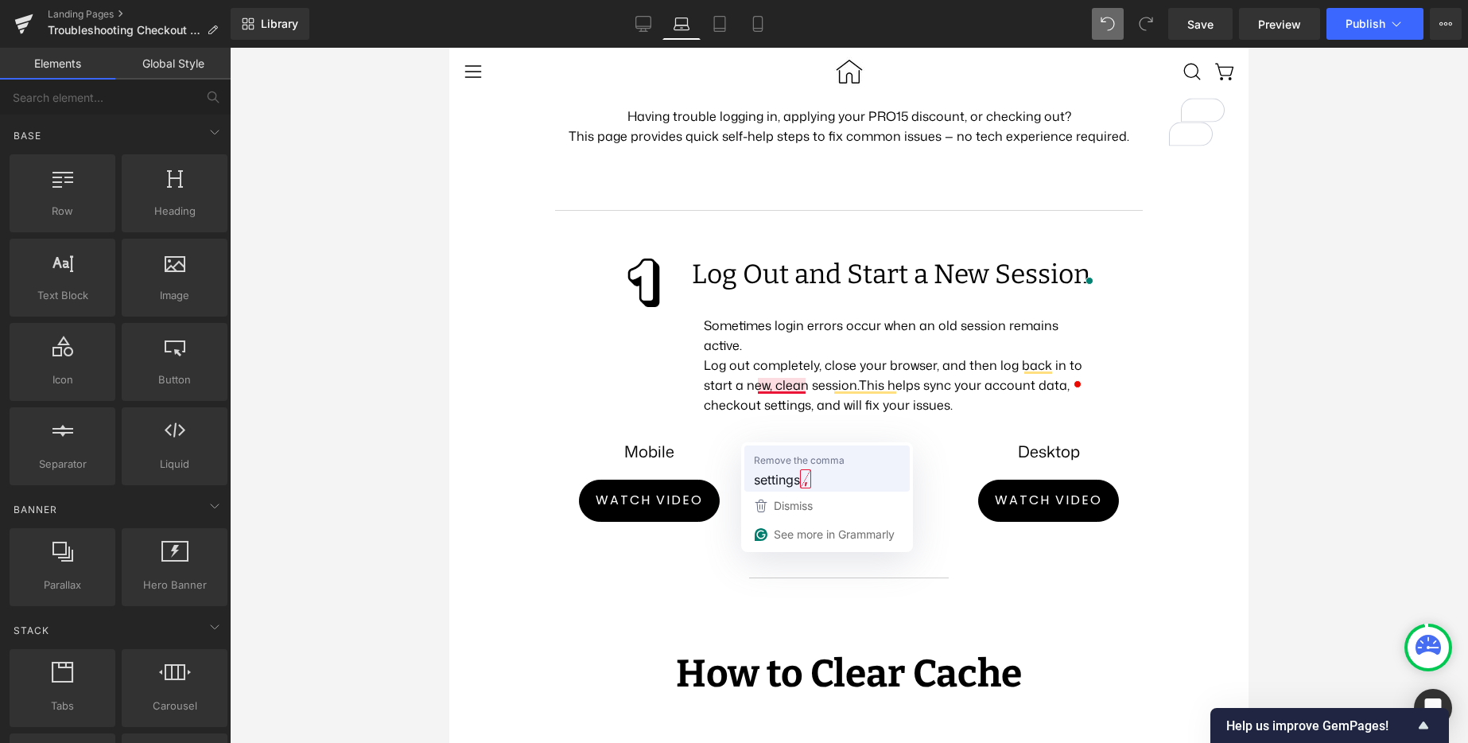
click at [793, 472] on span "settings" at bounding box center [777, 479] width 46 height 20
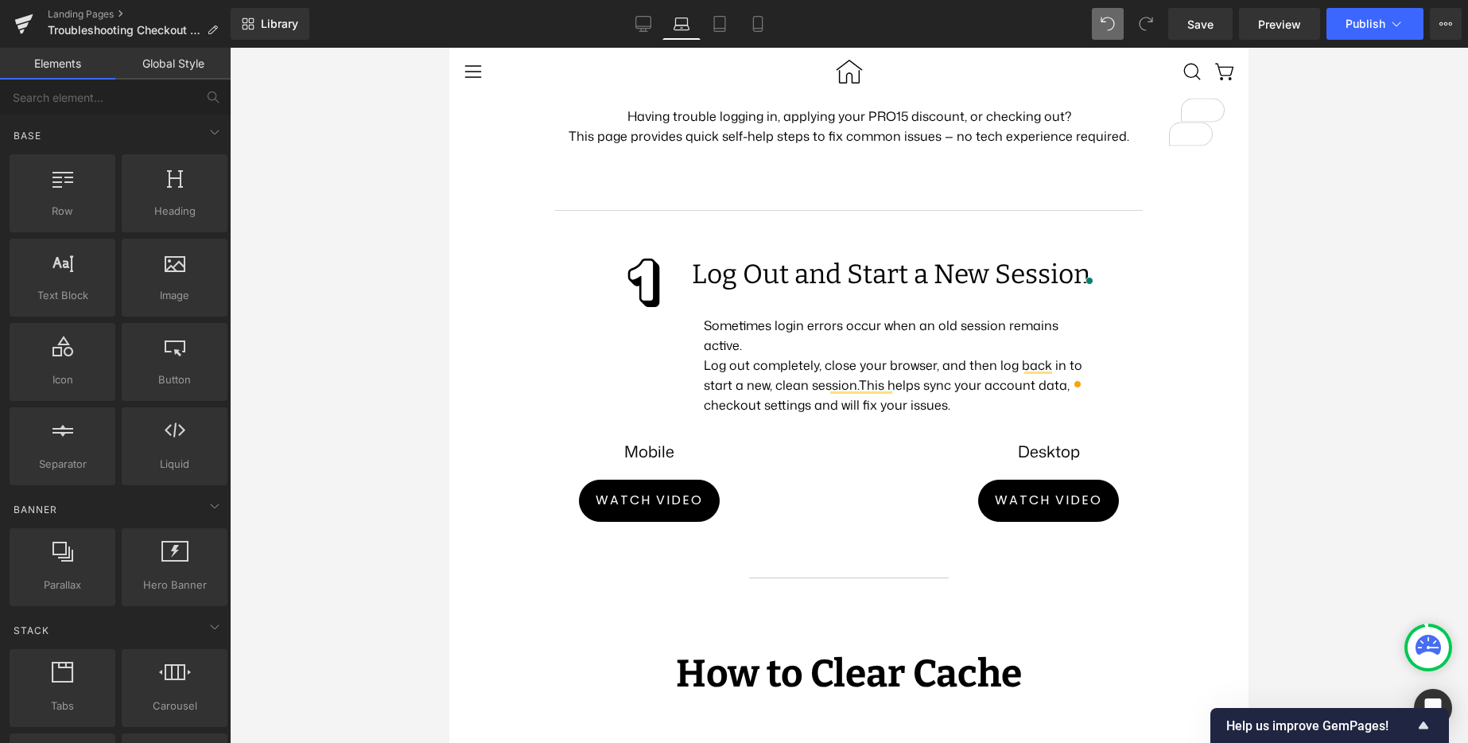
click at [1346, 487] on div at bounding box center [849, 395] width 1238 height 695
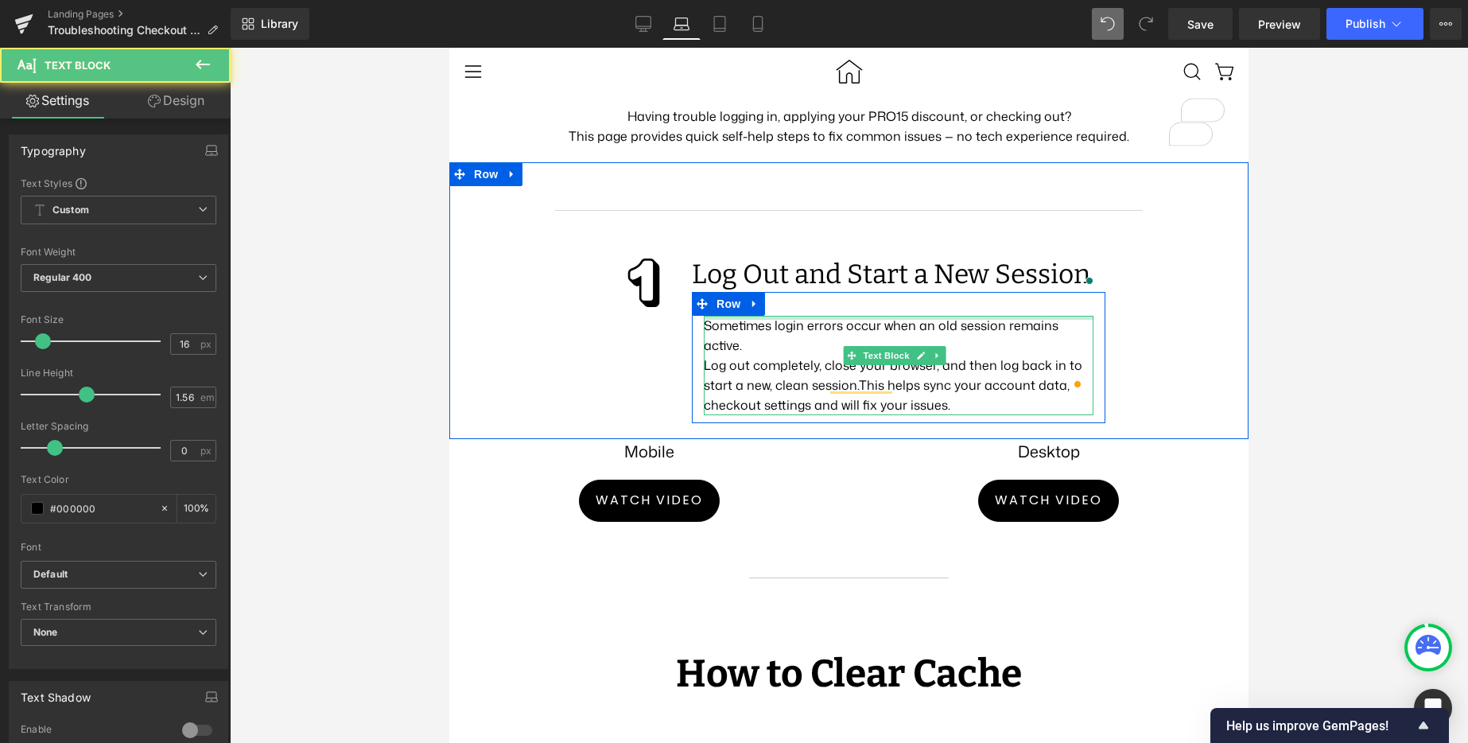
drag, startPoint x: 899, startPoint y: 364, endPoint x: 900, endPoint y: 343, distance: 21.5
click at [900, 343] on div "Sometimes login errors occur when an old session remains active. Log out comple…" at bounding box center [898, 357] width 413 height 131
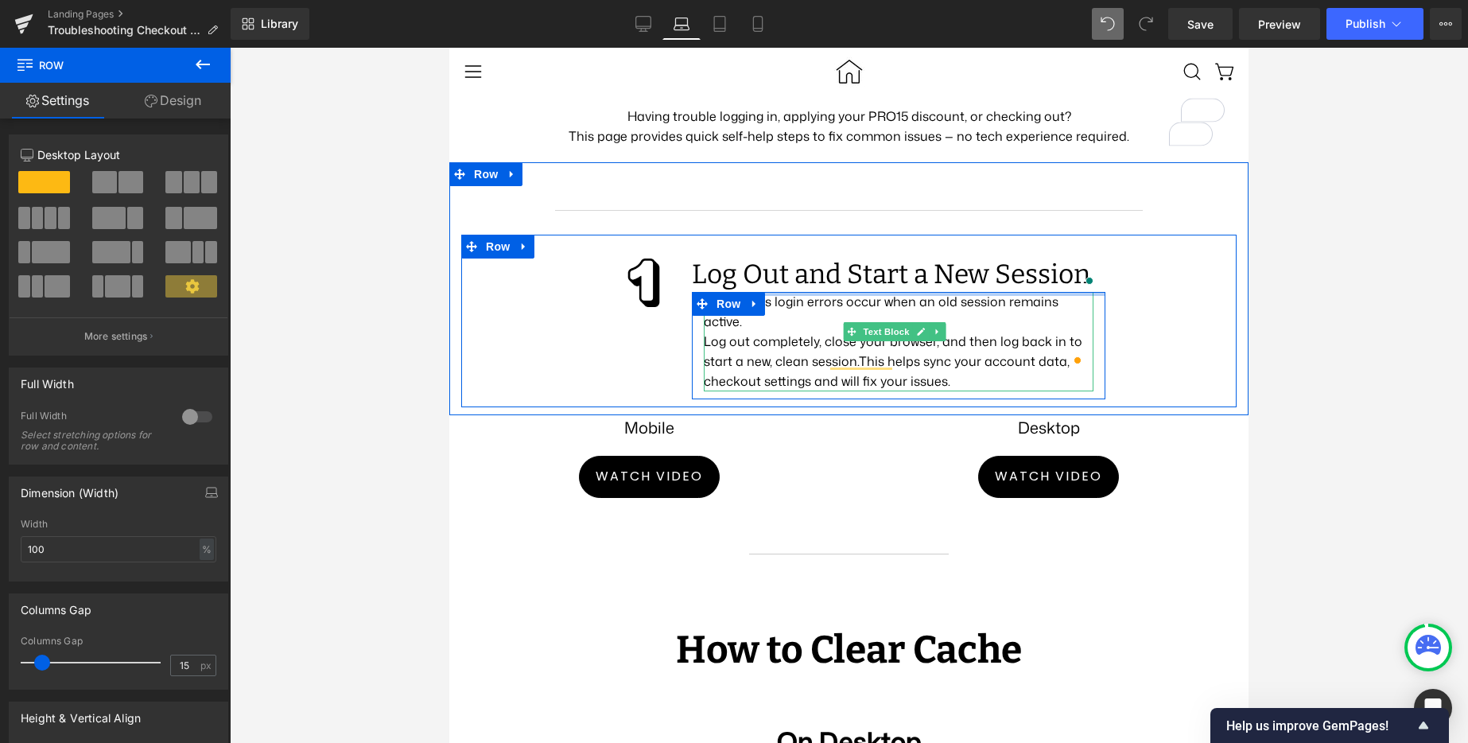
drag, startPoint x: 902, startPoint y: 328, endPoint x: 900, endPoint y: 320, distance: 8.1
click at [900, 320] on div "Log Out and Start a New Session Heading Sometimes login errors occur when an ol…" at bounding box center [898, 328] width 437 height 141
click at [1402, 388] on div at bounding box center [849, 395] width 1238 height 695
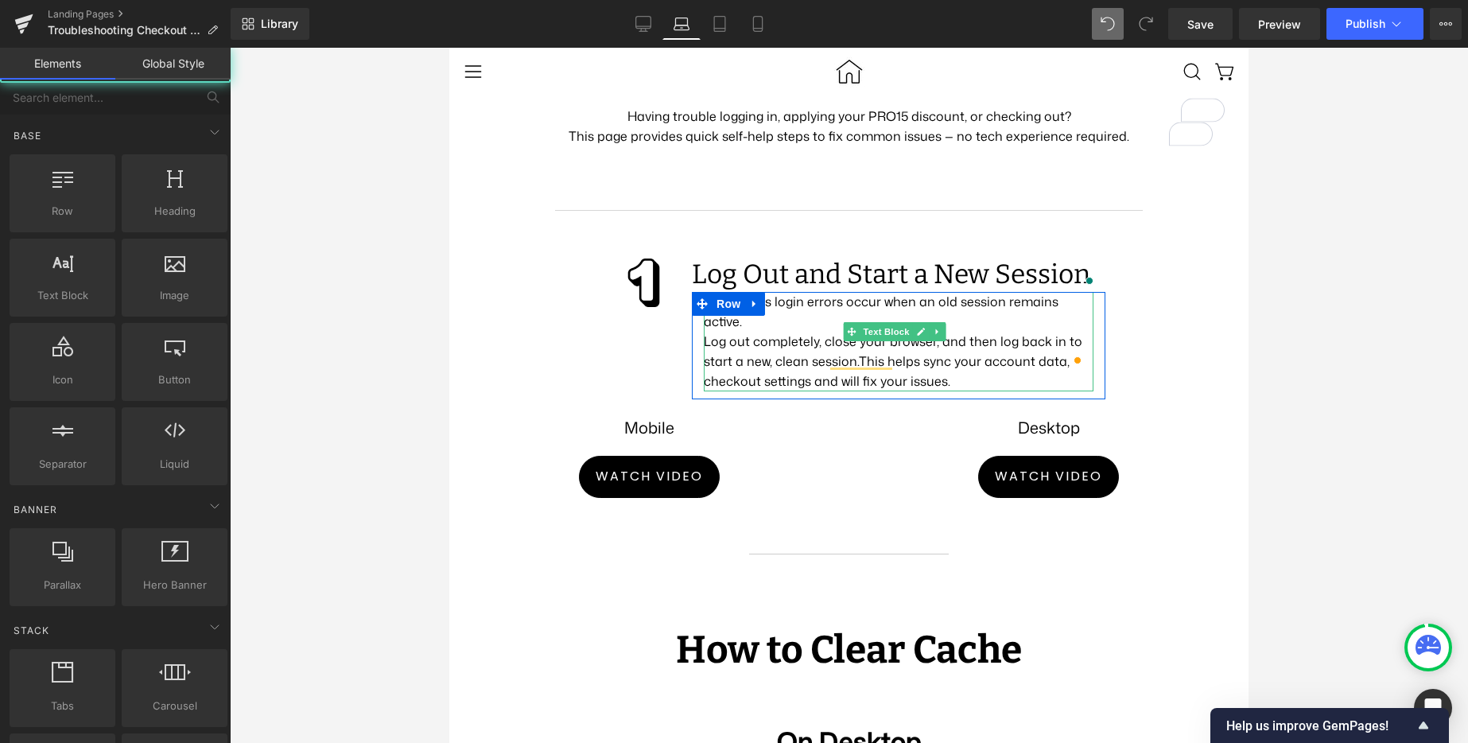
click at [1401, 388] on div at bounding box center [849, 395] width 1238 height 695
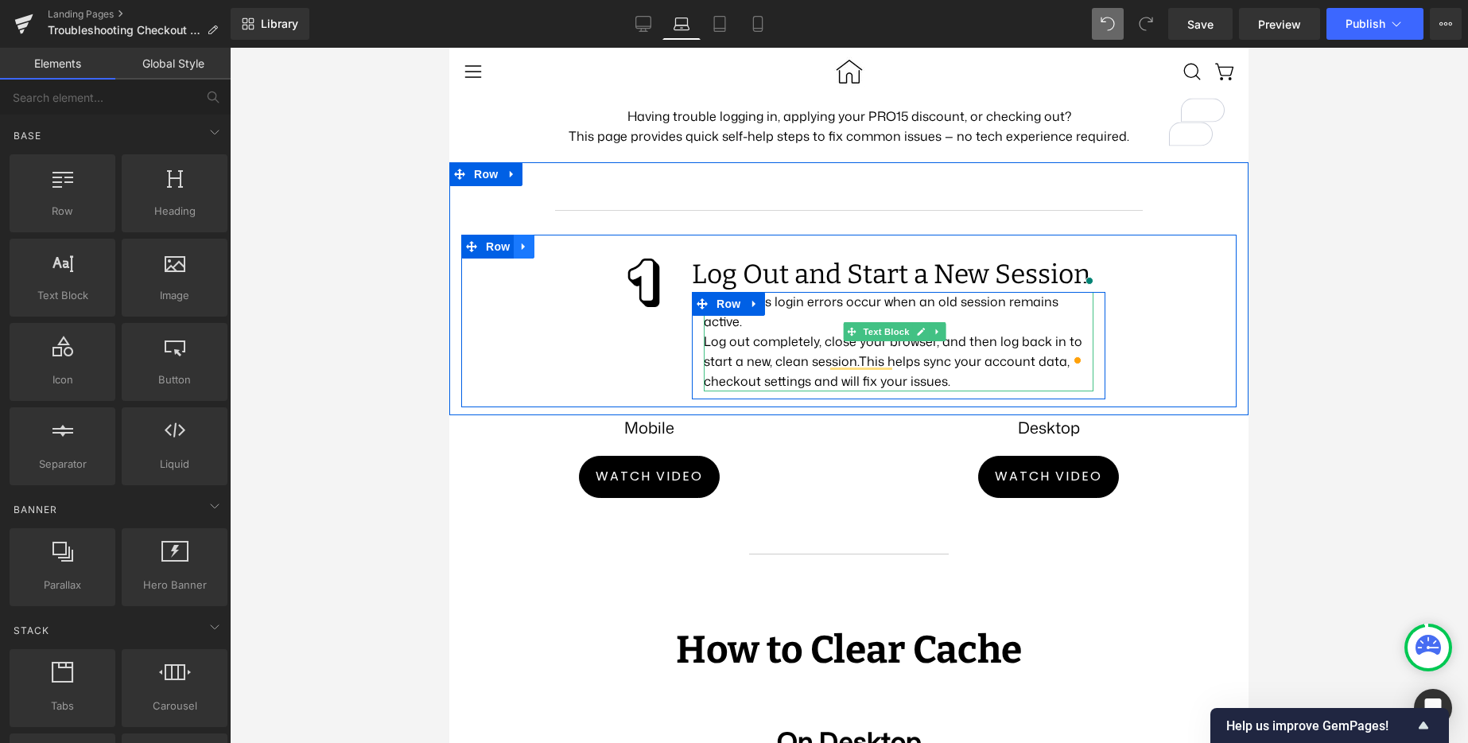
click at [530, 258] on link at bounding box center [524, 247] width 21 height 24
click at [538, 258] on link at bounding box center [544, 247] width 21 height 24
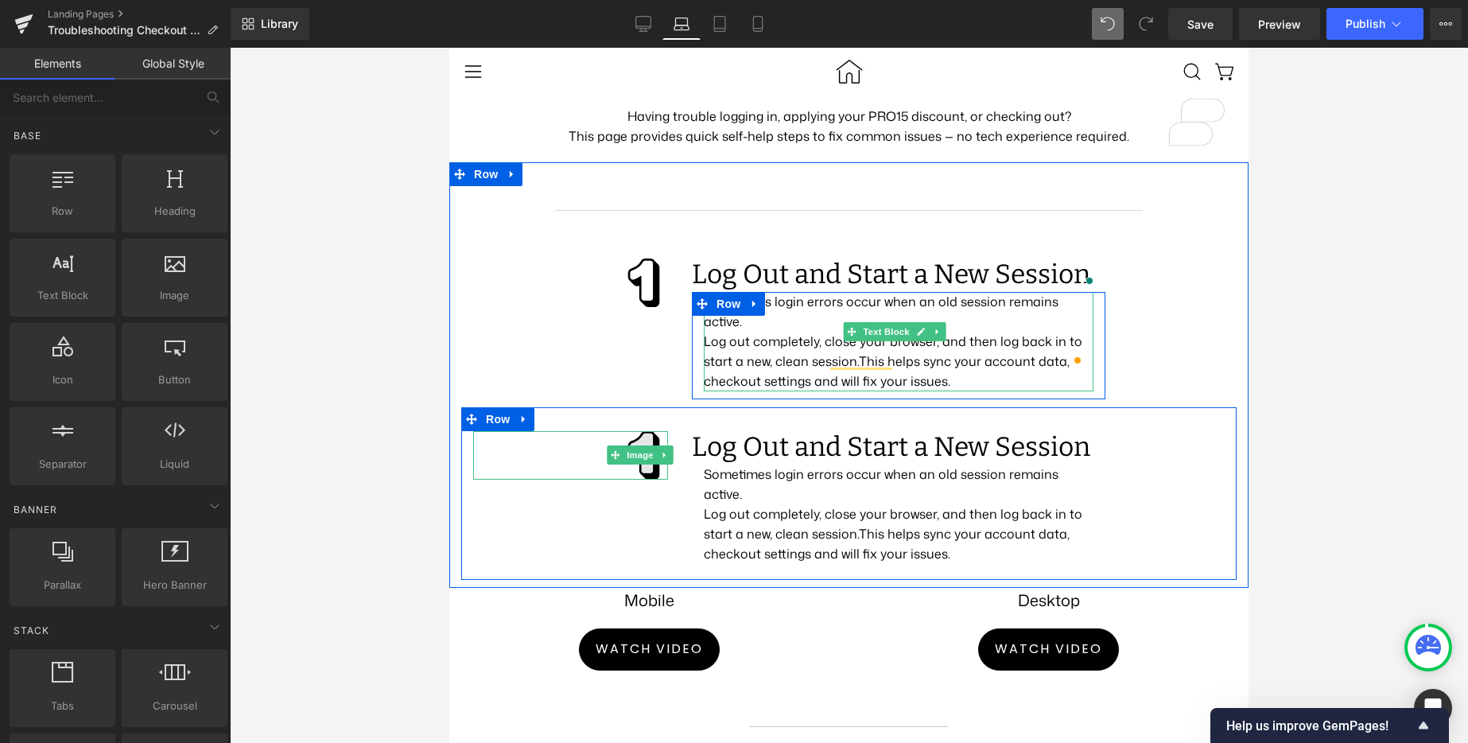
click at [636, 479] on img at bounding box center [643, 455] width 49 height 49
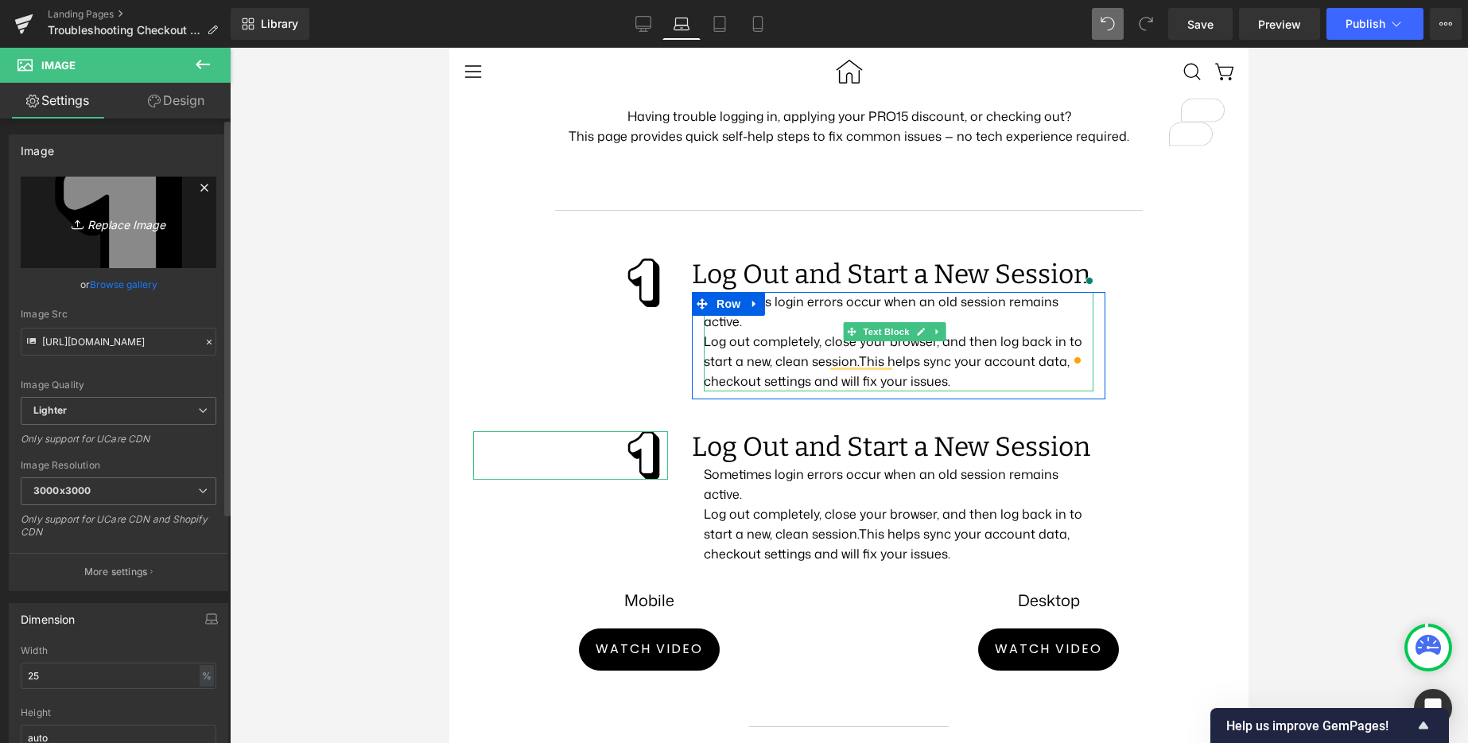
click at [123, 230] on icon "Replace Image" at bounding box center [118, 222] width 127 height 20
type input "C:\fakepath\2.png"
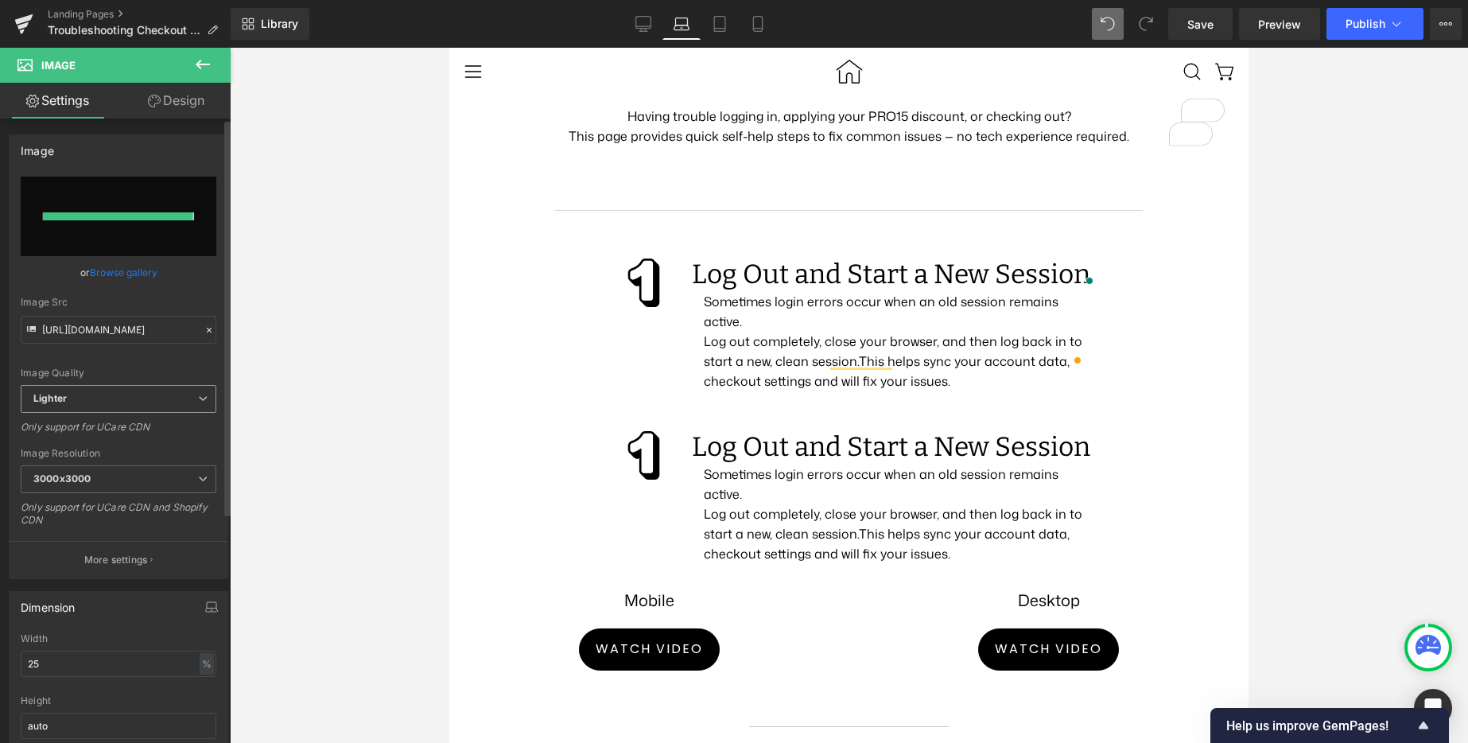
type input "https://ucarecdn.com/44cc59a3-8814-40df-b9a8-85808afd20f9/-/format/auto/-/previ…"
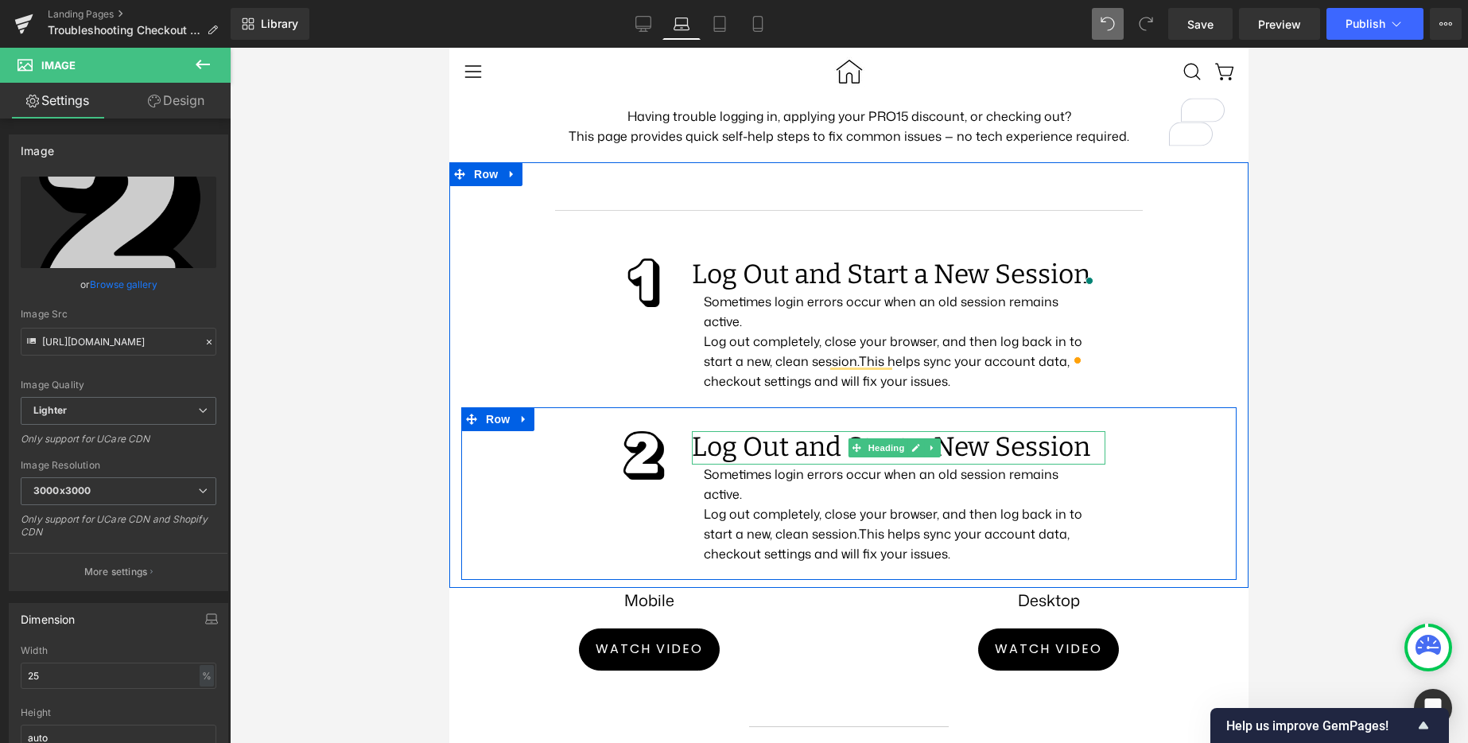
click at [729, 464] on h2 "Log Out and Start a New Session" at bounding box center [898, 447] width 413 height 33
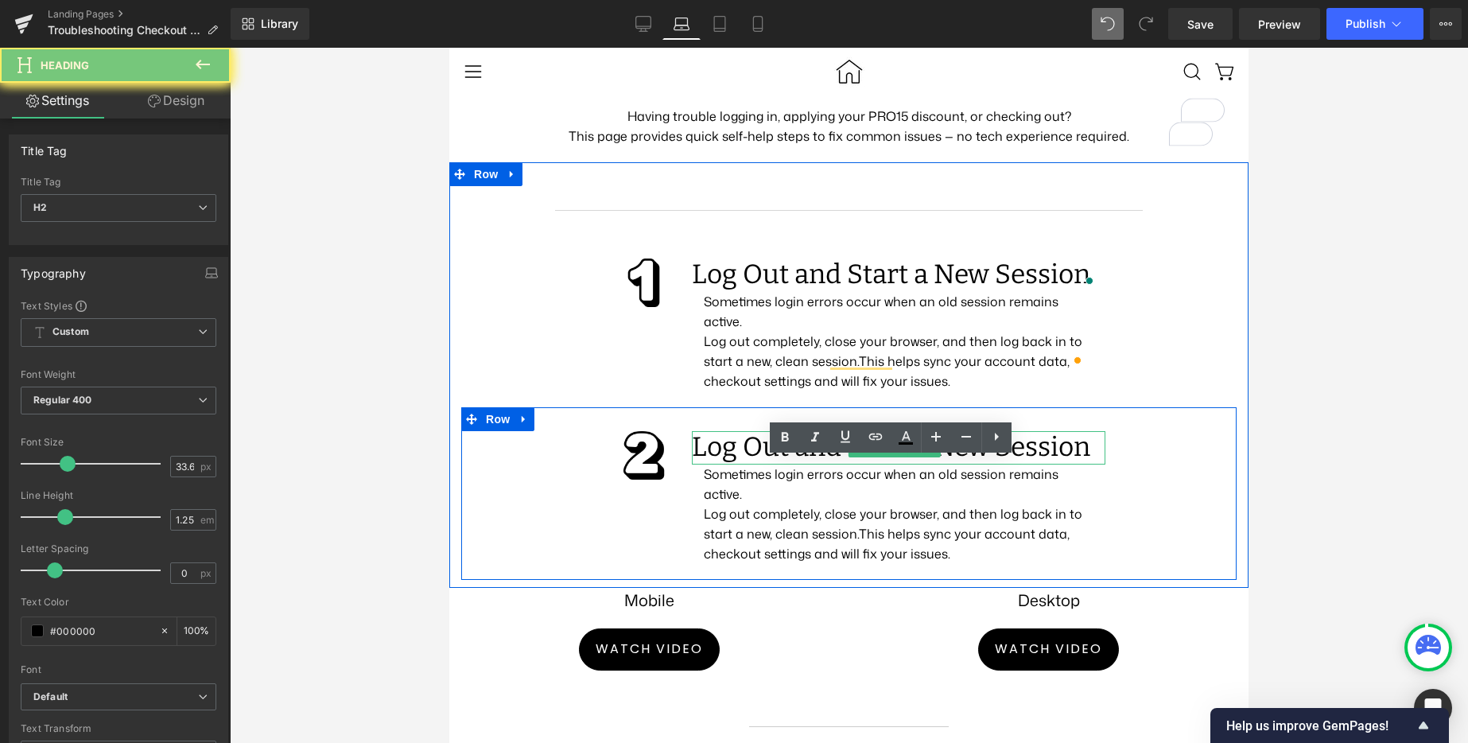
click at [729, 464] on h2 "Log Out and Start a New Session" at bounding box center [898, 447] width 413 height 33
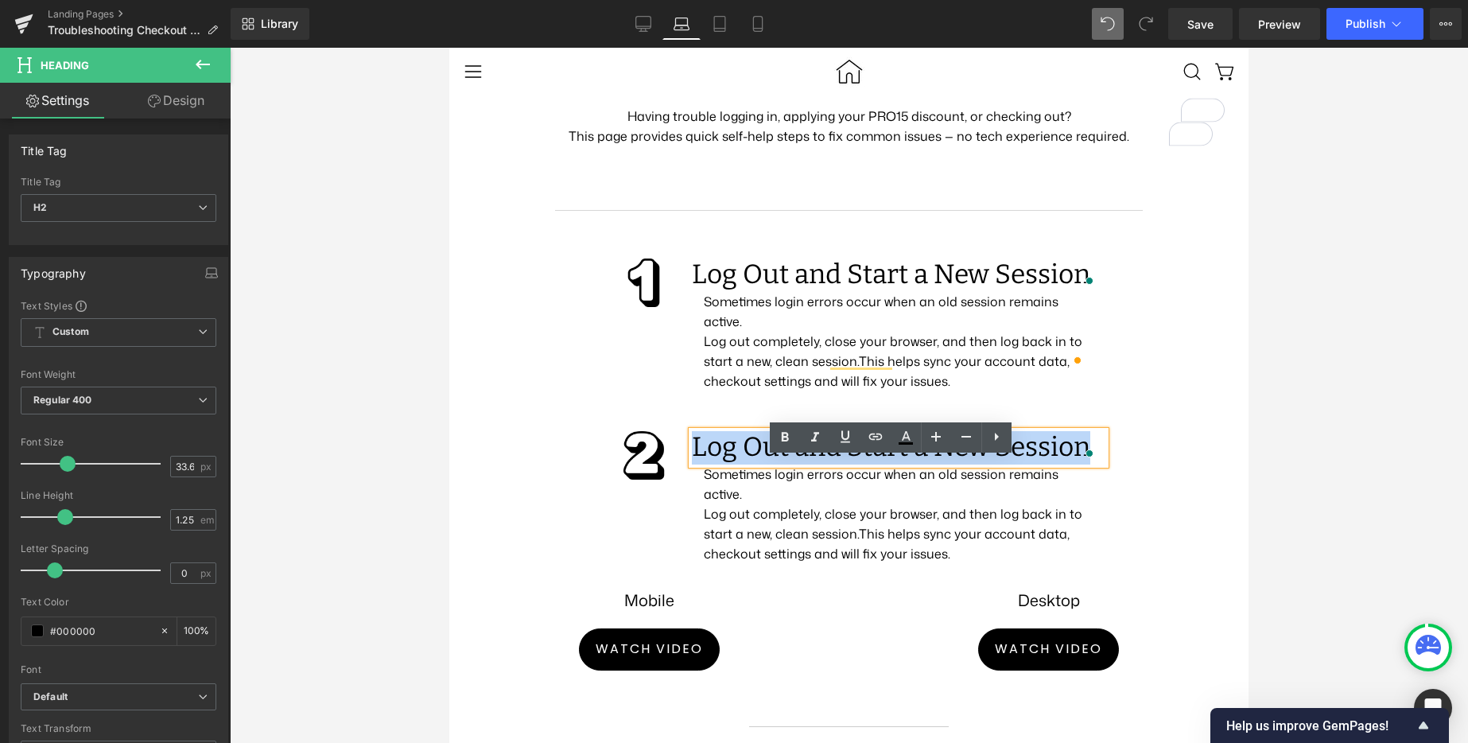
paste div "To enrich screen reader interactions, please activate Accessibility in Grammarl…"
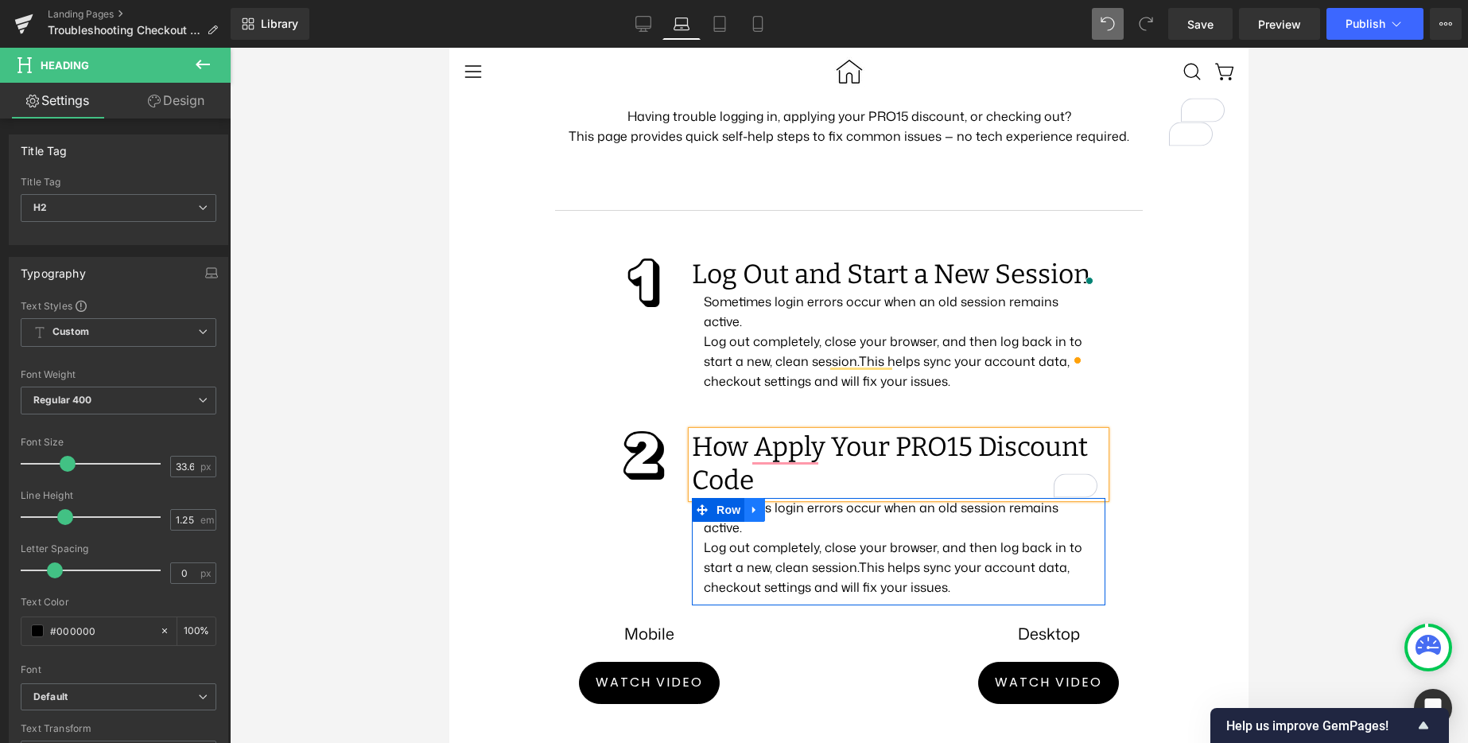
click at [760, 522] on link at bounding box center [754, 510] width 21 height 24
click at [819, 557] on p "Log out completely, close your browser, and then log back in to start a new, cl…" at bounding box center [899, 568] width 390 height 60
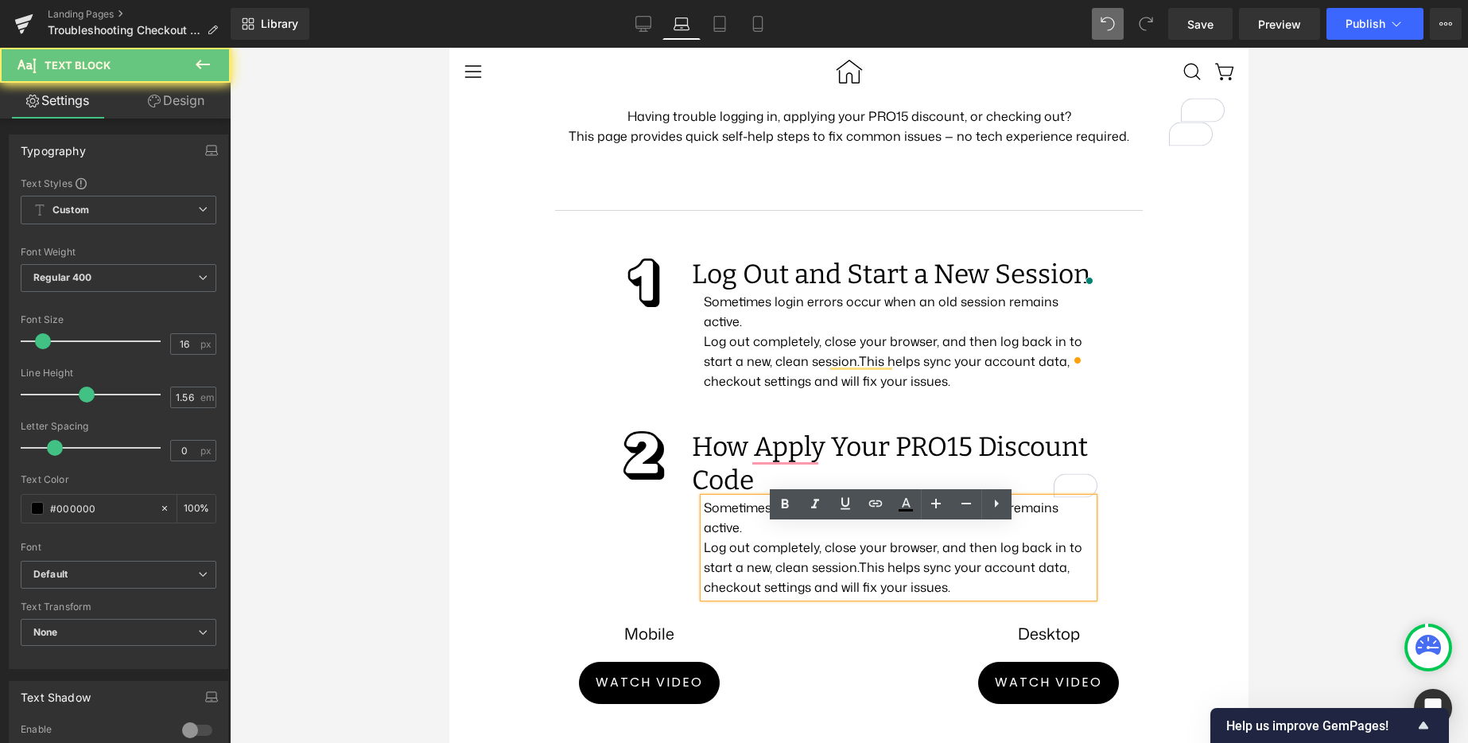
click at [783, 560] on p "Log out completely, close your browser, and then log back in to start a new, cl…" at bounding box center [899, 568] width 390 height 60
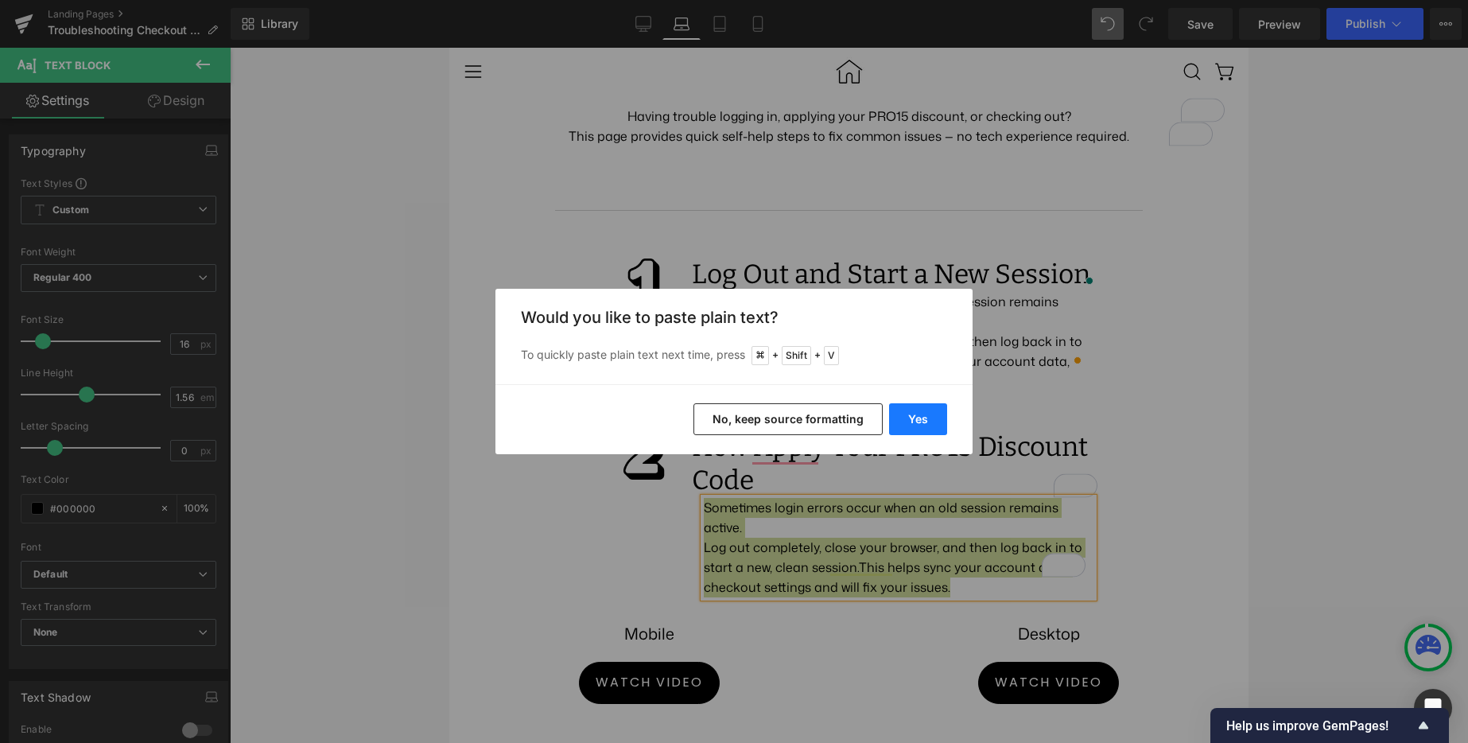
click at [918, 421] on button "Yes" at bounding box center [918, 419] width 58 height 32
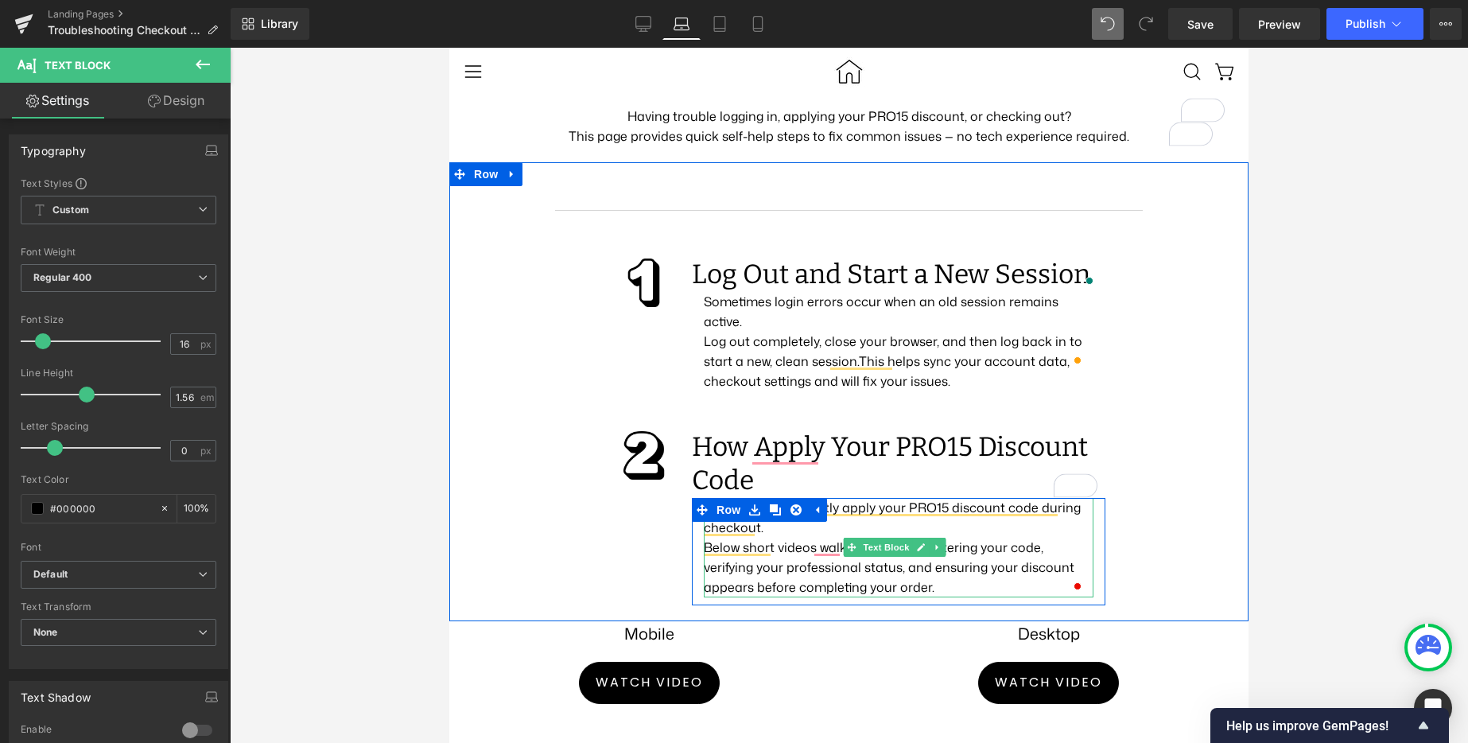
click at [807, 538] on p "Learn how to correctly apply your PRO15 discount code during checkout." at bounding box center [899, 518] width 390 height 40
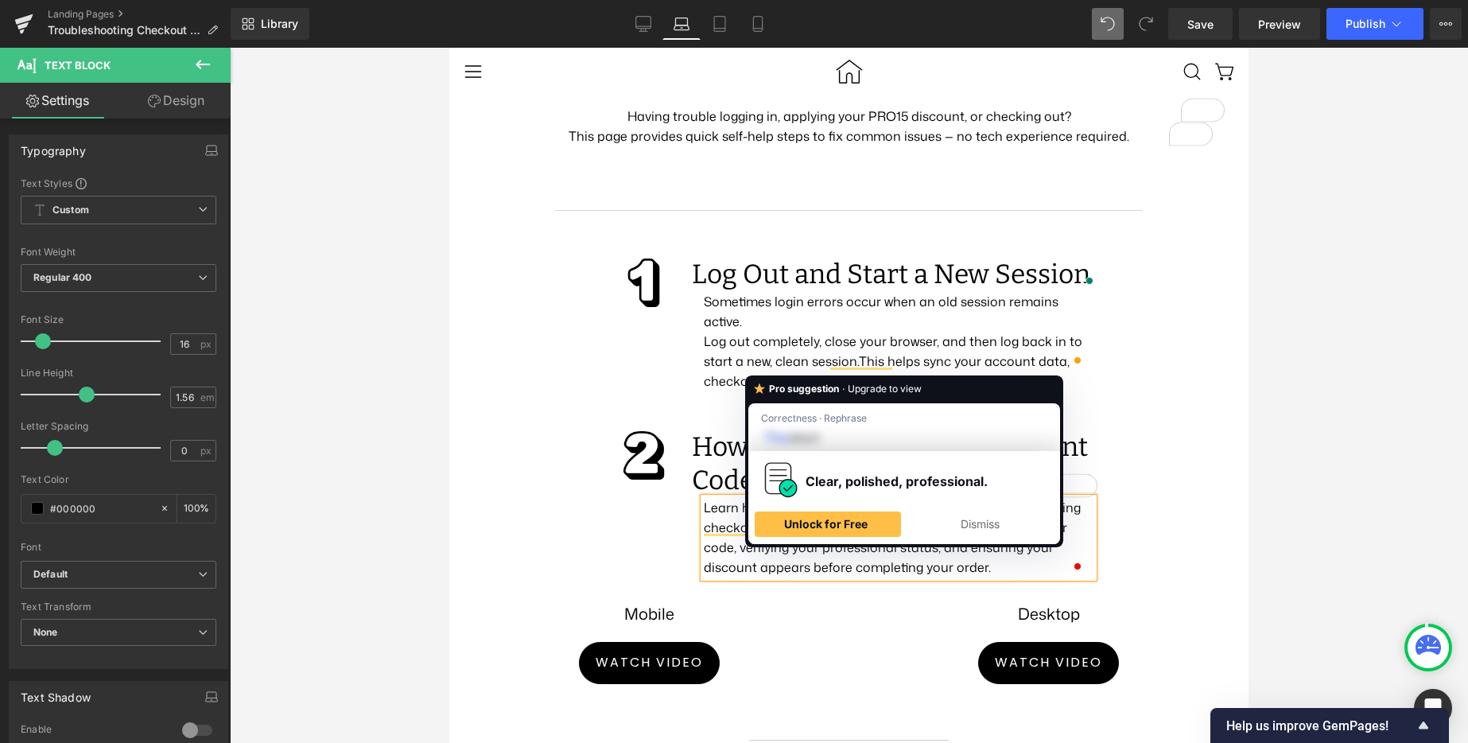
click at [790, 552] on span "Below short videos walk you through entering your code, verifying your professi…" at bounding box center [885, 546] width 363 height 57
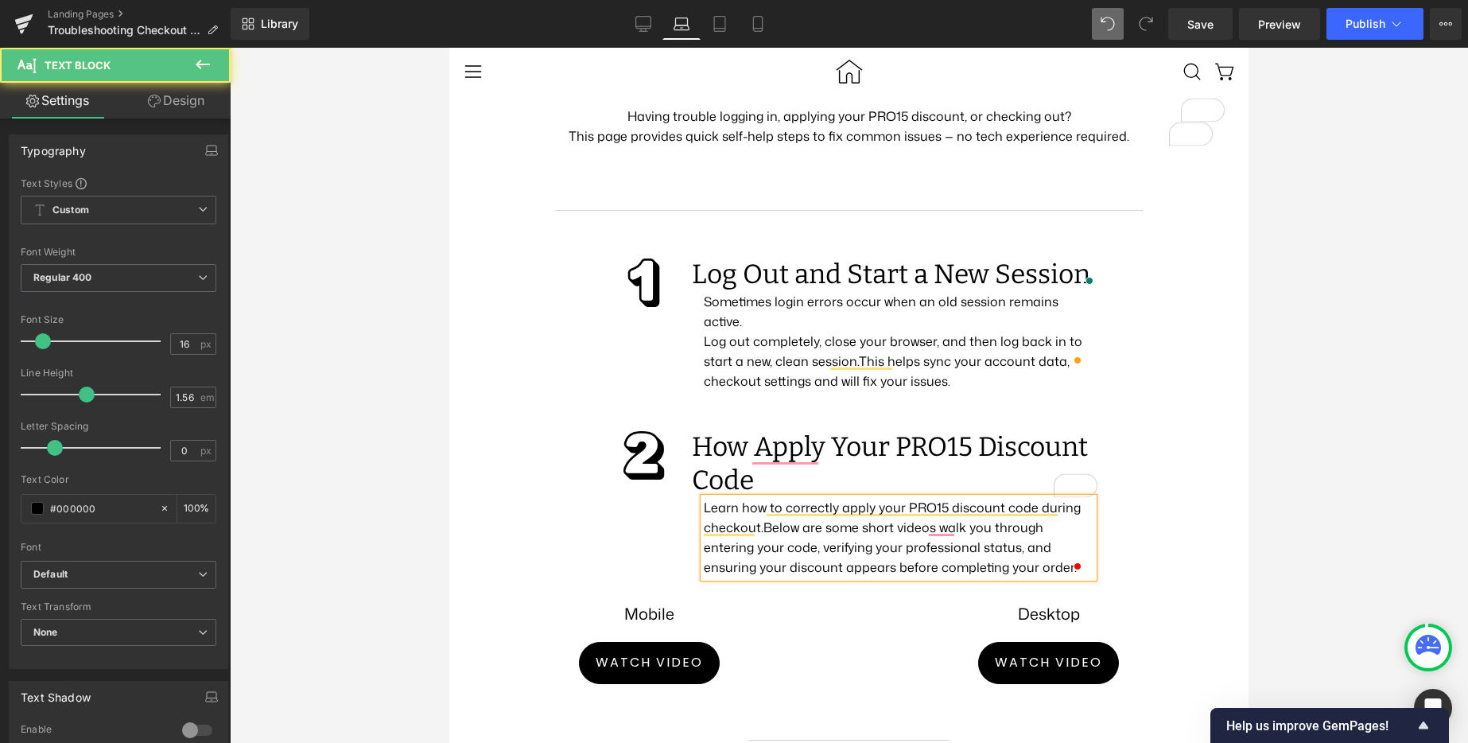
click at [920, 554] on span "Below are some short videos walk you through entering your code, verifying your…" at bounding box center [890, 546] width 373 height 57
click at [1322, 602] on div at bounding box center [849, 395] width 1238 height 695
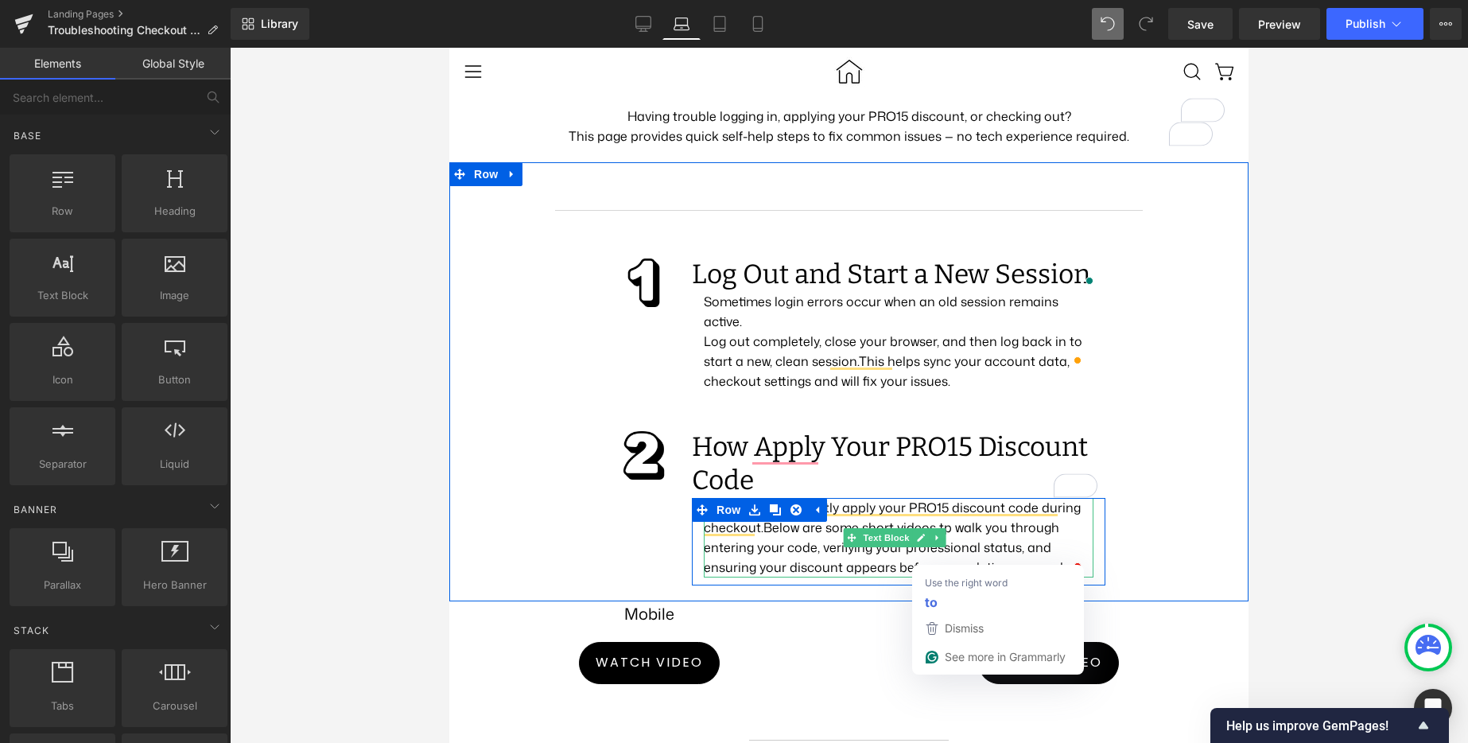
click at [937, 576] on span "Below are some short videos tp walk you through entering your code, verifying y…" at bounding box center [890, 546] width 373 height 57
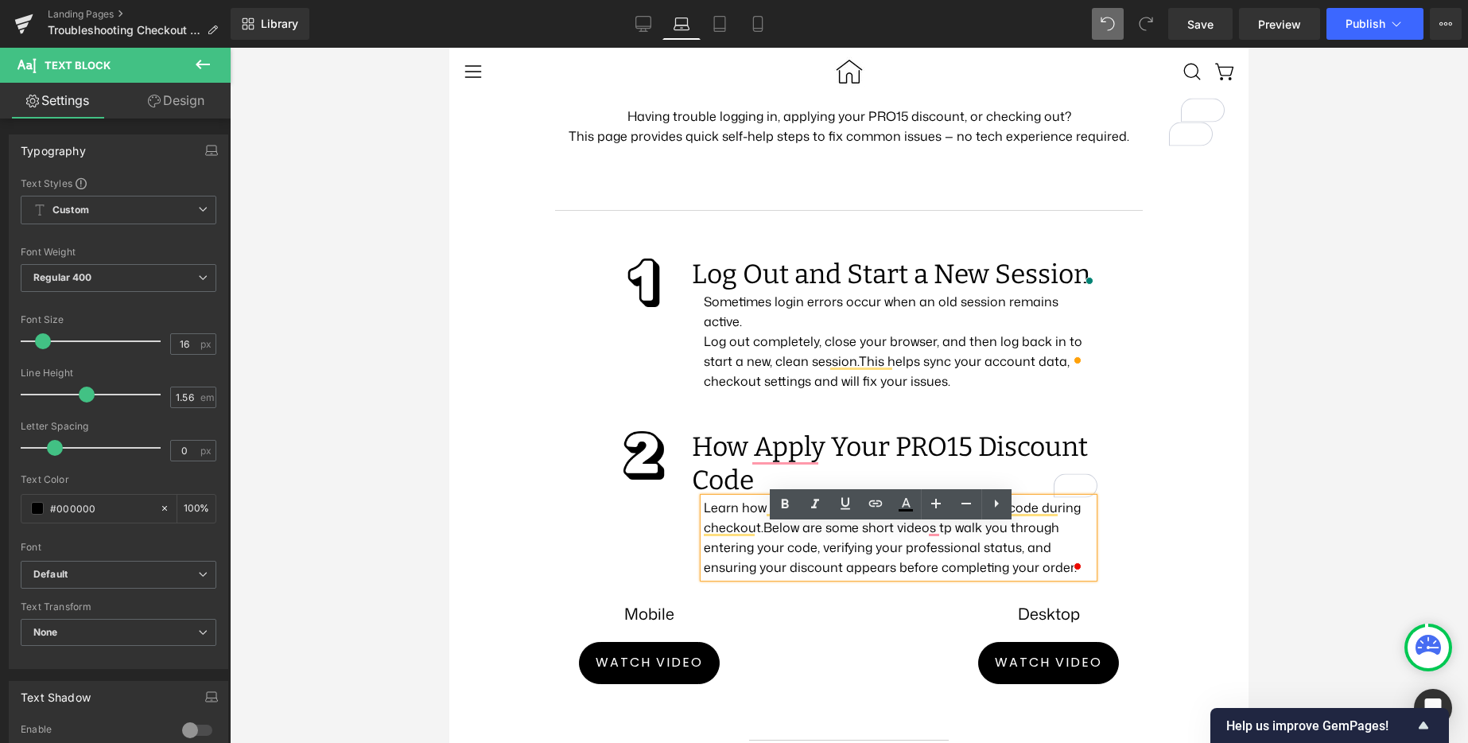
click at [936, 555] on span "Below are some short videos tp walk you through entering your code, verifying y…" at bounding box center [890, 546] width 373 height 57
click at [1336, 545] on div at bounding box center [849, 395] width 1238 height 695
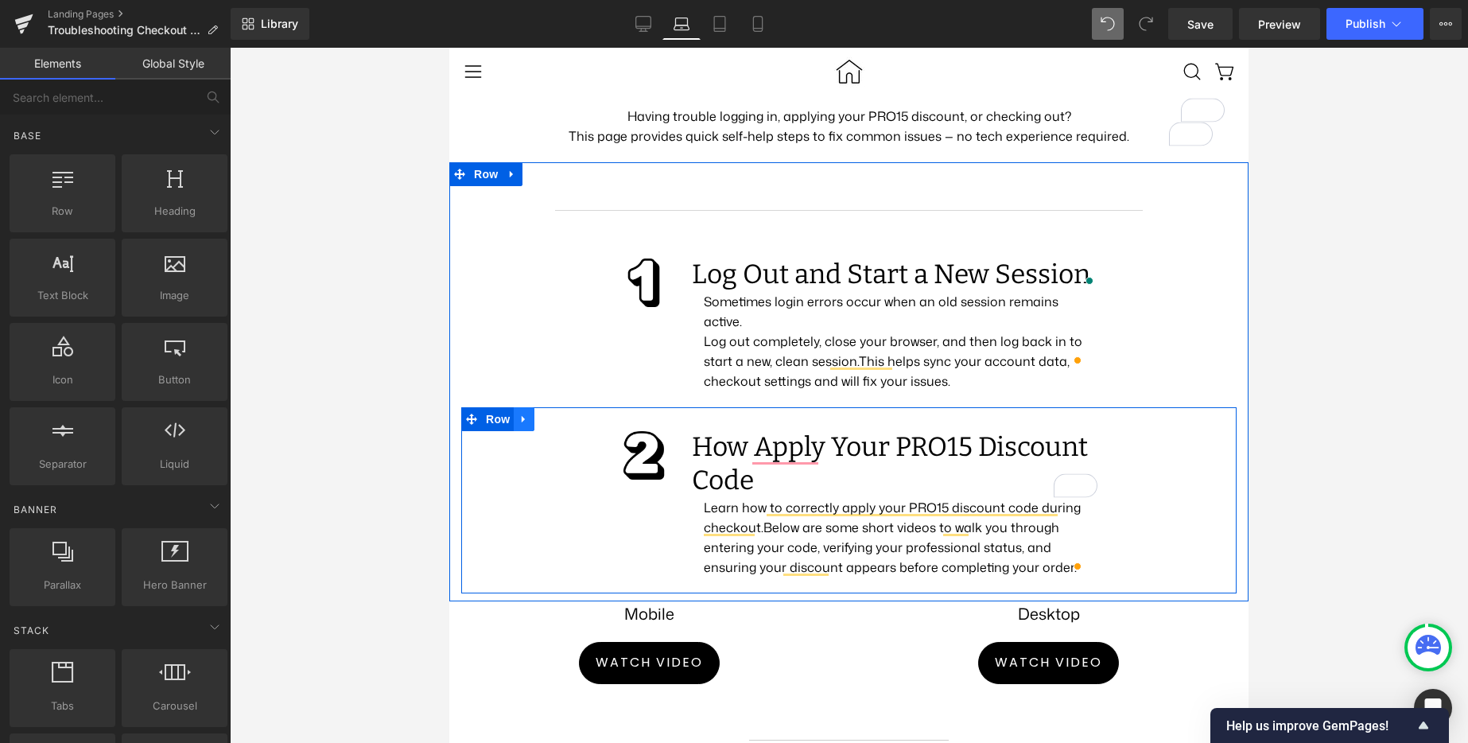
click at [521, 425] on icon at bounding box center [523, 419] width 11 height 12
click at [536, 431] on link at bounding box center [544, 419] width 21 height 24
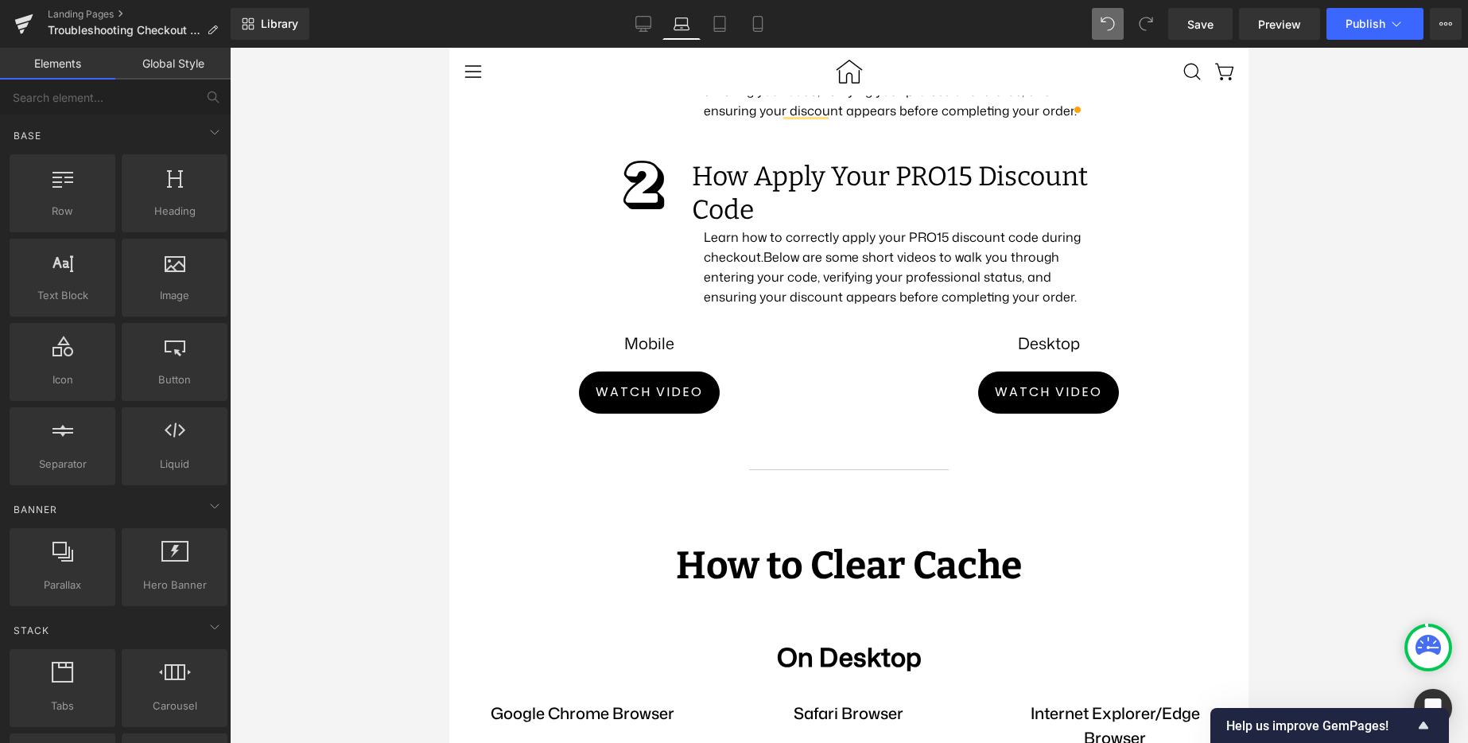
scroll to position [642, 0]
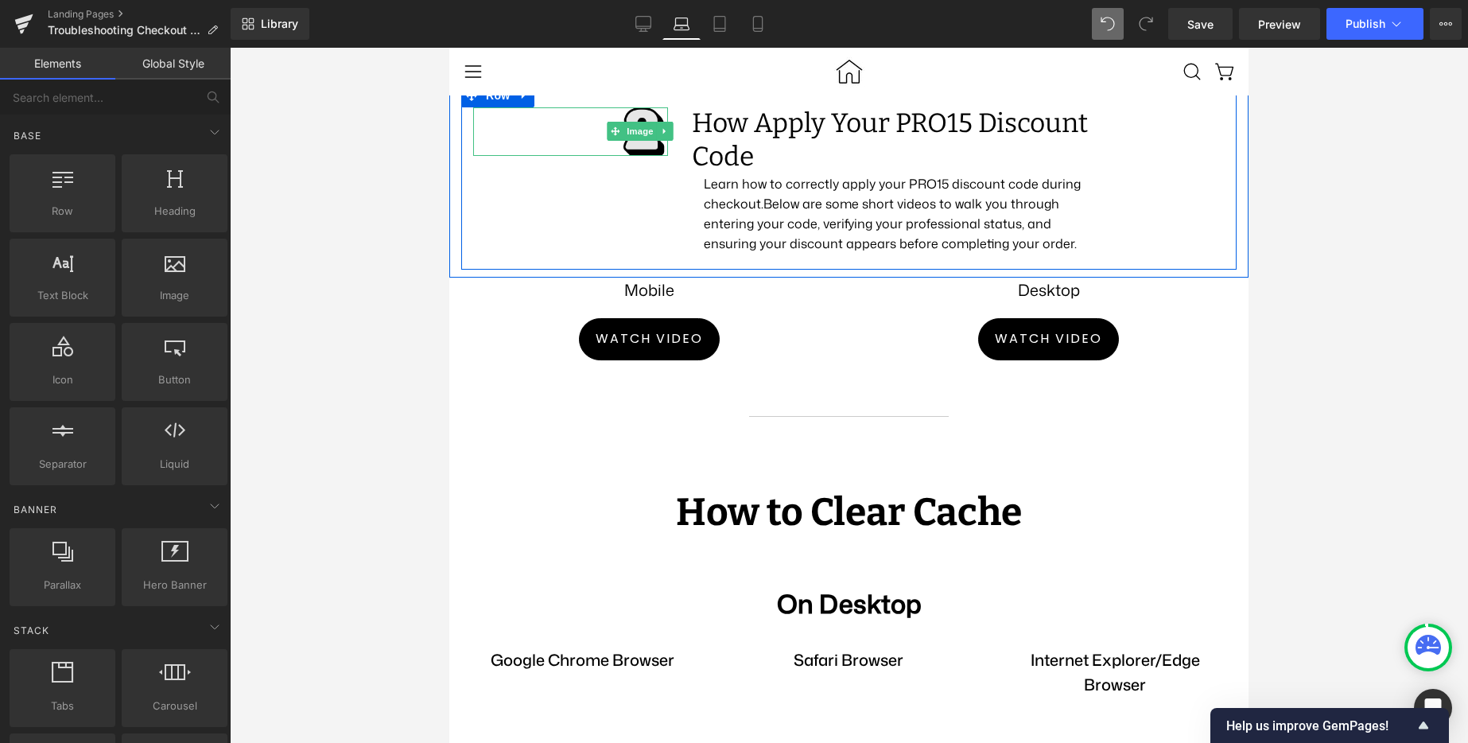
click at [643, 144] on img at bounding box center [643, 131] width 49 height 49
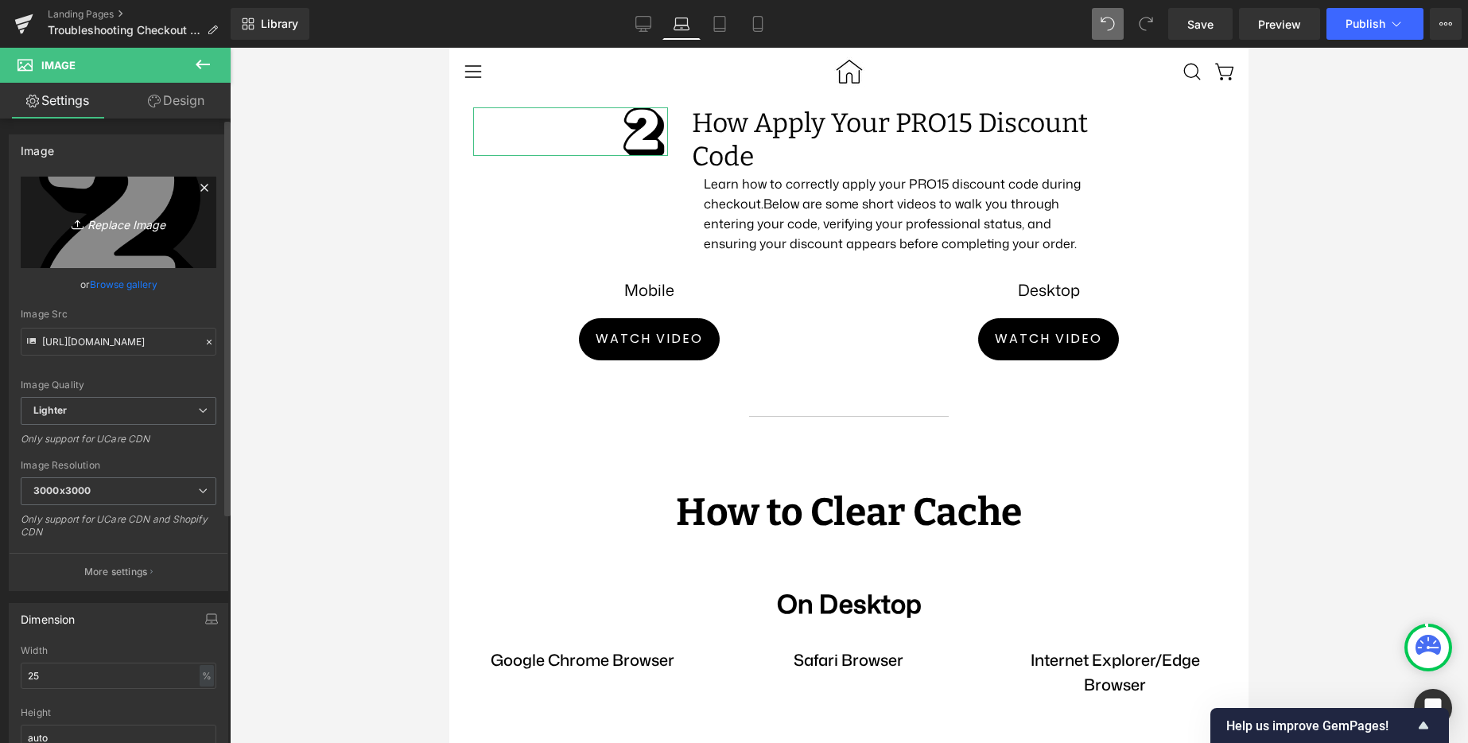
click at [115, 220] on icon "Replace Image" at bounding box center [118, 222] width 127 height 20
type input "C:\fakepath\3.png"
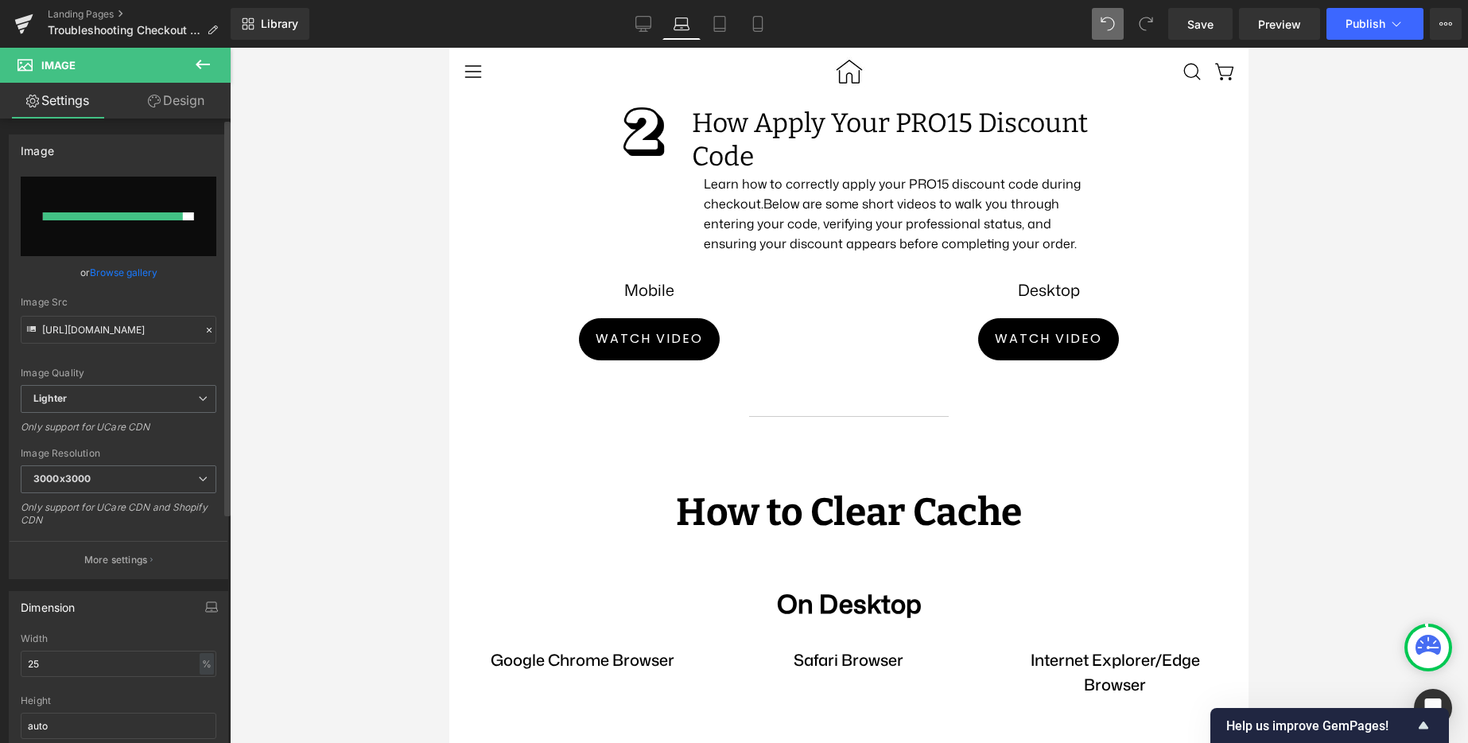
type input "https://ucarecdn.com/683893cd-b77b-4456-83d6-ab4c65205cc1/-/format/auto/-/previ…"
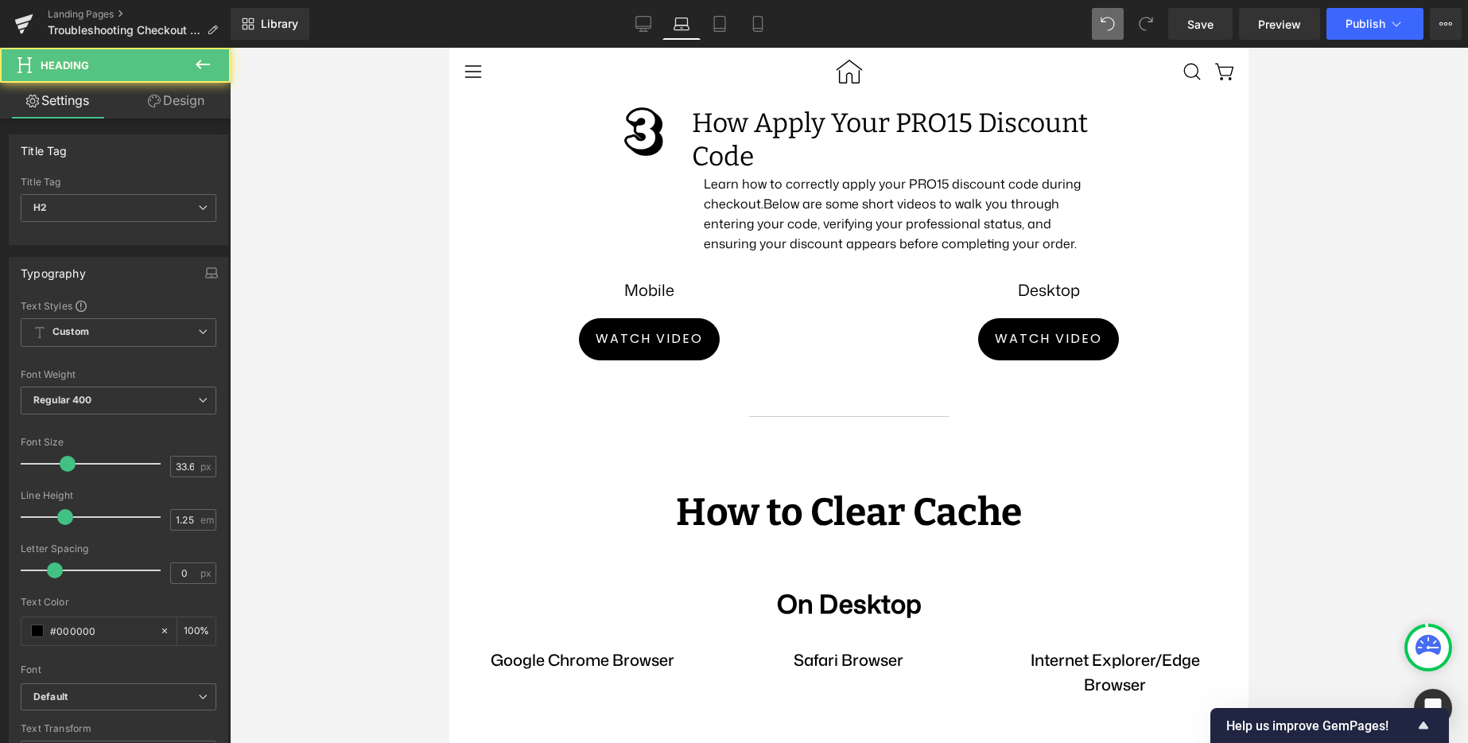
click at [710, 167] on h2 "How Apply Your PRO15 Discount Code" at bounding box center [898, 140] width 413 height 67
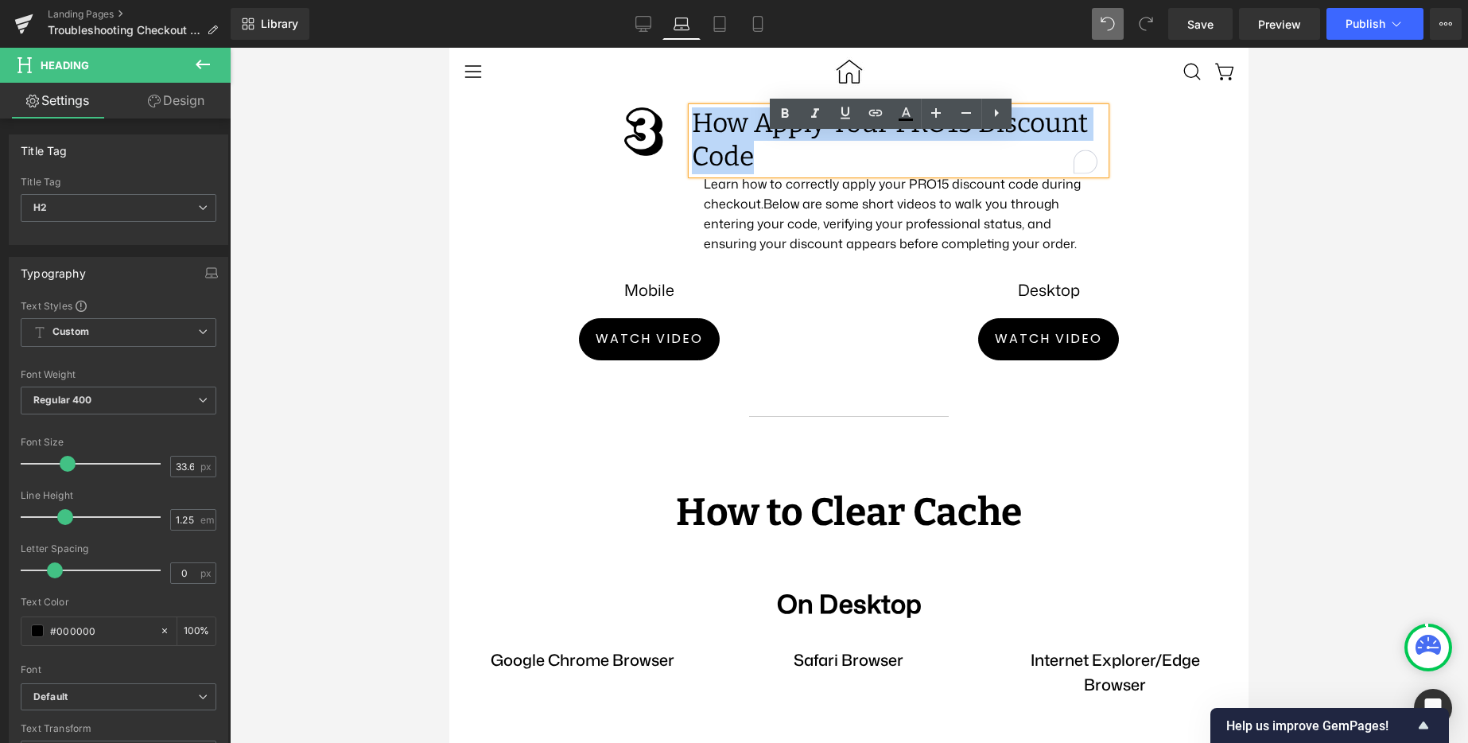
paste div "To enrich screen reader interactions, please activate Accessibility in Grammarl…"
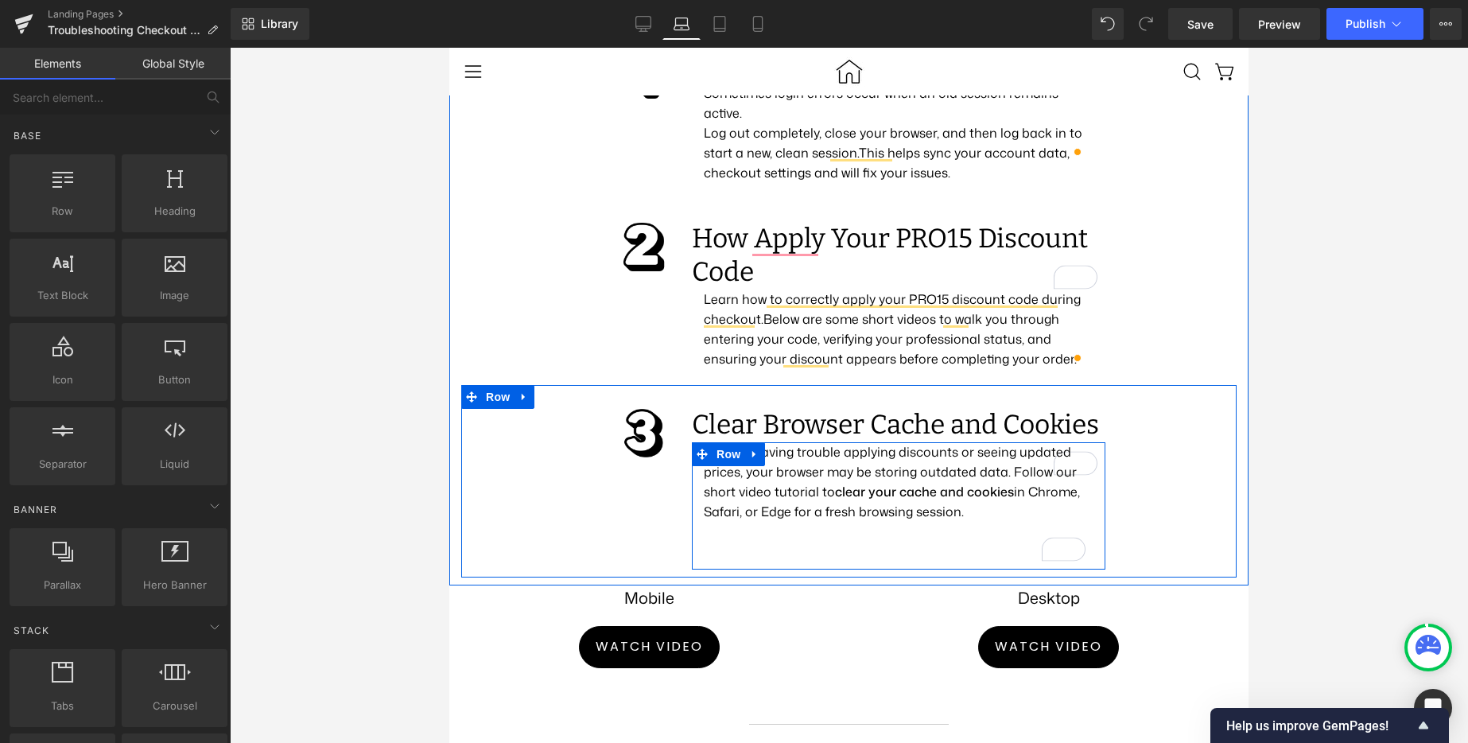
click at [719, 522] on p "If you’re having trouble applying discounts or seeing updated prices, your brow…" at bounding box center [899, 482] width 390 height 80
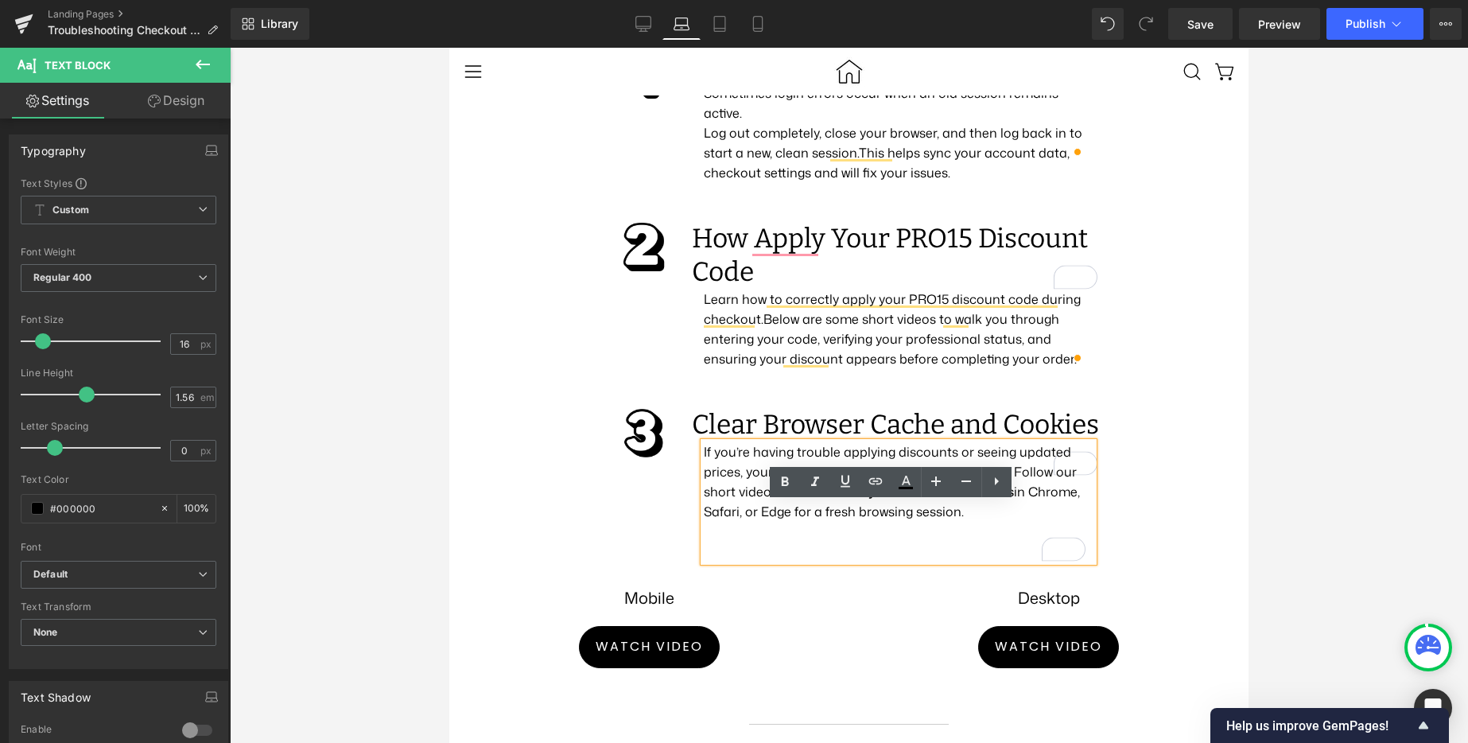
click at [686, 549] on div "Clear Browser Cache and Cookies Heading If you’re having trouble applying disco…" at bounding box center [898, 489] width 437 height 161
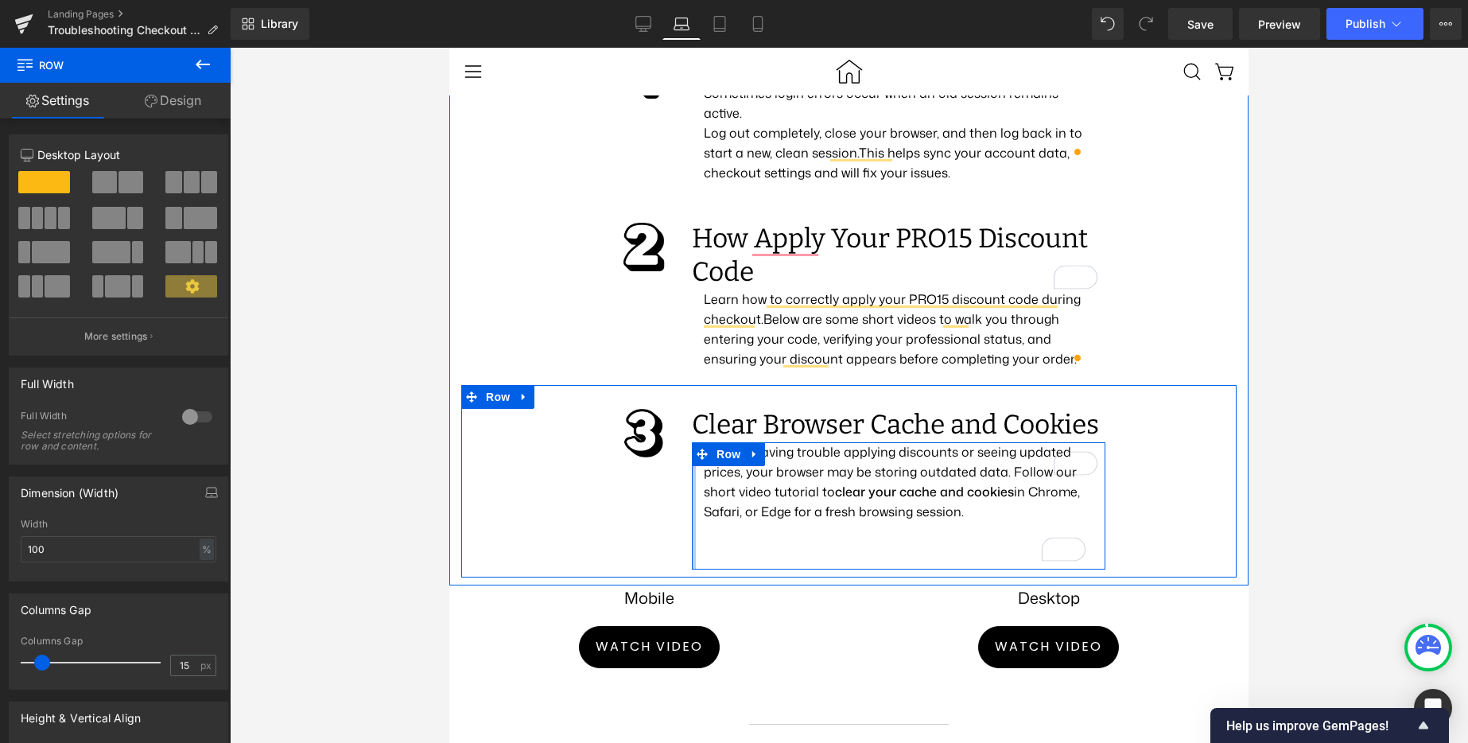
drag, startPoint x: 690, startPoint y: 548, endPoint x: 1778, endPoint y: 600, distance: 1089.0
click at [584, 543] on div "Image Clear Browser Cache and Cookies Heading If you’re having trouble applying…" at bounding box center [848, 481] width 775 height 192
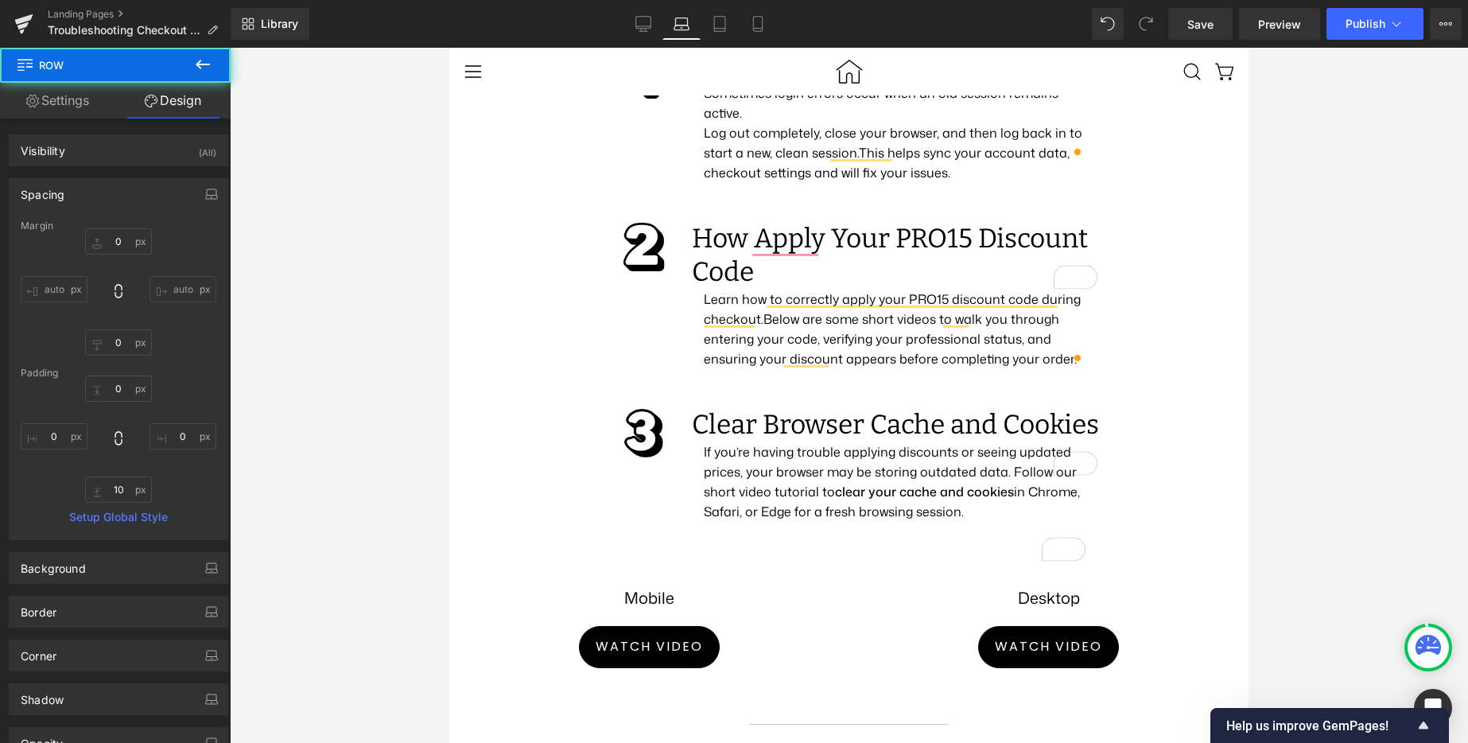
click at [1335, 551] on div at bounding box center [849, 395] width 1238 height 695
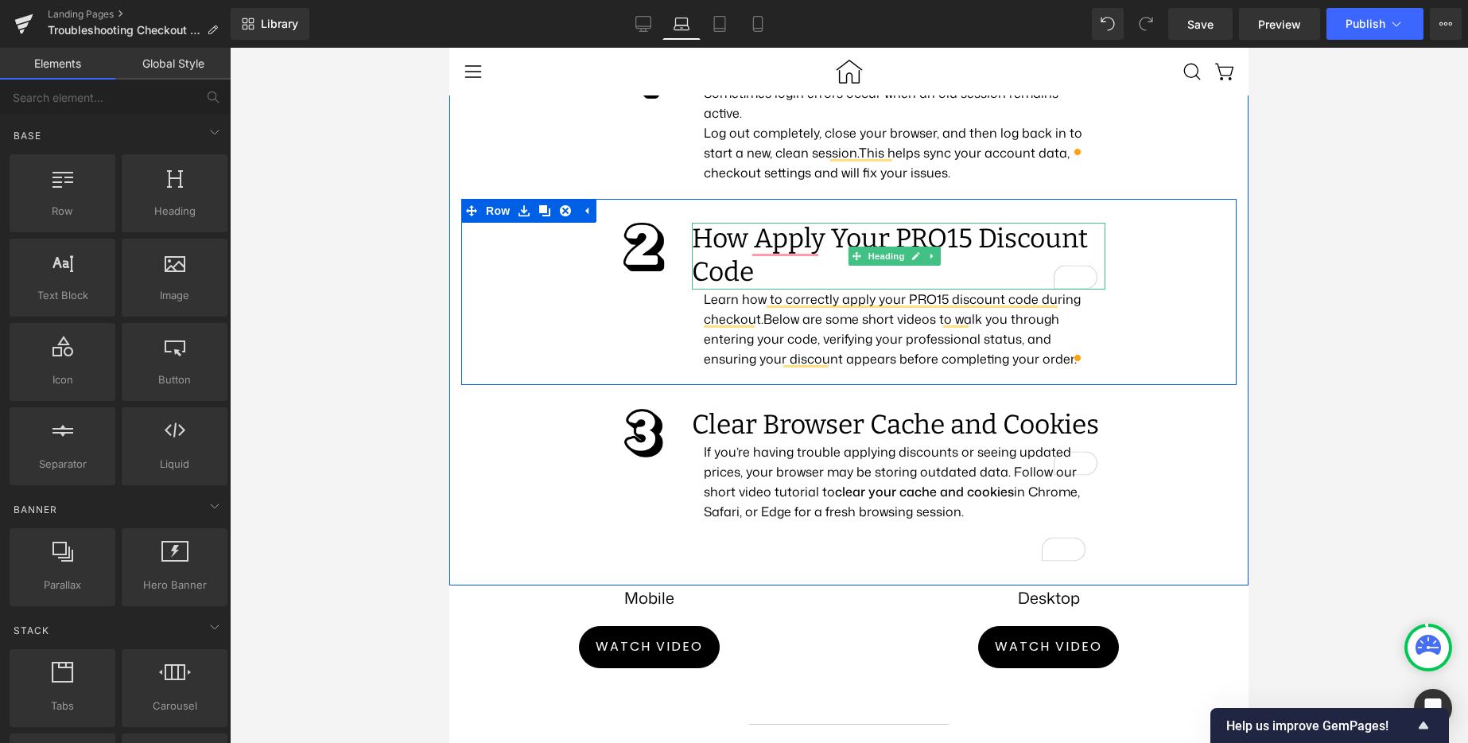
click at [739, 275] on h2 "How Apply Your PRO15 Discount Code" at bounding box center [898, 256] width 413 height 67
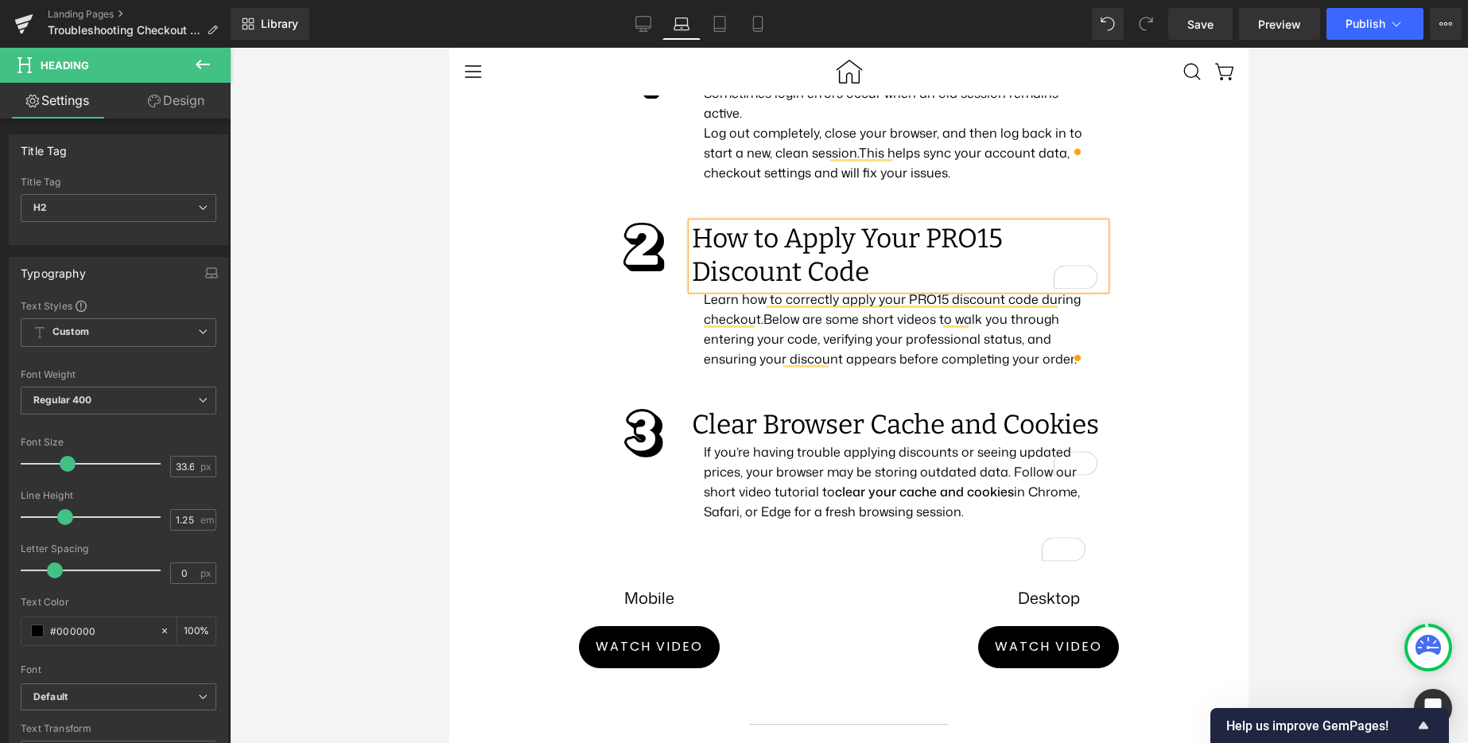
click at [1322, 273] on div at bounding box center [849, 395] width 1238 height 695
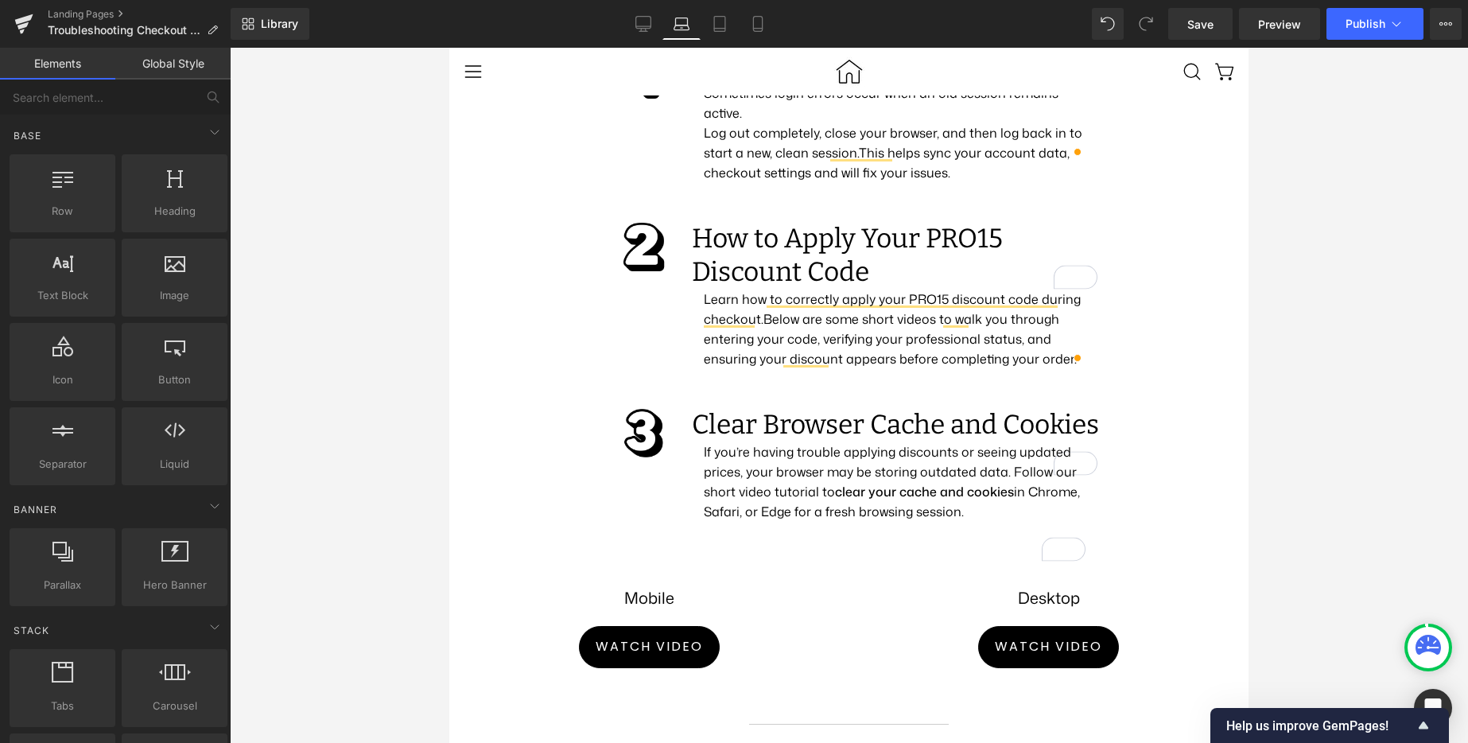
click at [1322, 273] on div at bounding box center [849, 395] width 1238 height 695
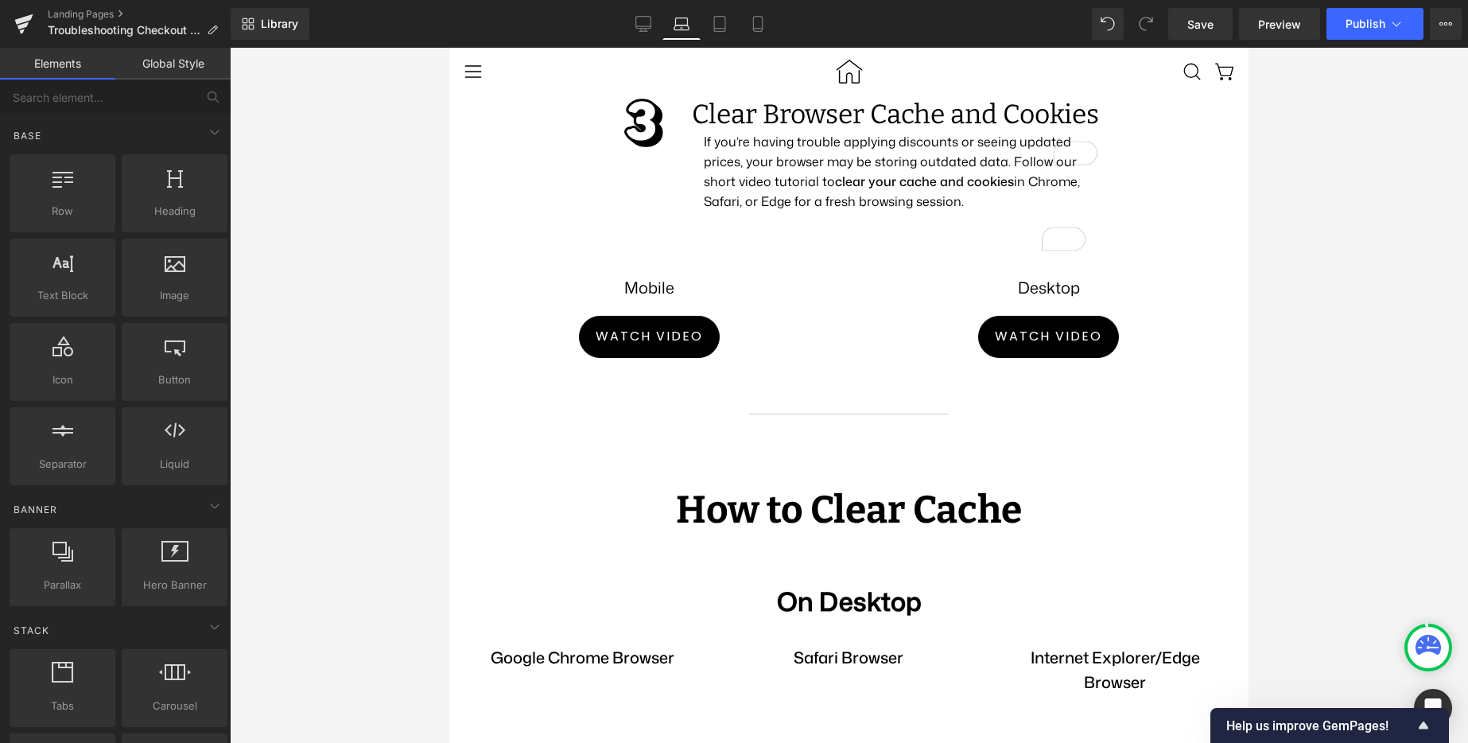
scroll to position [809, 0]
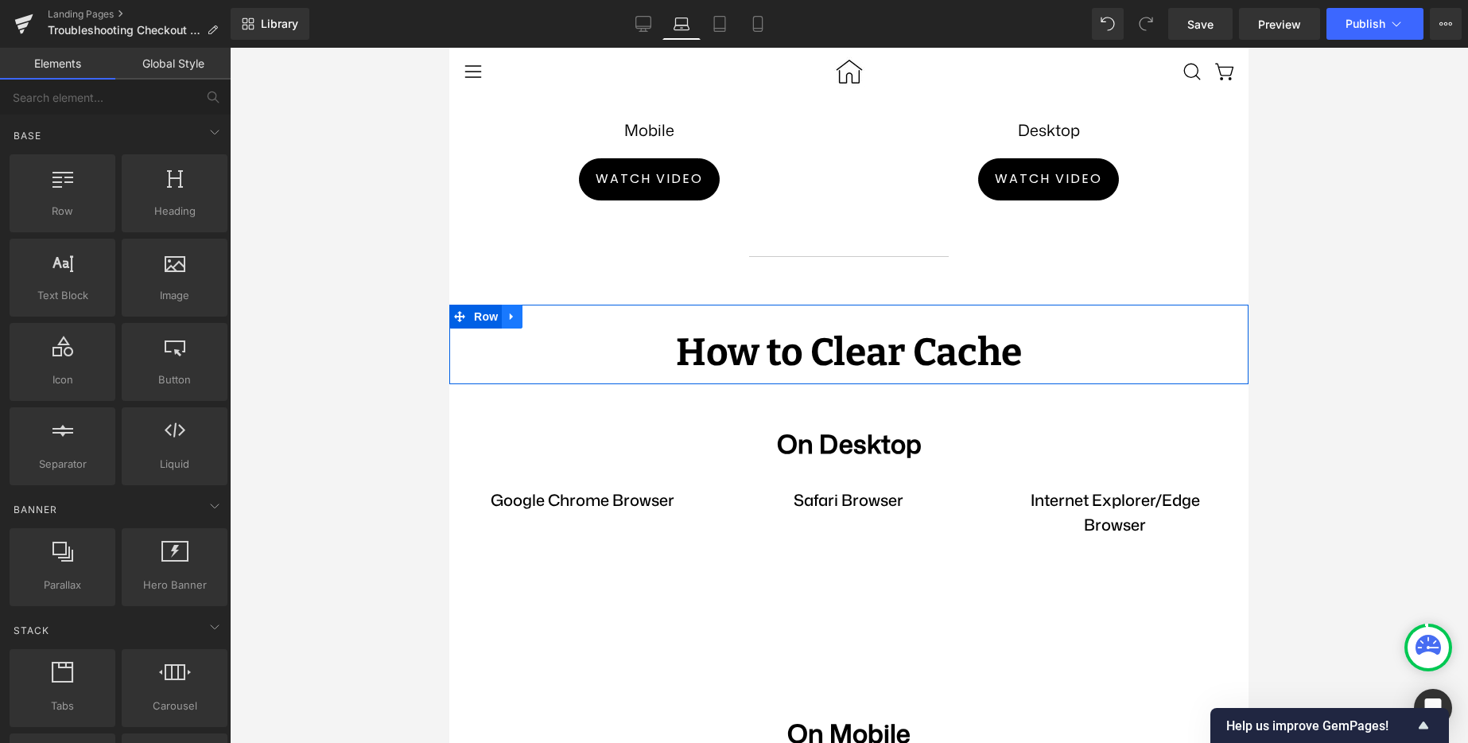
click at [519, 328] on link at bounding box center [512, 317] width 21 height 24
click at [550, 322] on icon at bounding box center [553, 316] width 11 height 11
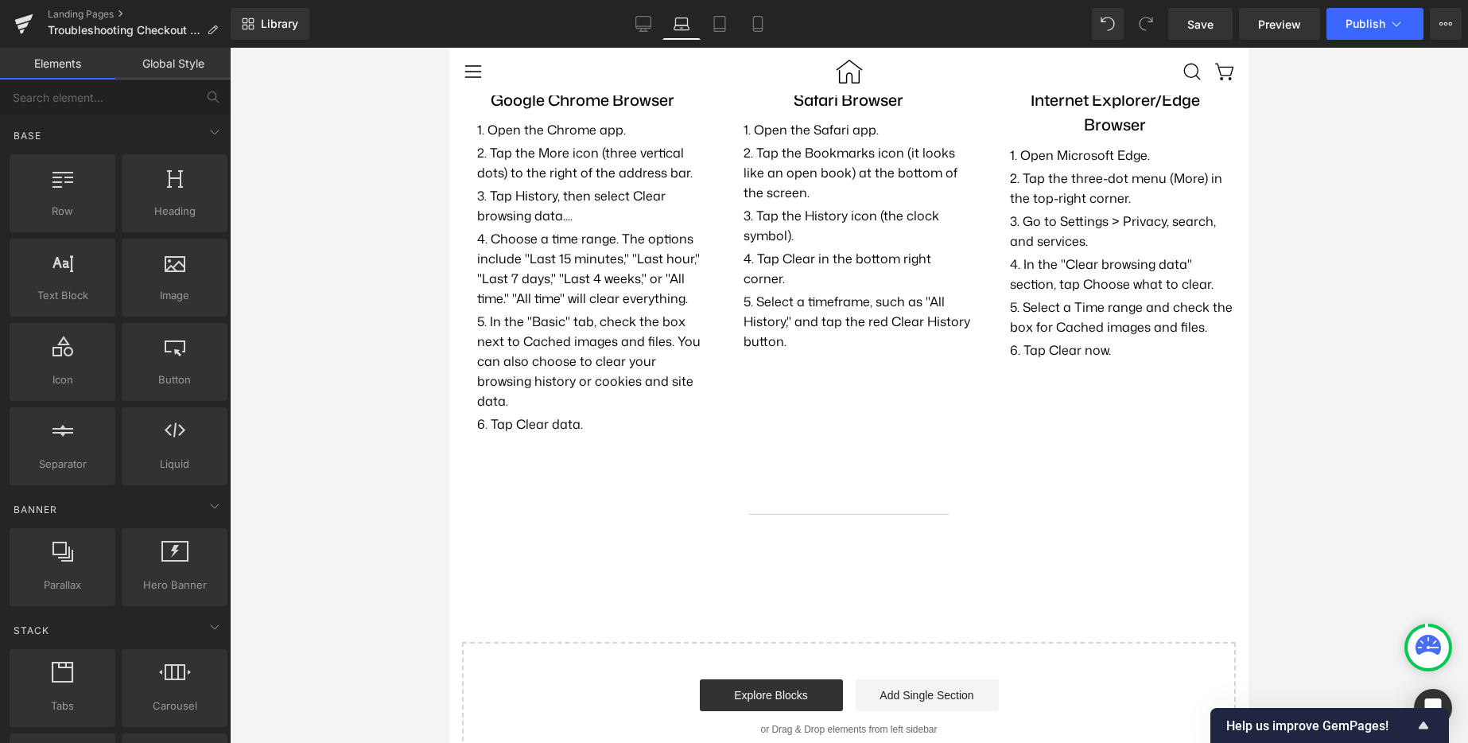
scroll to position [1673, 0]
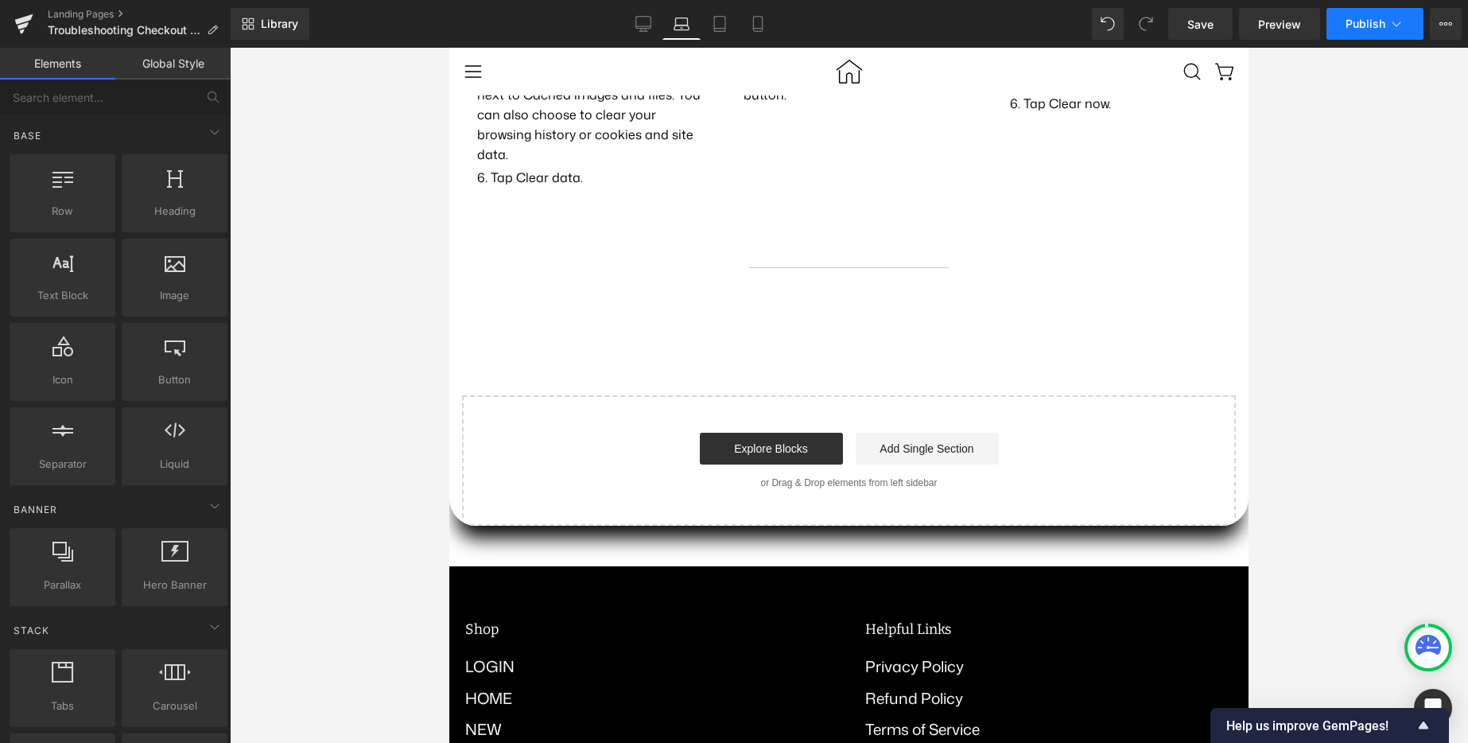
click at [1372, 39] on button "Publish" at bounding box center [1374, 24] width 97 height 32
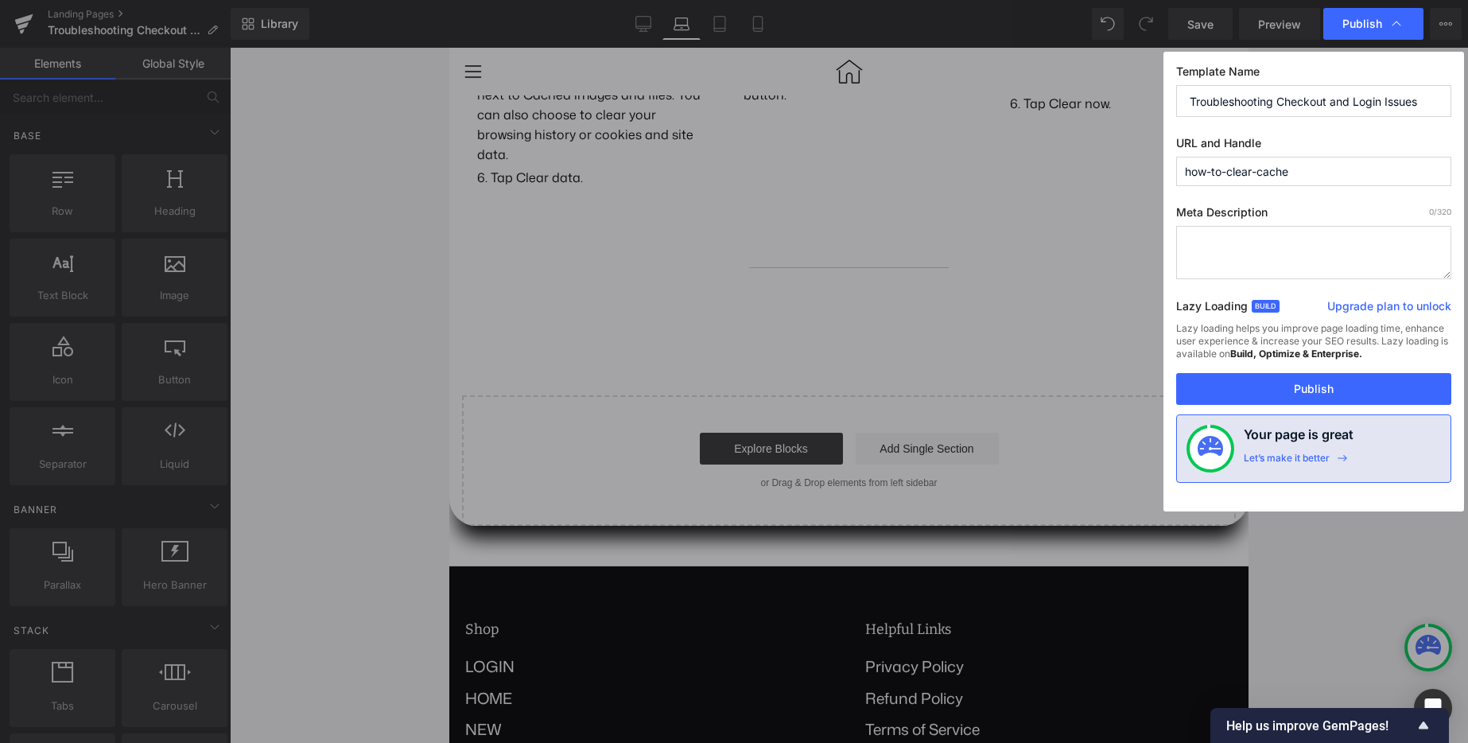
click at [1315, 111] on input "Troubleshooting Checkout and Login Issues" at bounding box center [1313, 101] width 275 height 32
click at [1256, 161] on input "how-to-clear-cache" at bounding box center [1313, 171] width 275 height 29
click at [1255, 169] on input "how-to-clear-cache" at bounding box center [1313, 171] width 275 height 29
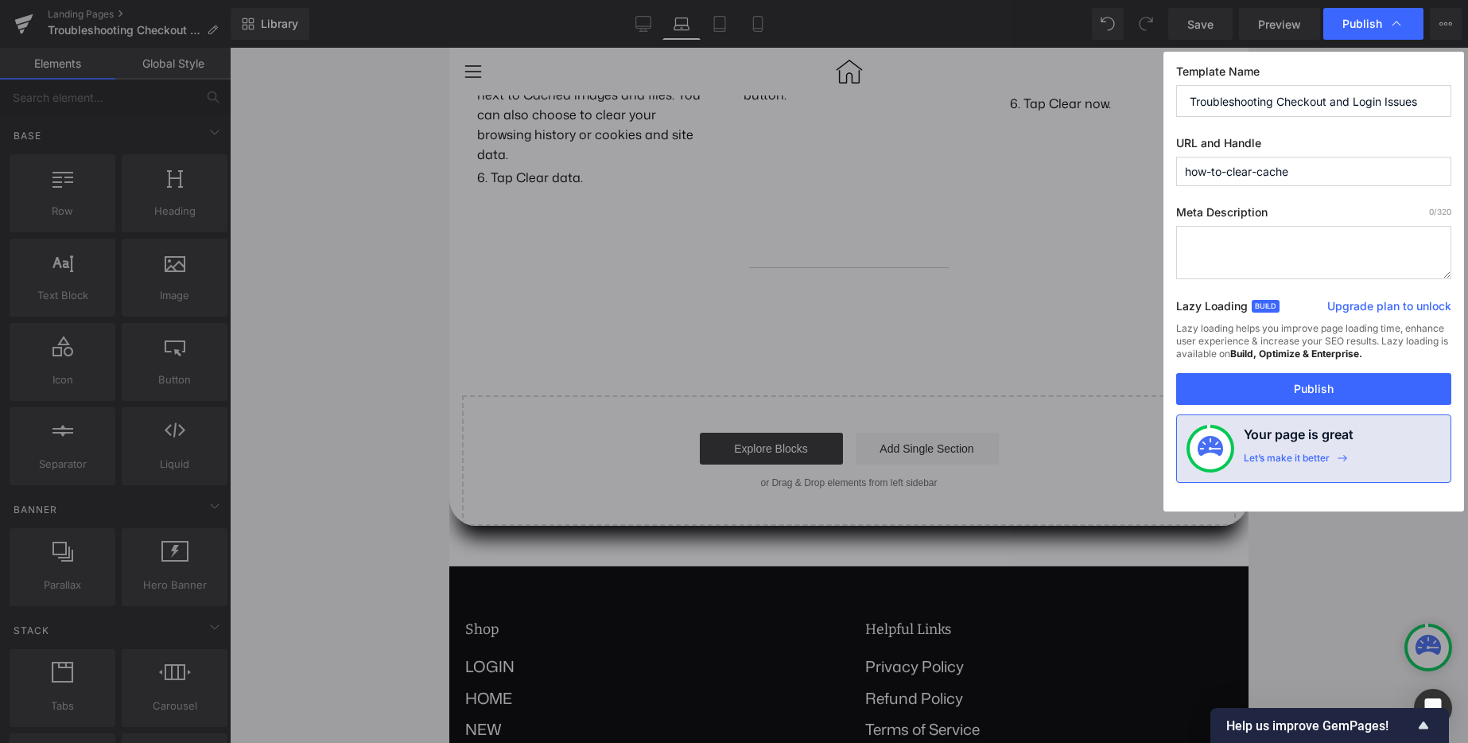
click at [1255, 169] on input "how-to-clear-cache" at bounding box center [1313, 171] width 275 height 29
paste input "Troubleshooting Checkout and Login Issues"
type input "troubleshooting-checkout-and-login-issues"
click at [1312, 378] on button "Publish" at bounding box center [1313, 389] width 275 height 32
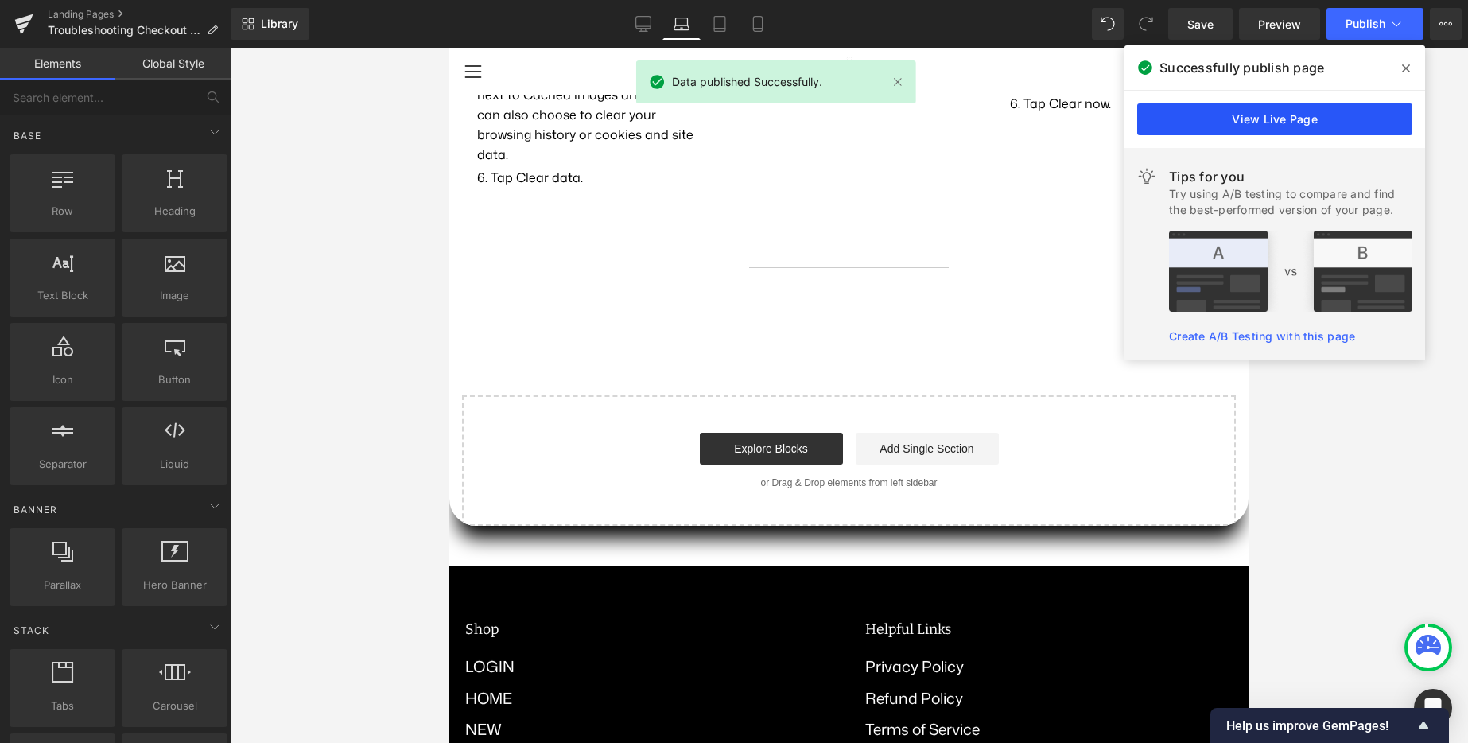
click at [1215, 118] on link "View Live Page" at bounding box center [1274, 119] width 275 height 32
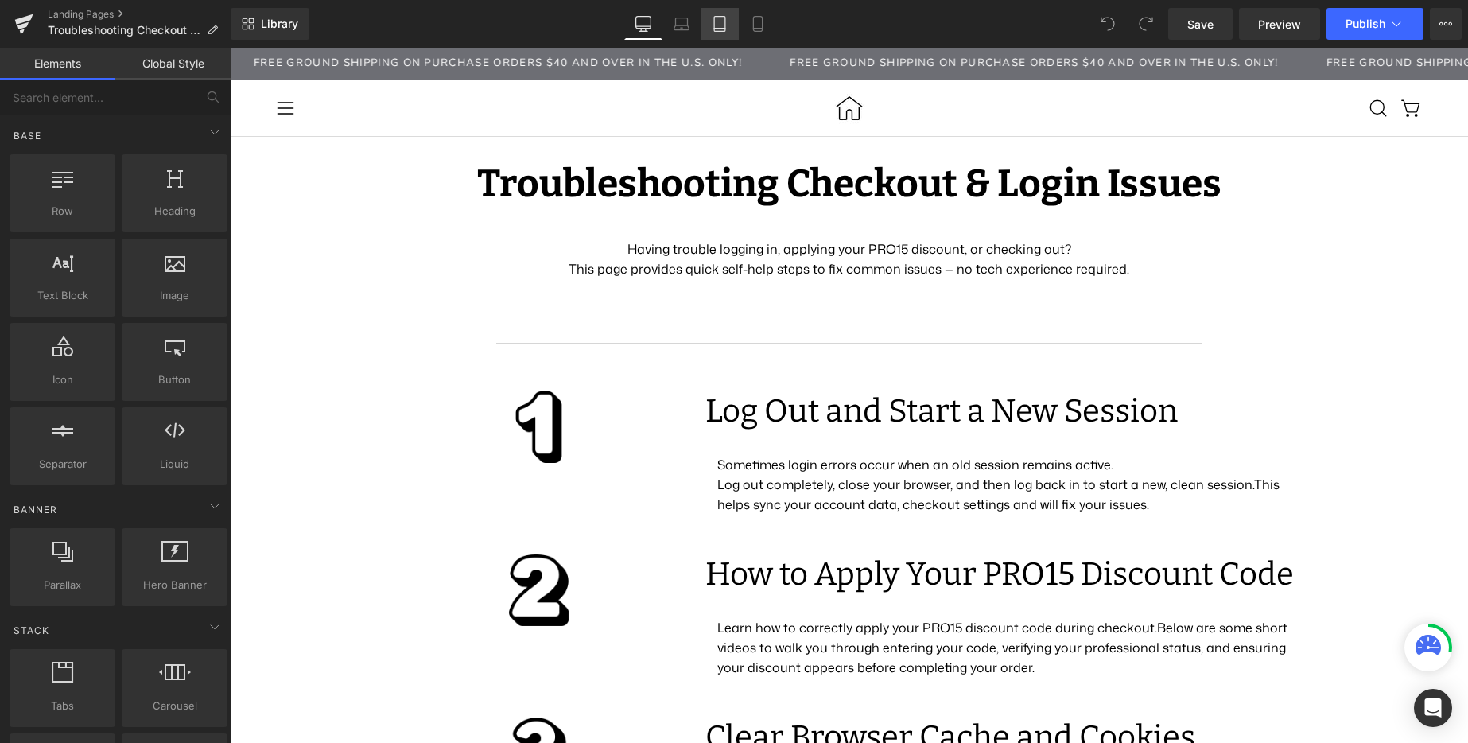
click at [730, 28] on link "Tablet" at bounding box center [720, 24] width 38 height 32
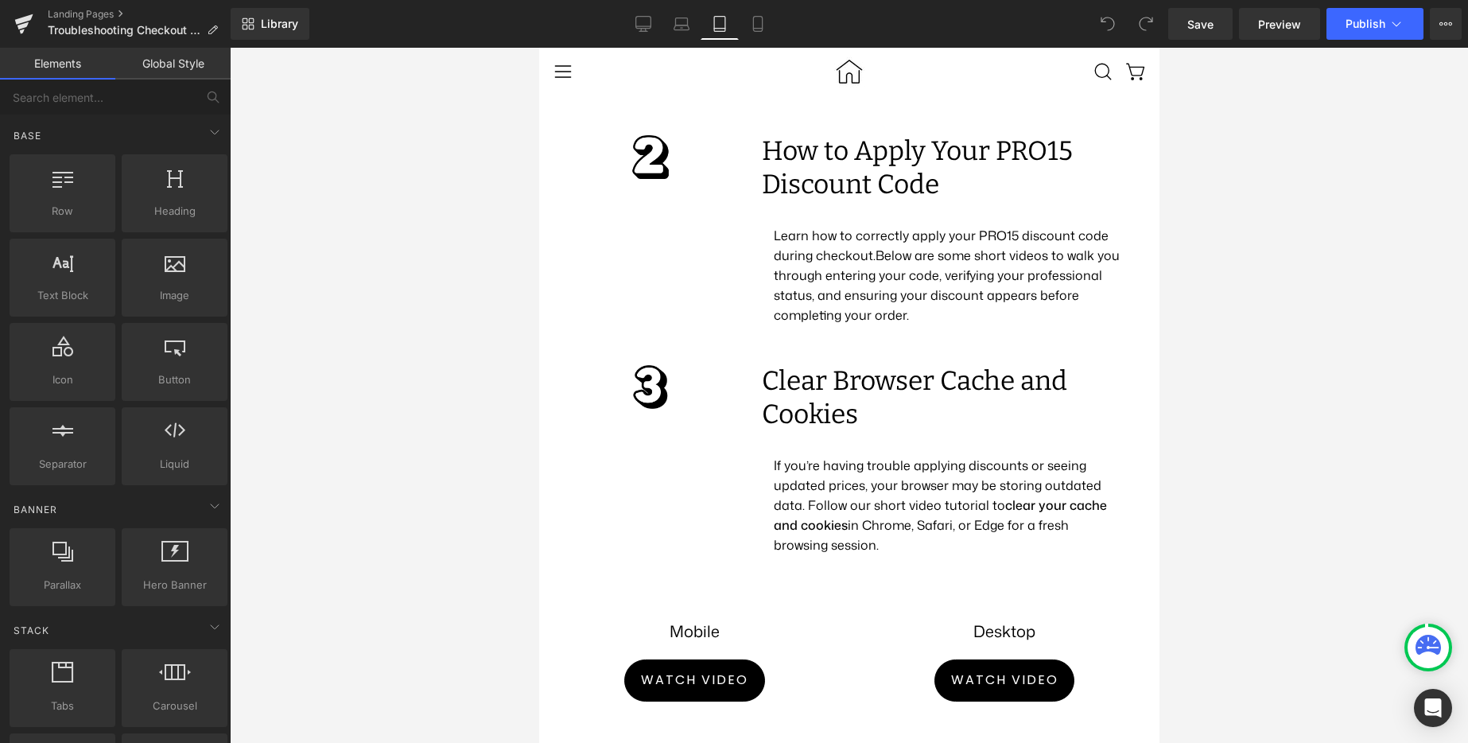
scroll to position [825, 0]
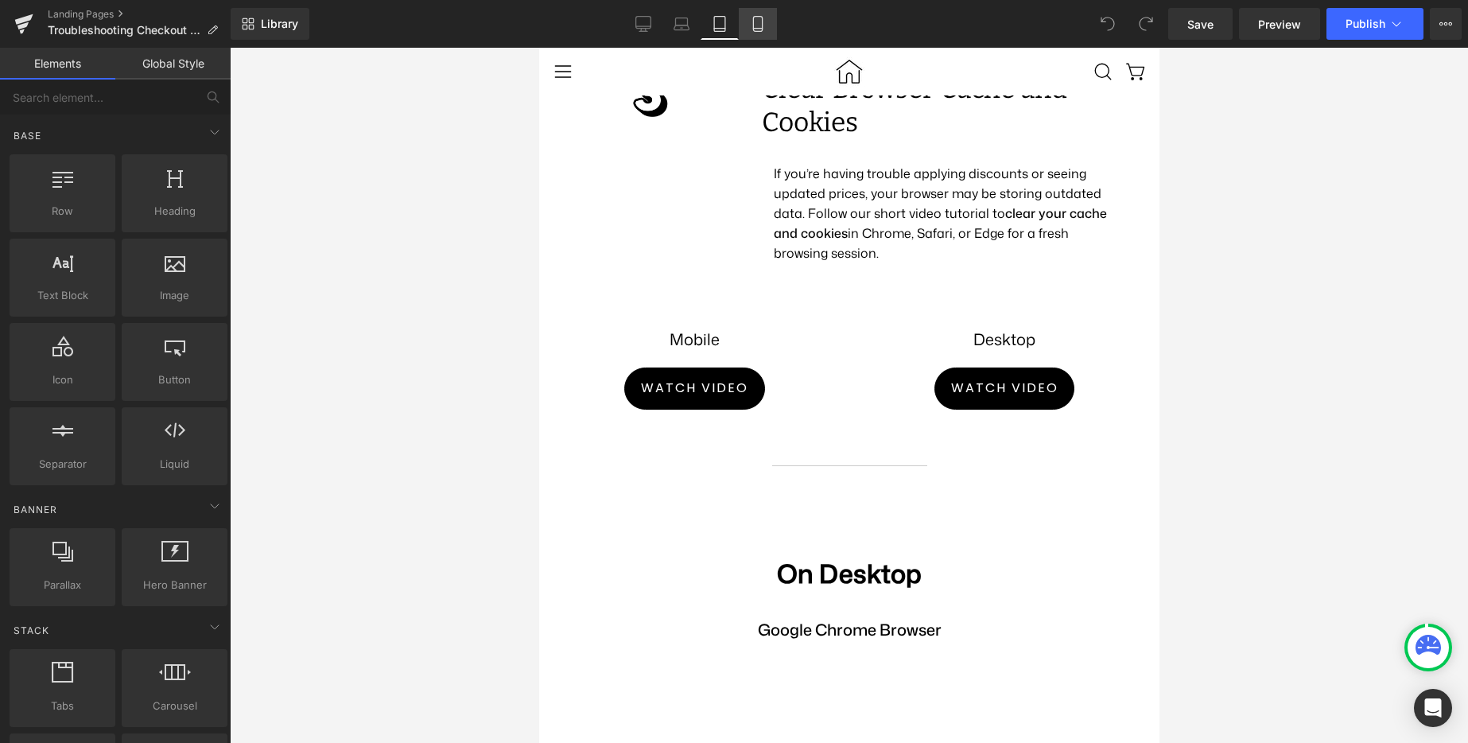
click at [751, 20] on icon at bounding box center [758, 24] width 16 height 16
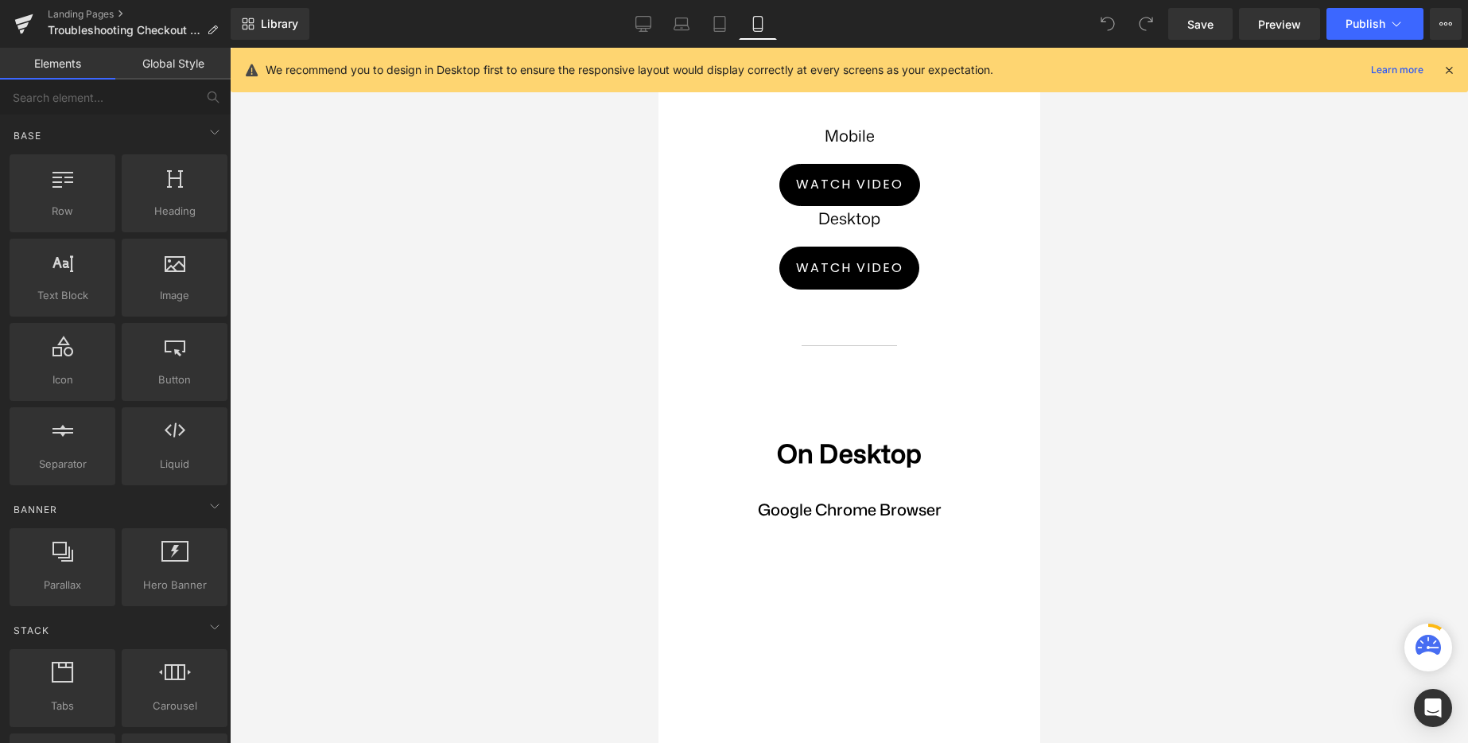
scroll to position [1419, 0]
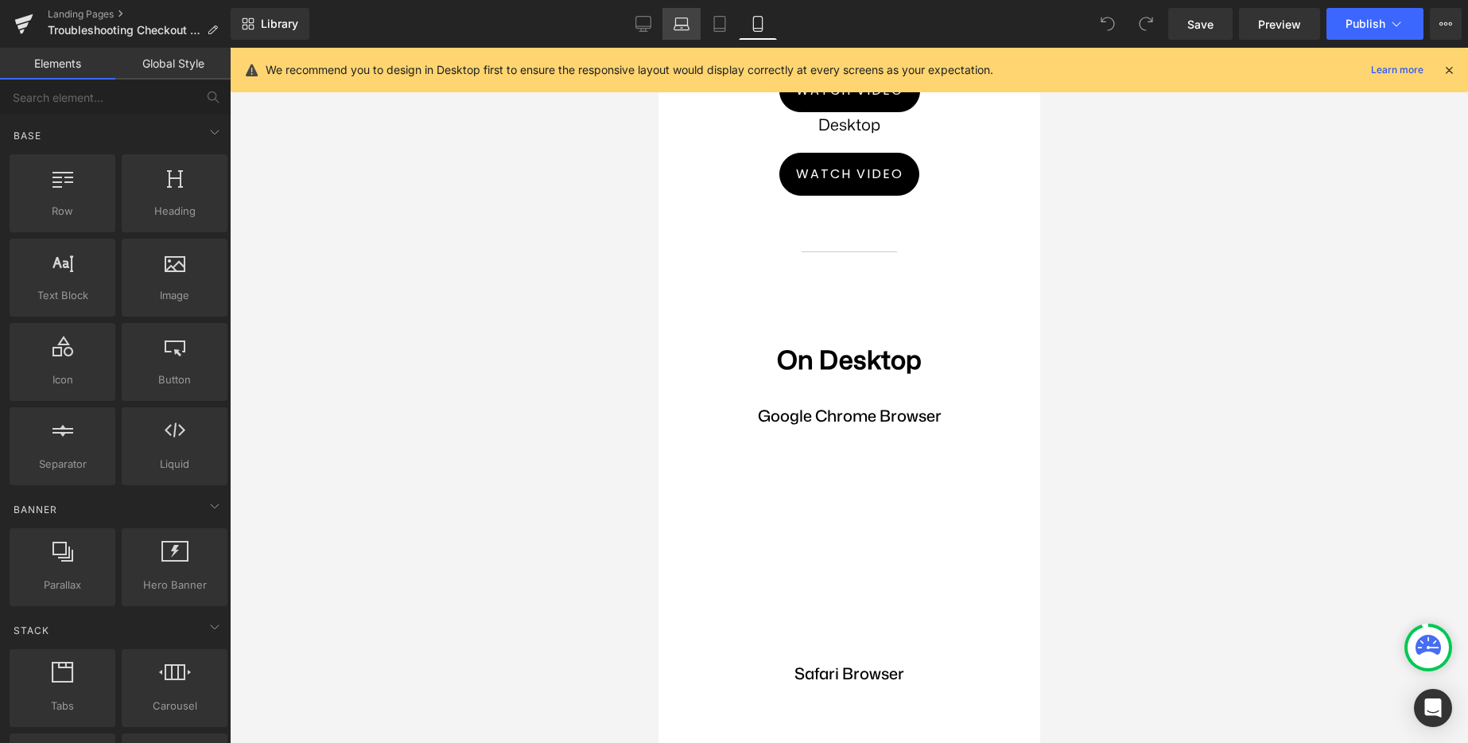
click at [676, 24] on icon at bounding box center [682, 21] width 12 height 7
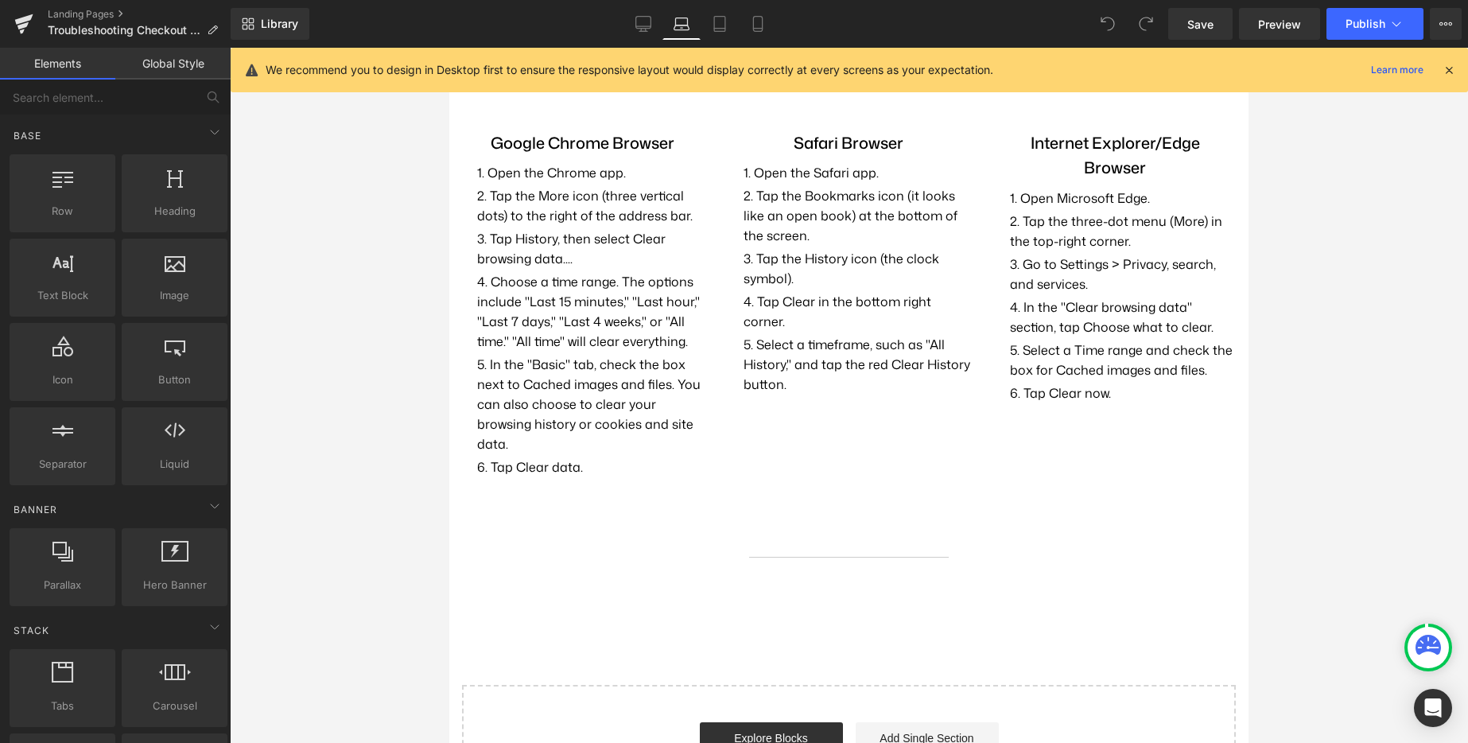
scroll to position [868, 0]
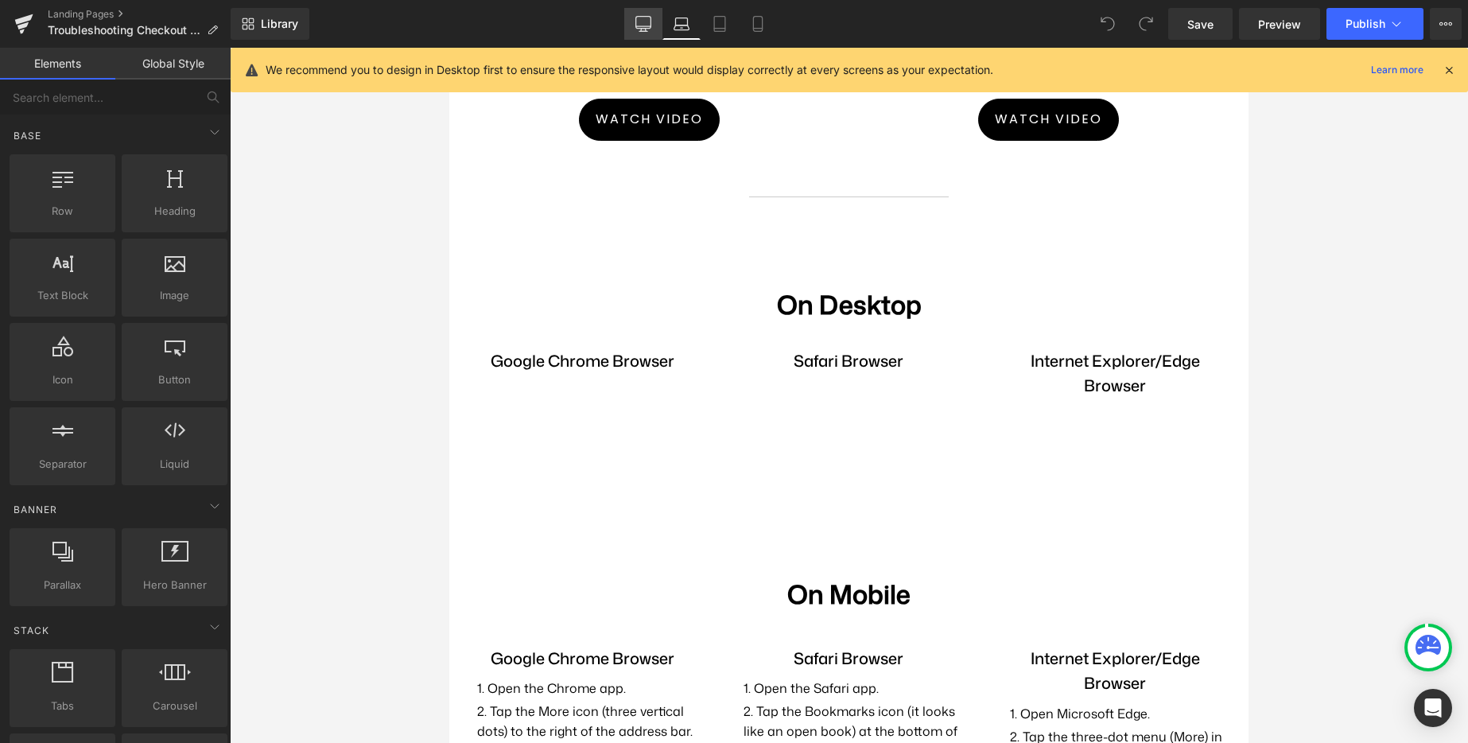
click at [646, 24] on icon at bounding box center [643, 24] width 16 height 16
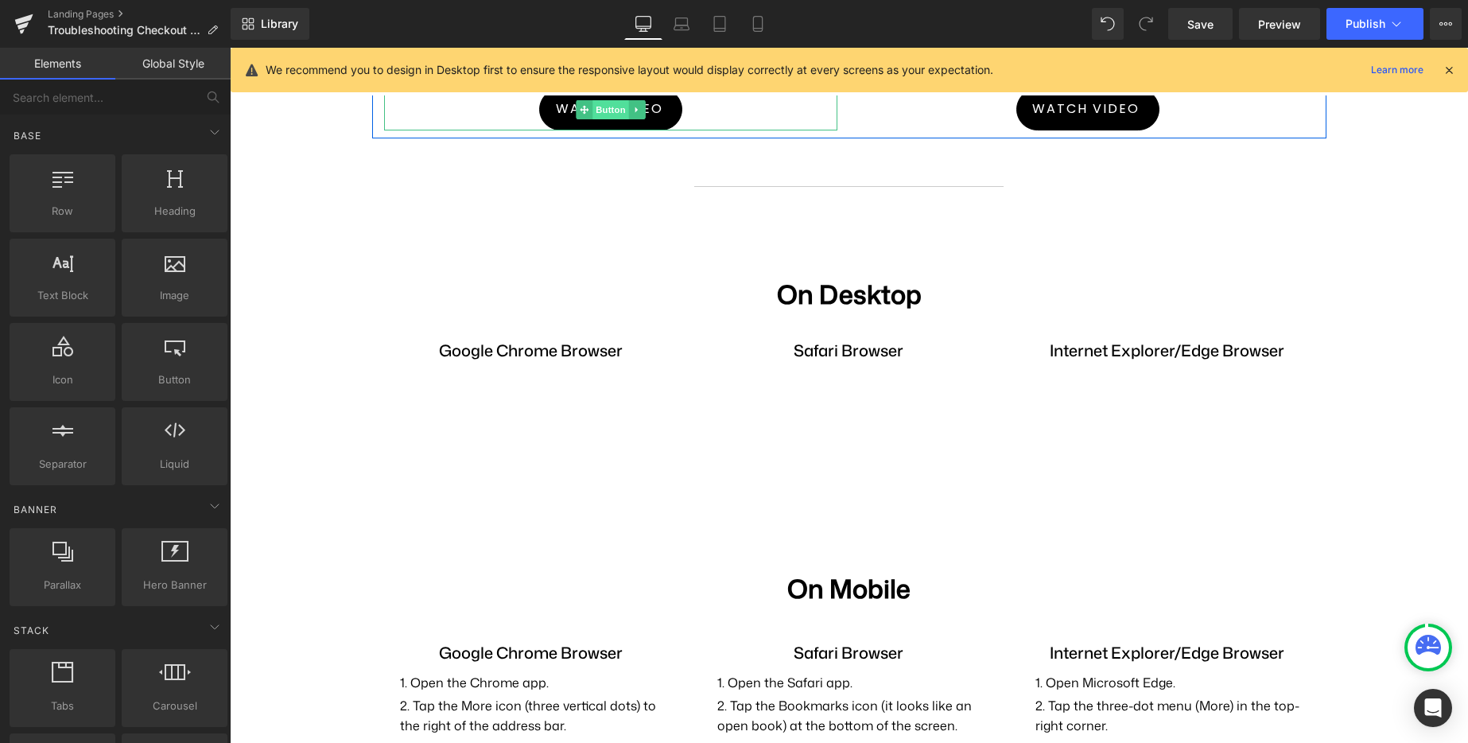
click at [594, 108] on span "Button" at bounding box center [610, 109] width 37 height 19
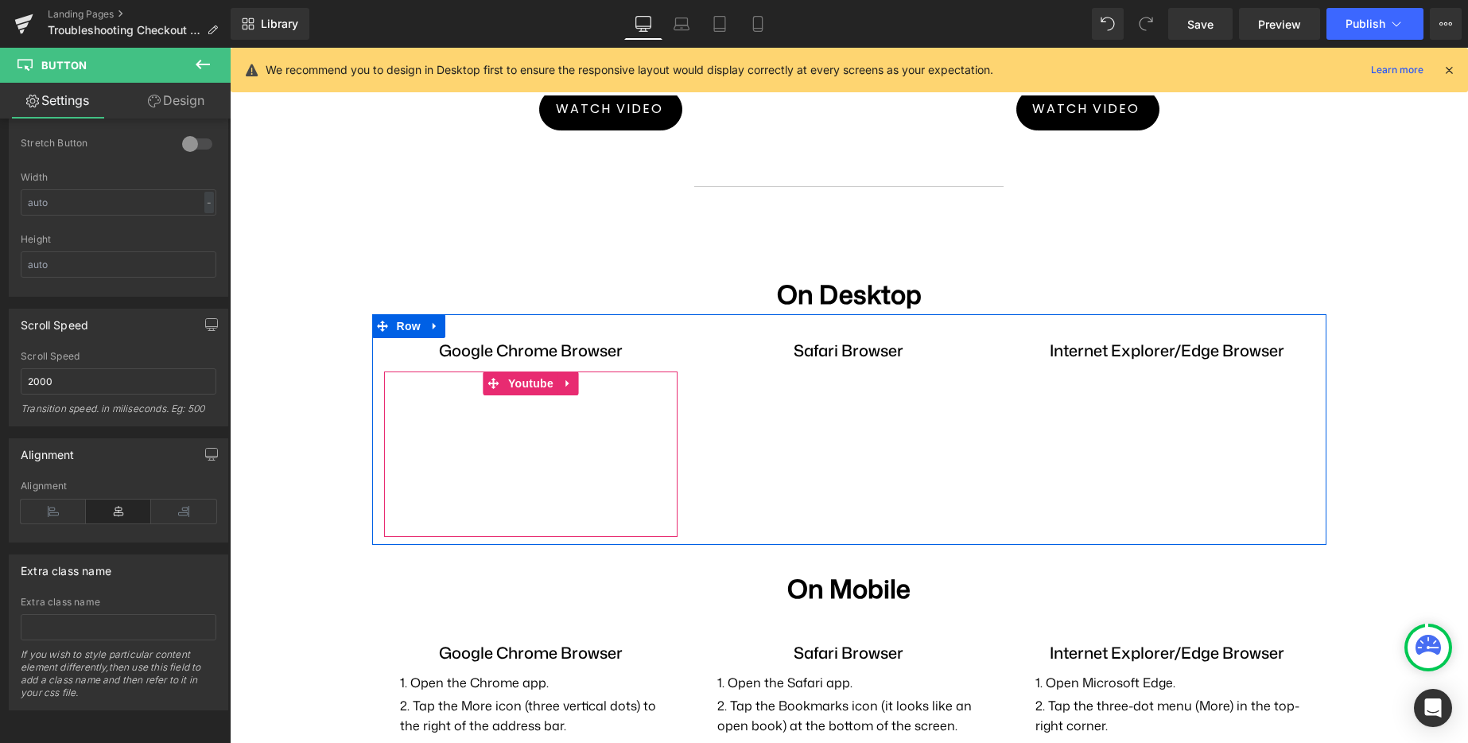
scroll to position [598, 0]
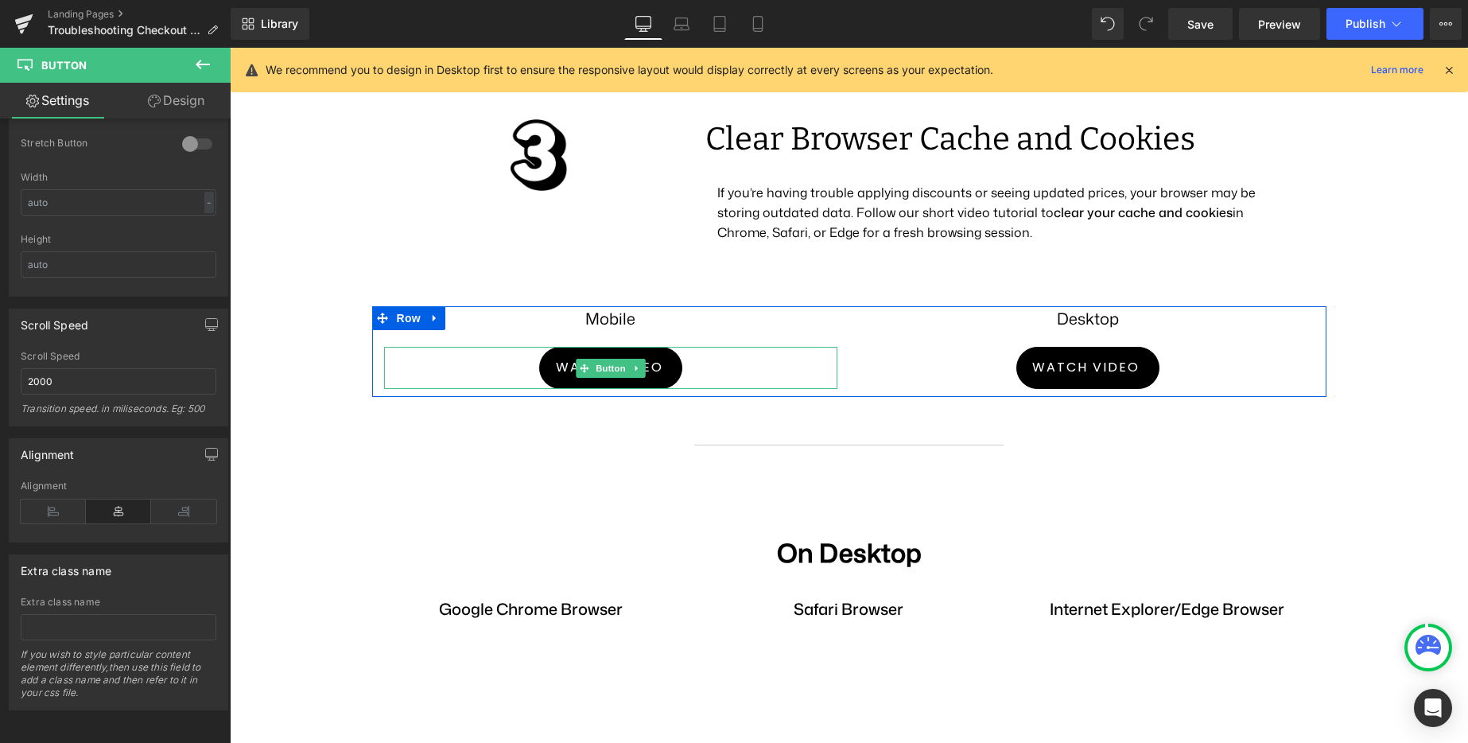
click at [557, 368] on span "Watch video" at bounding box center [609, 367] width 107 height 19
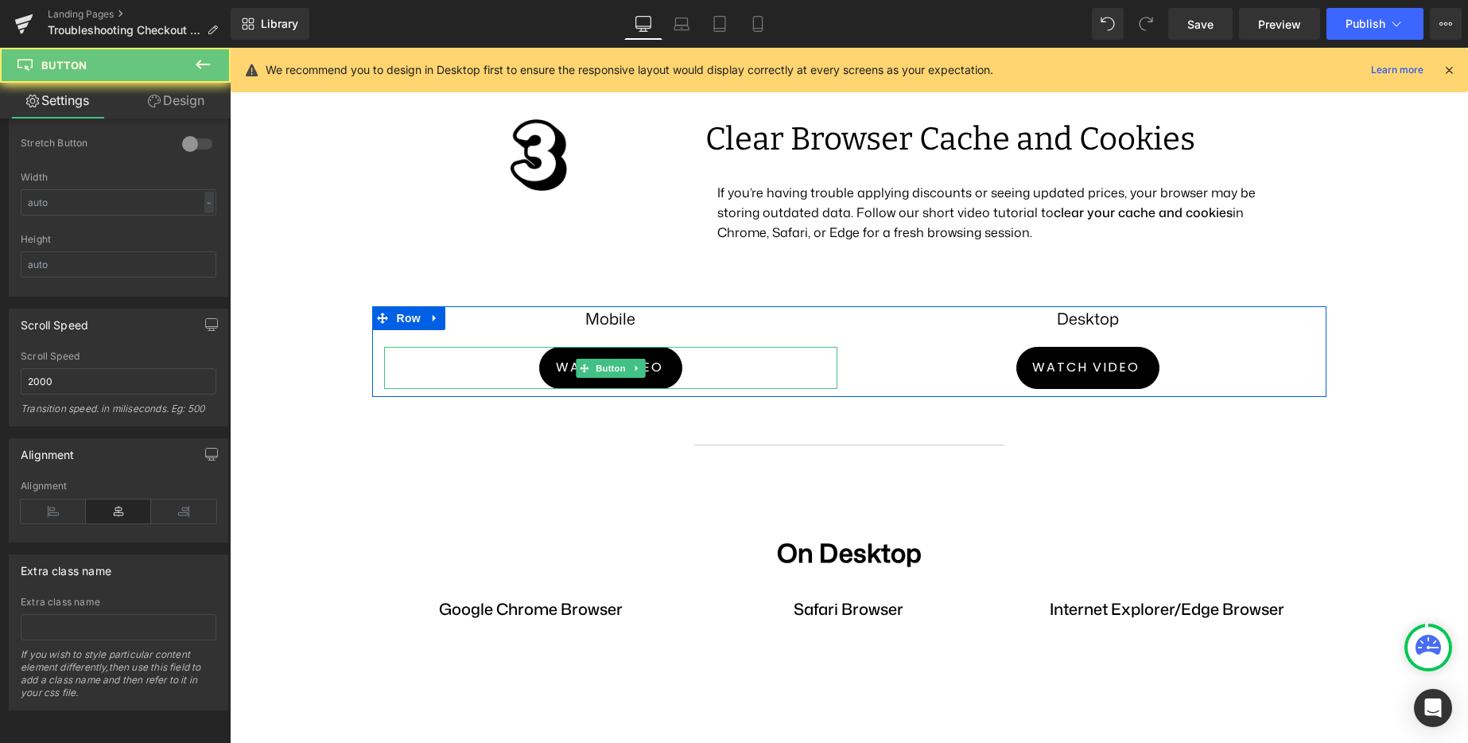
click at [557, 368] on span "Watch video" at bounding box center [609, 367] width 107 height 19
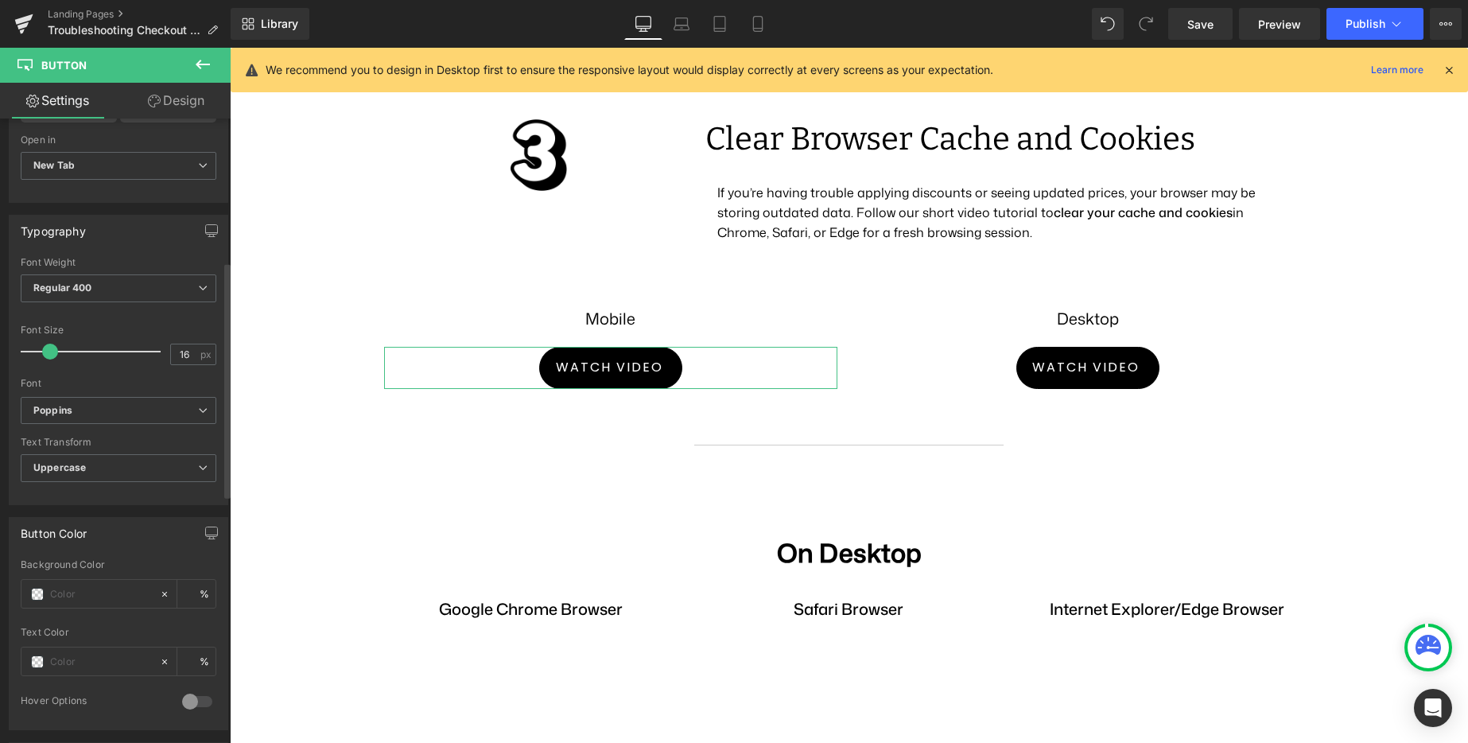
scroll to position [135, 0]
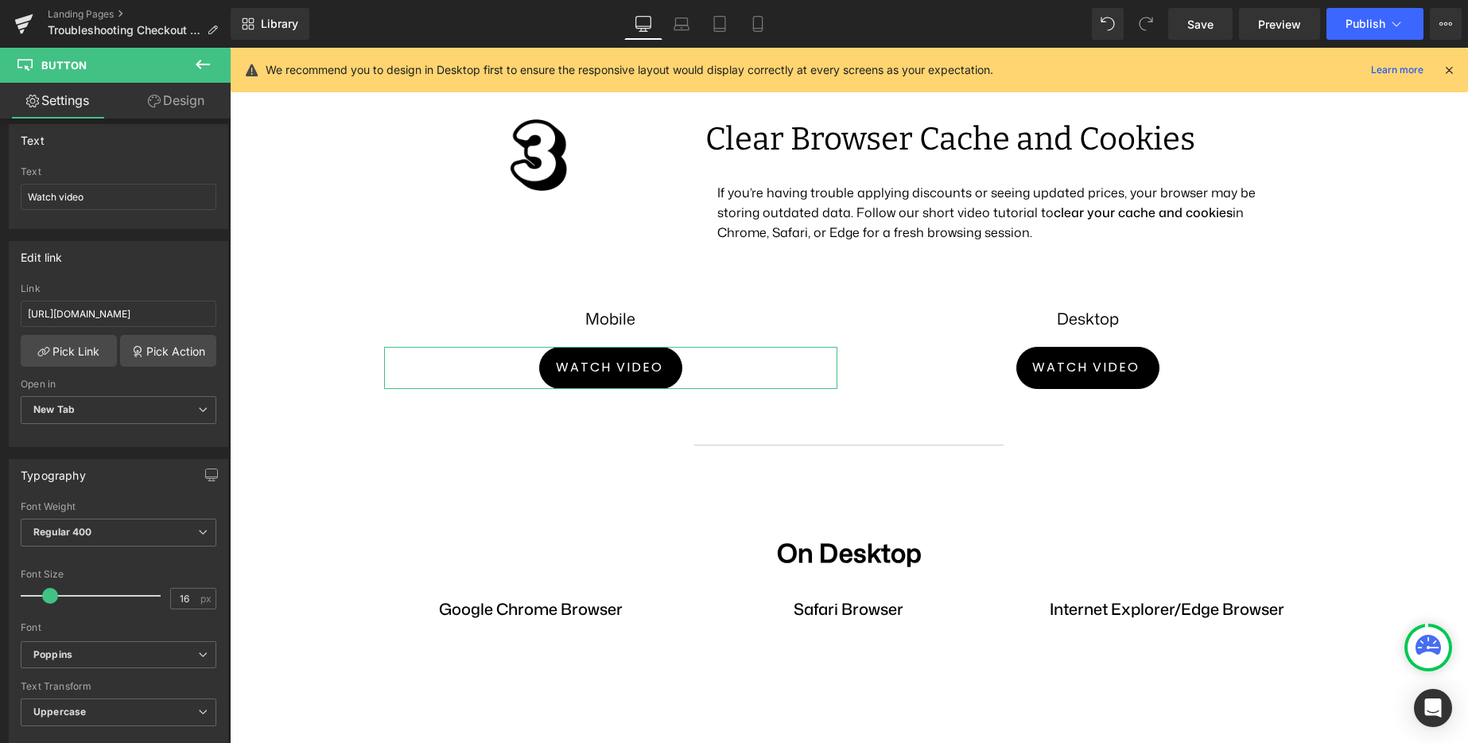
click at [183, 104] on link "Design" at bounding box center [175, 101] width 115 height 36
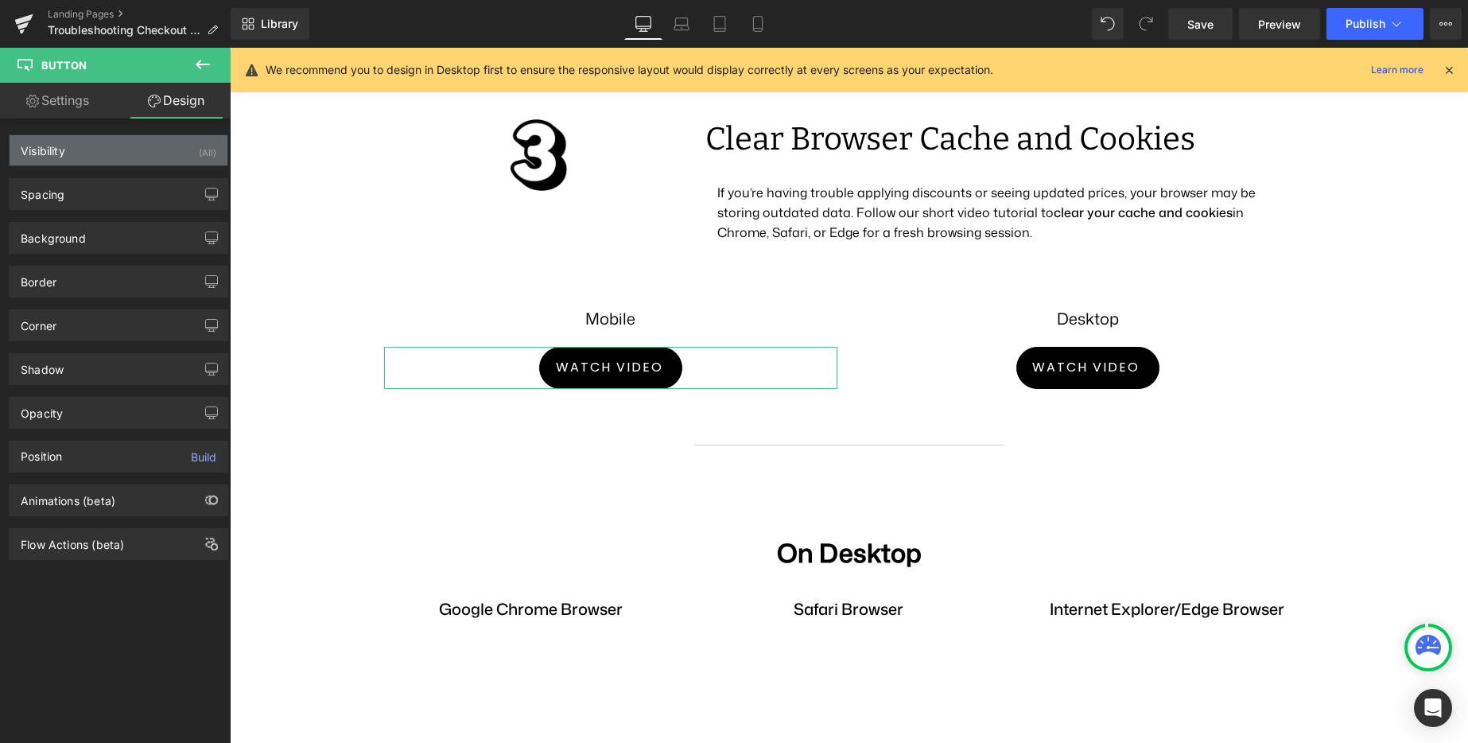
click at [164, 160] on div "Visibility (All)" at bounding box center [119, 150] width 218 height 30
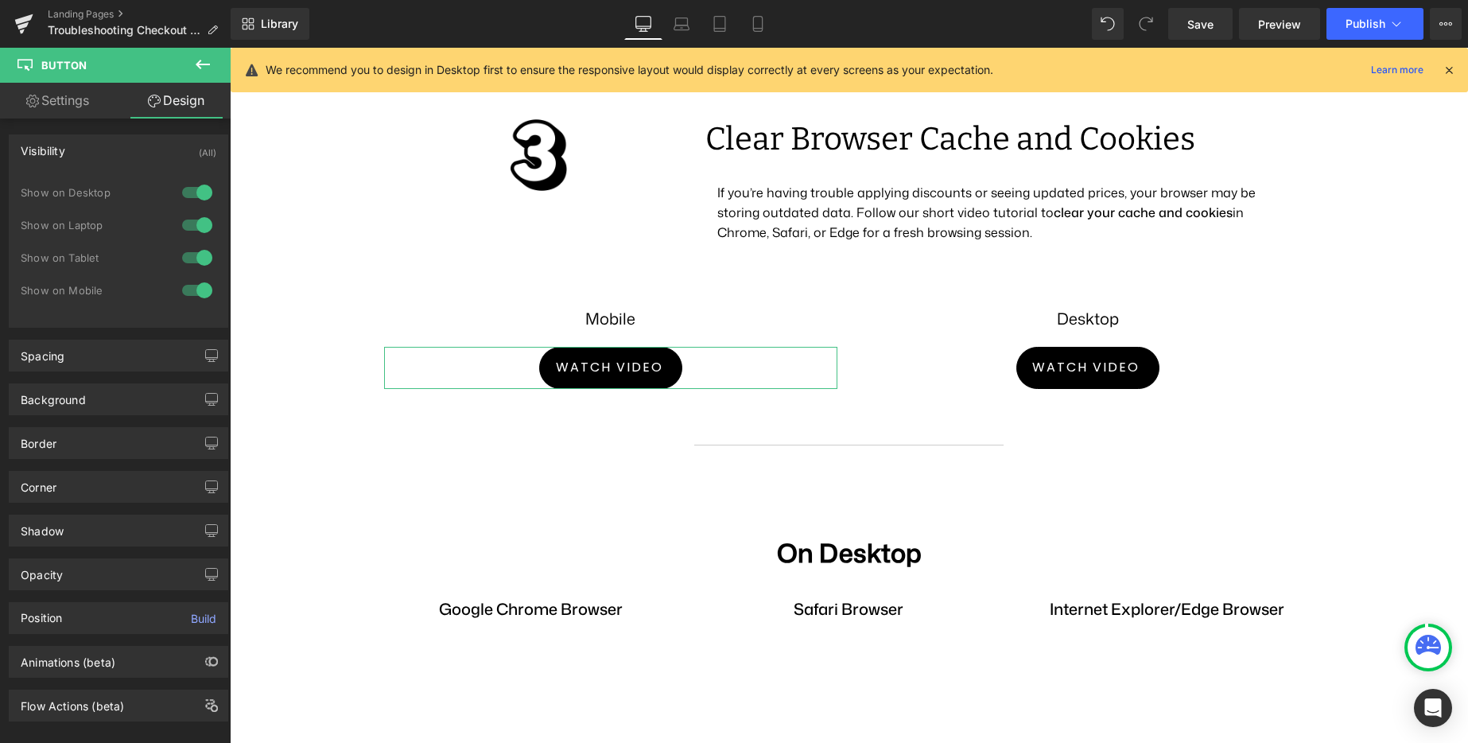
click at [167, 151] on div "Visibility (All)" at bounding box center [119, 150] width 218 height 30
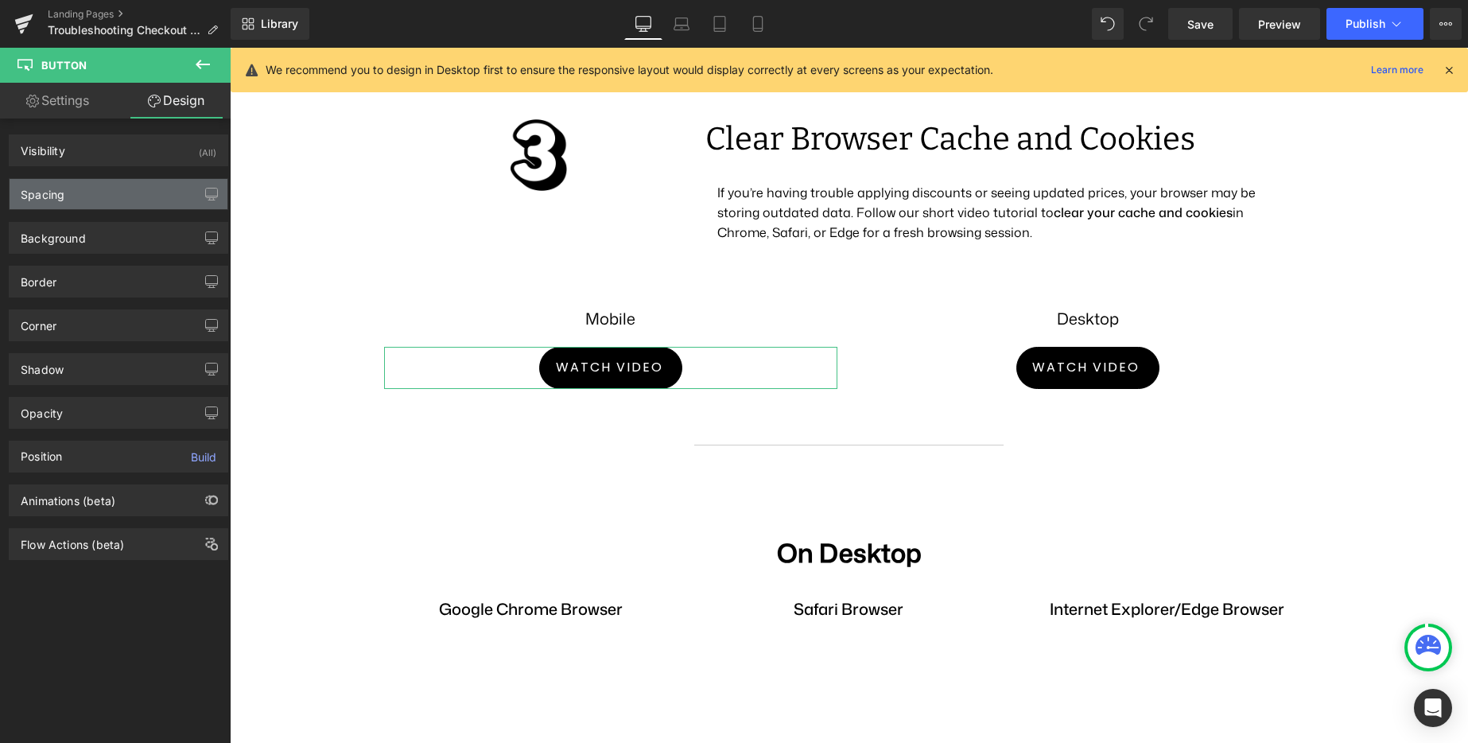
click at [162, 181] on div "Spacing" at bounding box center [119, 194] width 218 height 30
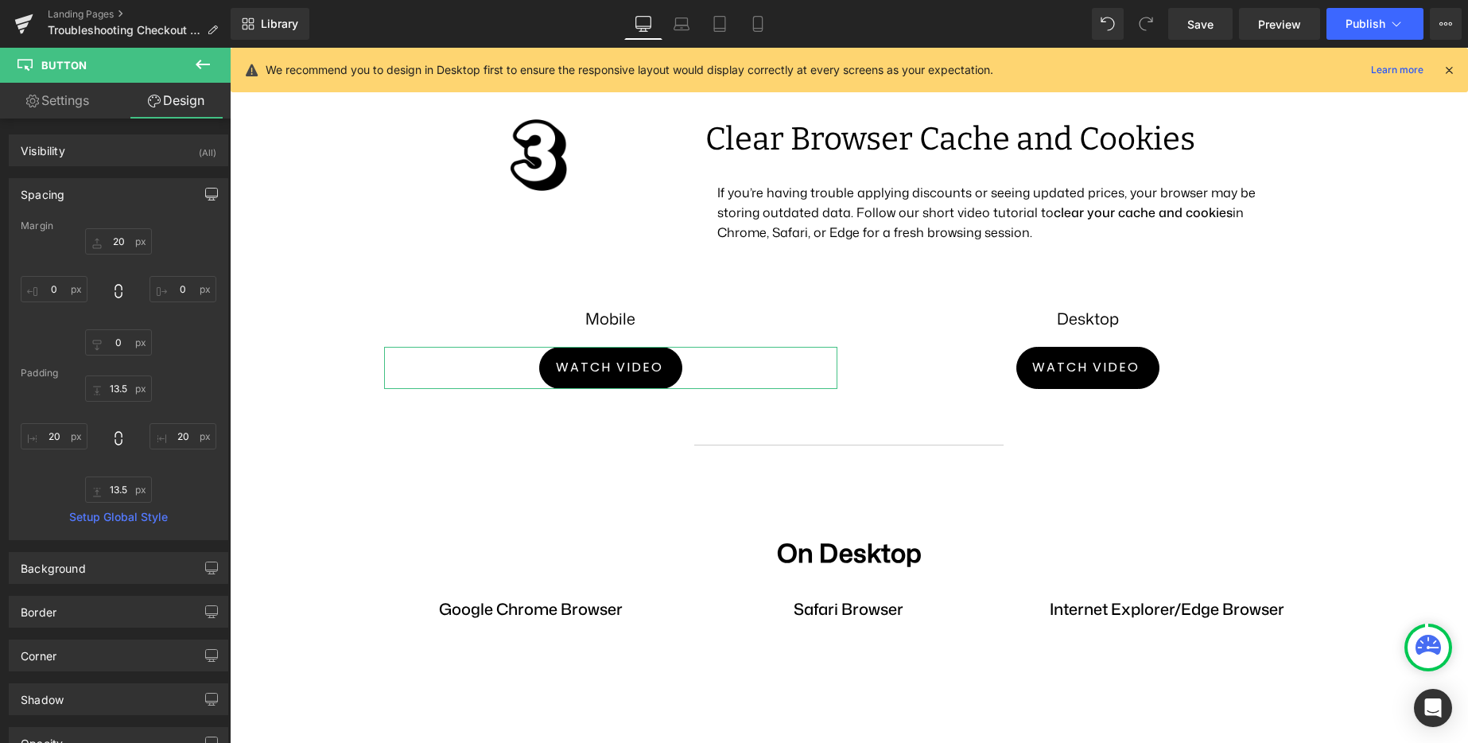
click at [207, 189] on icon "button" at bounding box center [211, 194] width 13 height 13
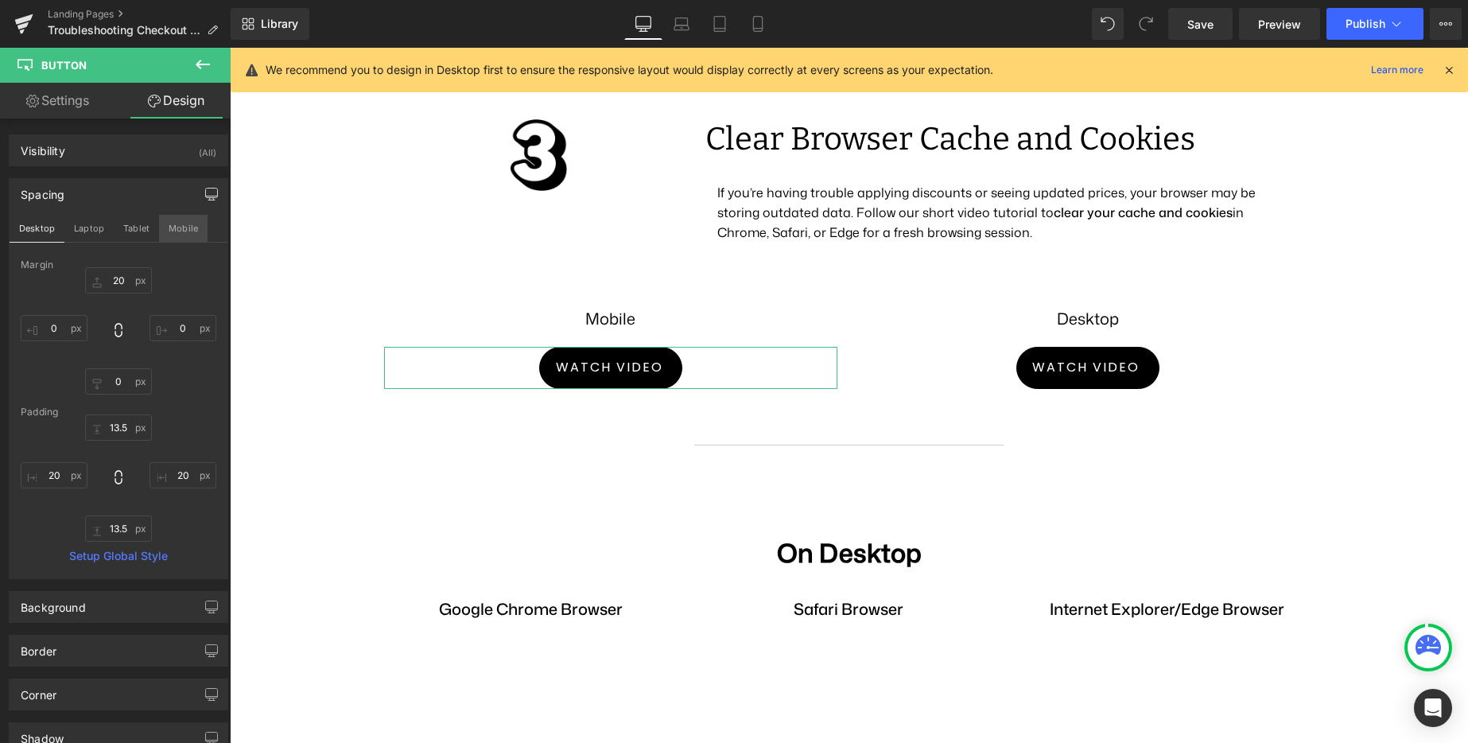
click at [165, 225] on button "Mobile" at bounding box center [183, 228] width 49 height 27
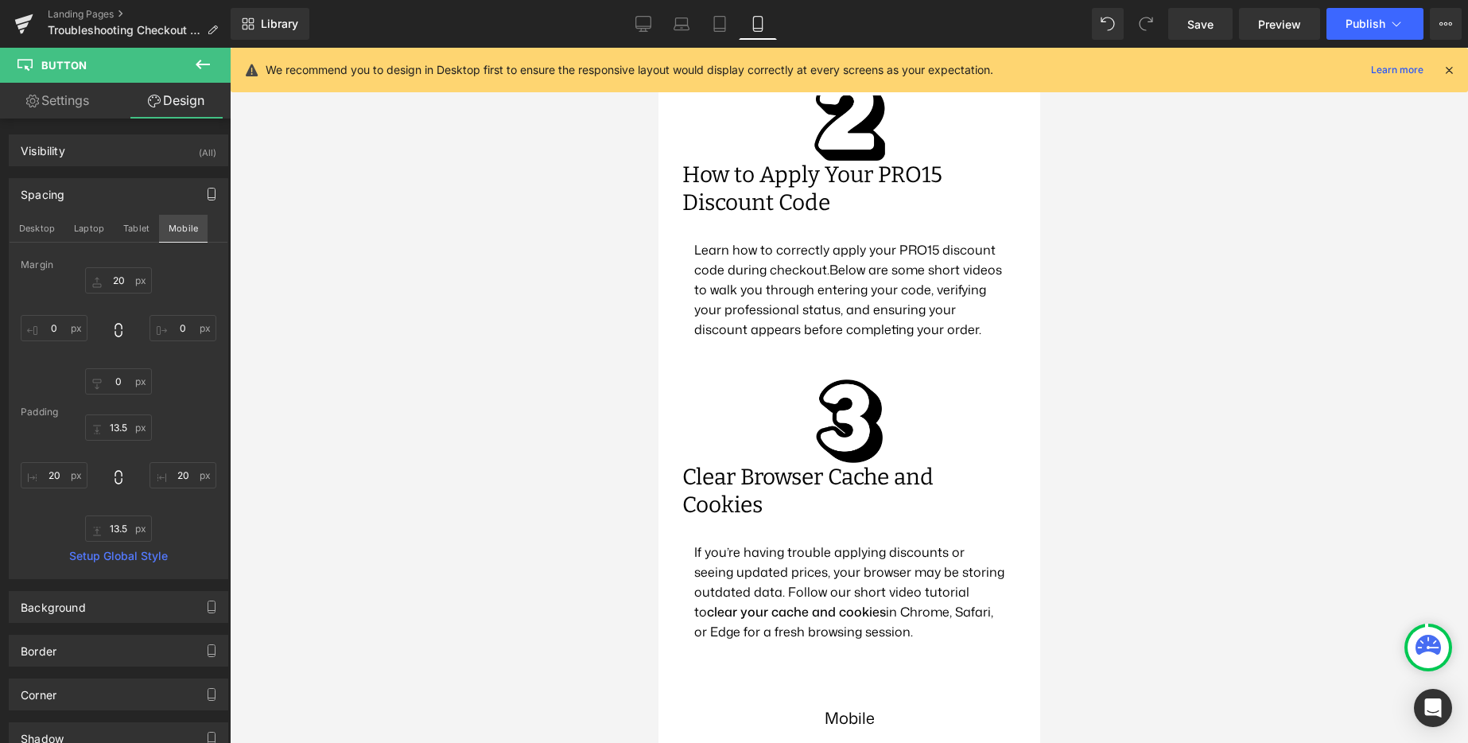
type input "20"
type input "0"
type input "13.5"
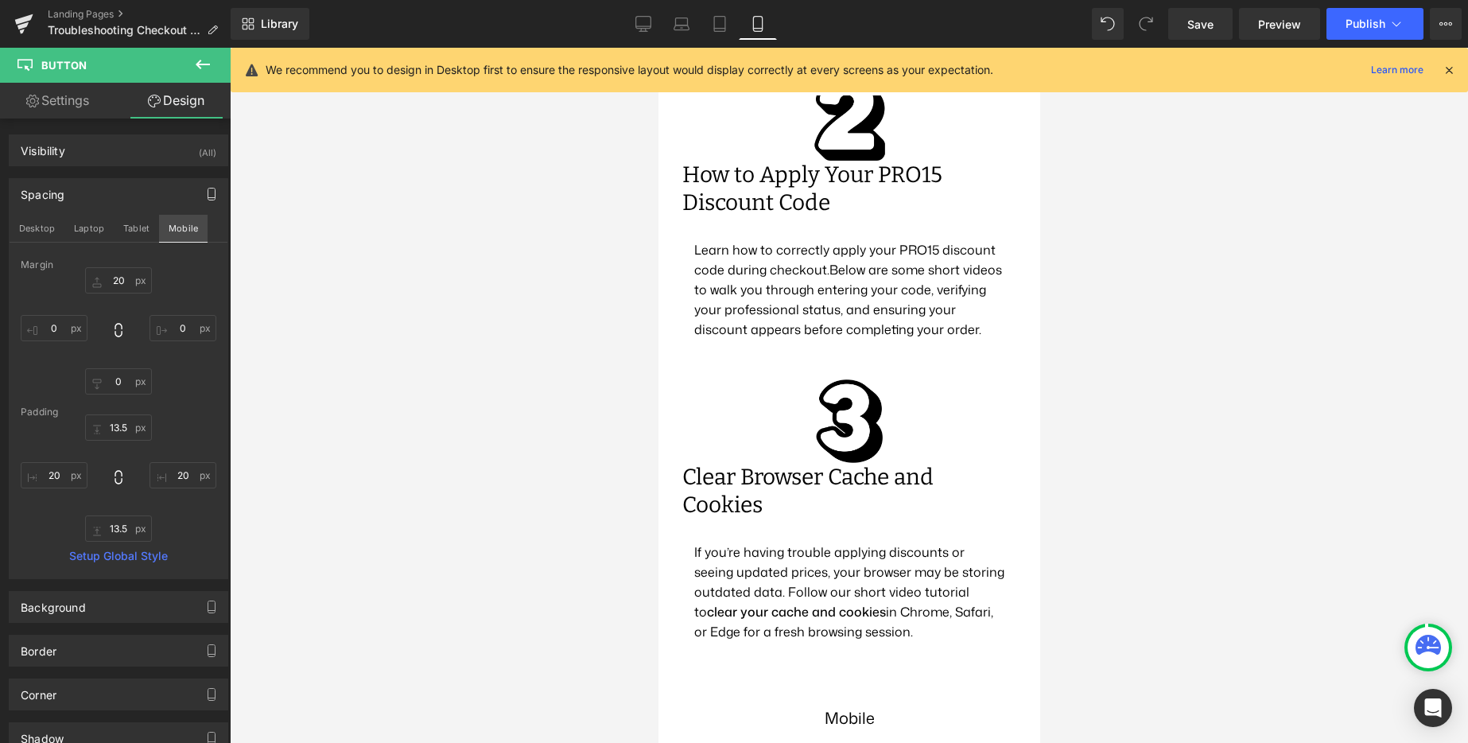
type input "20"
type input "13.5"
type input "20"
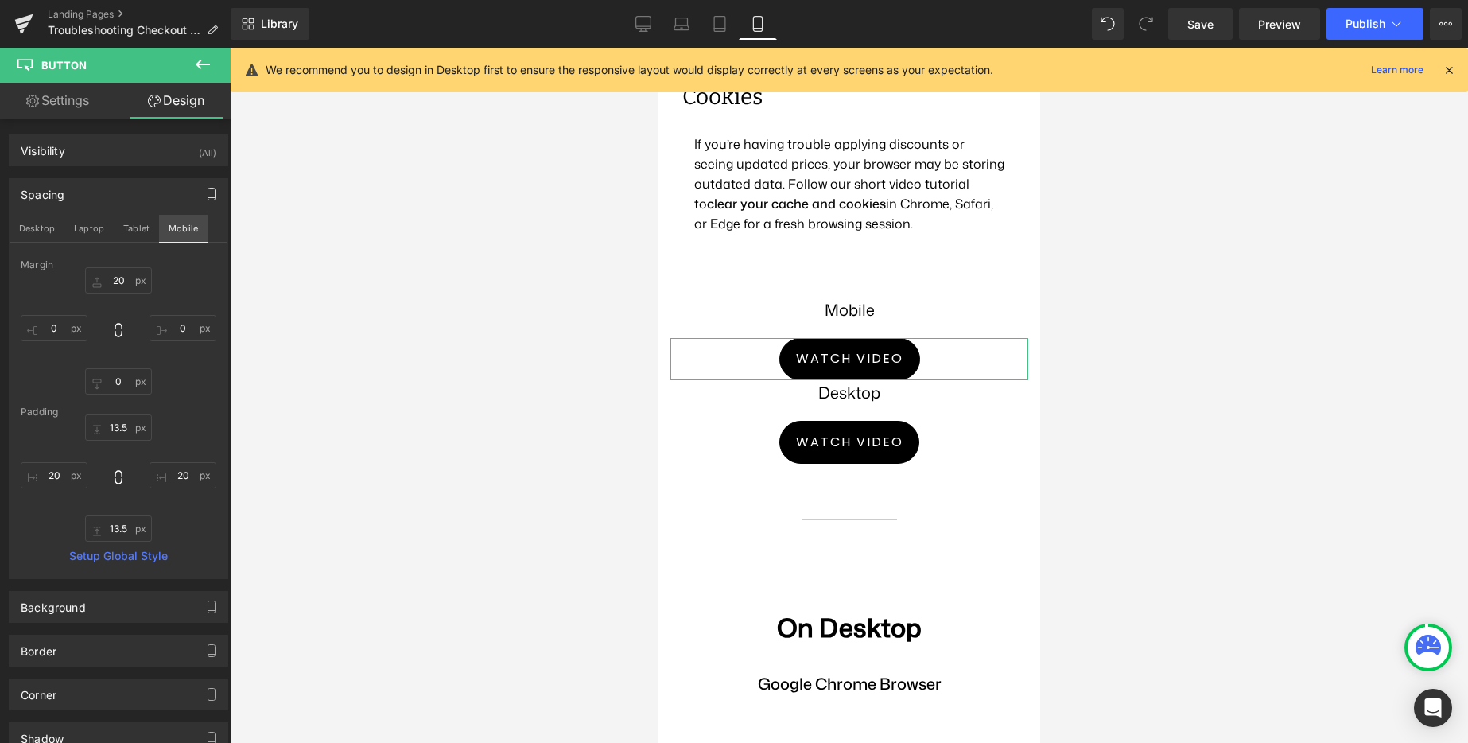
scroll to position [1162, 0]
